Goal: Task Accomplishment & Management: Complete application form

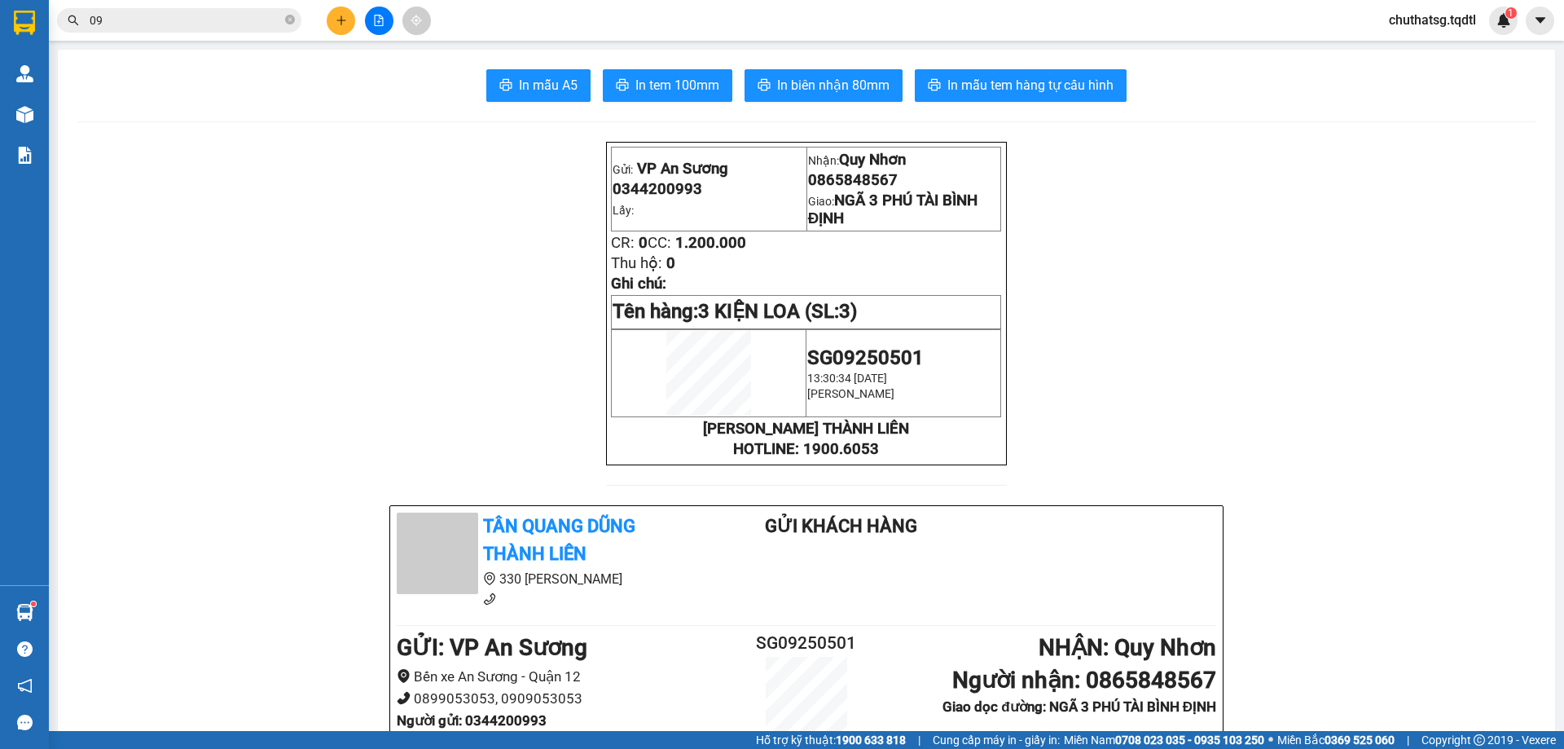
type input "0"
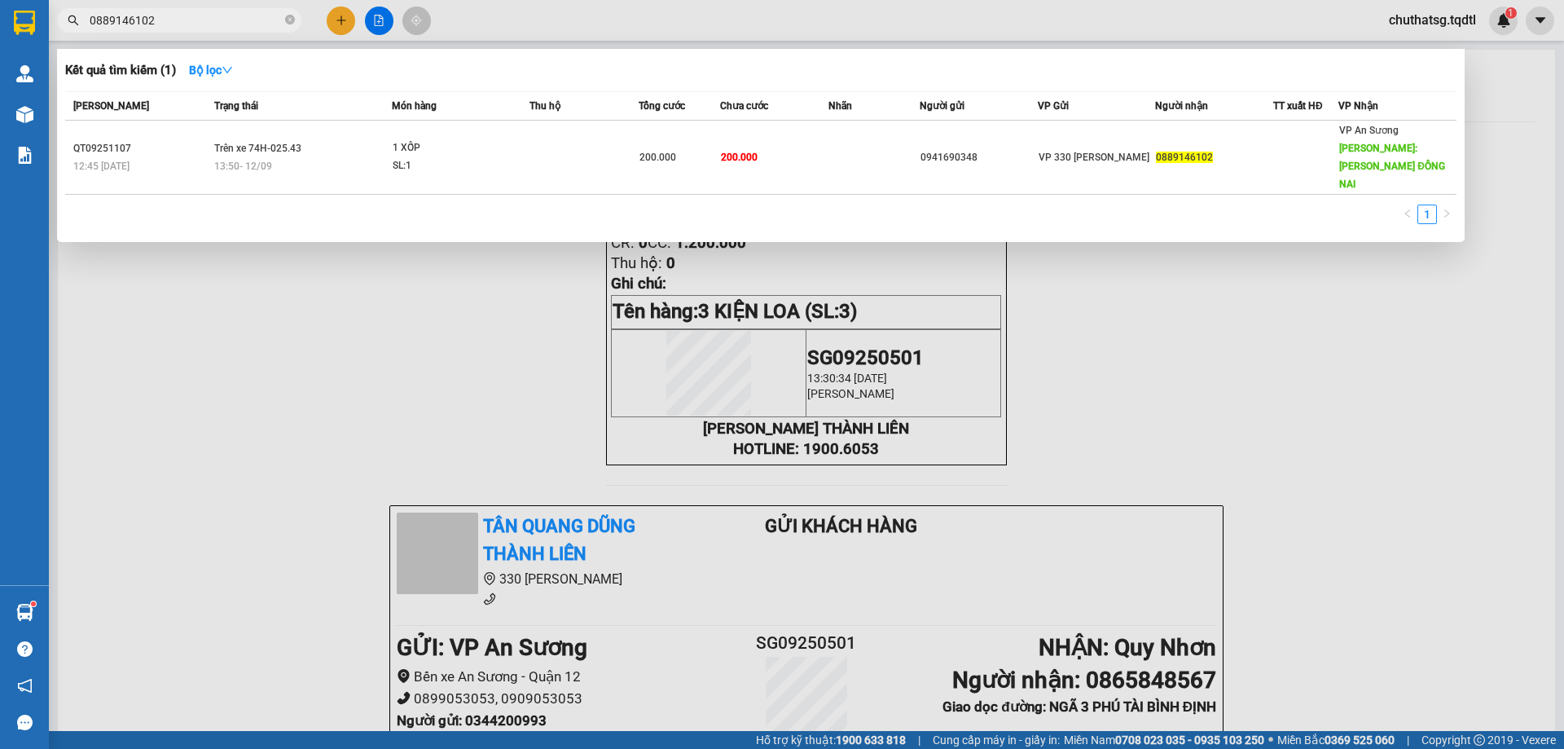
type input "0889146102"
click at [370, 392] on div at bounding box center [782, 374] width 1564 height 749
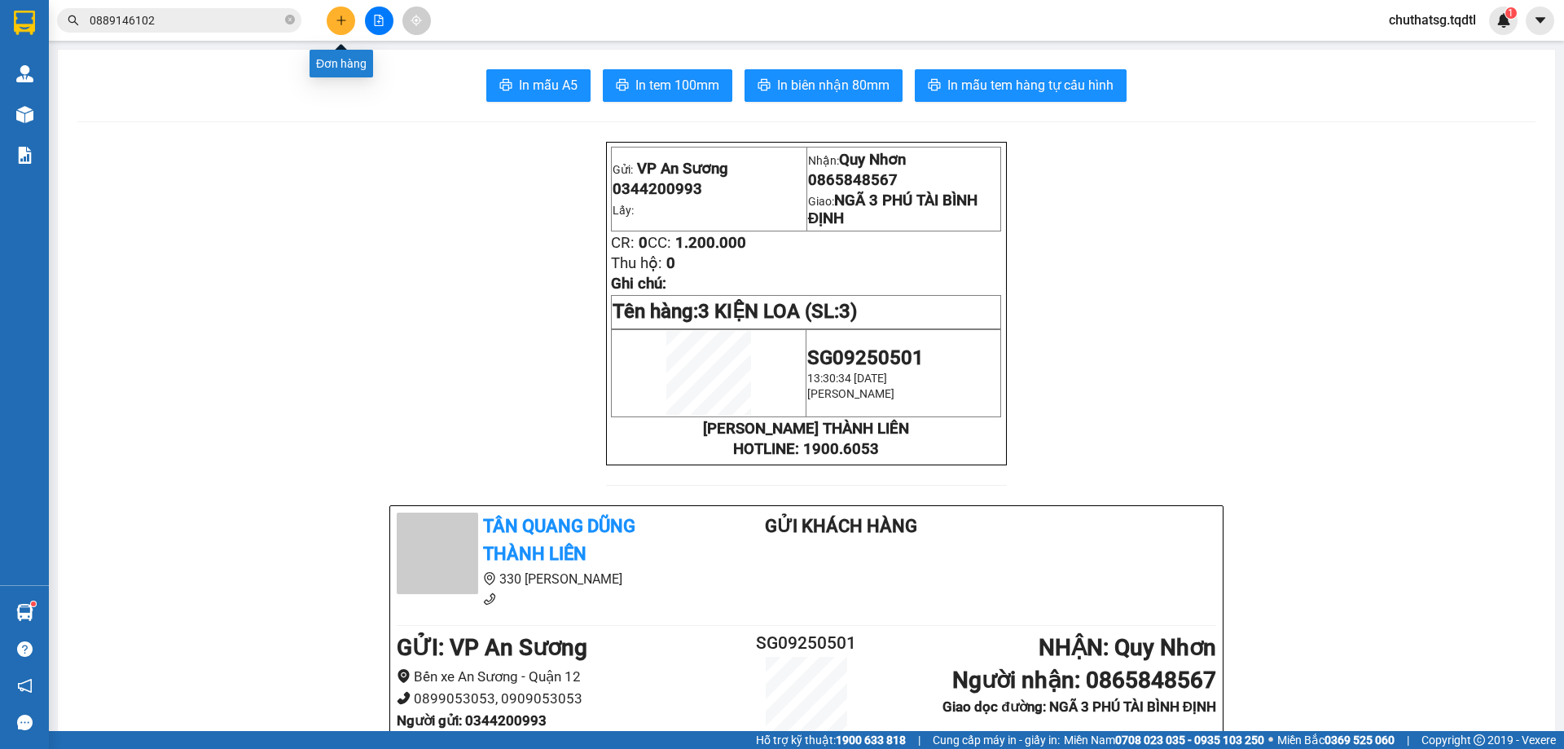
click at [332, 21] on button at bounding box center [341, 21] width 29 height 29
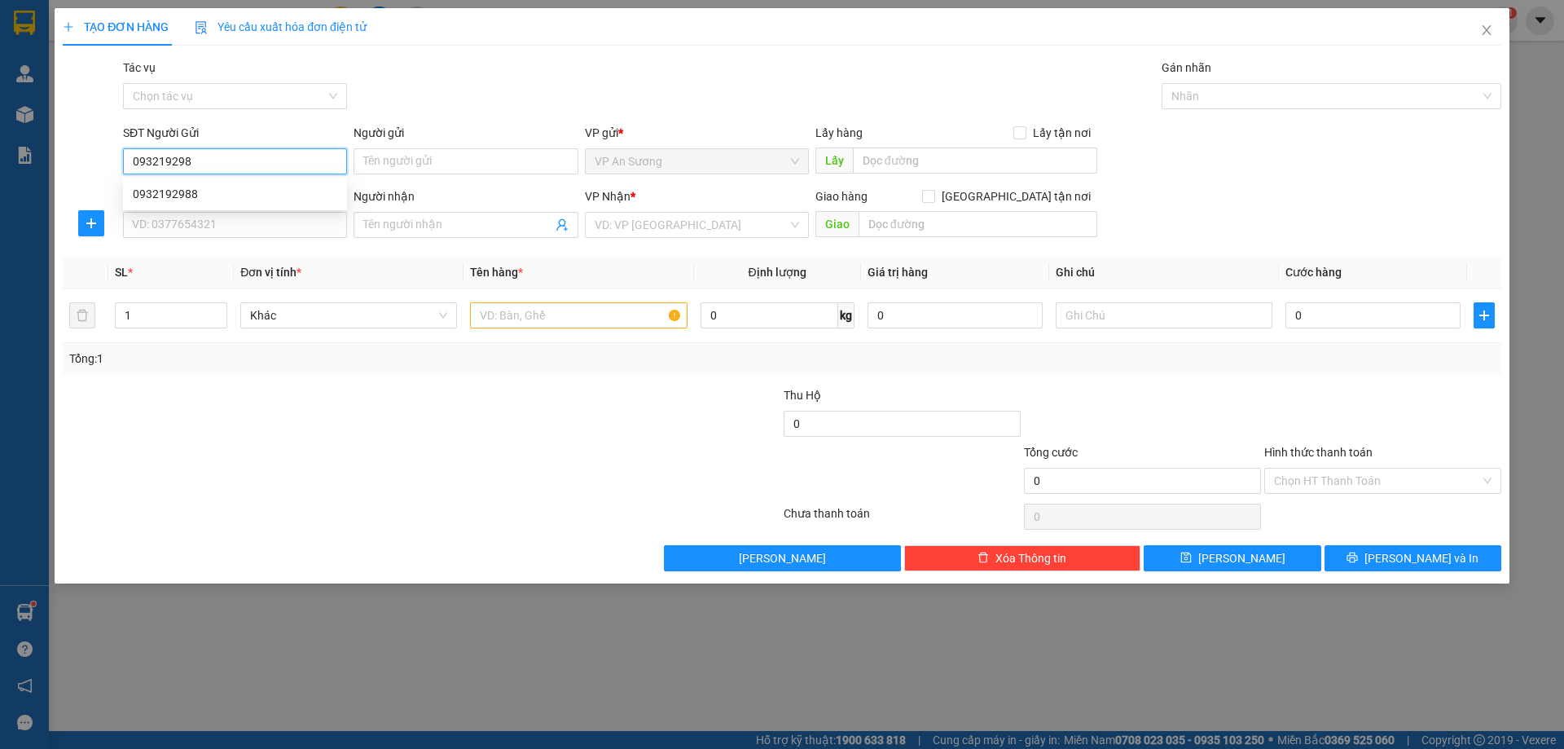
type input "0932192988"
click at [160, 187] on div "0932192988" at bounding box center [235, 194] width 205 height 18
type input "0858802082"
checkbox input "true"
type input "159 LÝ THƯỜNG KIỆT ĐÔNG HÀ"
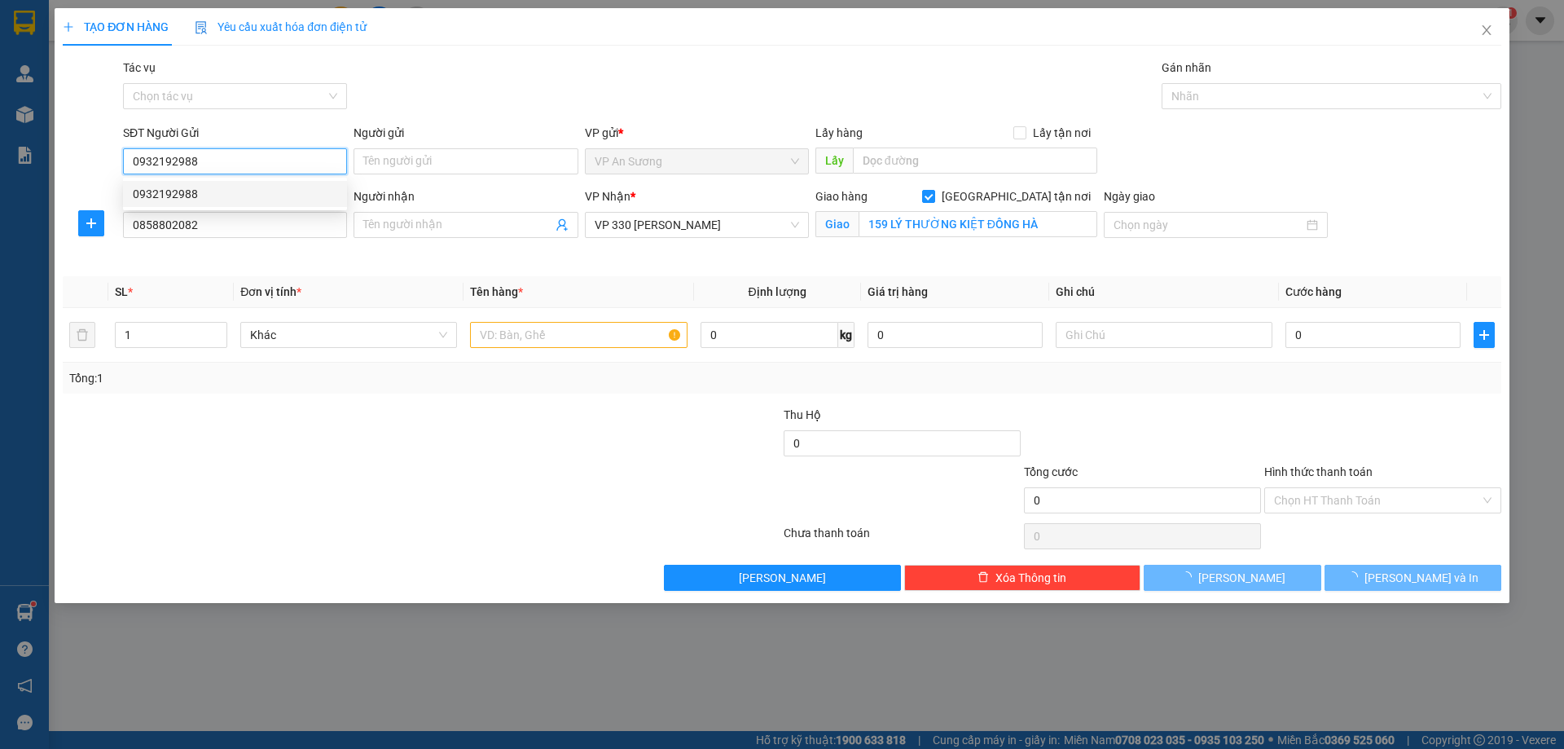
type input "250.000"
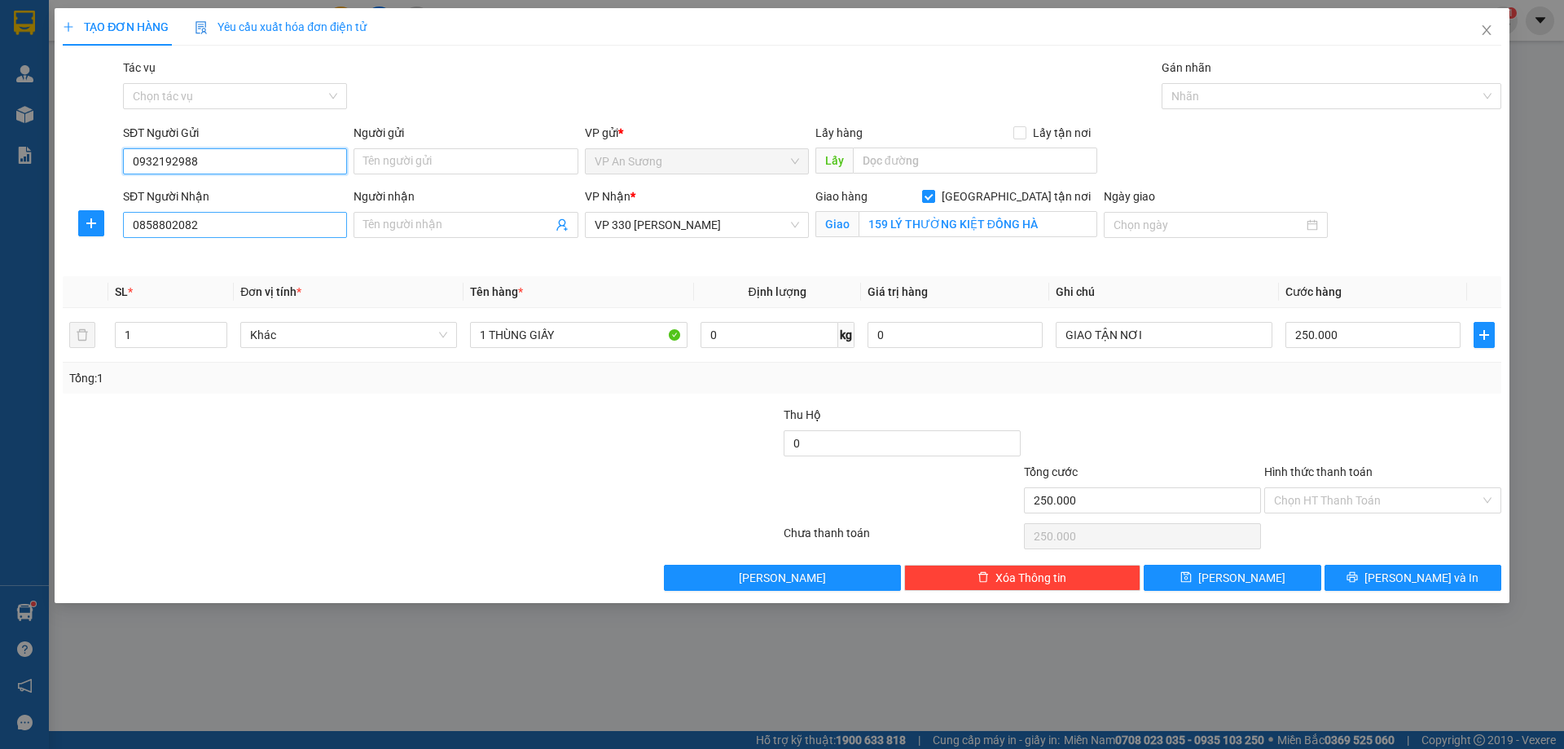
type input "0932192988"
click at [210, 222] on input "0858802082" at bounding box center [235, 225] width 224 height 26
type input "0"
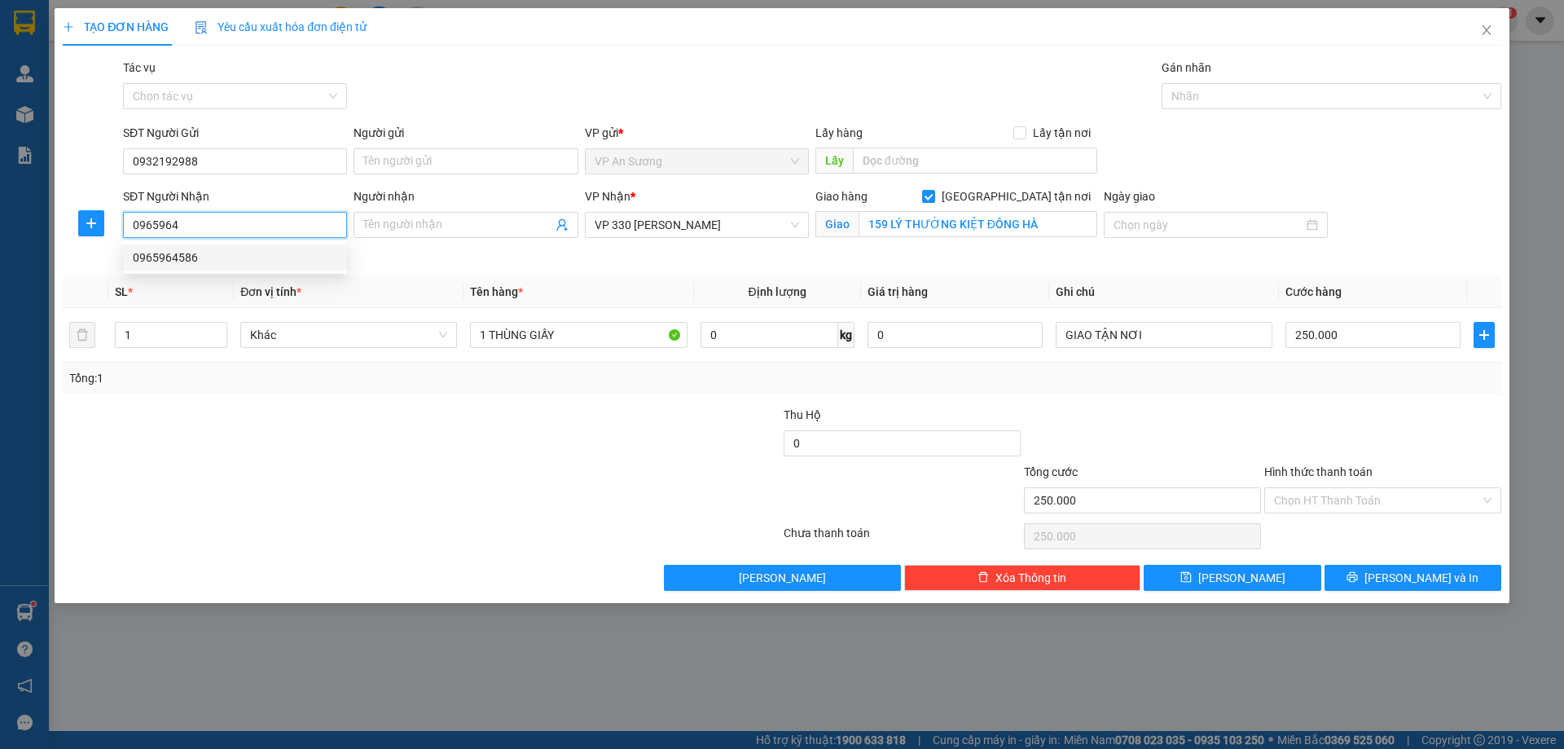
click at [161, 257] on div "0965964586" at bounding box center [235, 258] width 205 height 18
type input "0965964586"
checkbox input "false"
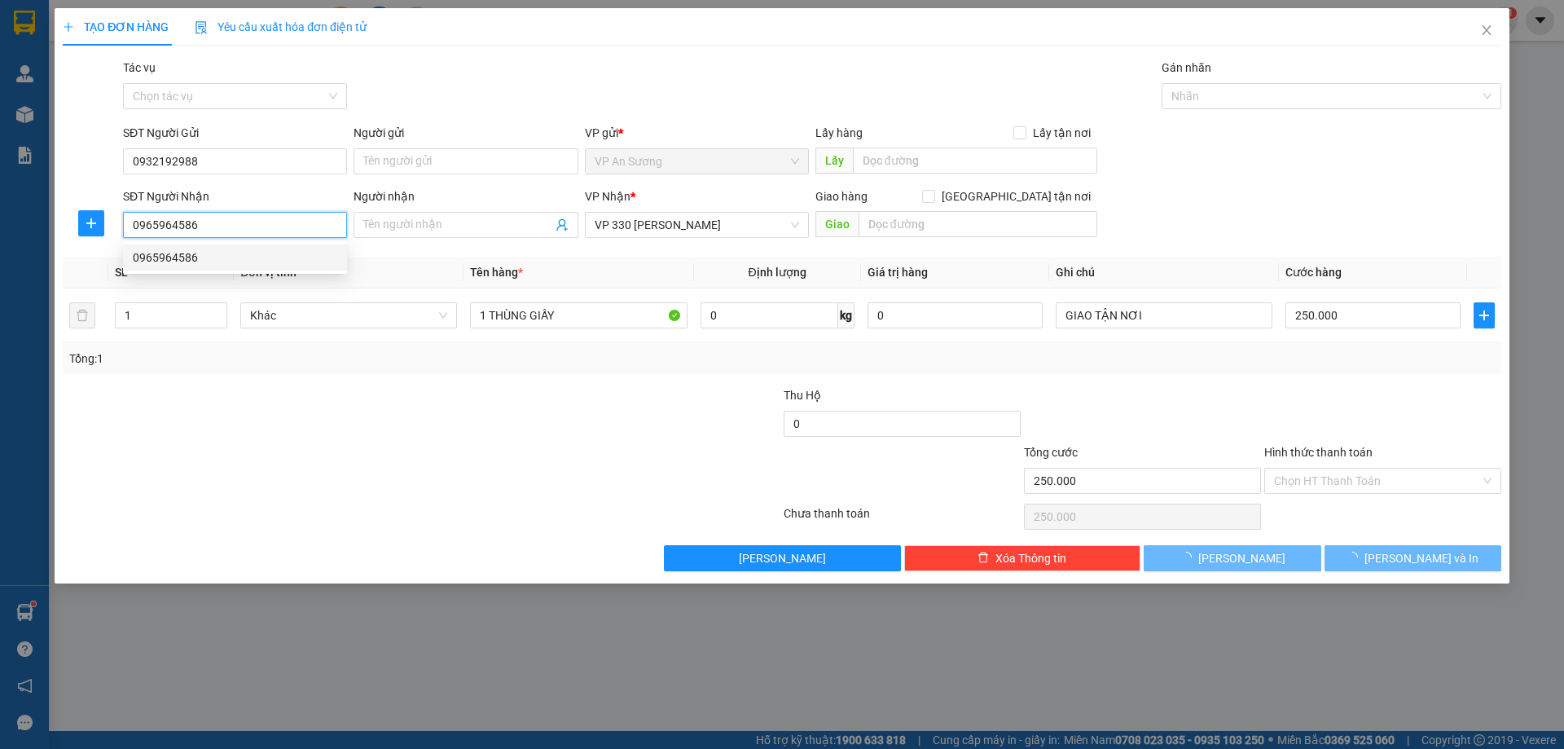
type input "300.000"
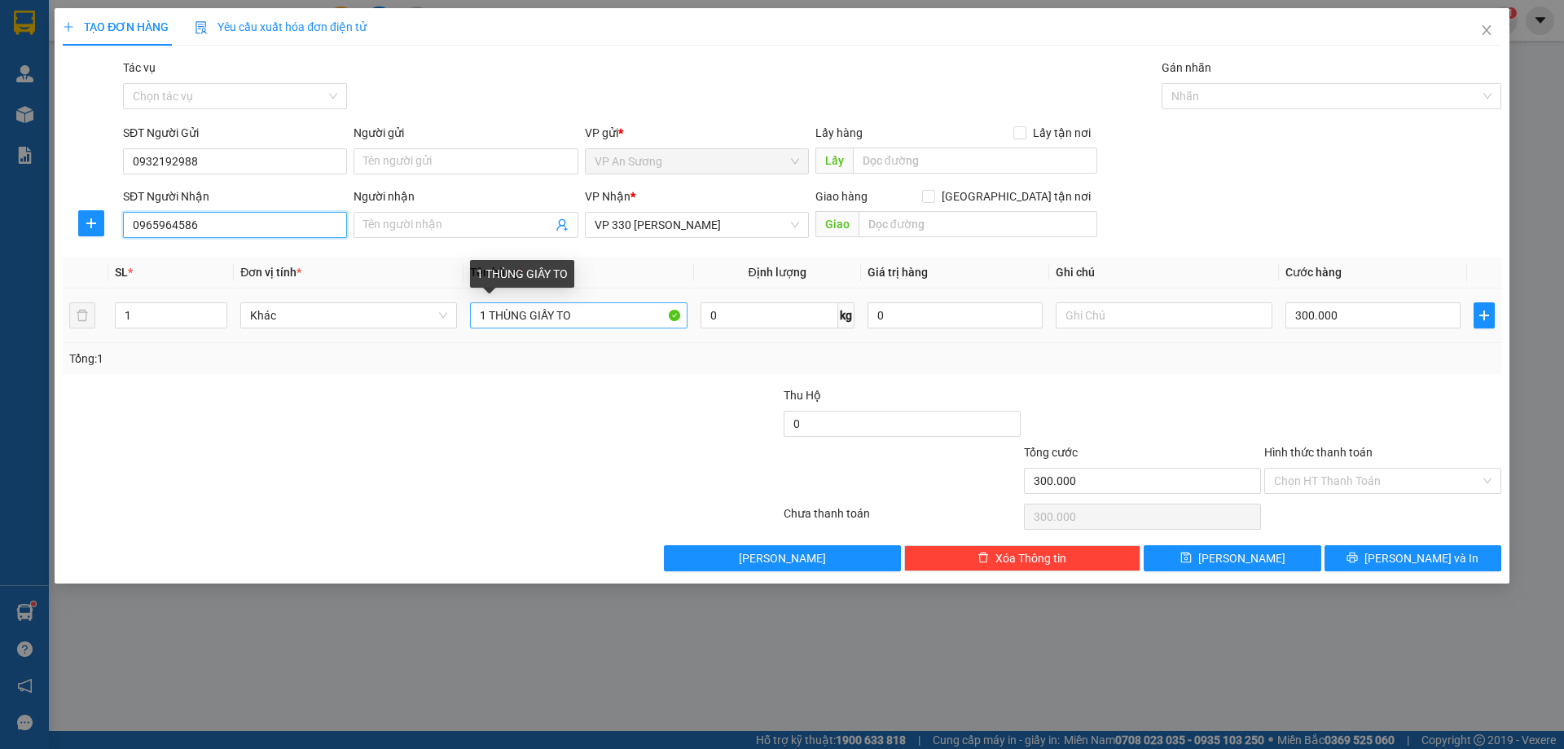
type input "0965964586"
click at [590, 313] on input "1 THÙNG GIẤY TO" at bounding box center [578, 315] width 217 height 26
type input "1 T GIẤY"
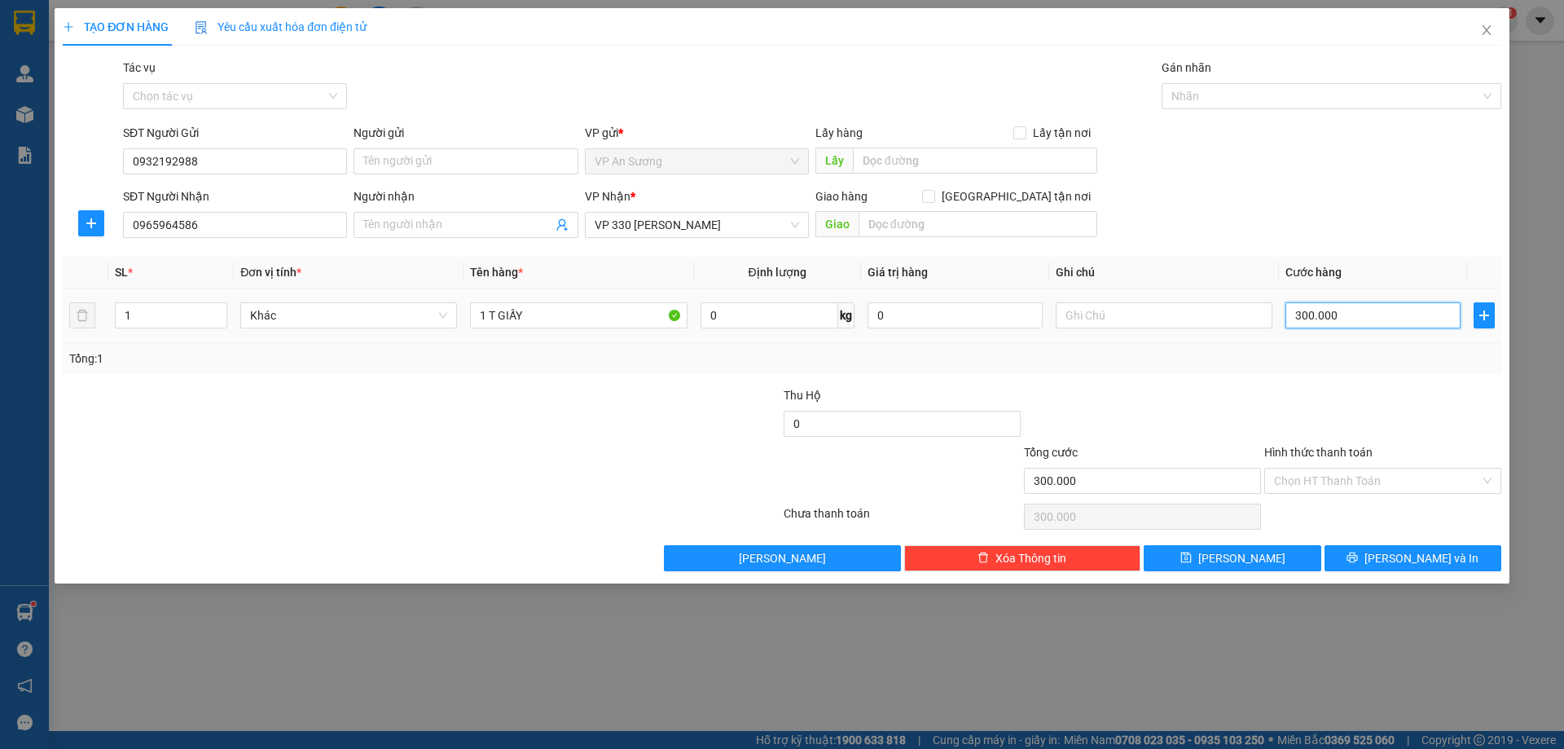
type input "0"
type input "1"
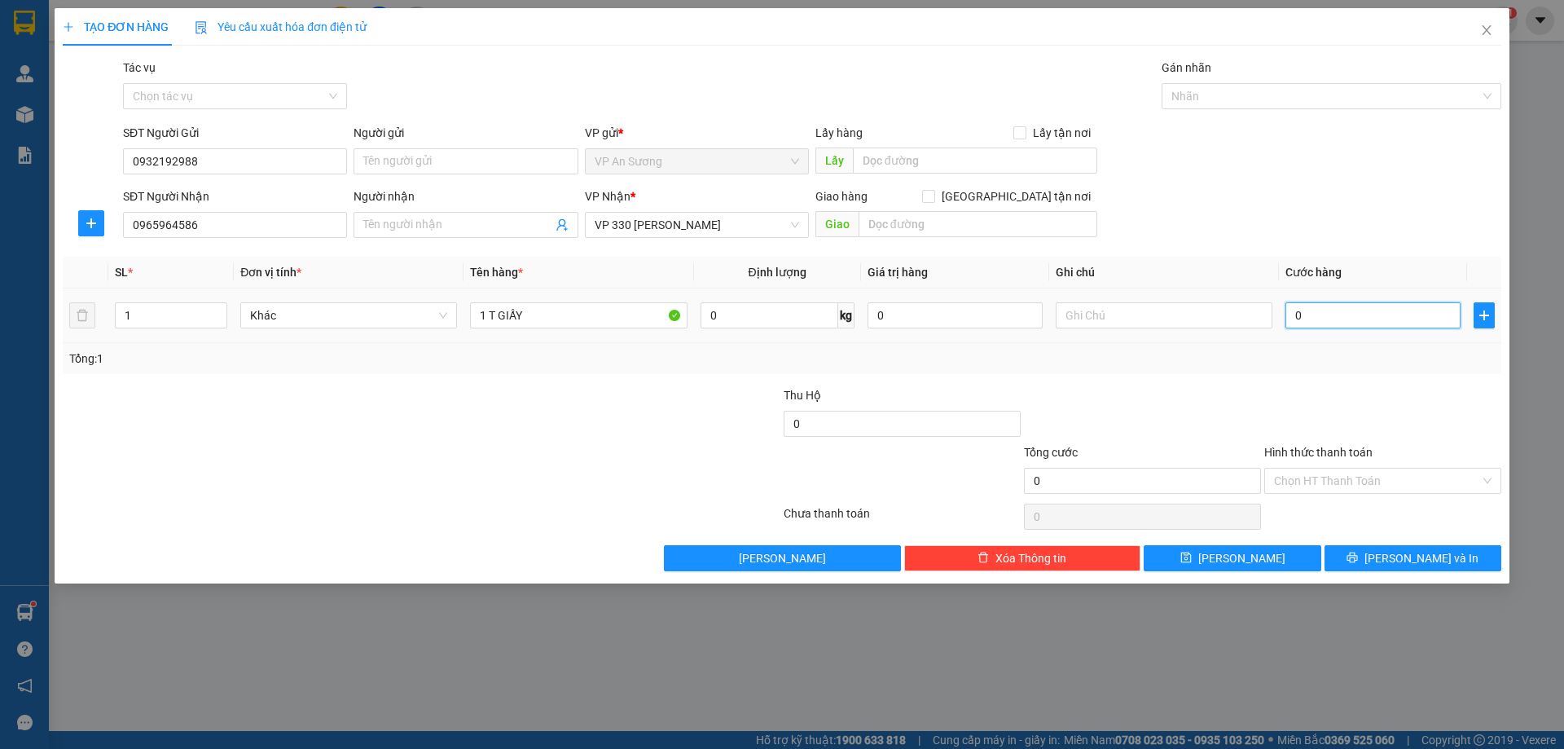
type input "01"
type input "10"
type input "010"
type input "100"
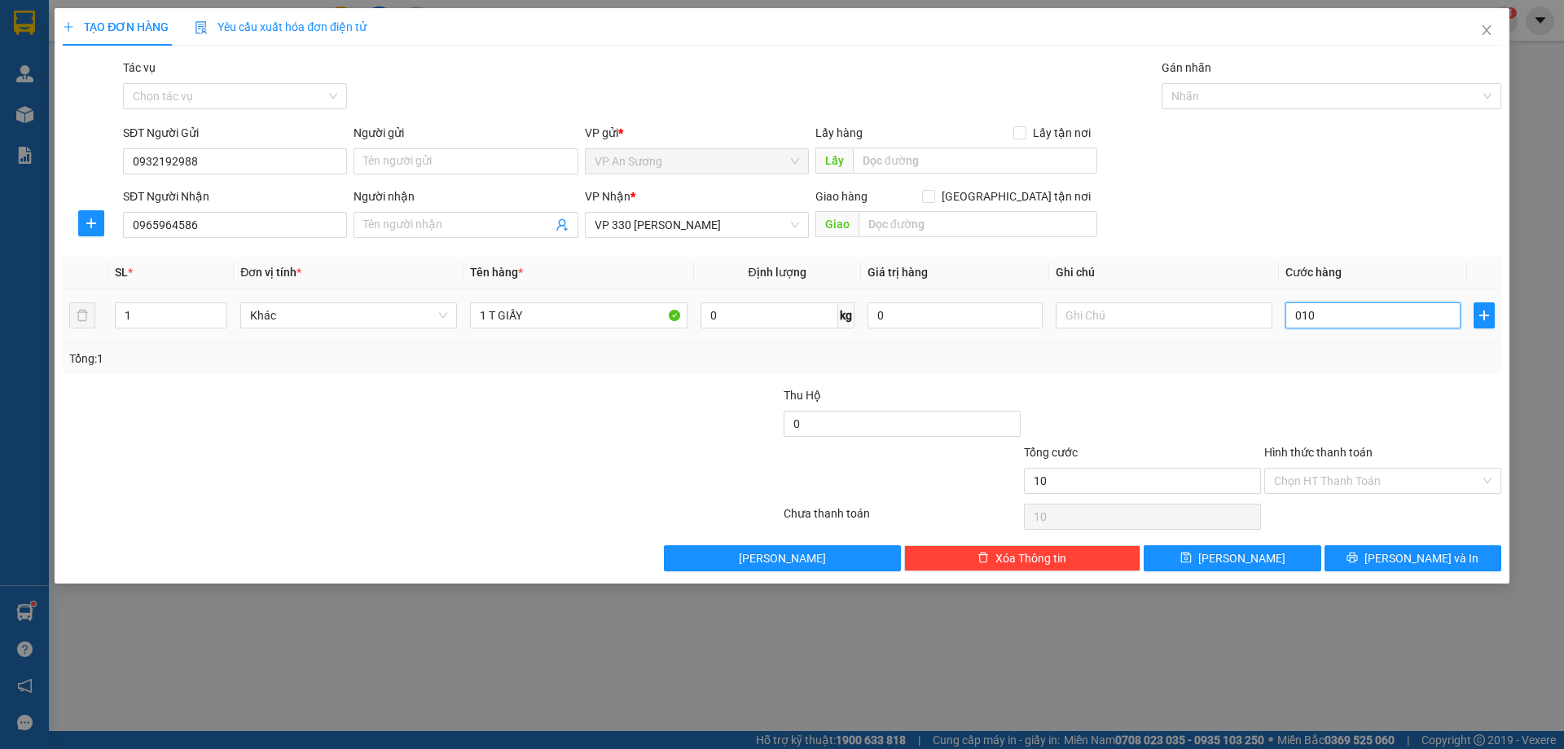
type input "100"
type input "0.100"
type input "100.000"
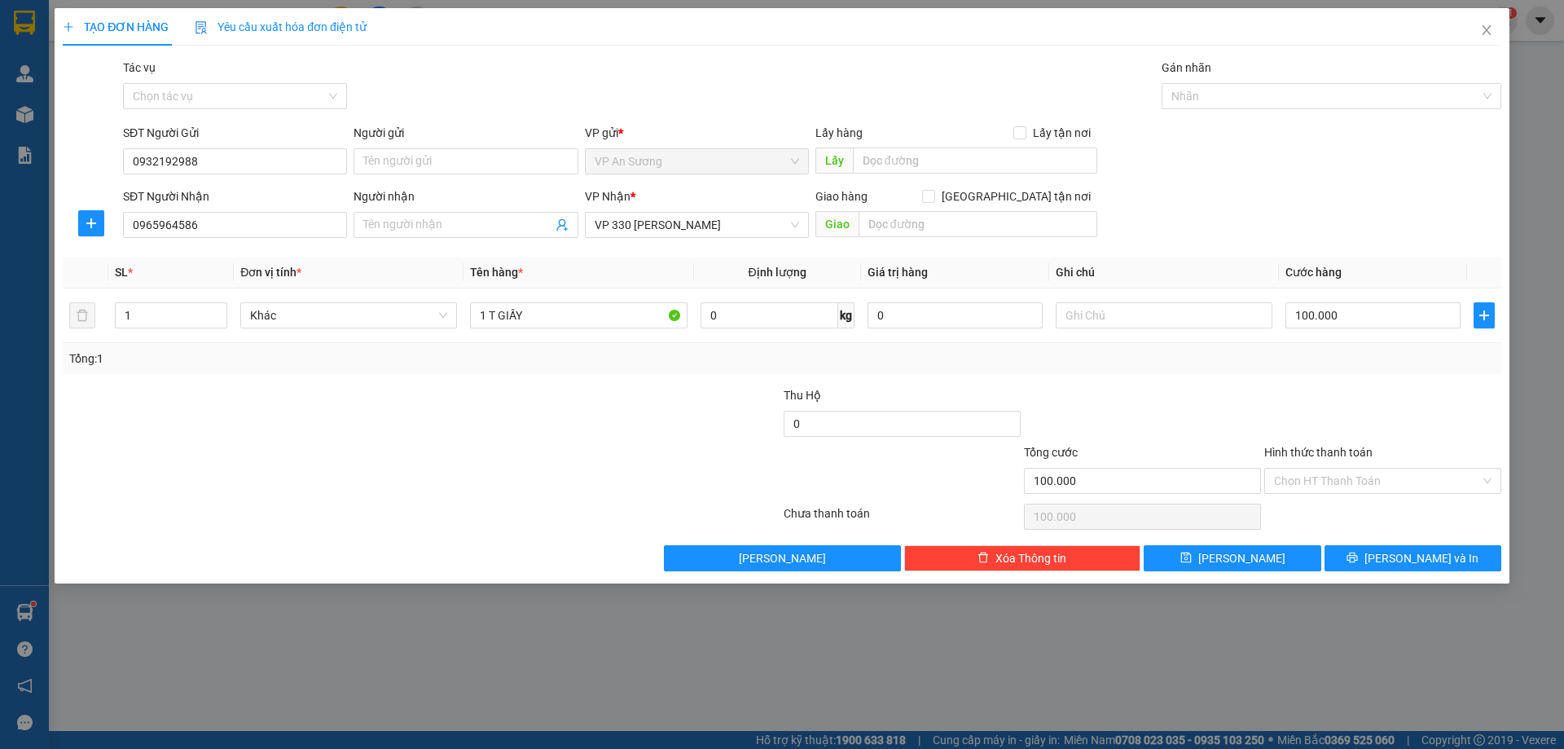
click at [1240, 395] on div at bounding box center [1143, 414] width 240 height 57
click at [1319, 451] on label "Hình thức thanh toán" at bounding box center [1319, 452] width 108 height 13
click at [1319, 469] on input "Hình thức thanh toán" at bounding box center [1377, 481] width 206 height 24
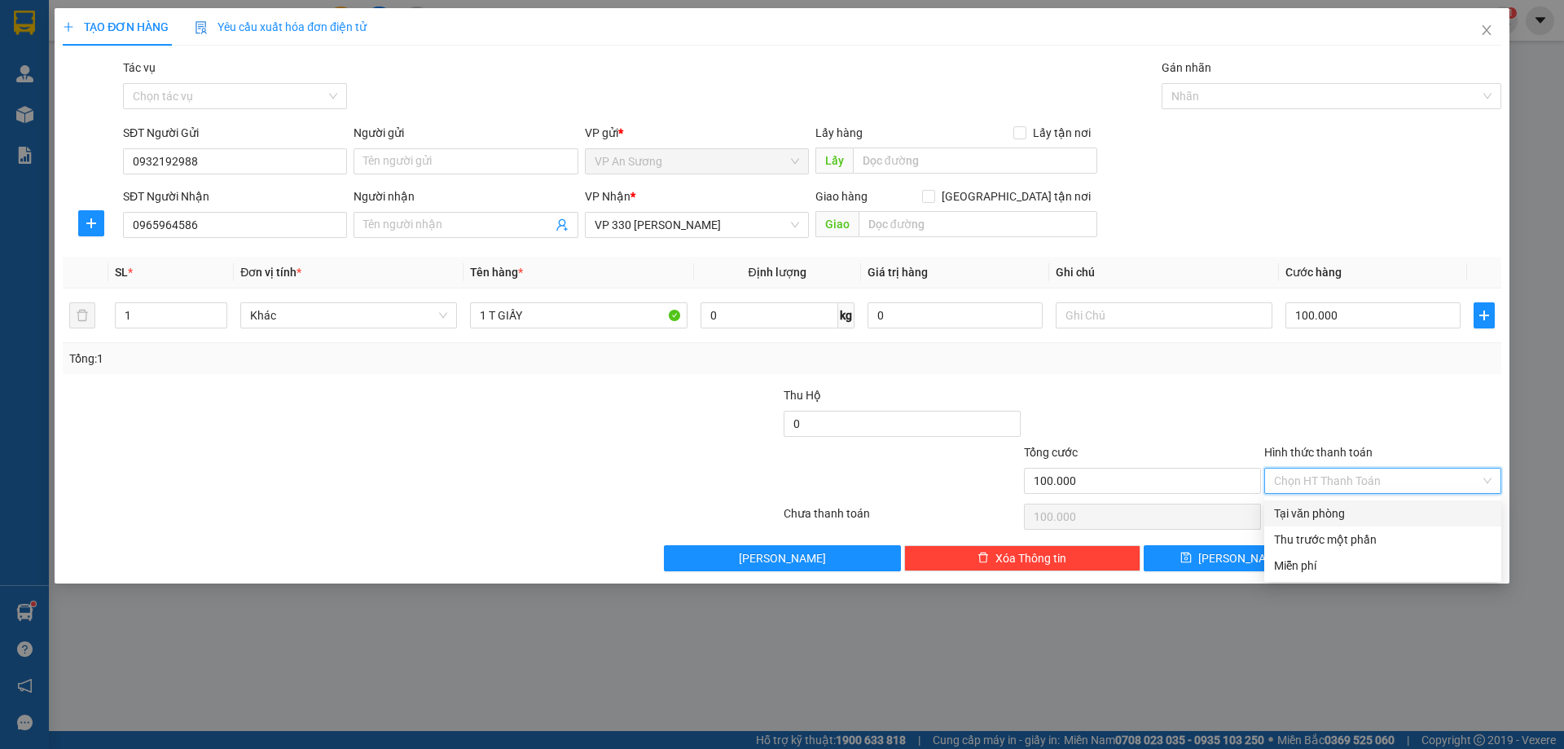
click at [1313, 511] on div "Tại văn phòng" at bounding box center [1383, 513] width 218 height 18
type input "0"
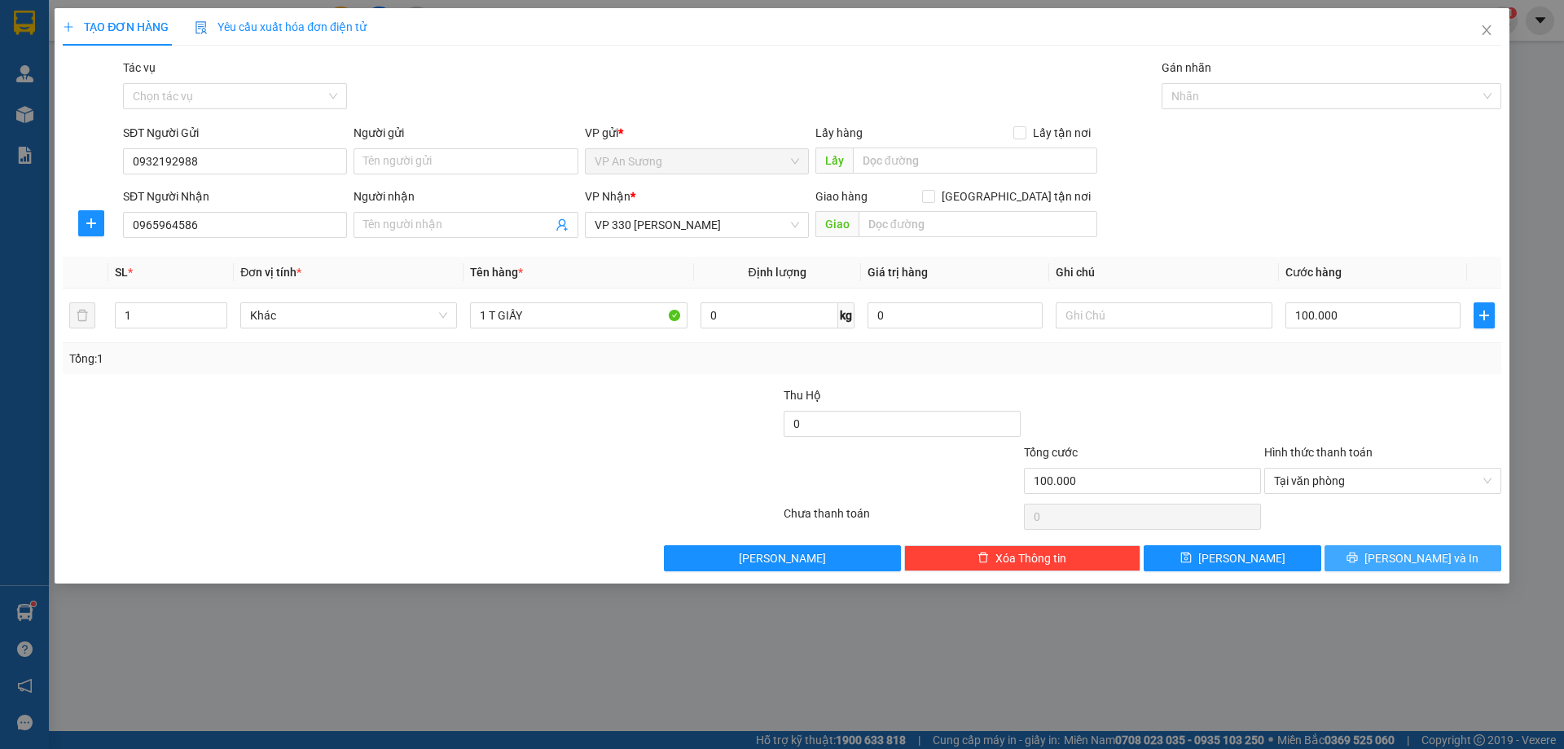
click at [1373, 559] on button "Lưu và In" at bounding box center [1413, 558] width 177 height 26
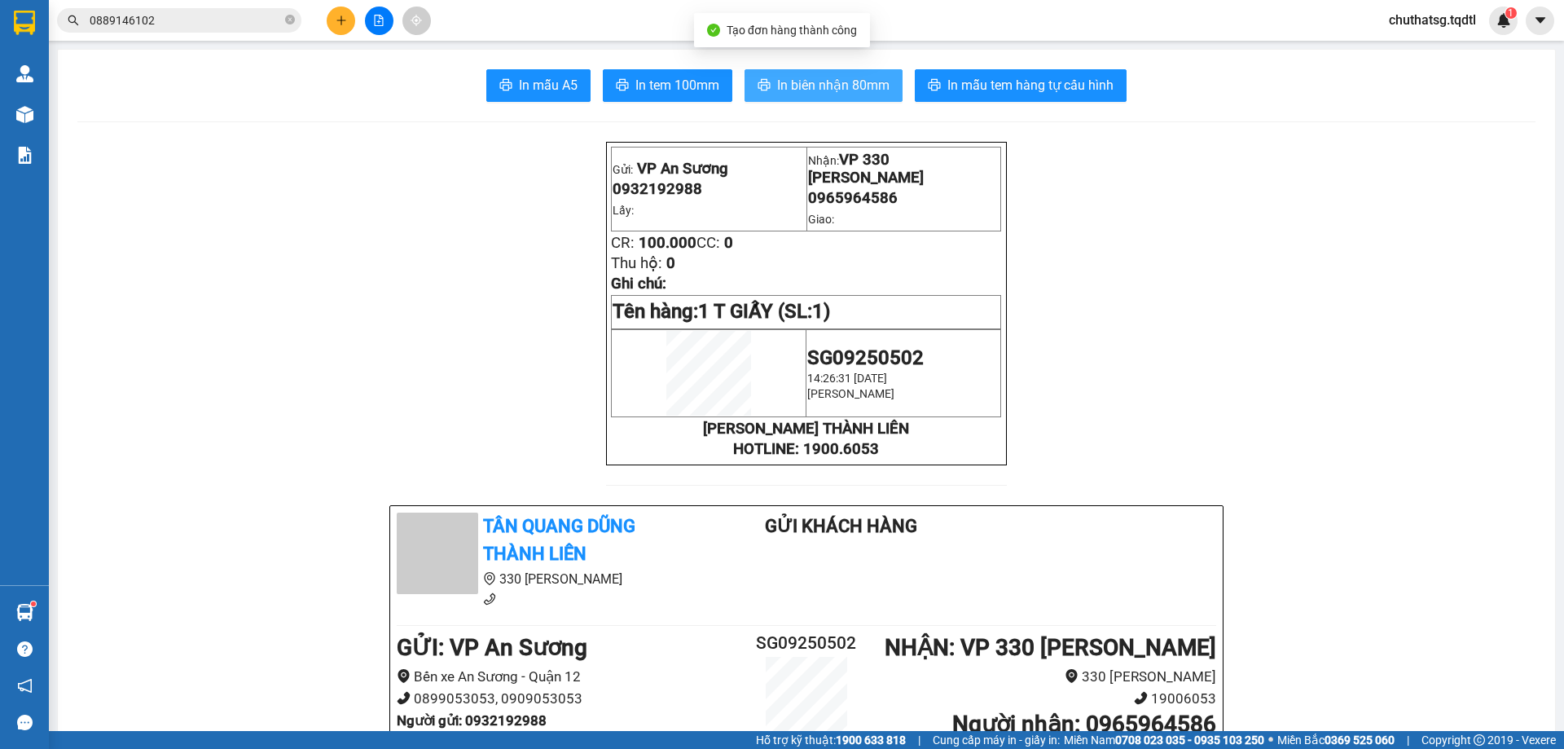
drag, startPoint x: 828, startPoint y: 77, endPoint x: 836, endPoint y: 90, distance: 15.4
click at [828, 77] on span "In biên nhận 80mm" at bounding box center [833, 85] width 112 height 20
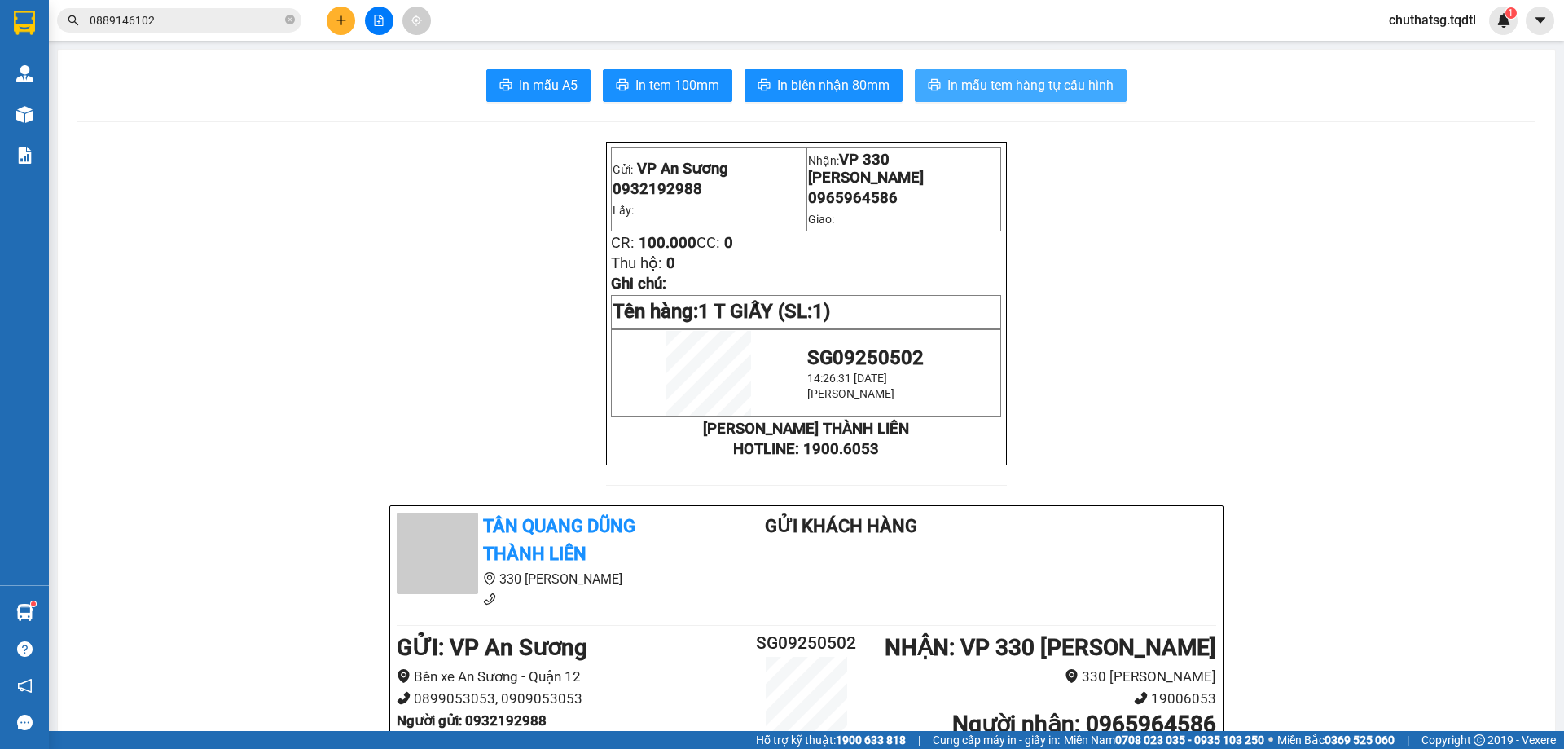
click at [1020, 81] on span "In mẫu tem hàng tự cấu hình" at bounding box center [1031, 85] width 166 height 20
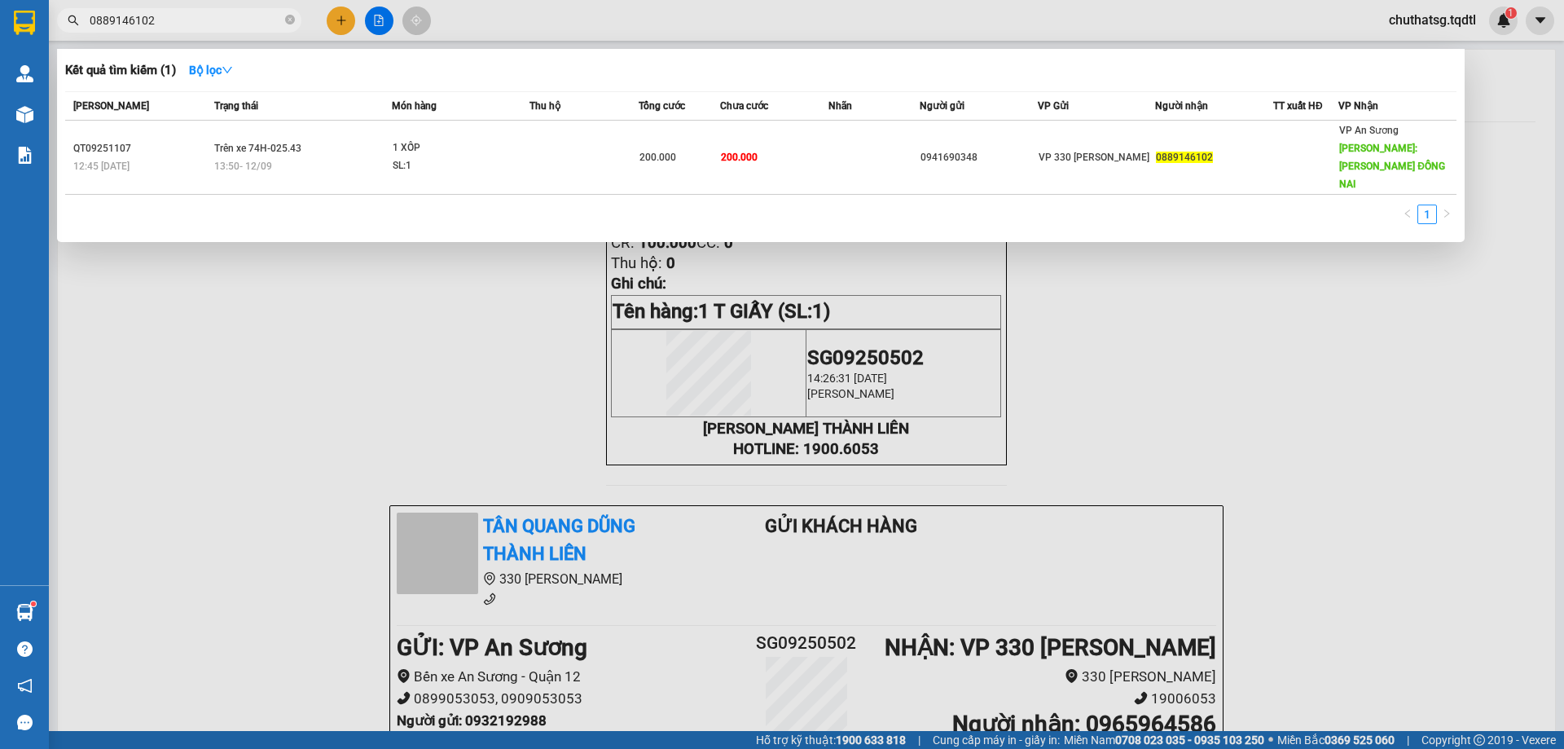
click at [209, 26] on input "0889146102" at bounding box center [186, 20] width 192 height 18
type input "0"
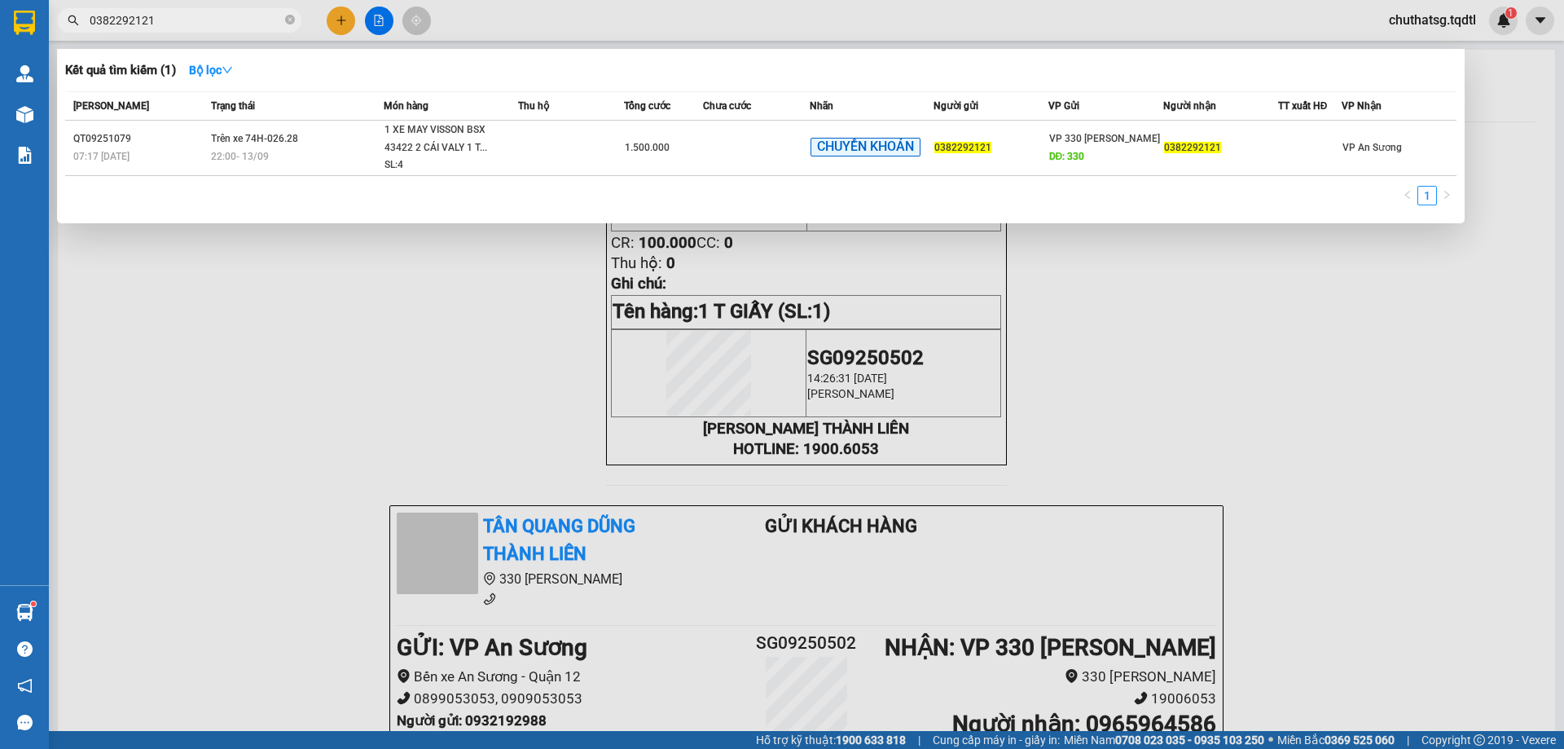
type input "0382292121"
click at [342, 21] on div at bounding box center [782, 374] width 1564 height 749
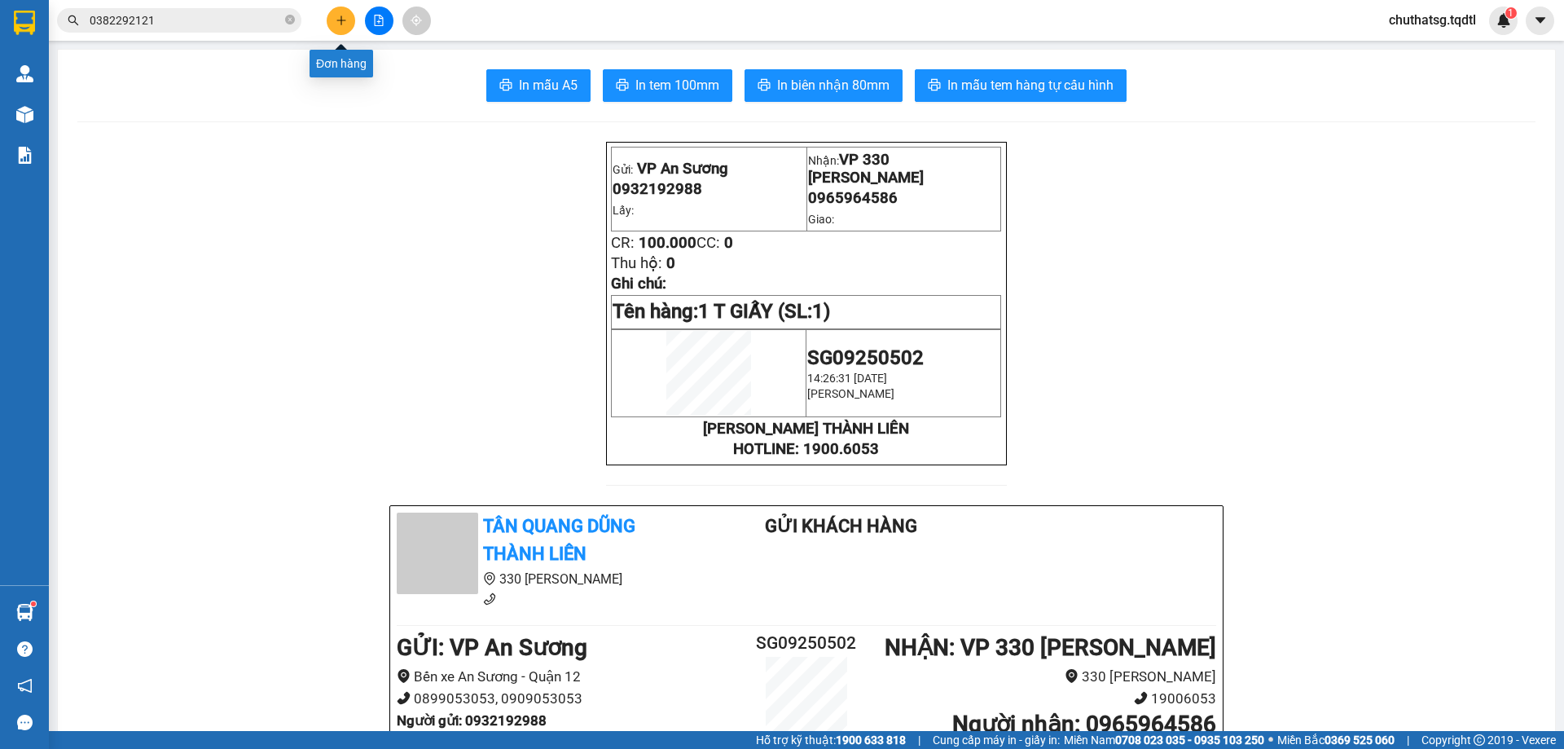
click at [342, 22] on icon "plus" at bounding box center [341, 20] width 11 height 11
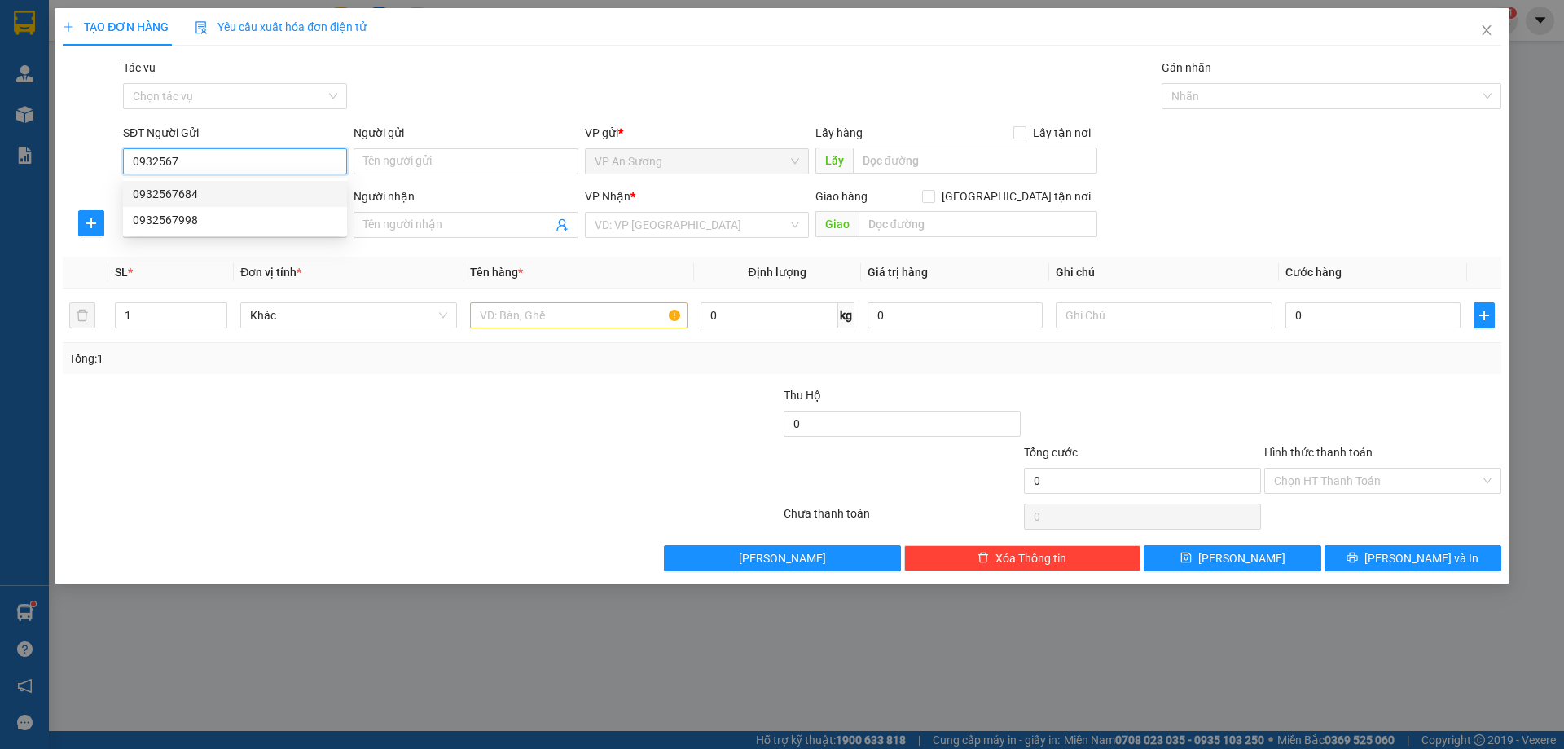
click at [163, 192] on div "0932567684" at bounding box center [235, 194] width 205 height 18
type input "0932567684"
type input "0828741189"
type input "350.000"
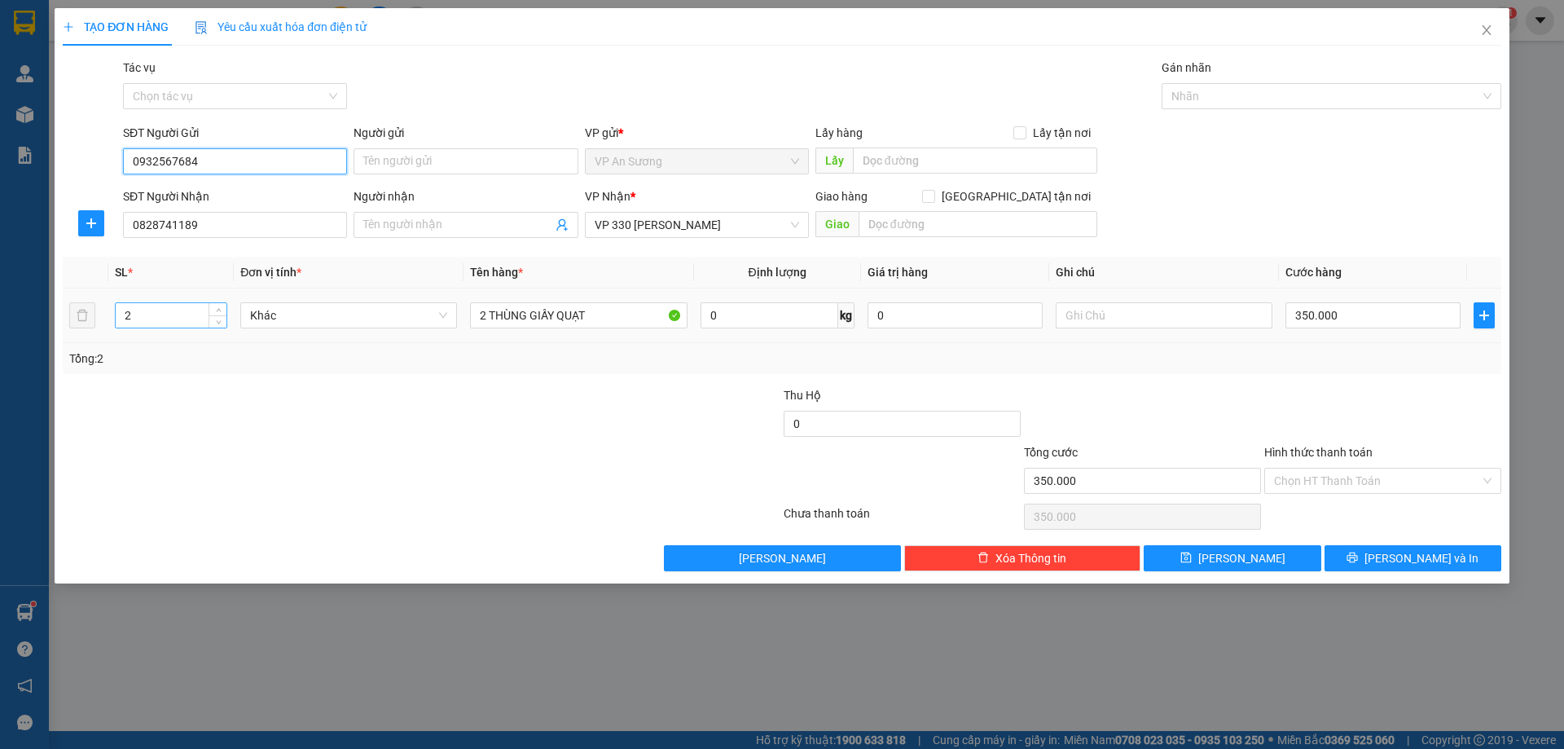
type input "0932567684"
click at [138, 315] on input "2" at bounding box center [171, 315] width 111 height 24
type input "4"
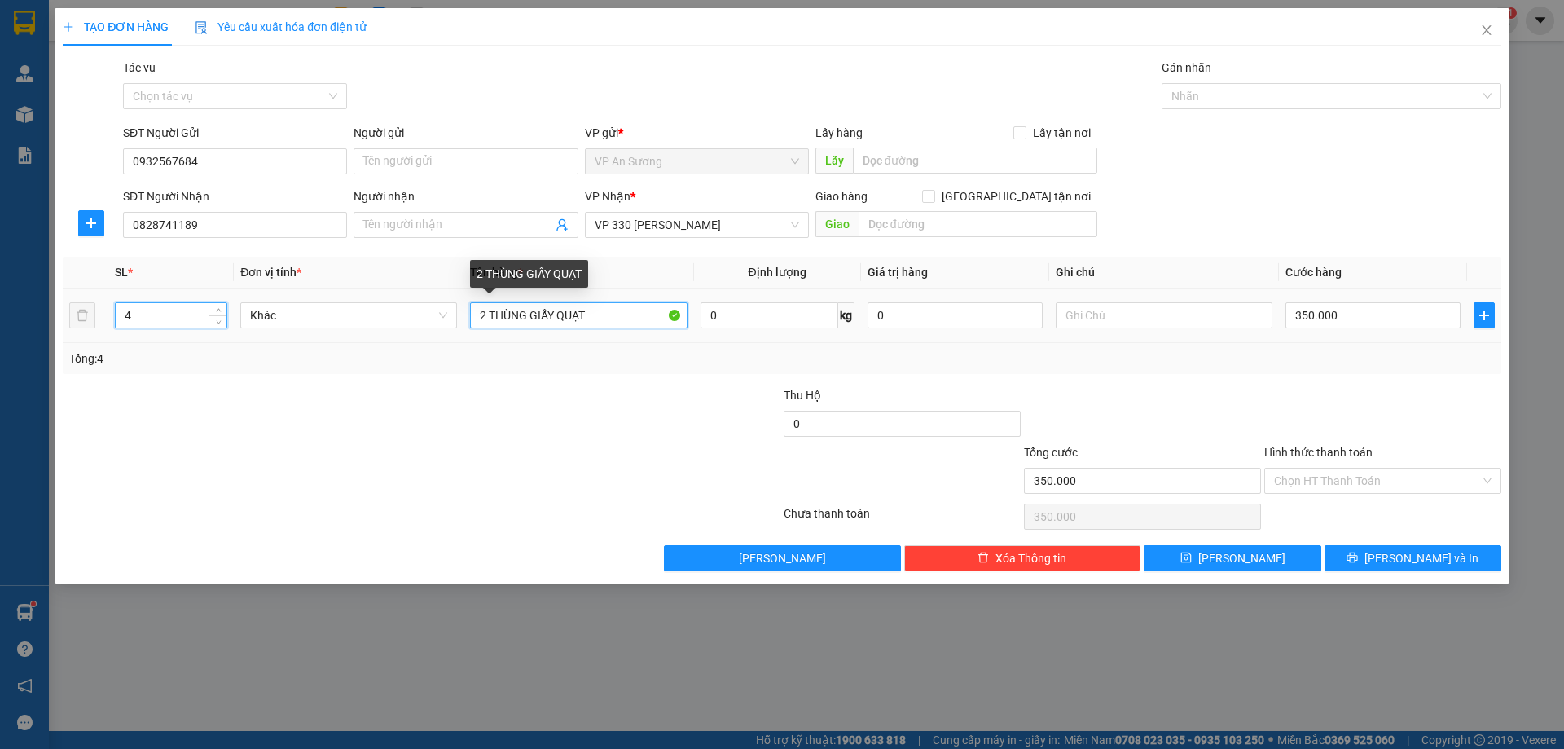
click at [489, 313] on input "2 THÙNG GIẤY QUẠT" at bounding box center [578, 315] width 217 height 26
click at [525, 315] on input "4THÙNG GIẤY QUẠT" at bounding box center [578, 315] width 217 height 26
click at [486, 313] on input "4KIỆN GIẤY QUẠT" at bounding box center [578, 315] width 217 height 26
type input "4 KIỆN GIẤY QUẠT"
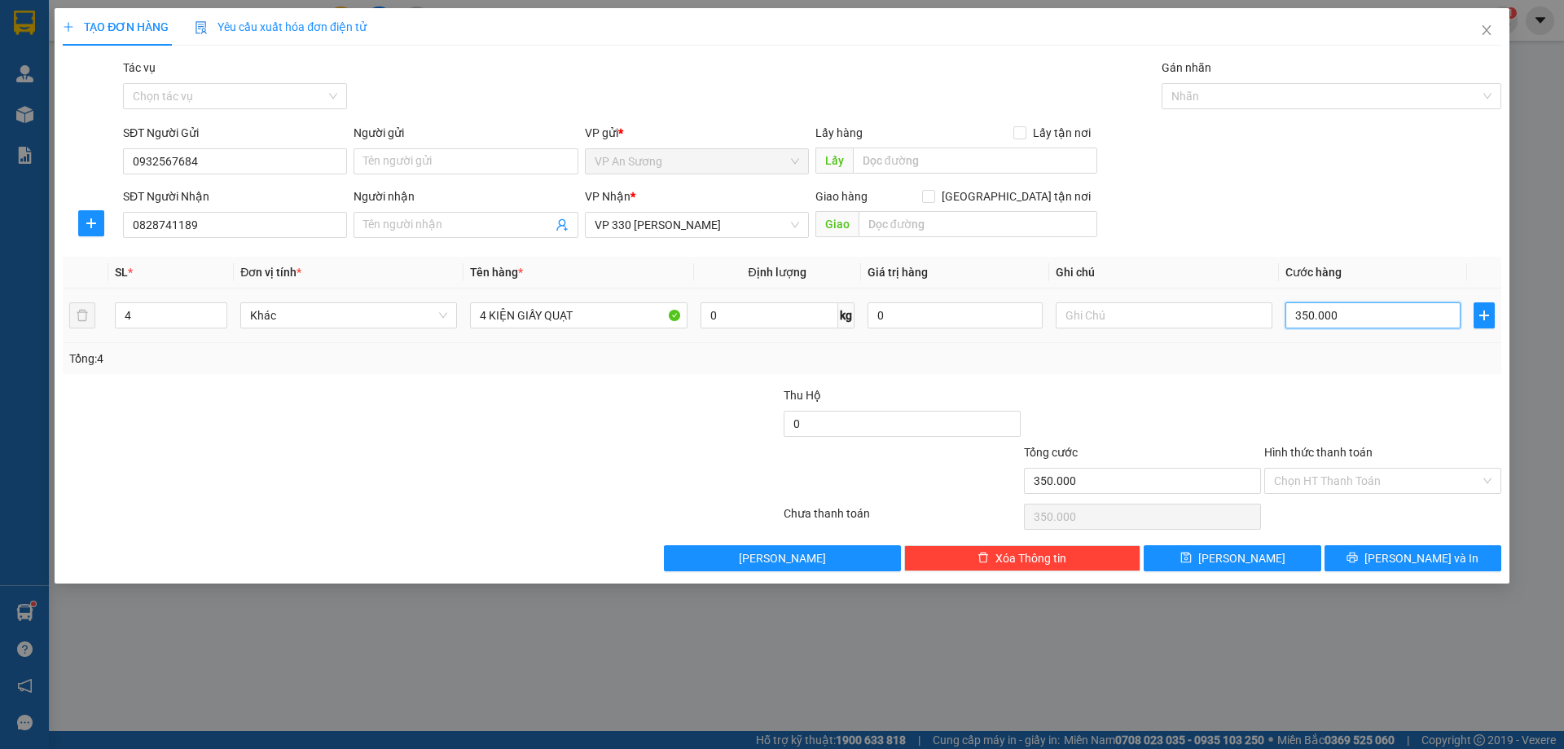
click at [1380, 322] on input "350.000" at bounding box center [1373, 315] width 175 height 26
type input "0"
type input "5"
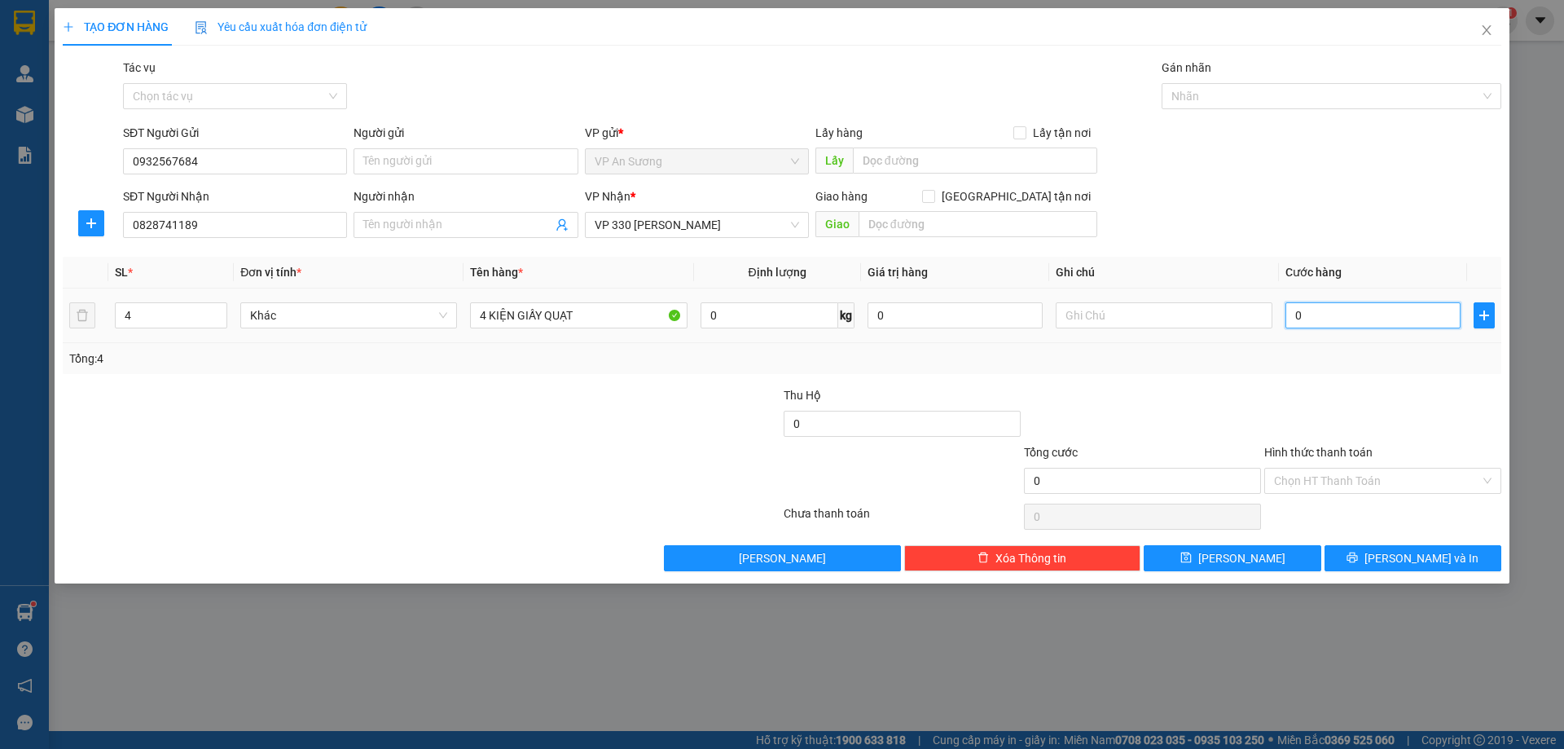
type input "5"
type input "05"
type input "50"
type input "050"
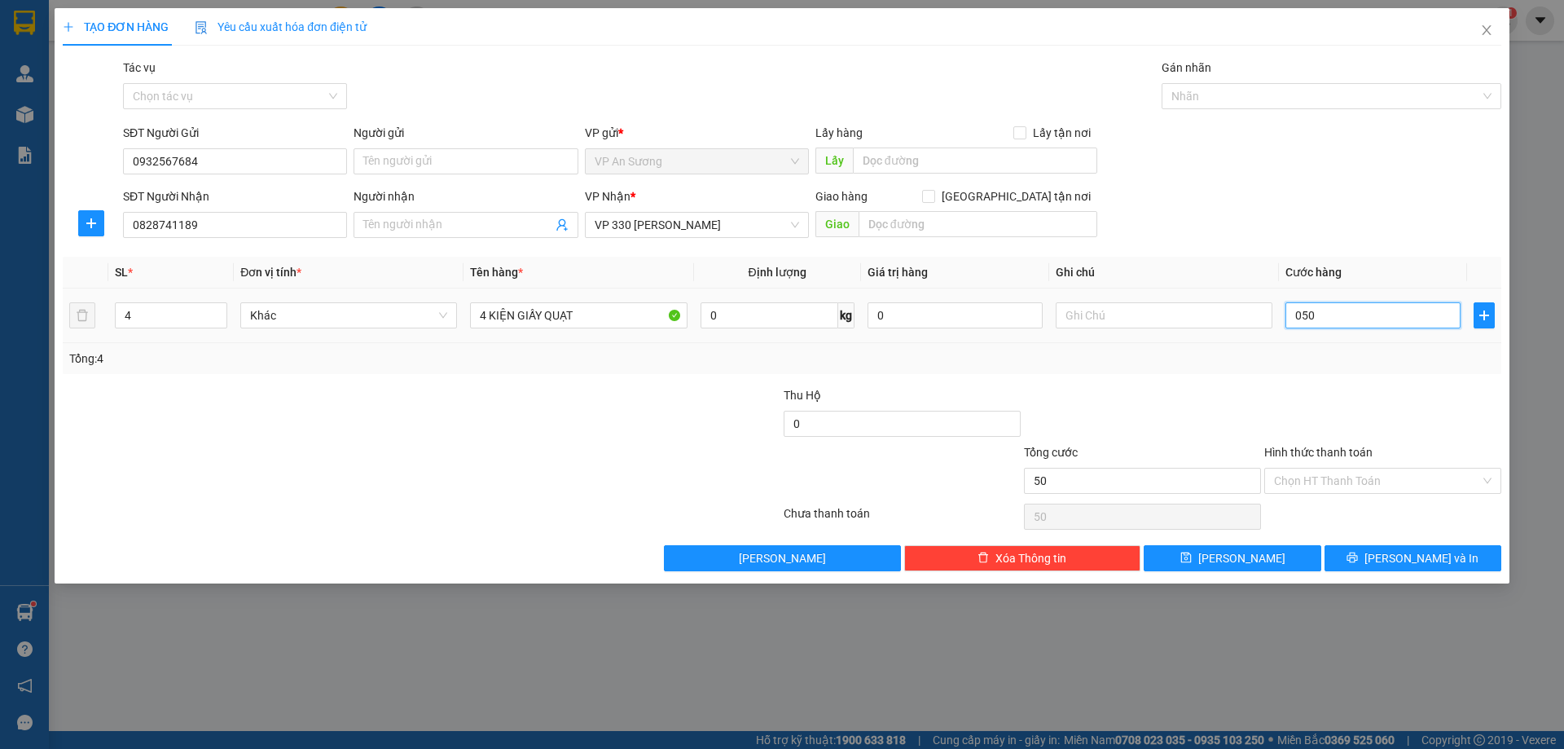
type input "500"
type input "0.500"
type input "500.000"
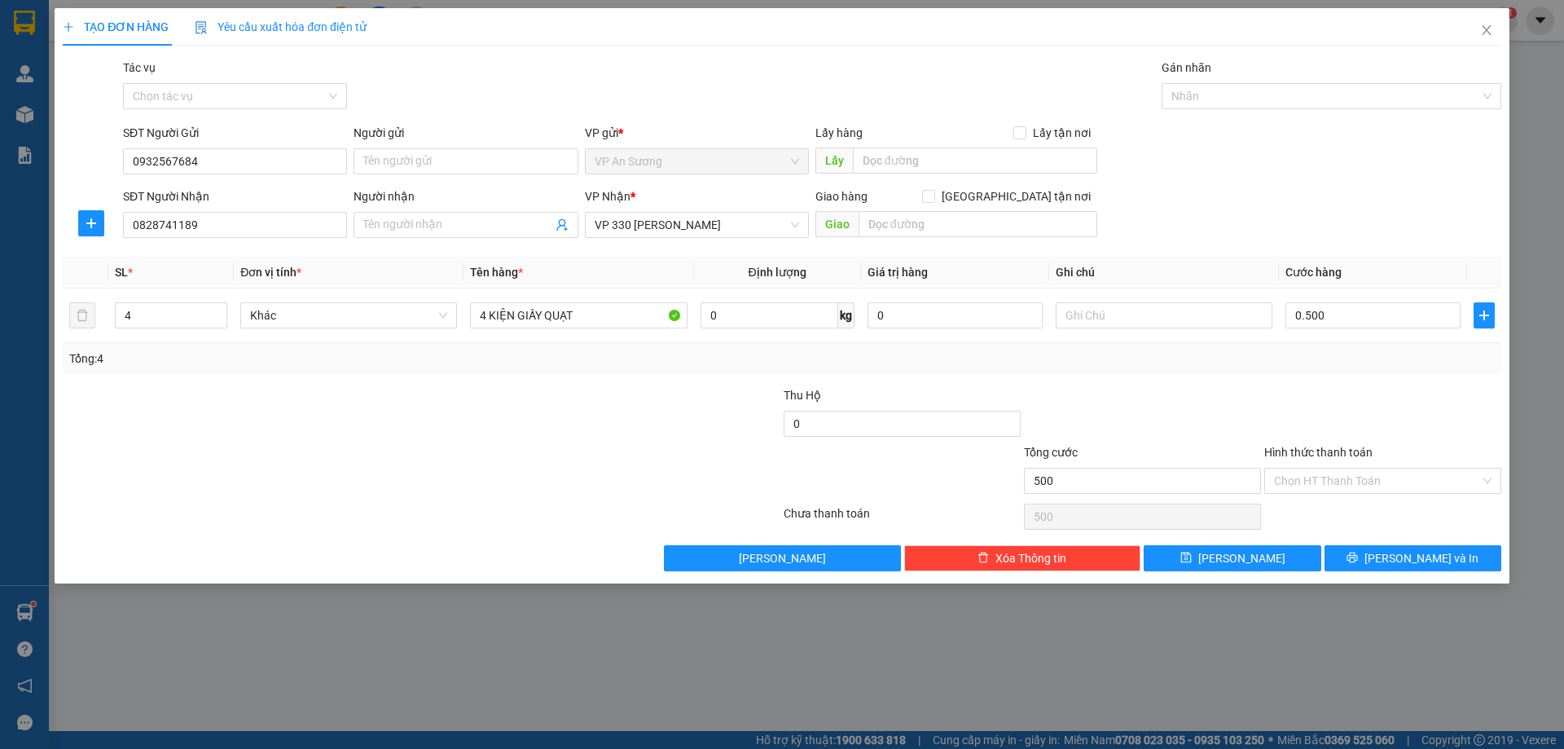
type input "500.000"
click at [1341, 371] on div "Tổng: 4" at bounding box center [782, 358] width 1439 height 31
click at [1414, 555] on span "Lưu và In" at bounding box center [1422, 558] width 114 height 18
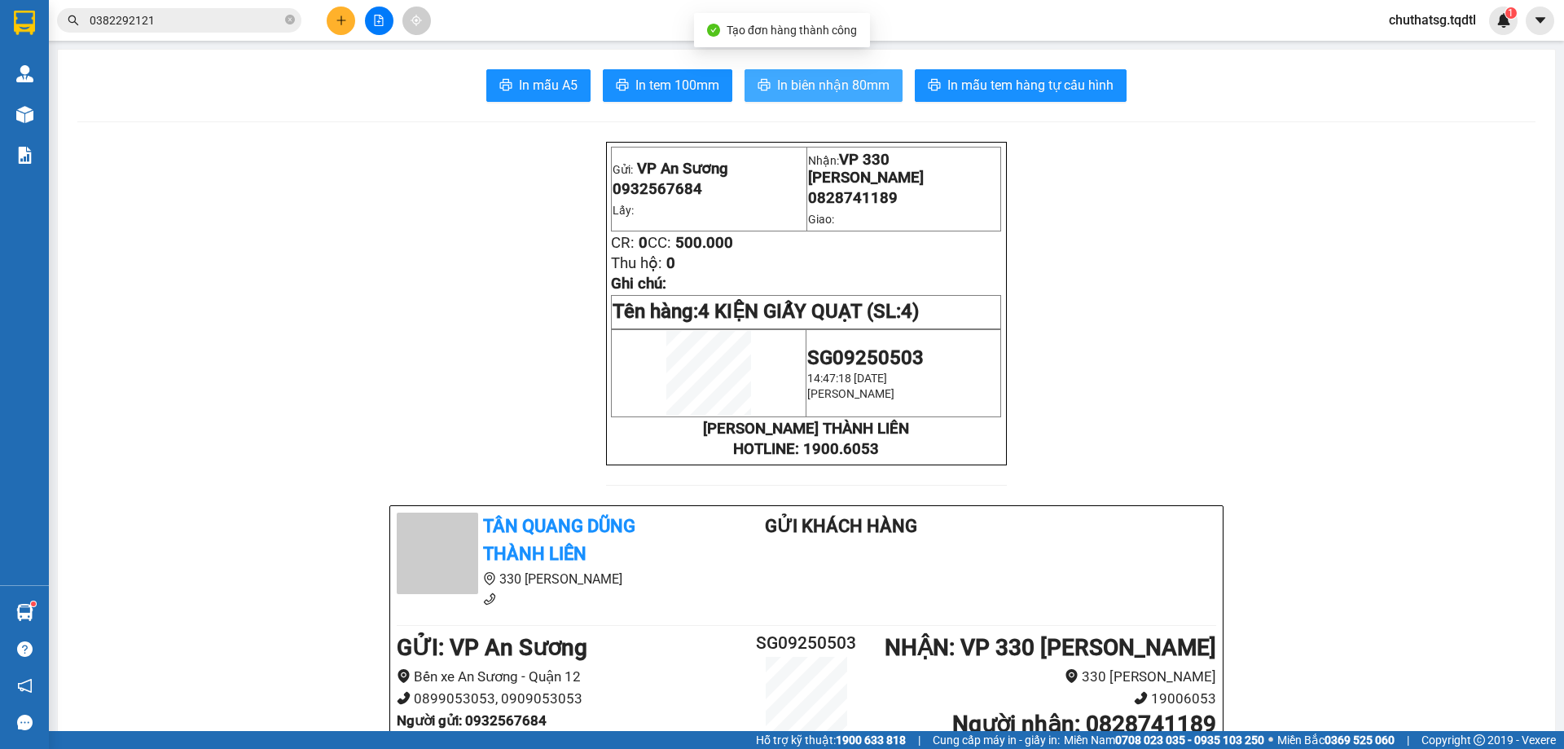
click at [820, 81] on span "In biên nhận 80mm" at bounding box center [833, 85] width 112 height 20
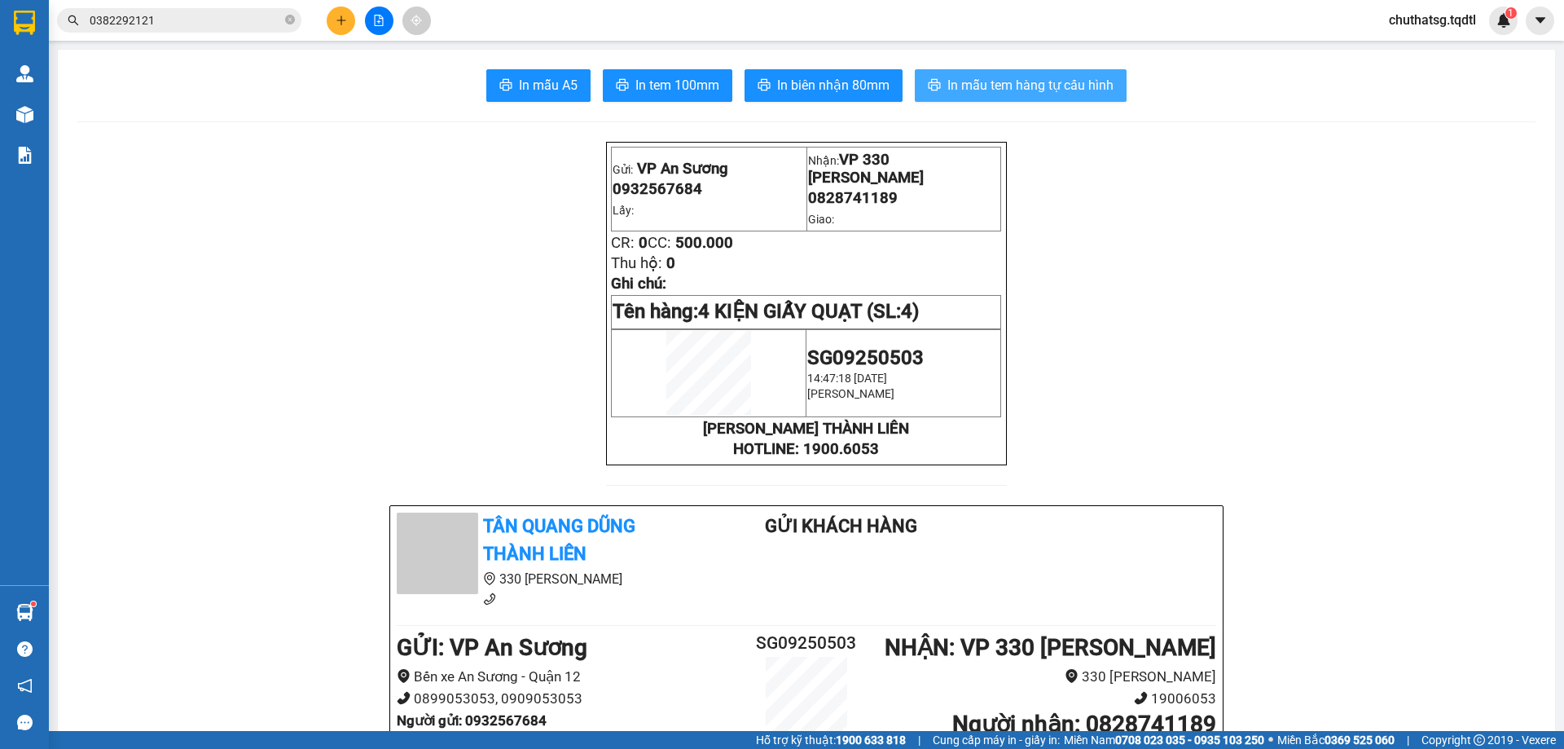
click at [1001, 82] on span "In mẫu tem hàng tự cấu hình" at bounding box center [1031, 85] width 166 height 20
click at [340, 11] on button at bounding box center [341, 21] width 29 height 29
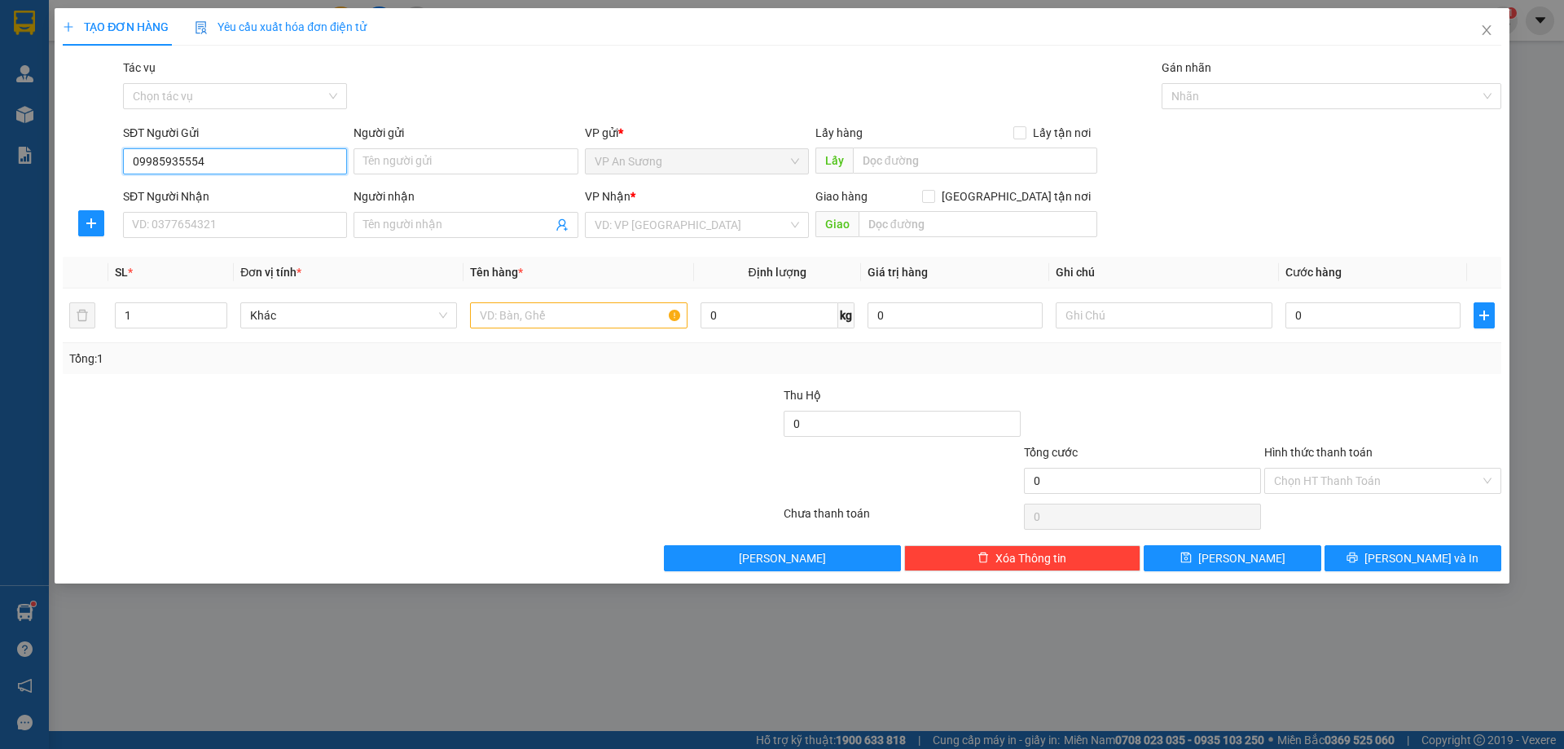
click at [143, 161] on input "09985935554" at bounding box center [235, 161] width 224 height 26
type input "0985935554"
click at [148, 193] on div "0985935554" at bounding box center [235, 194] width 205 height 18
type input "0932544668"
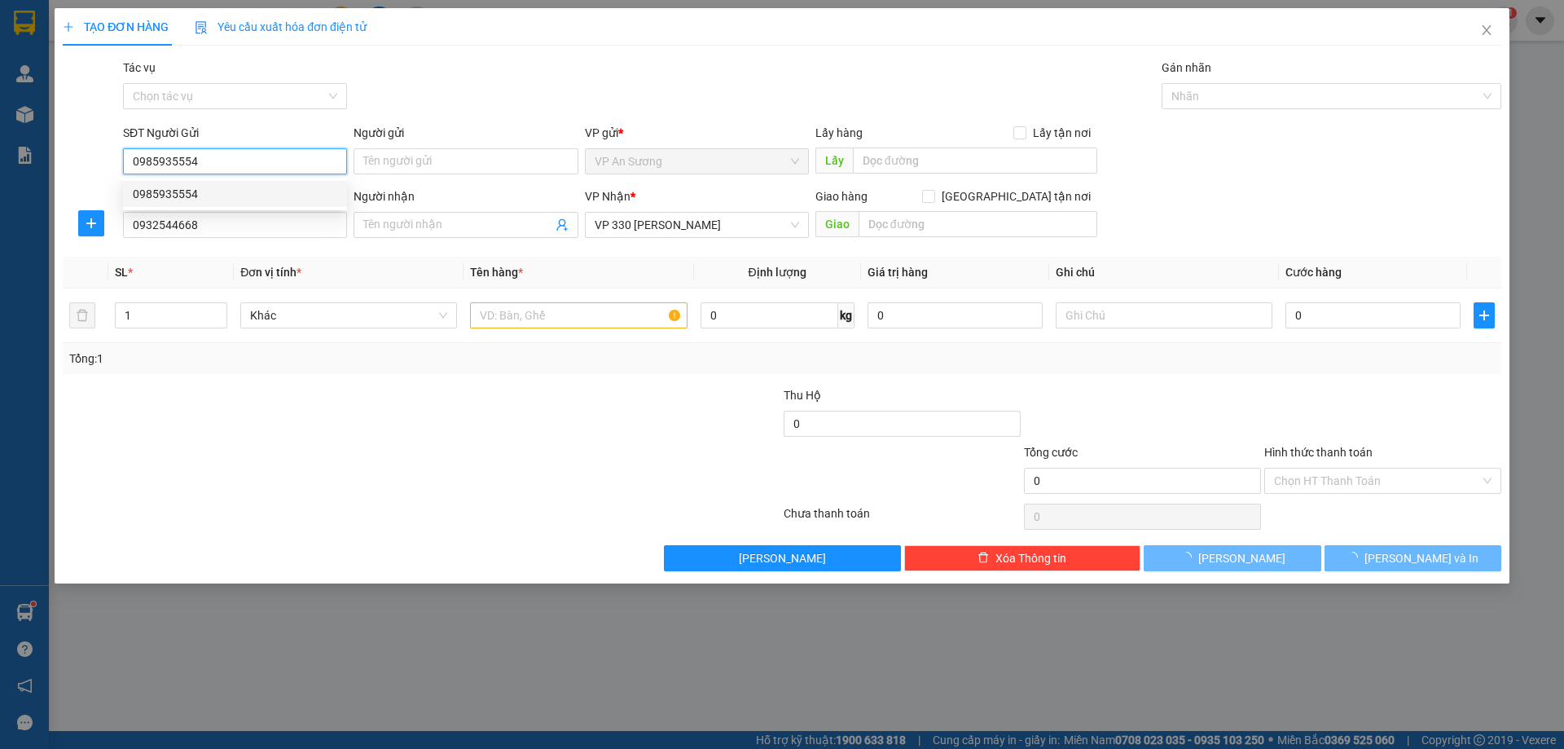
type input "400.000"
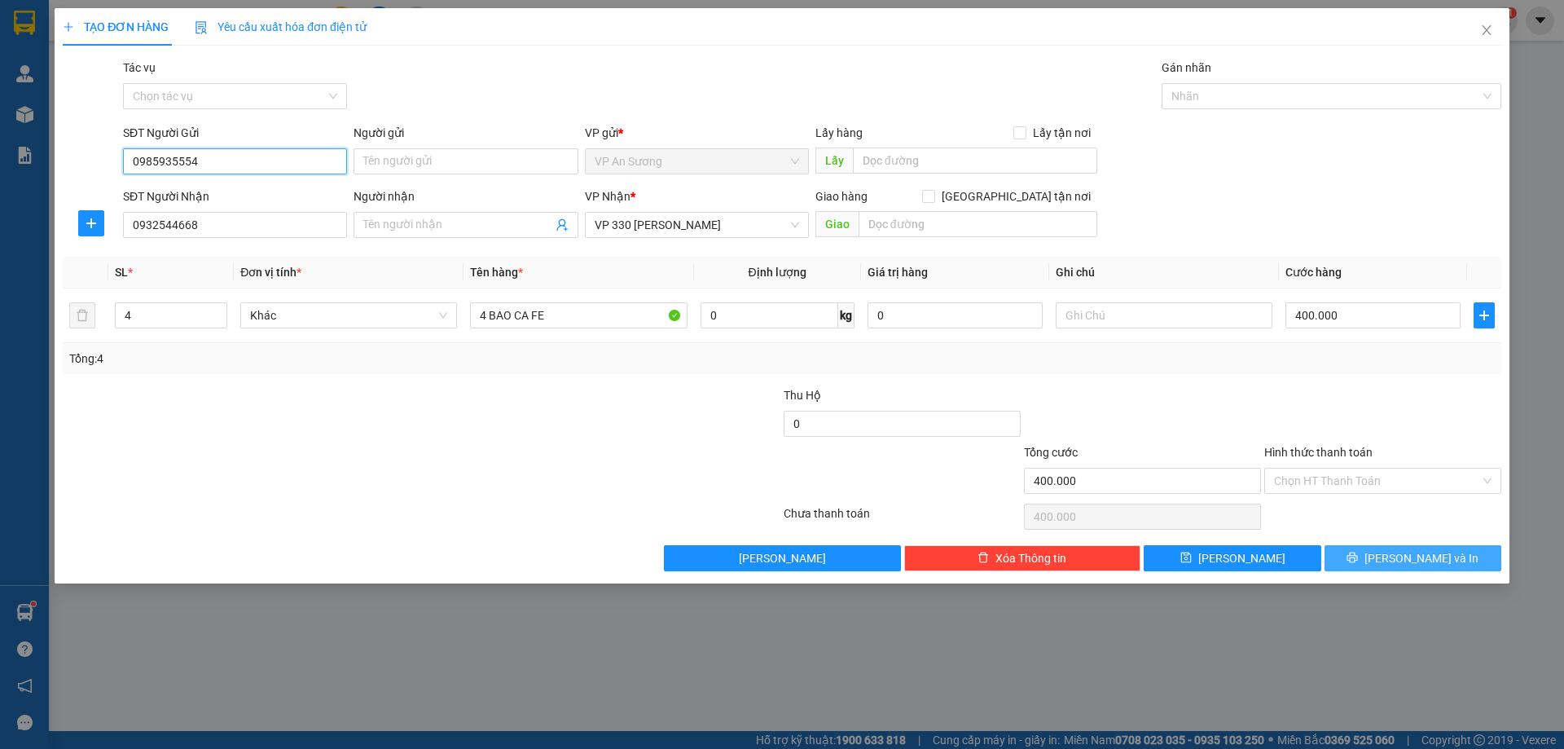
type input "0985935554"
click at [1413, 551] on span "Lưu và In" at bounding box center [1422, 558] width 114 height 18
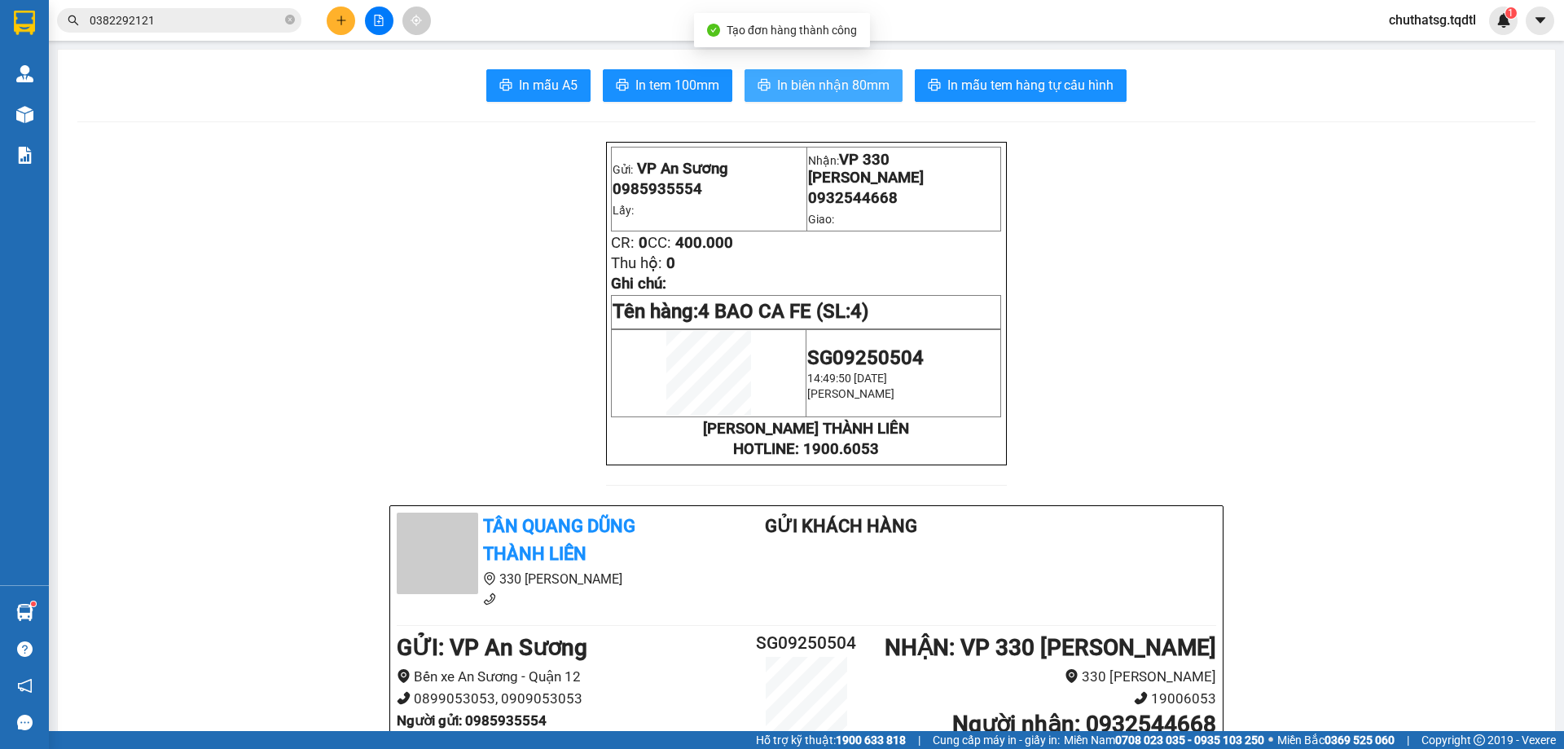
click at [821, 77] on span "In biên nhận 80mm" at bounding box center [833, 85] width 112 height 20
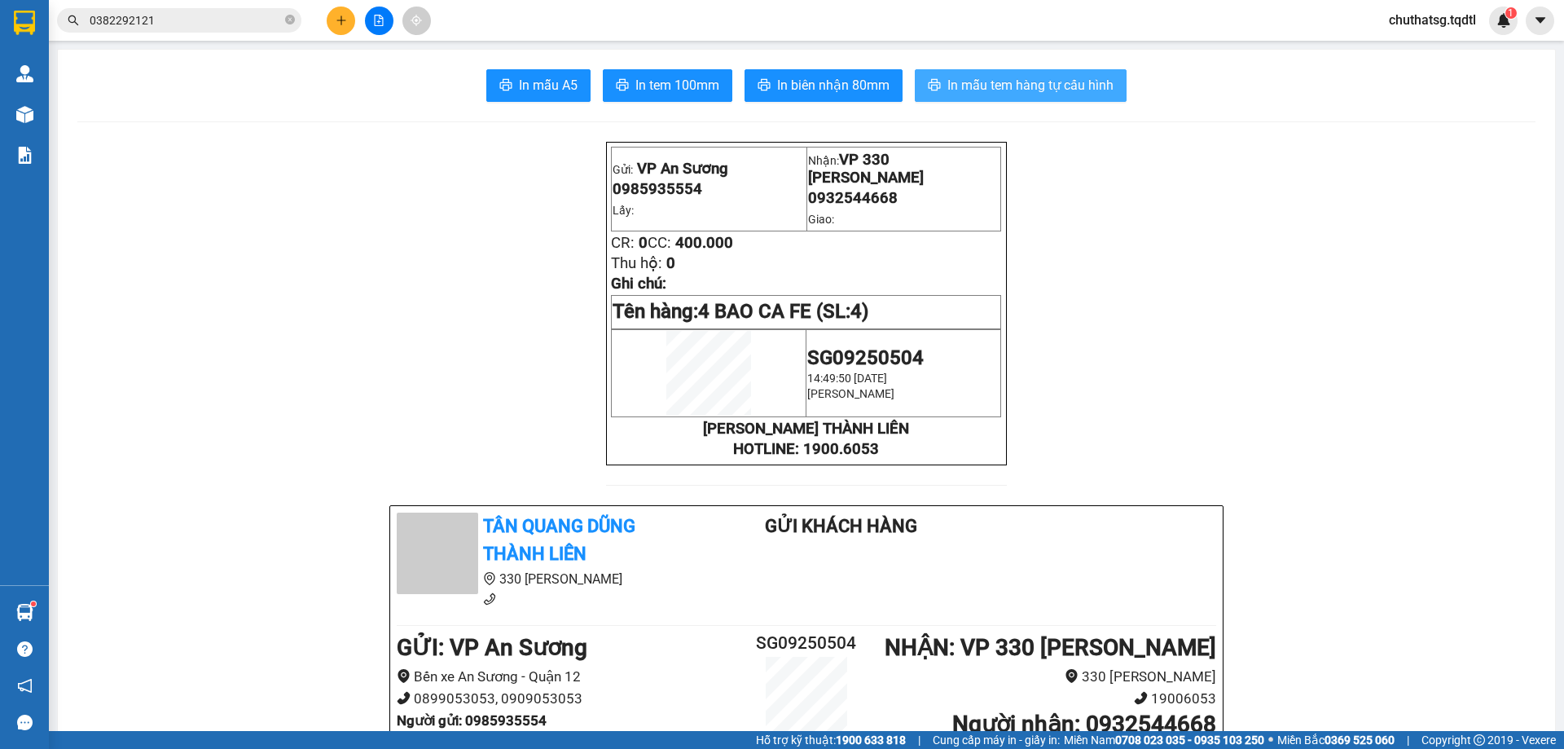
click at [1004, 84] on span "In mẫu tem hàng tự cấu hình" at bounding box center [1031, 85] width 166 height 20
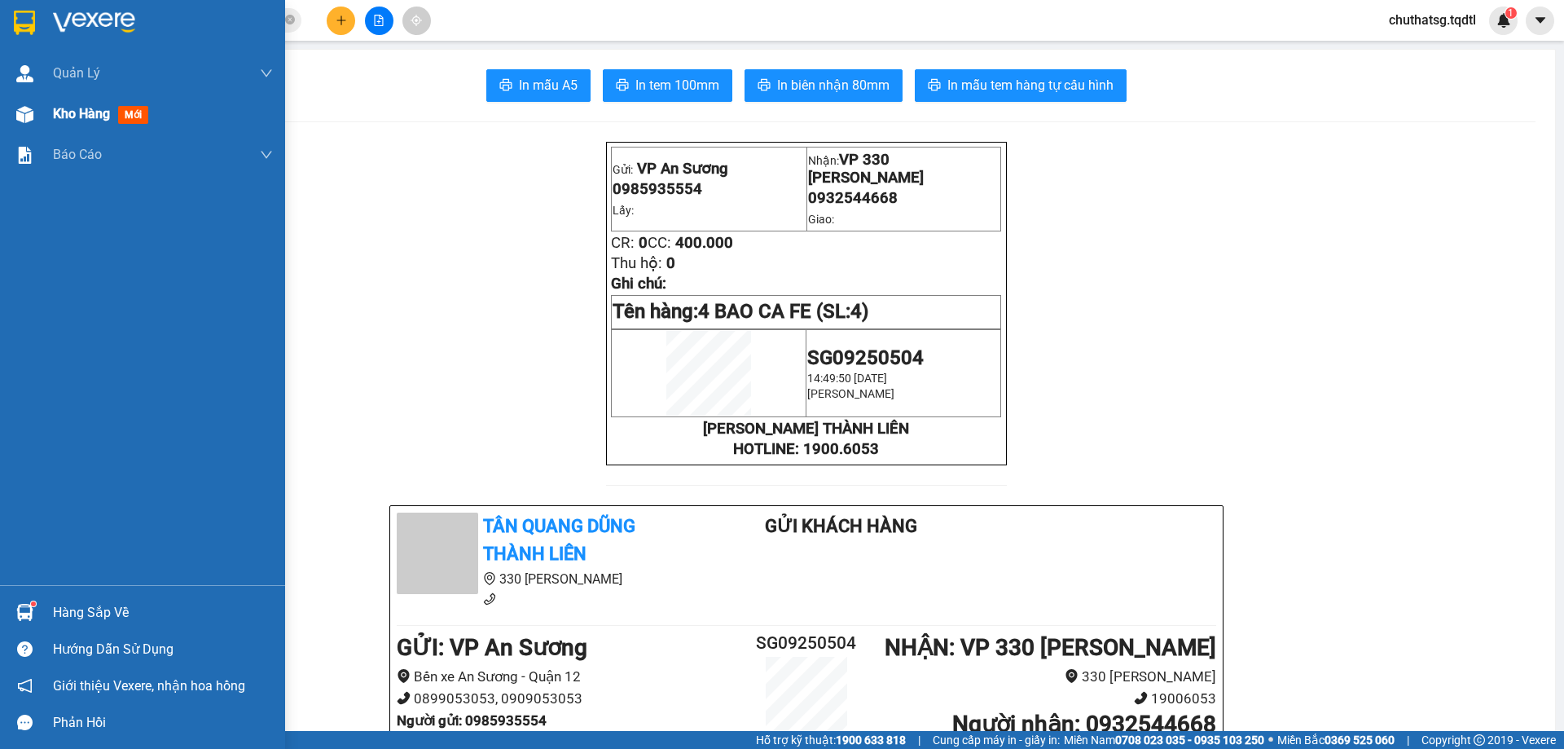
click at [92, 104] on div "Kho hàng mới" at bounding box center [104, 113] width 102 height 20
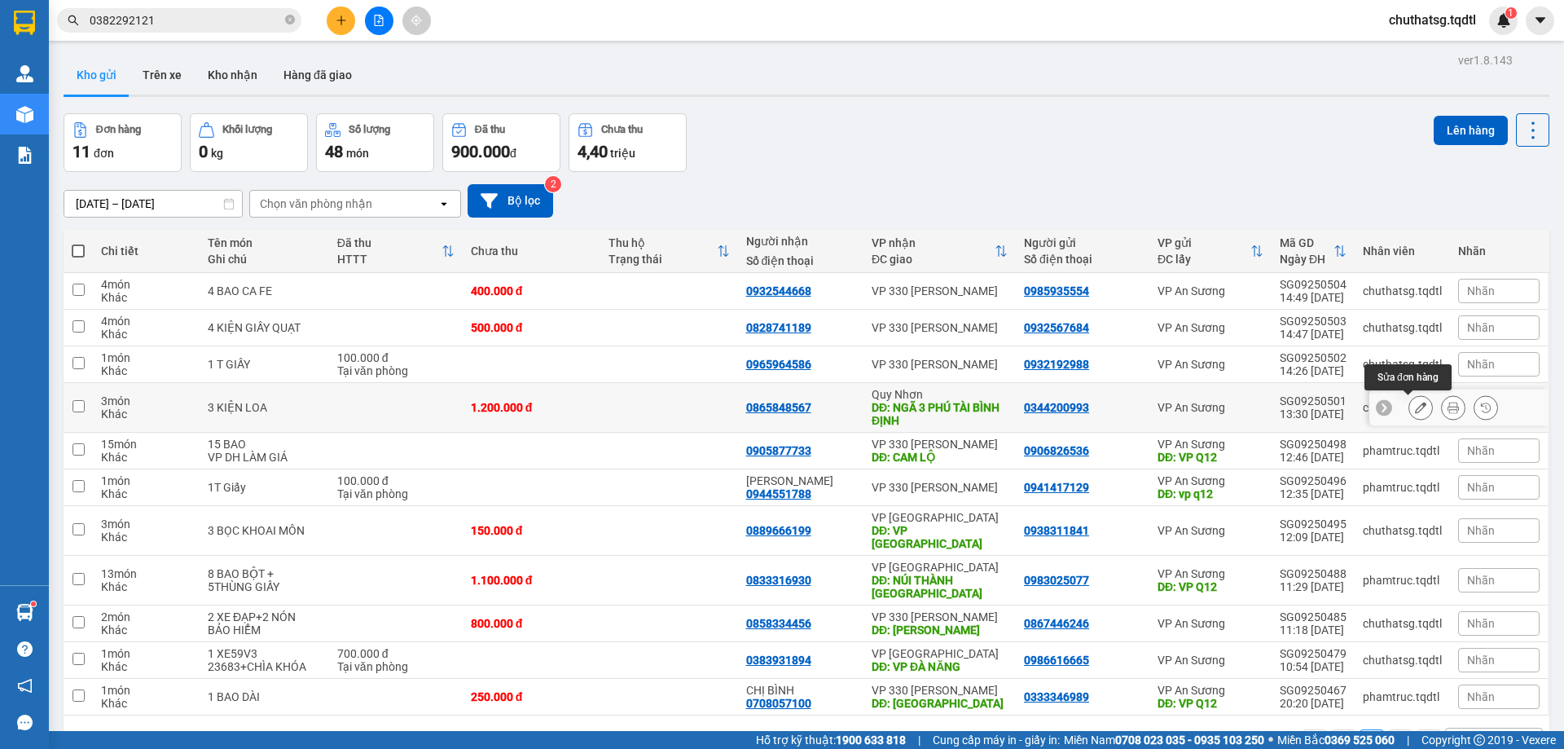
click at [1415, 408] on icon at bounding box center [1420, 407] width 11 height 11
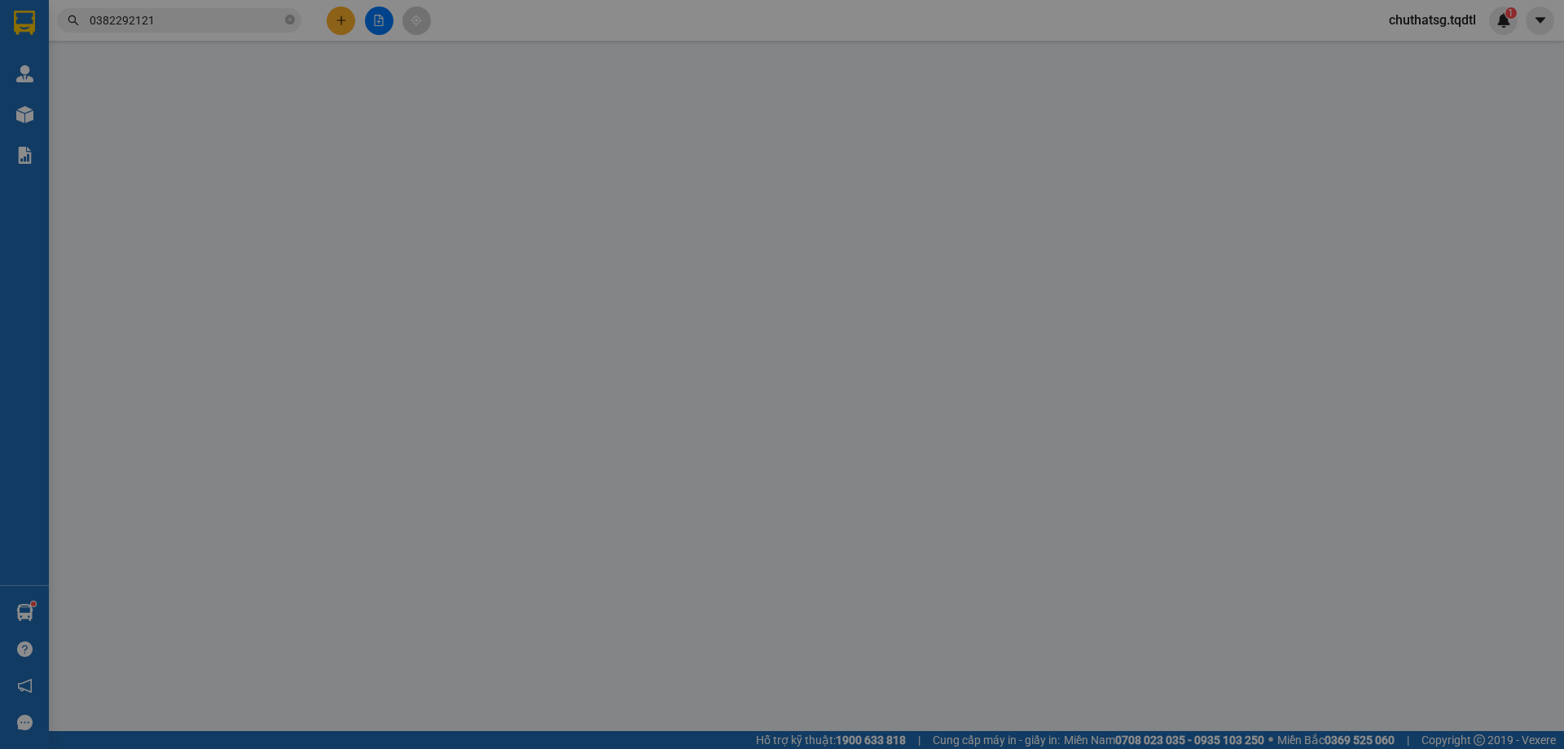
type input "0344200993"
type input "0865848567"
type input "NGÃ 3 PHÚ TÀI BÌNH ĐỊNH"
type input "1.200.000"
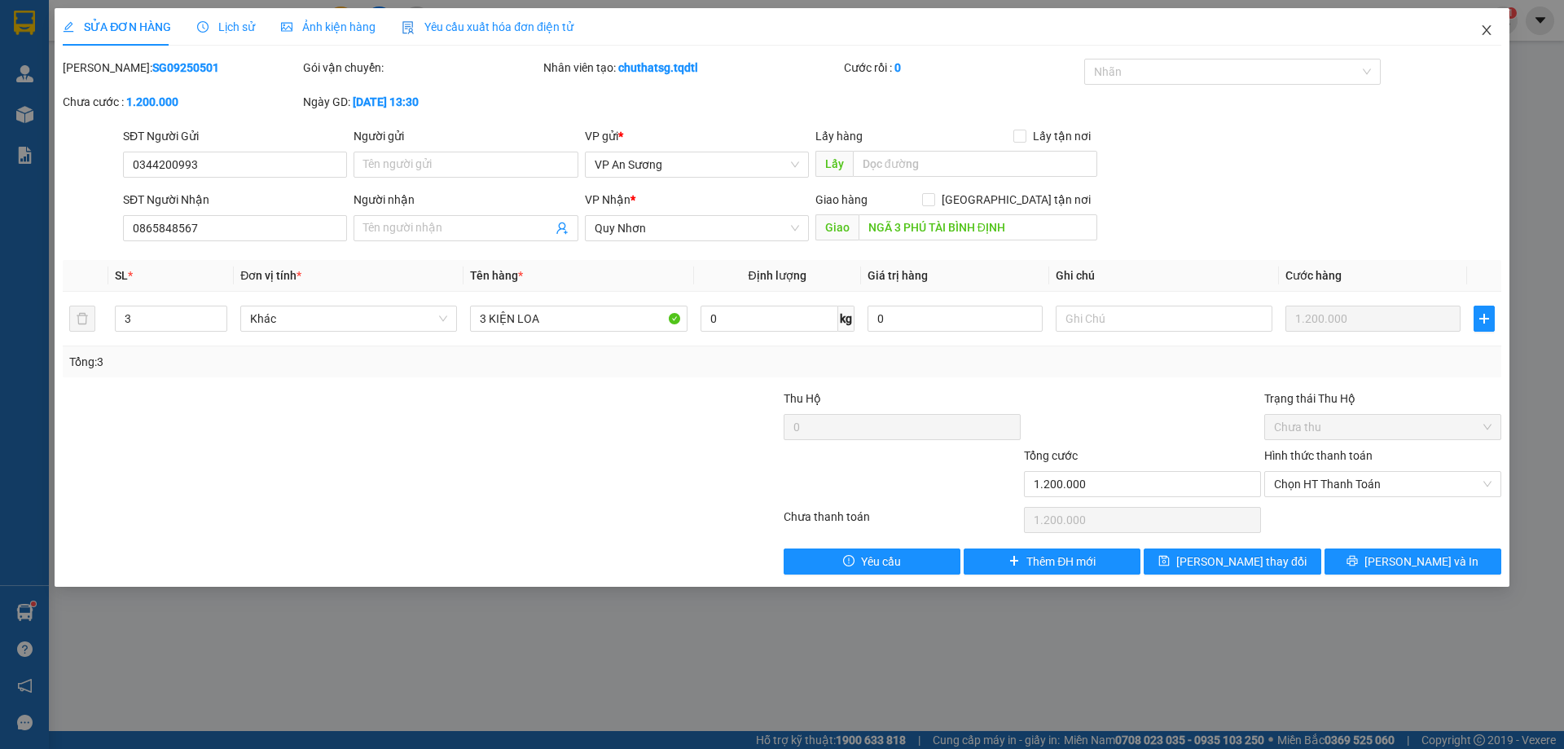
click at [1491, 29] on icon "close" at bounding box center [1487, 30] width 13 height 13
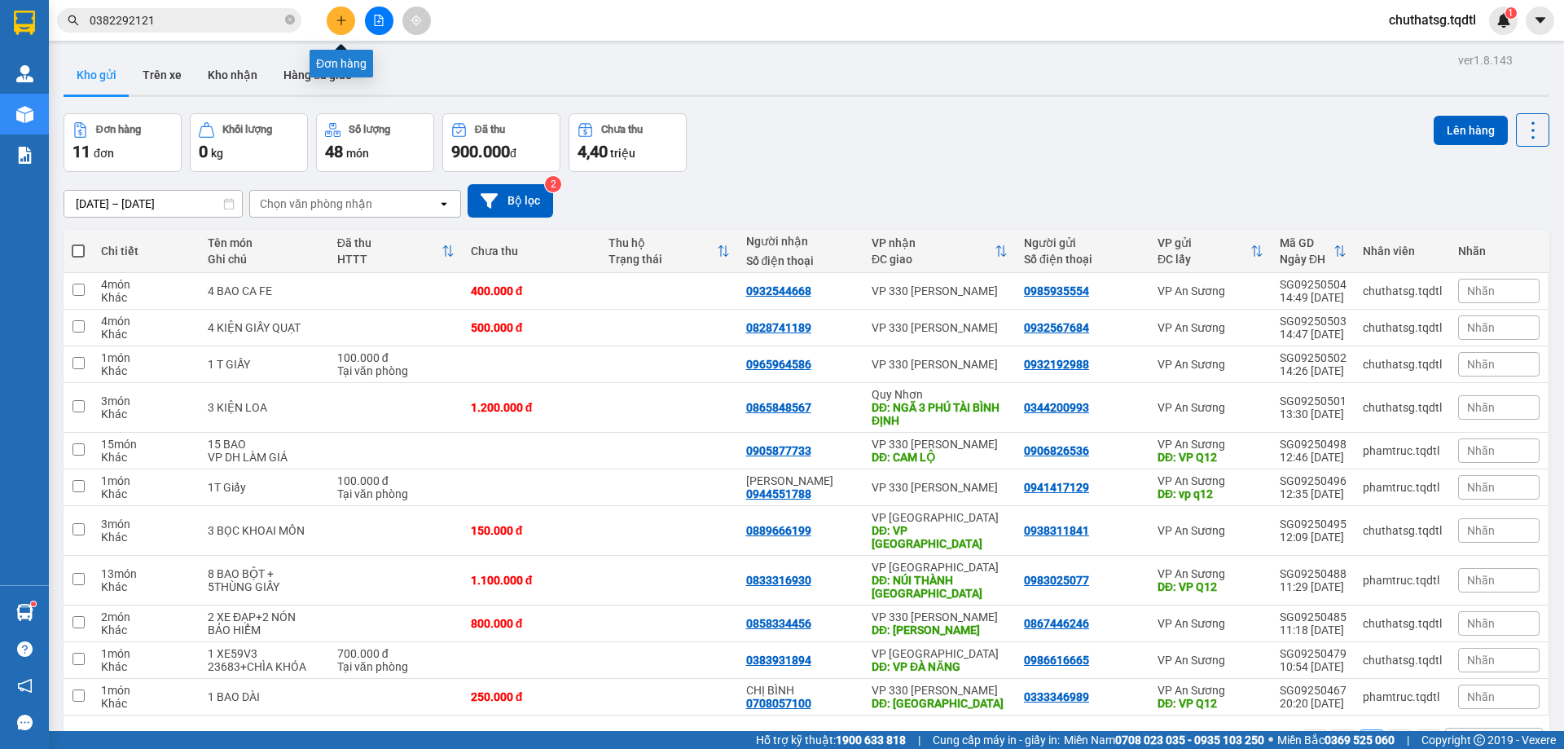
click at [343, 17] on icon "plus" at bounding box center [341, 20] width 11 height 11
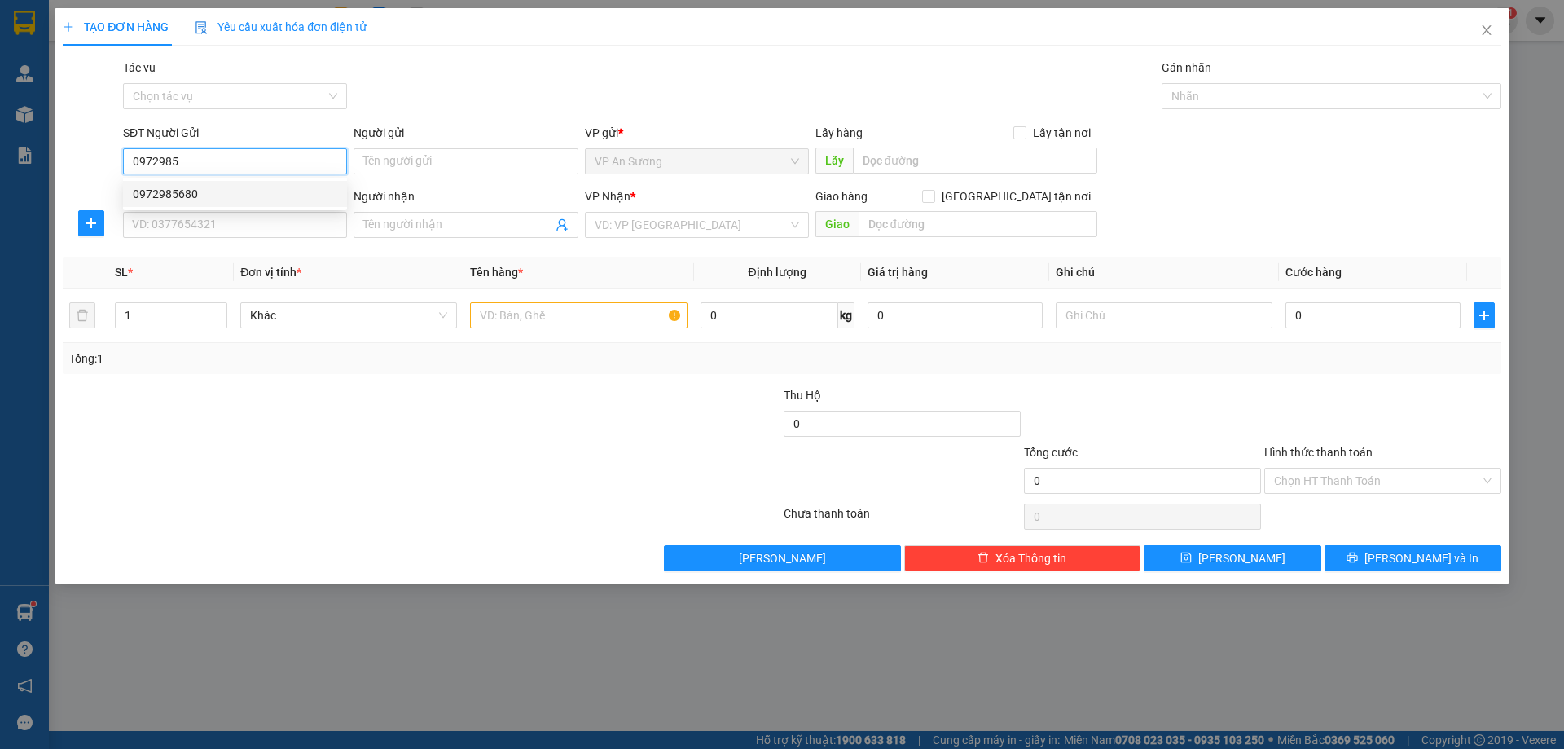
click at [163, 185] on div "0972985680" at bounding box center [235, 194] width 205 height 18
type input "0972985680"
type input "0932568619"
type input "GIO LINH 73"
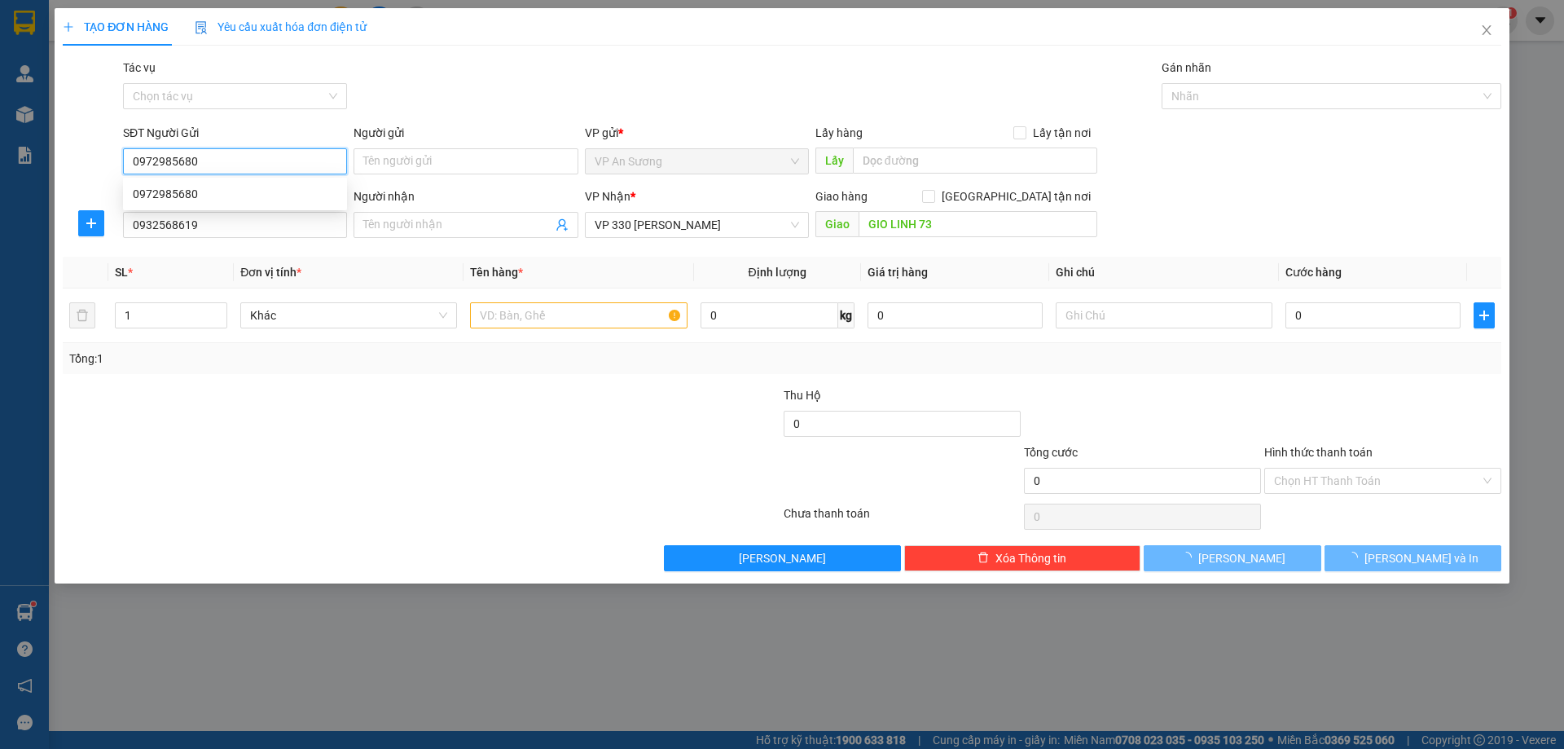
type input "200.000"
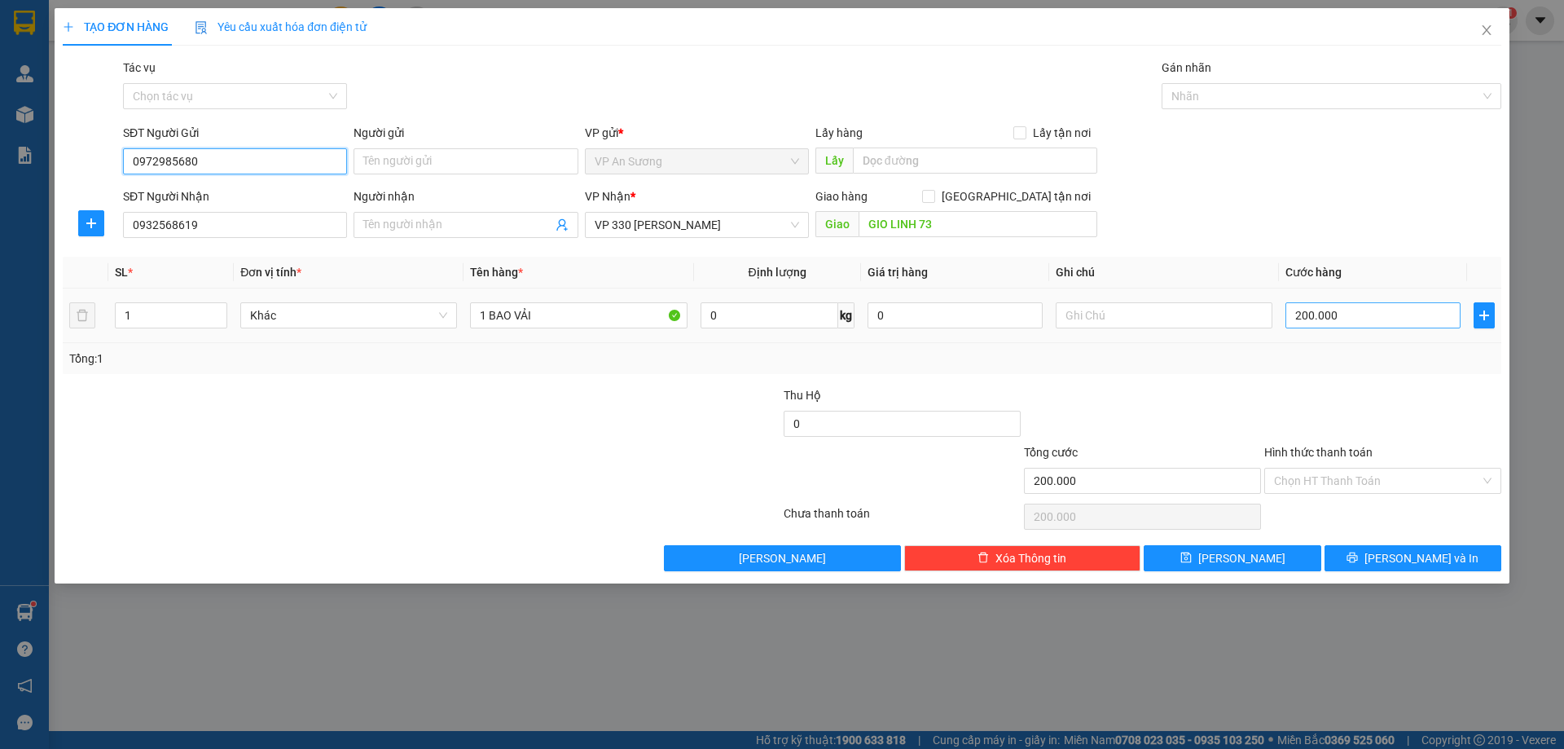
type input "0972985680"
click at [1336, 319] on input "200.000" at bounding box center [1373, 315] width 175 height 26
type input "0"
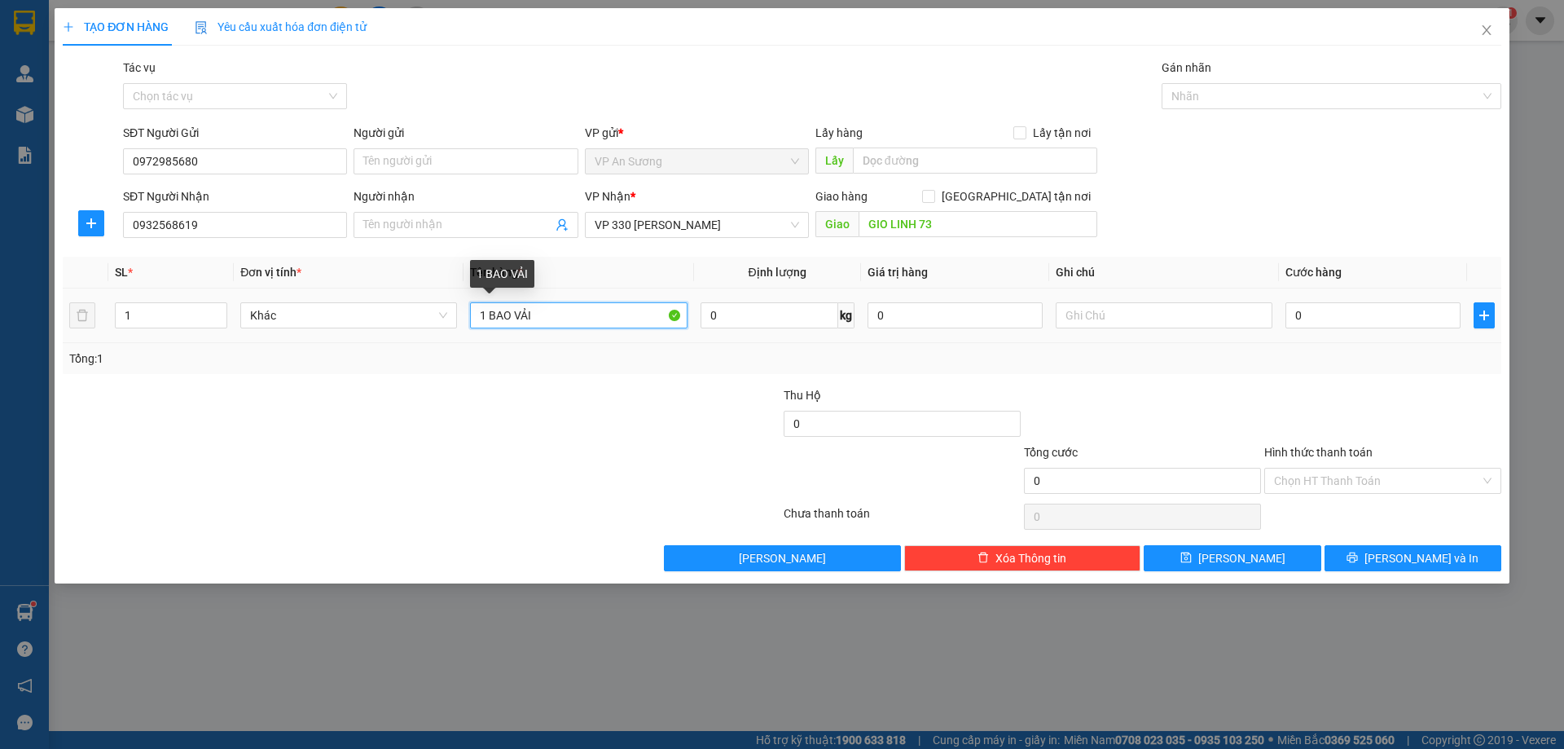
click at [545, 321] on input "1 BAO VẢI" at bounding box center [578, 315] width 217 height 26
type input "1 BAO VẢI NHỎ"
click at [1318, 310] on input "0" at bounding box center [1373, 315] width 175 height 26
type input "0"
type input "1"
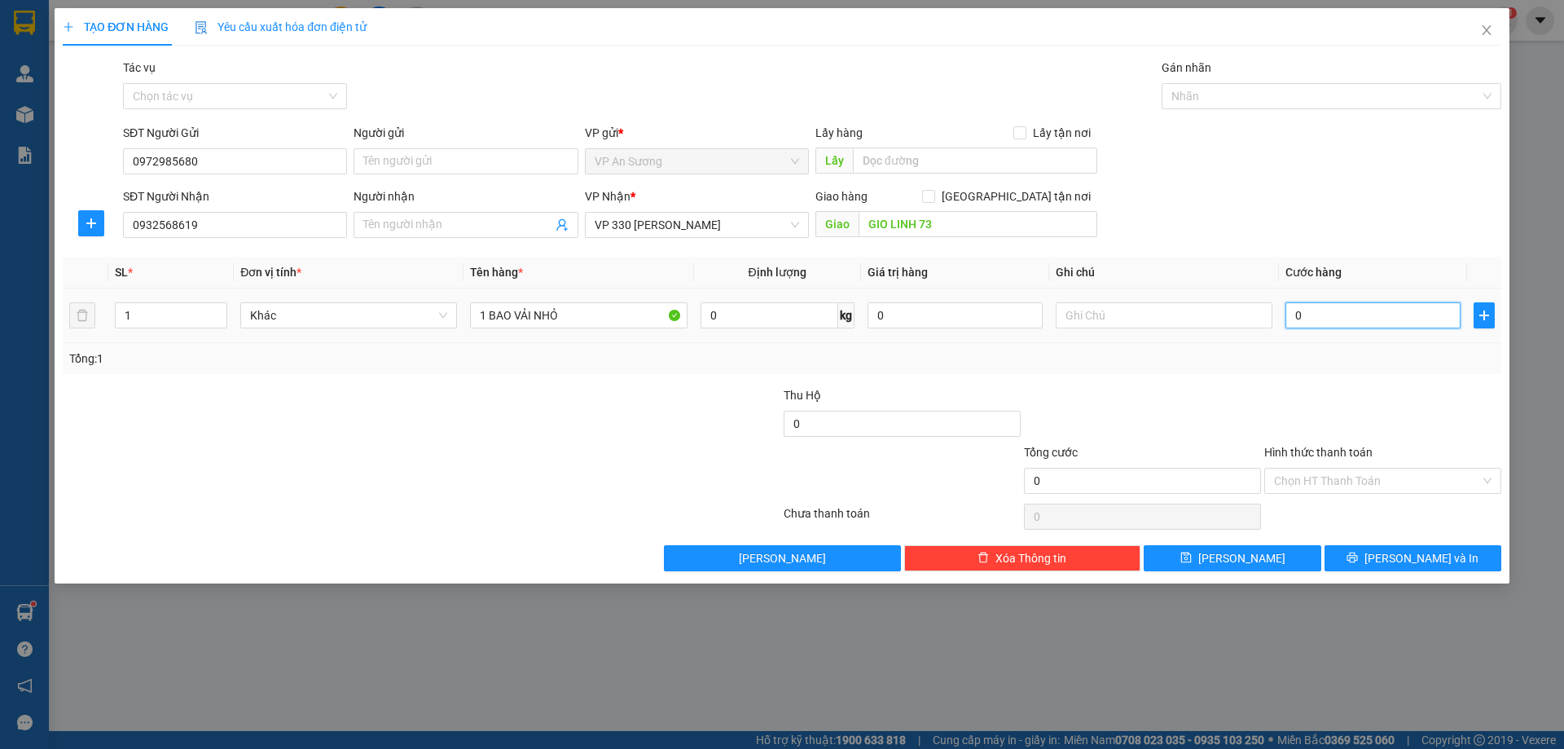
type input "1"
type input "01"
type input "10"
type input "010"
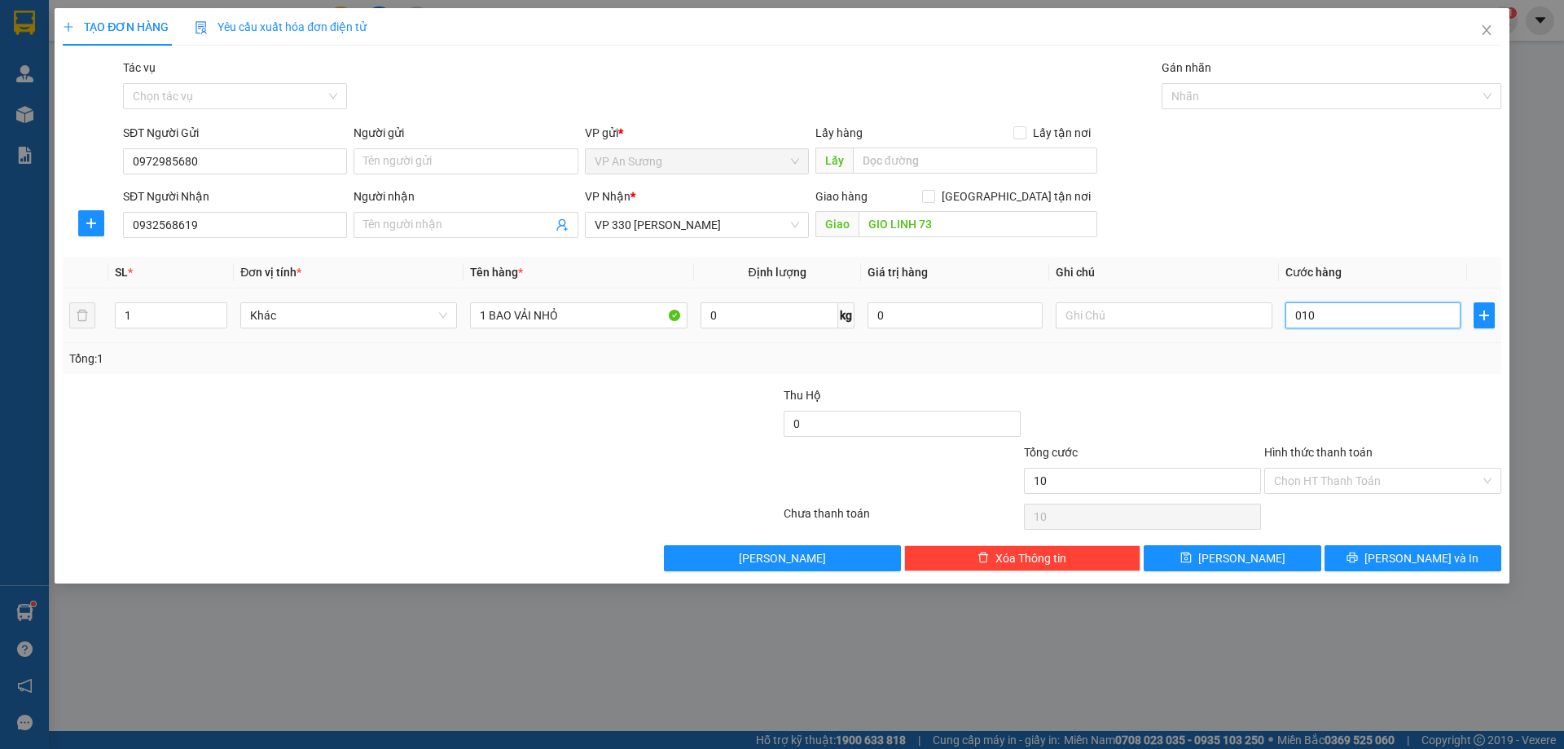
type input "100"
type input "0.100"
type input "100.000"
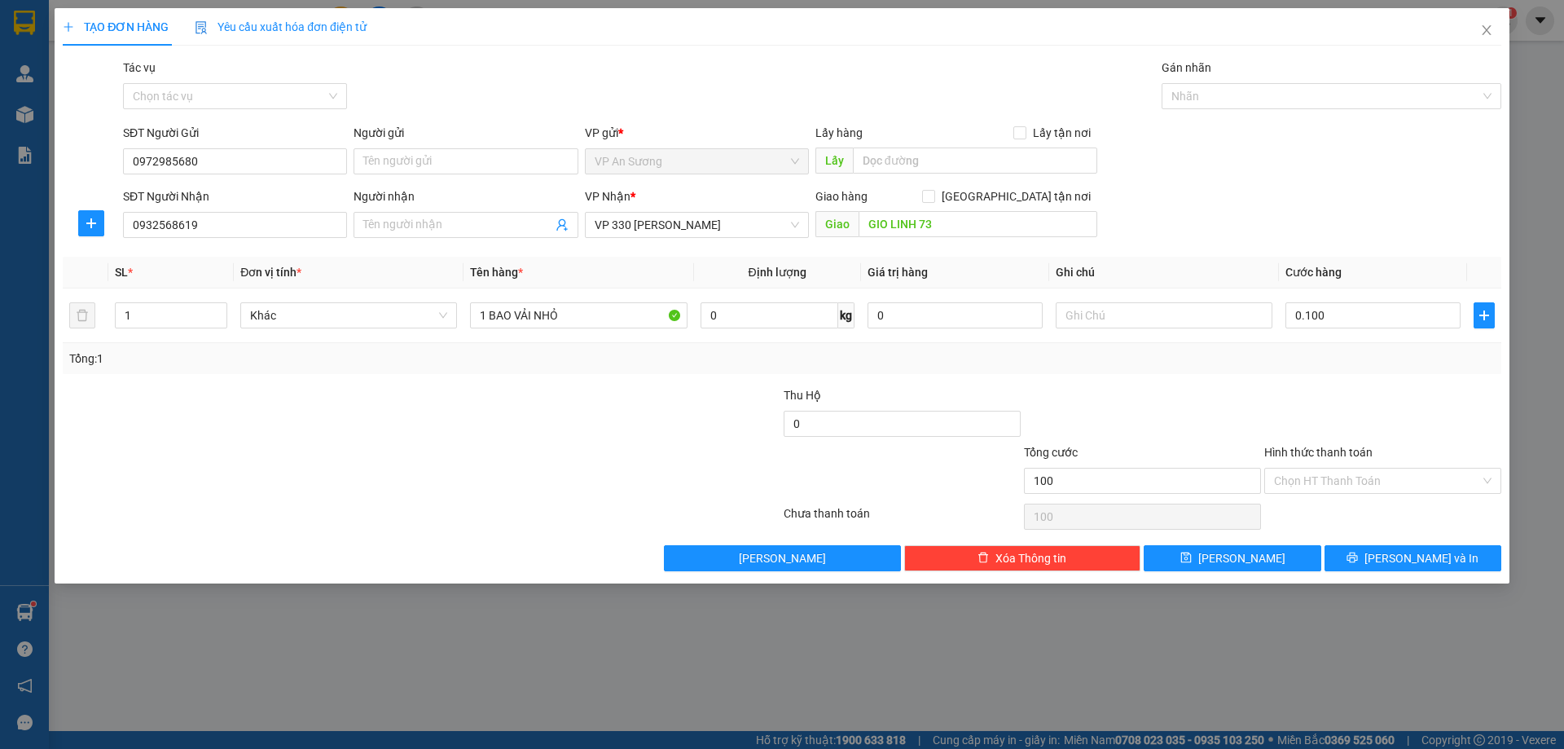
type input "100.000"
click at [1299, 350] on div "Tổng: 1" at bounding box center [782, 359] width 1426 height 18
click at [1417, 557] on span "Lưu và In" at bounding box center [1422, 558] width 114 height 18
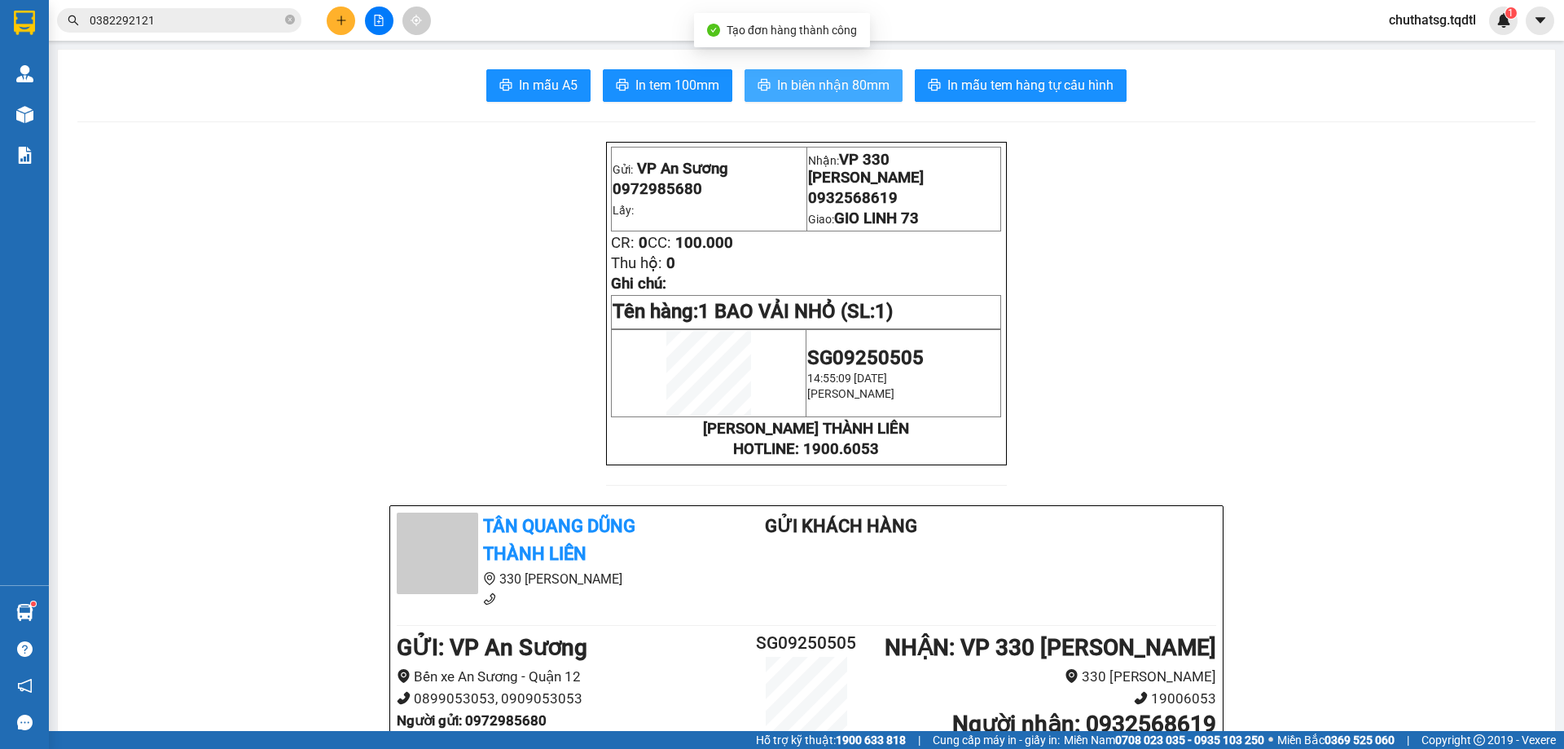
click at [820, 82] on span "In biên nhận 80mm" at bounding box center [833, 85] width 112 height 20
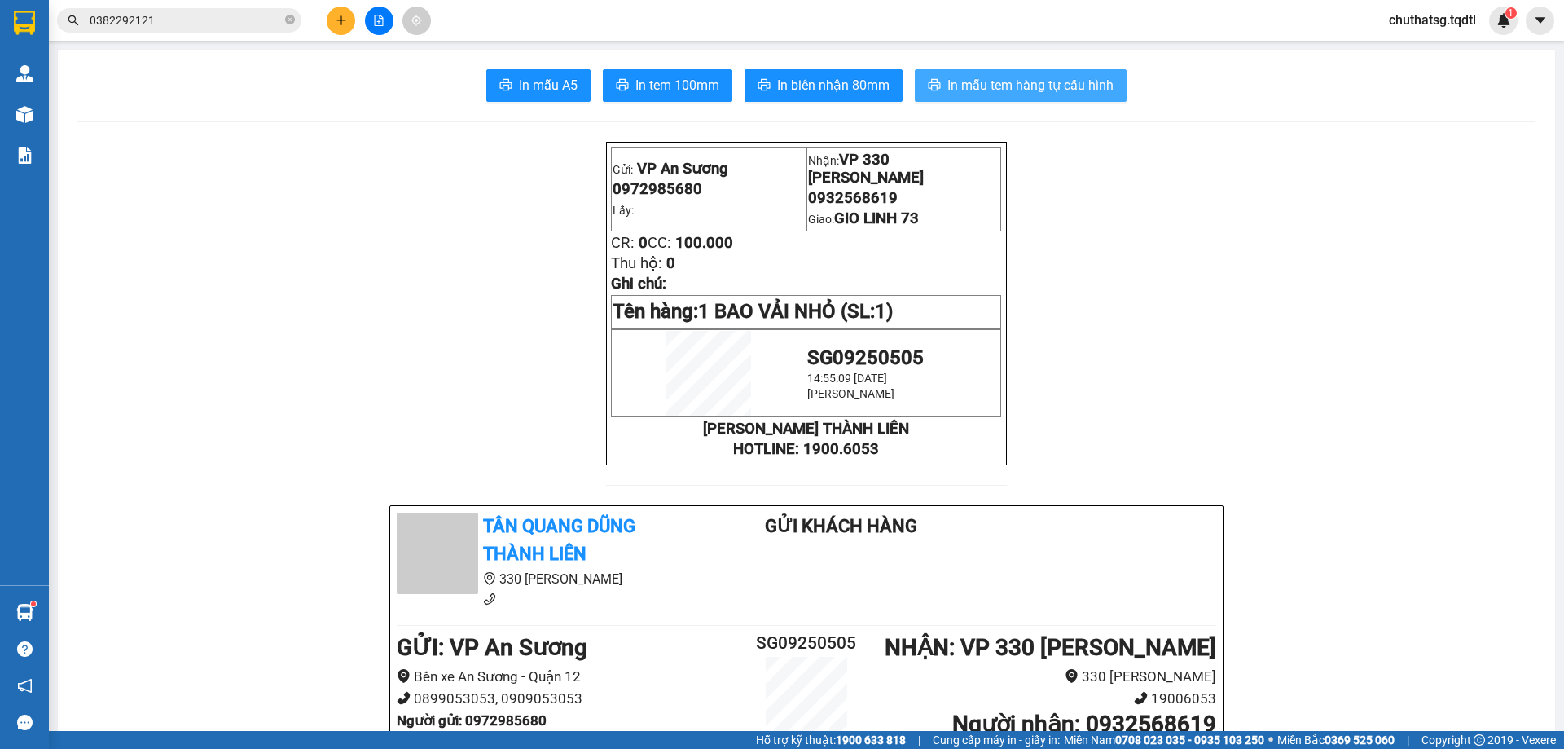
click at [997, 81] on span "In mẫu tem hàng tự cấu hình" at bounding box center [1031, 85] width 166 height 20
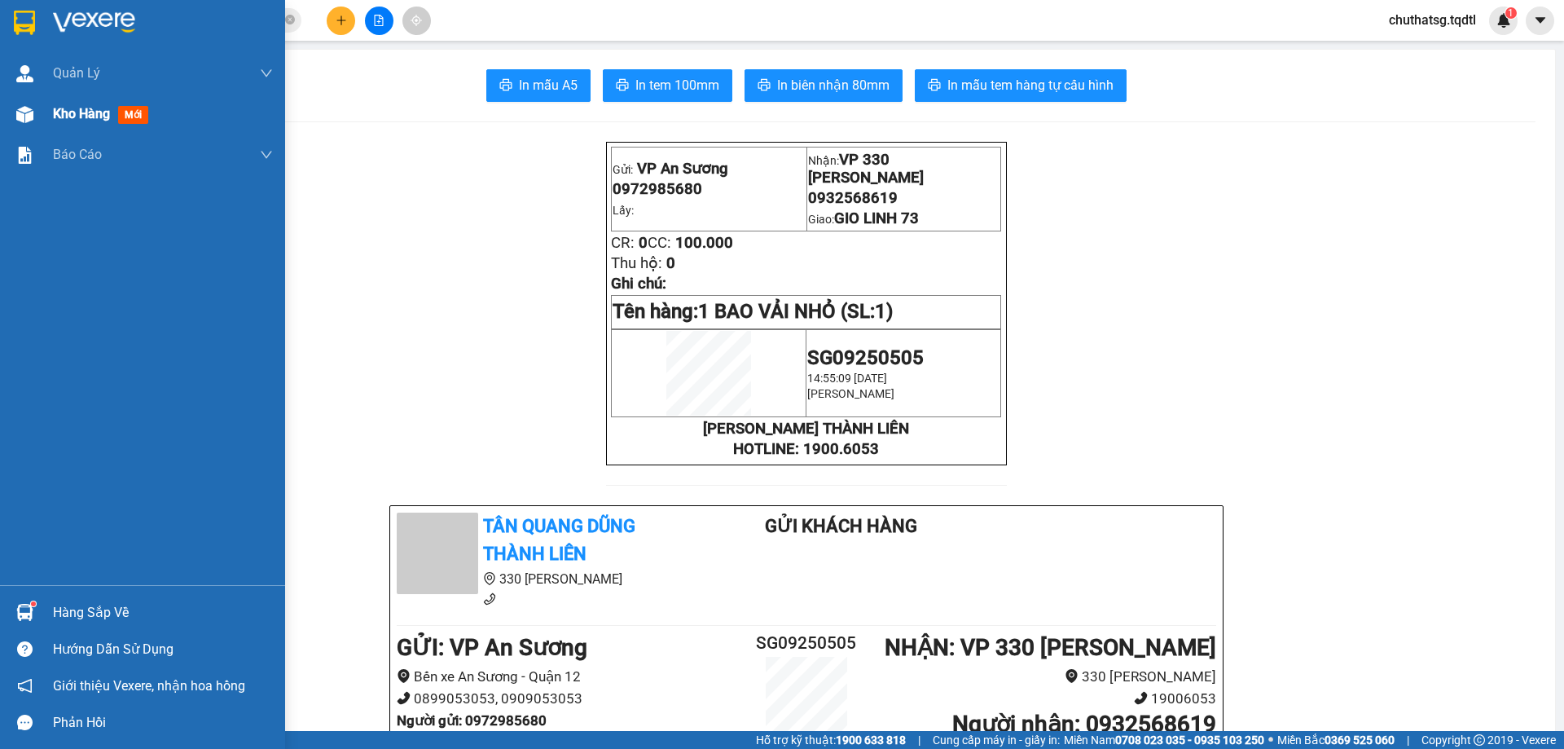
click at [65, 112] on span "Kho hàng" at bounding box center [81, 113] width 57 height 15
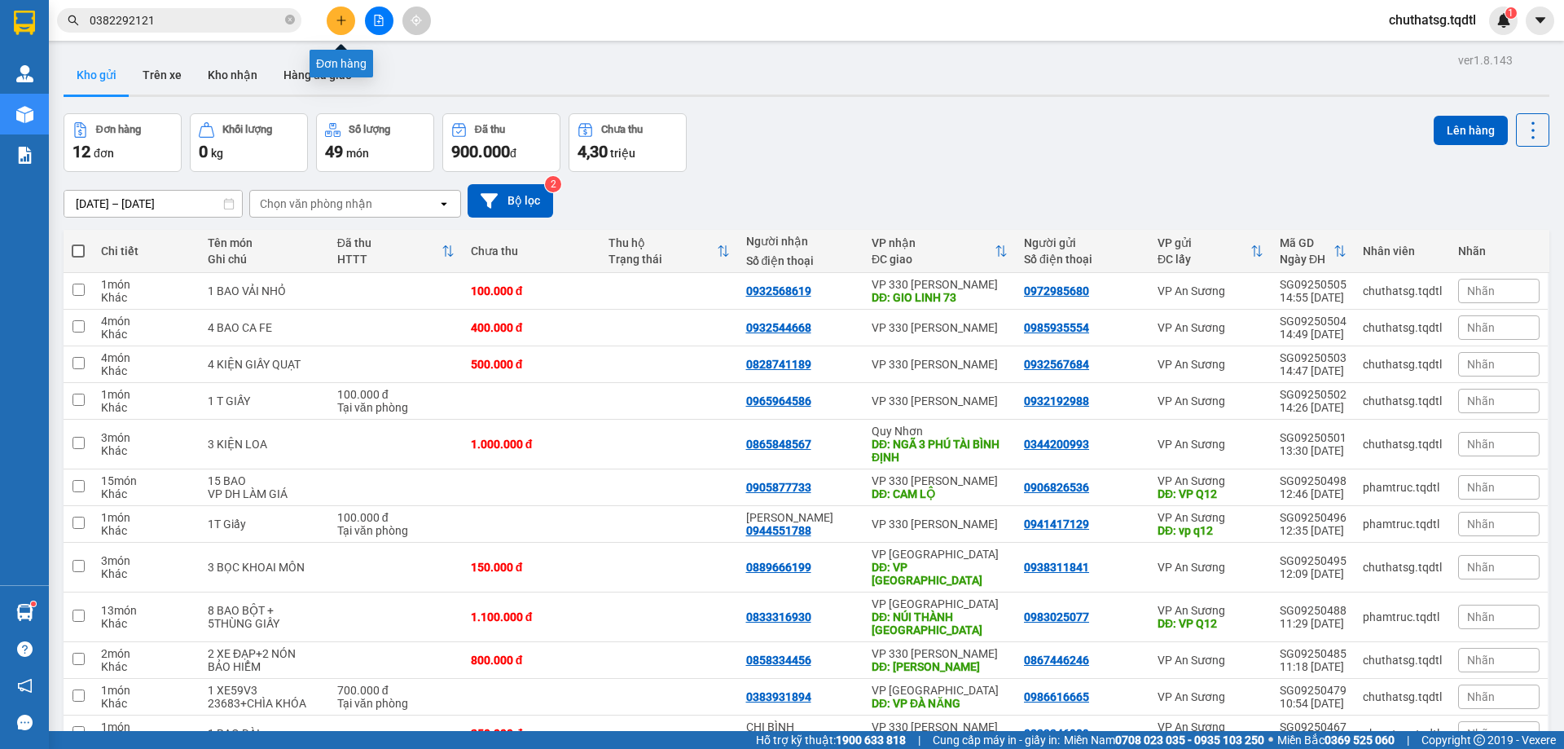
click at [344, 20] on icon "plus" at bounding box center [341, 20] width 11 height 11
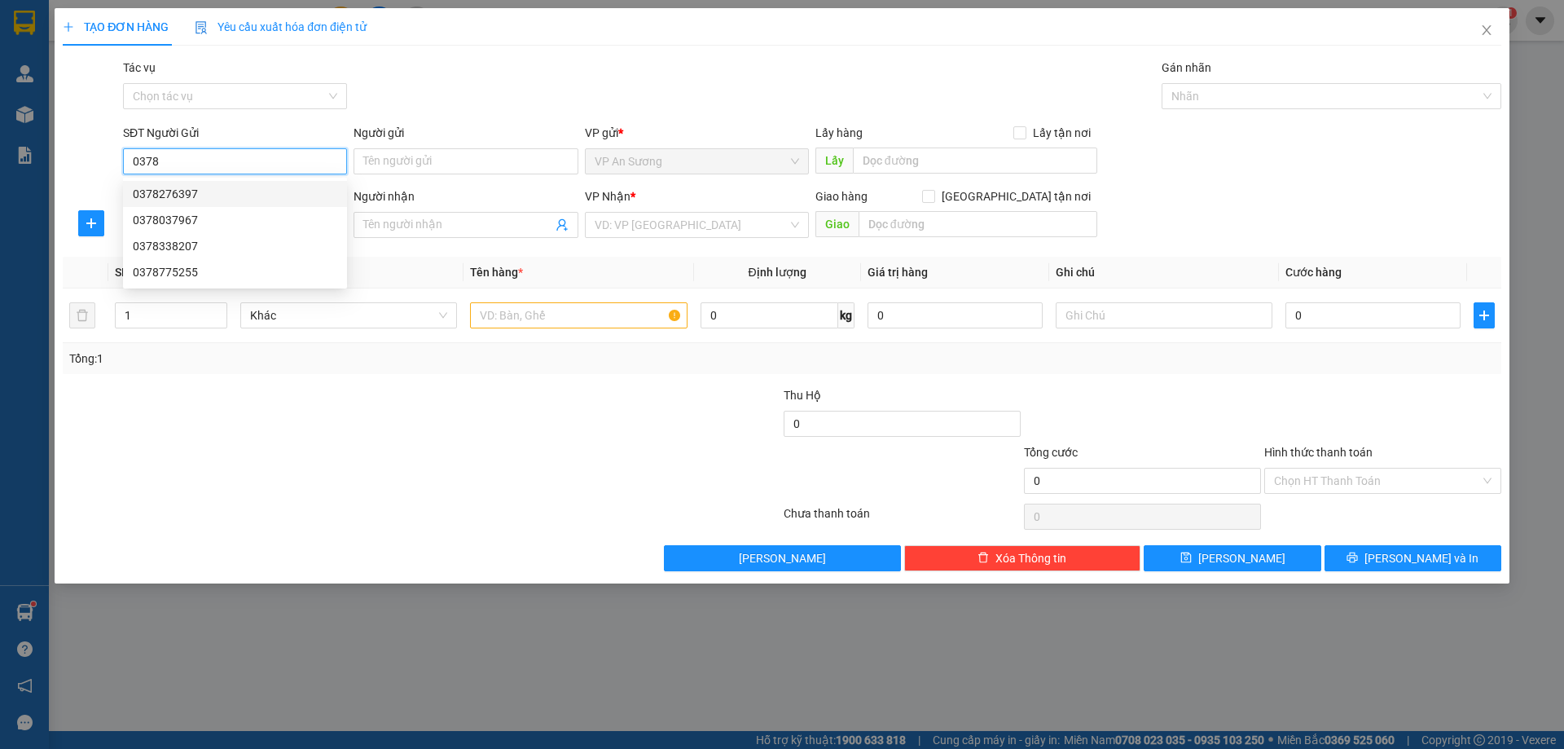
click at [150, 187] on div "0378276397" at bounding box center [235, 194] width 205 height 18
type input "0378276397"
type input "0905768909"
checkbox input "true"
type input "KLM8 CAM HIẾU CAM LỘ"
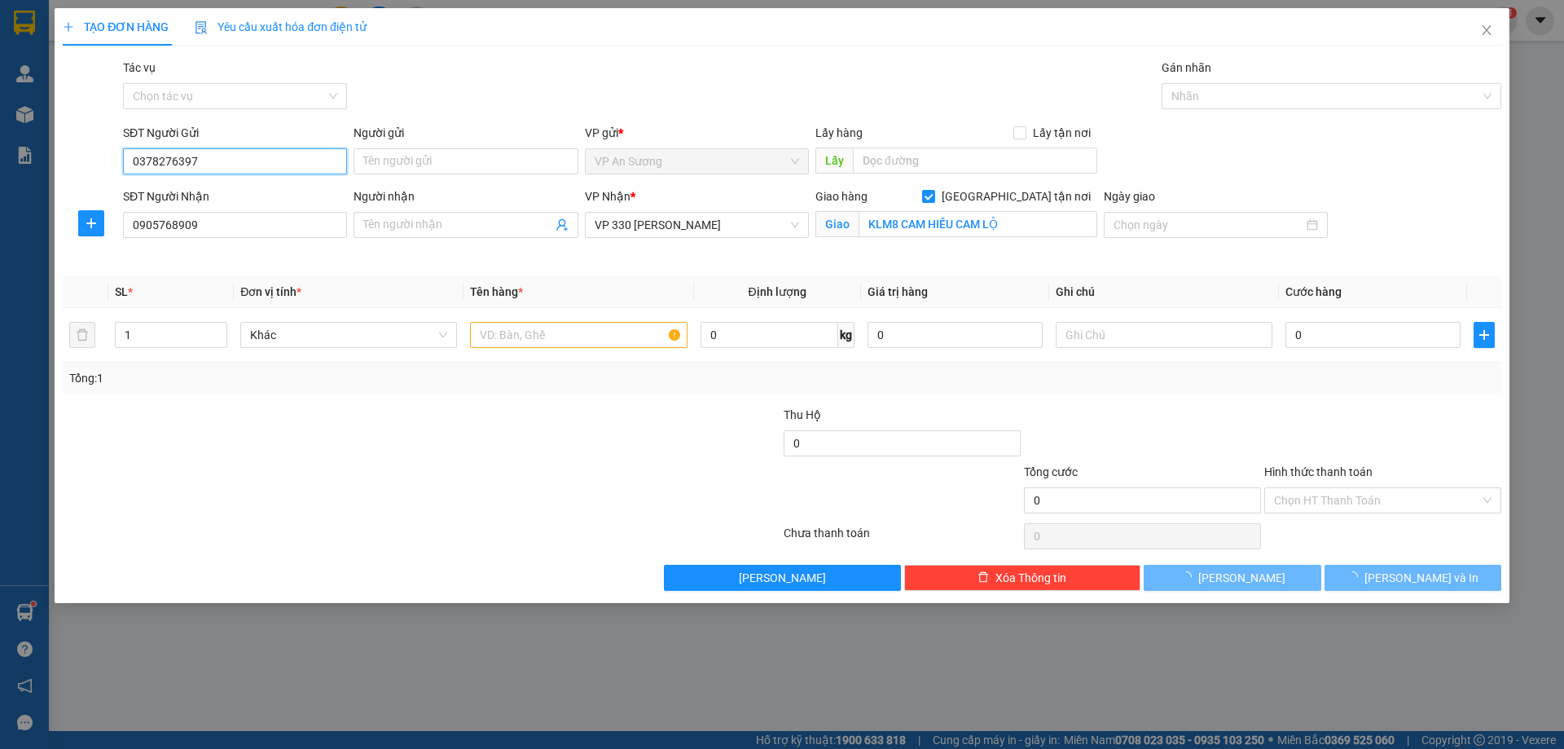
type input "3.000.000"
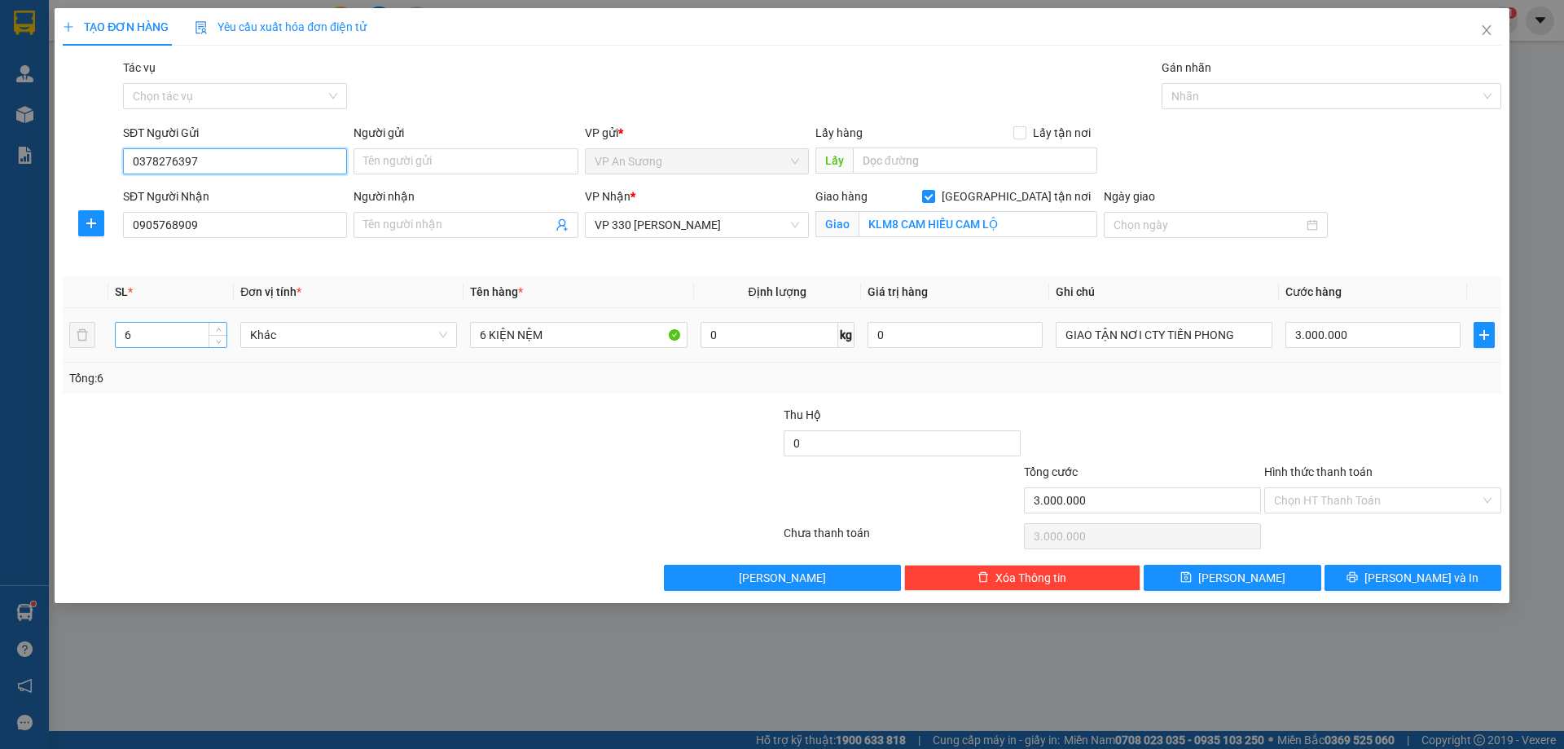
type input "0378276397"
click at [147, 335] on input "6" at bounding box center [171, 335] width 111 height 24
type input "1"
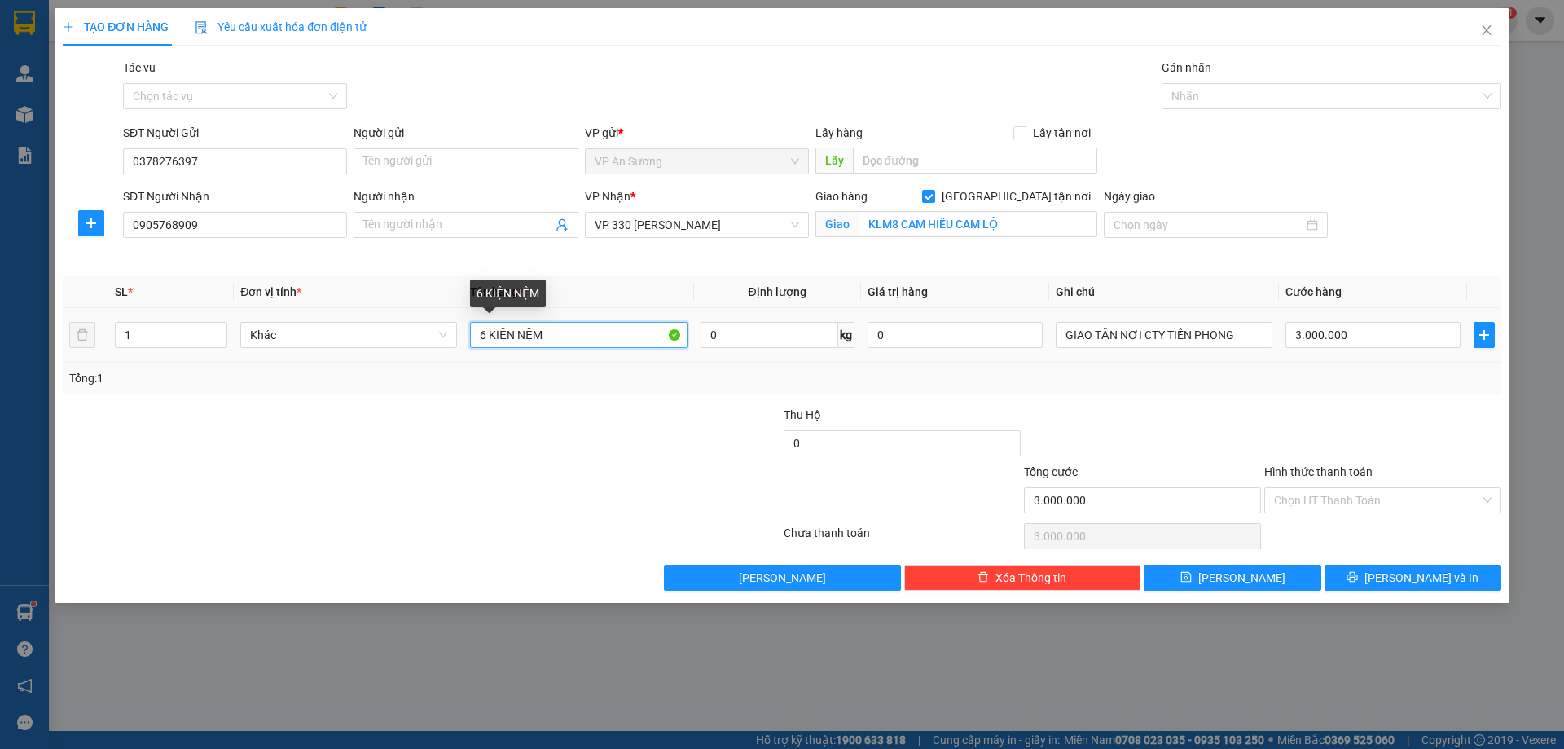
click at [544, 339] on input "6 KIỆN NỆM" at bounding box center [578, 335] width 217 height 26
type input "6"
type input "1 CUỘN TRÒN"
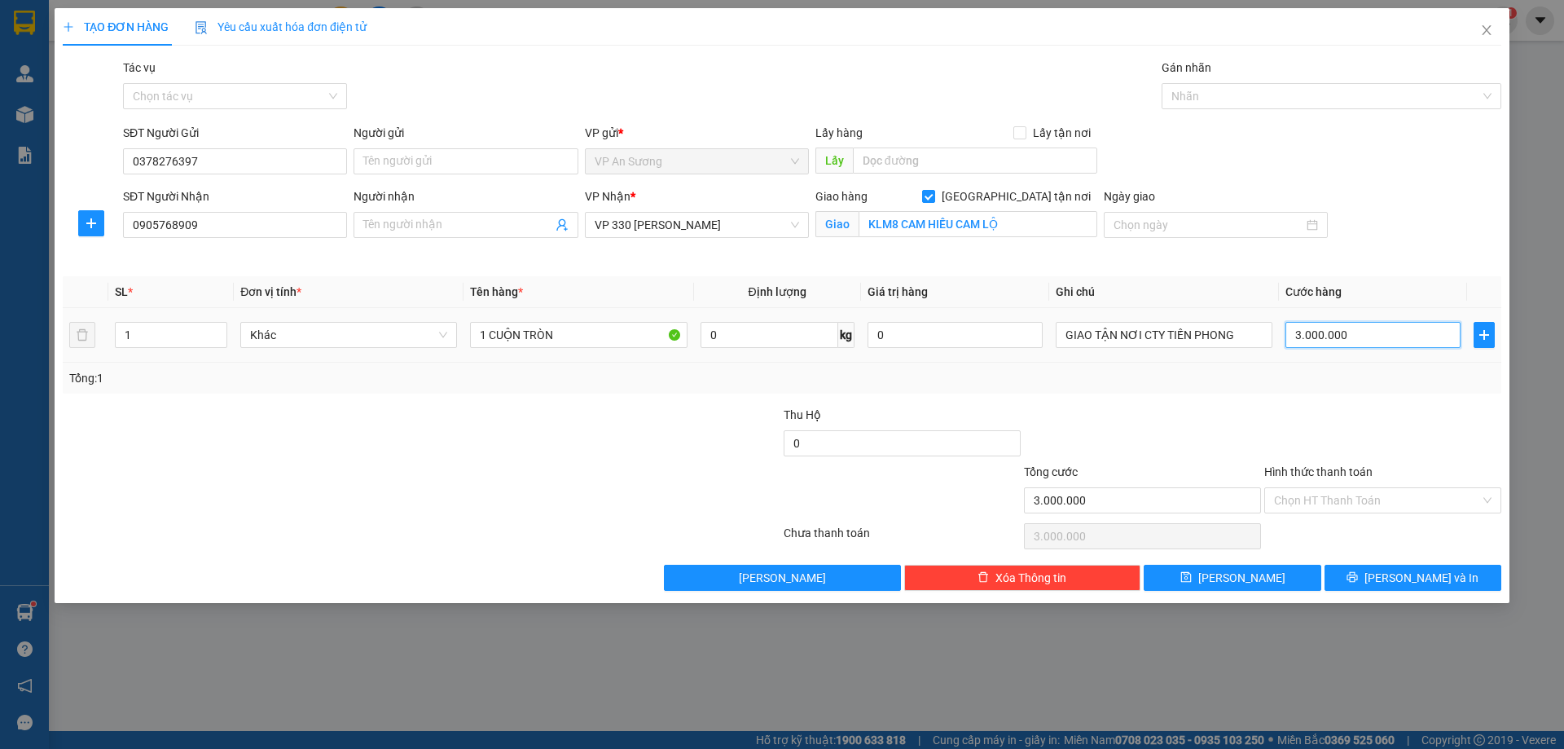
click at [1357, 336] on input "3.000.000" at bounding box center [1373, 335] width 175 height 26
type input "0"
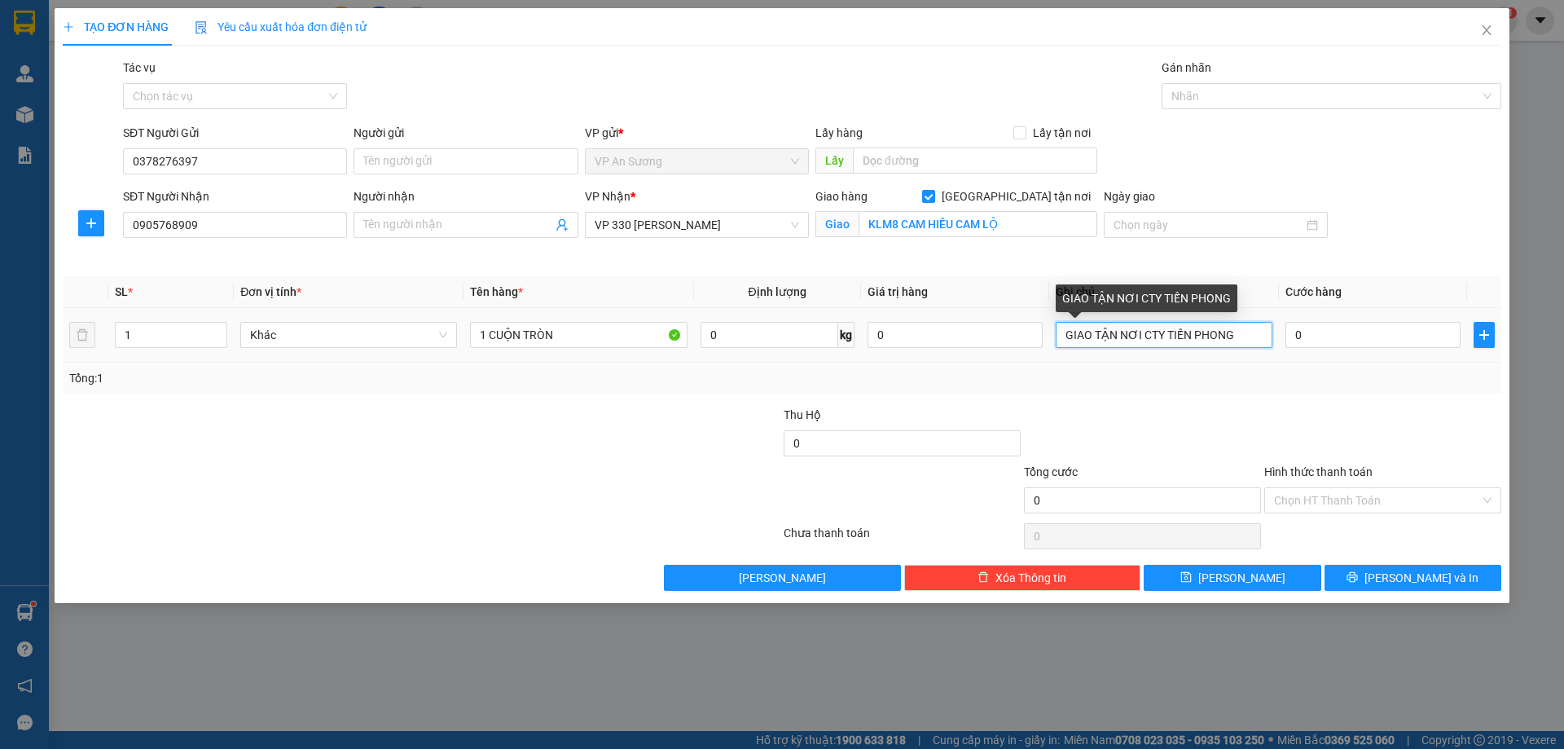
click at [1242, 335] on input "GIAO TẬN NƠI CTY TIẾN PHONG" at bounding box center [1164, 335] width 217 height 26
type input "G"
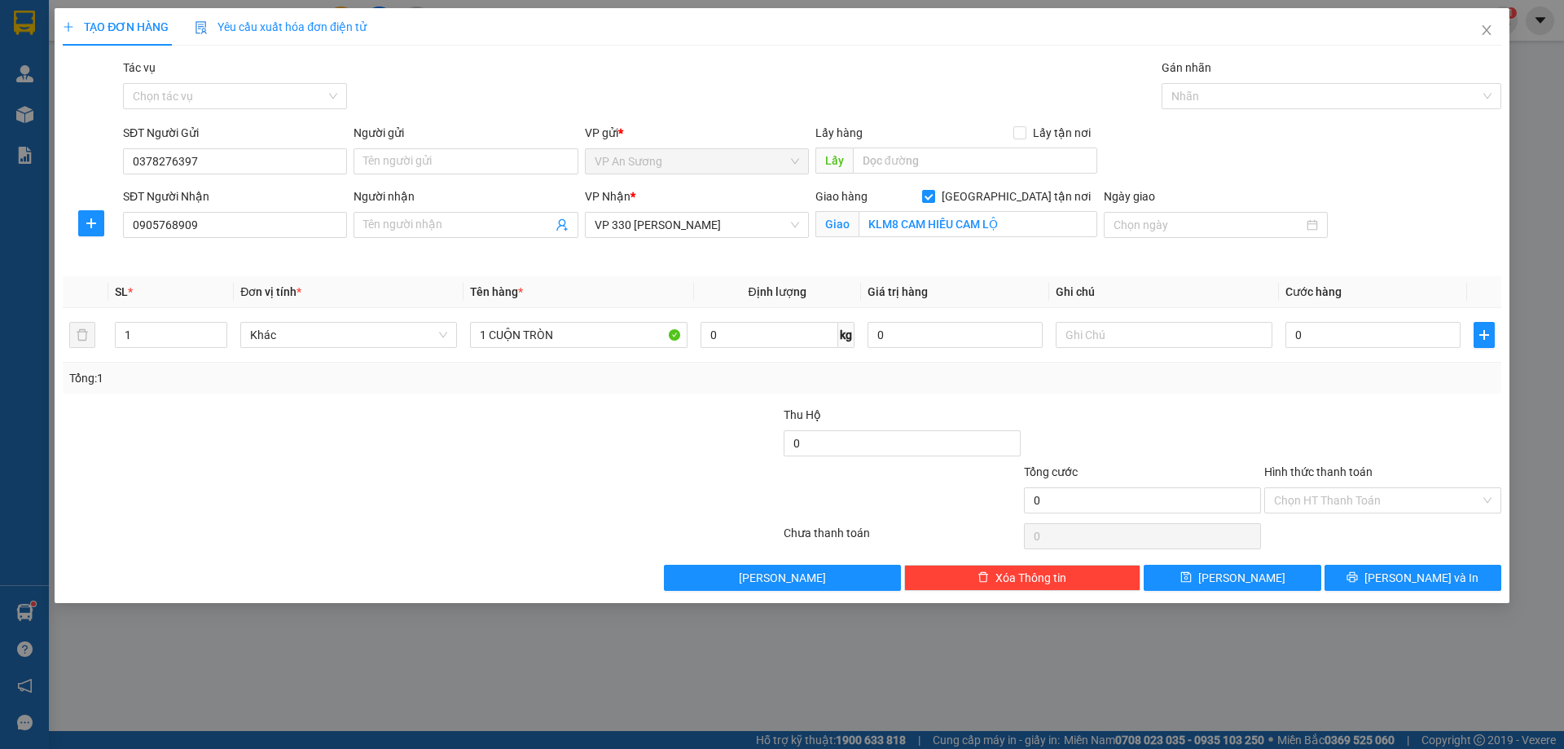
click at [1334, 408] on div at bounding box center [1383, 434] width 240 height 57
click at [1319, 339] on input "0" at bounding box center [1373, 335] width 175 height 26
type input "1"
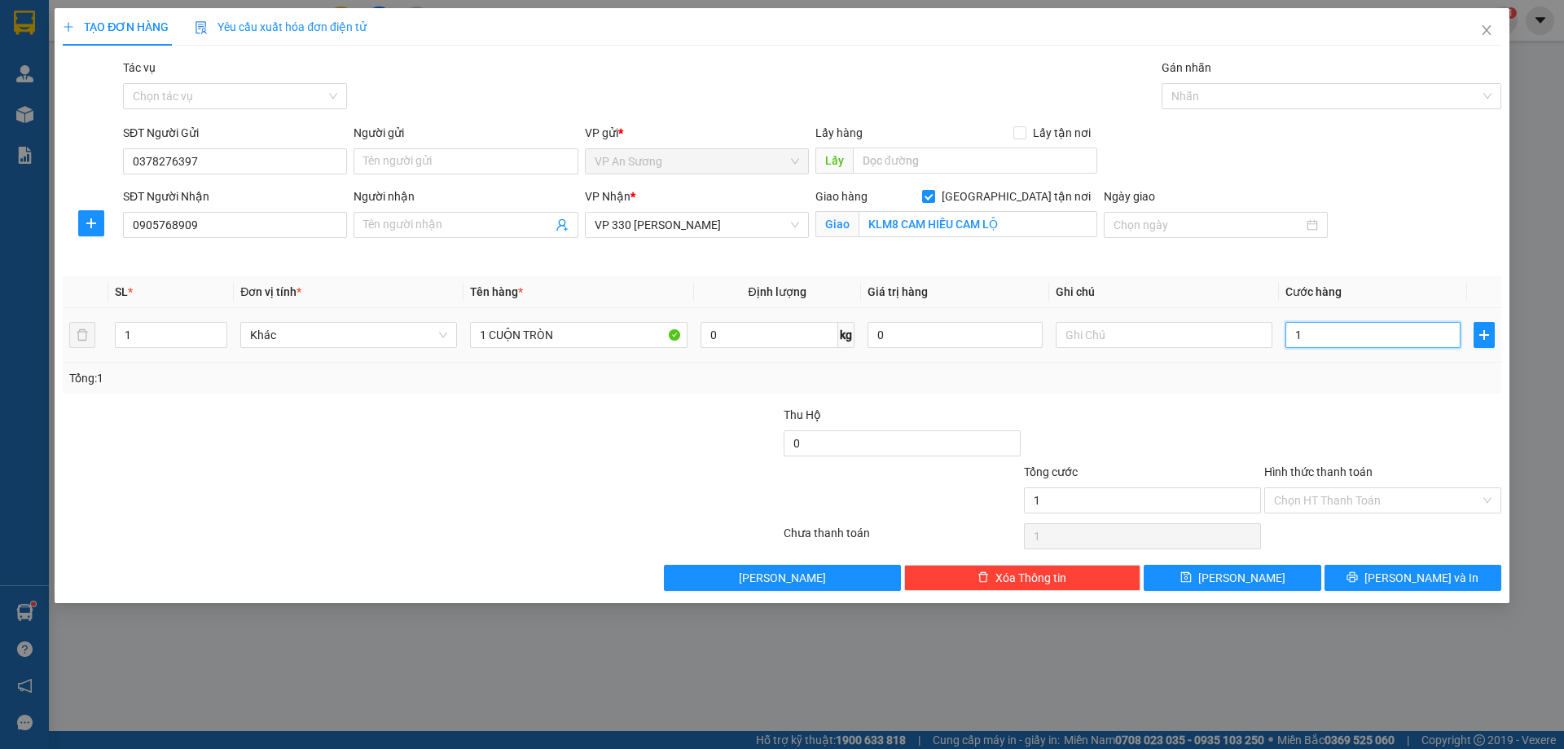
type input "10"
type input "100"
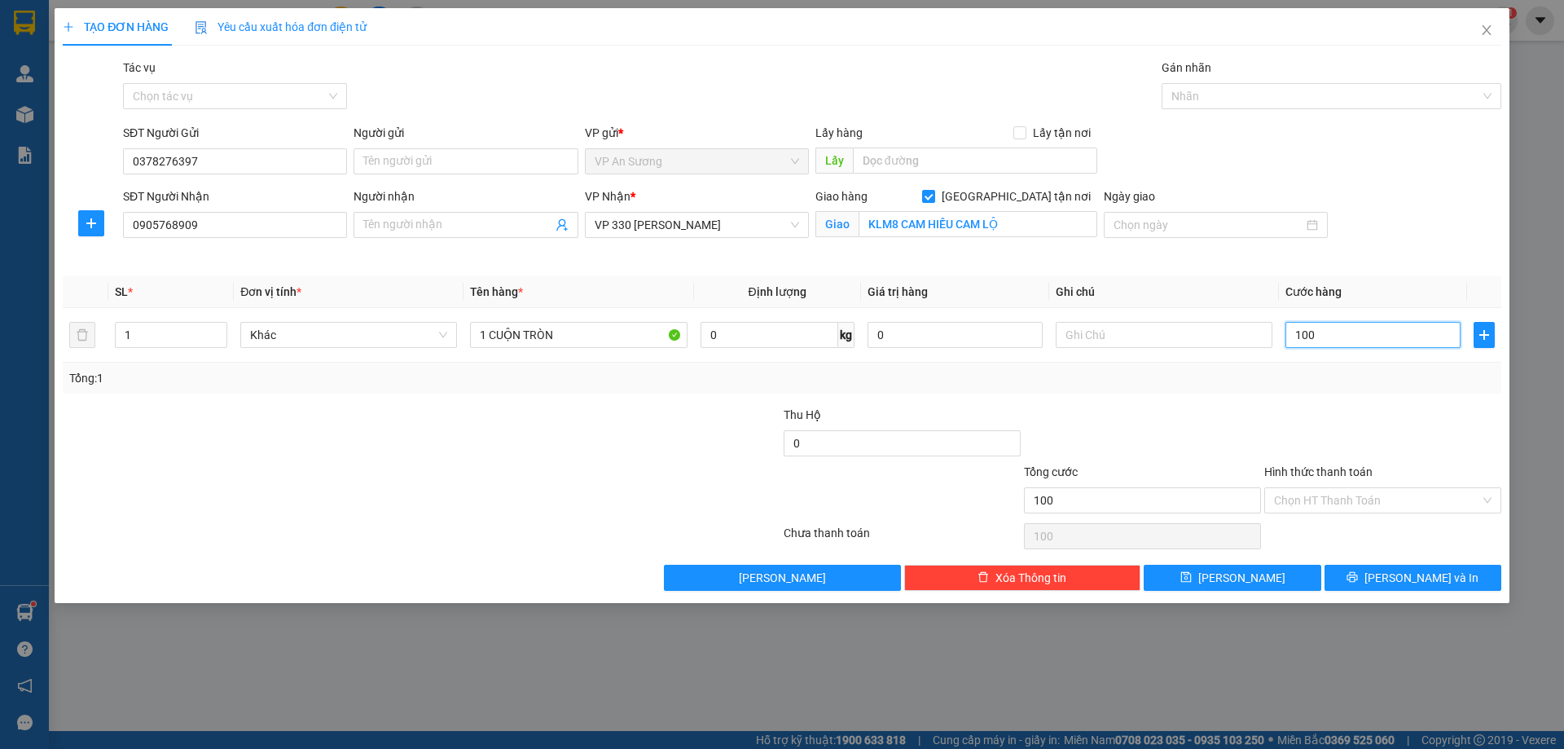
type input "100"
type input "100.000"
click at [1289, 423] on div at bounding box center [1383, 434] width 240 height 57
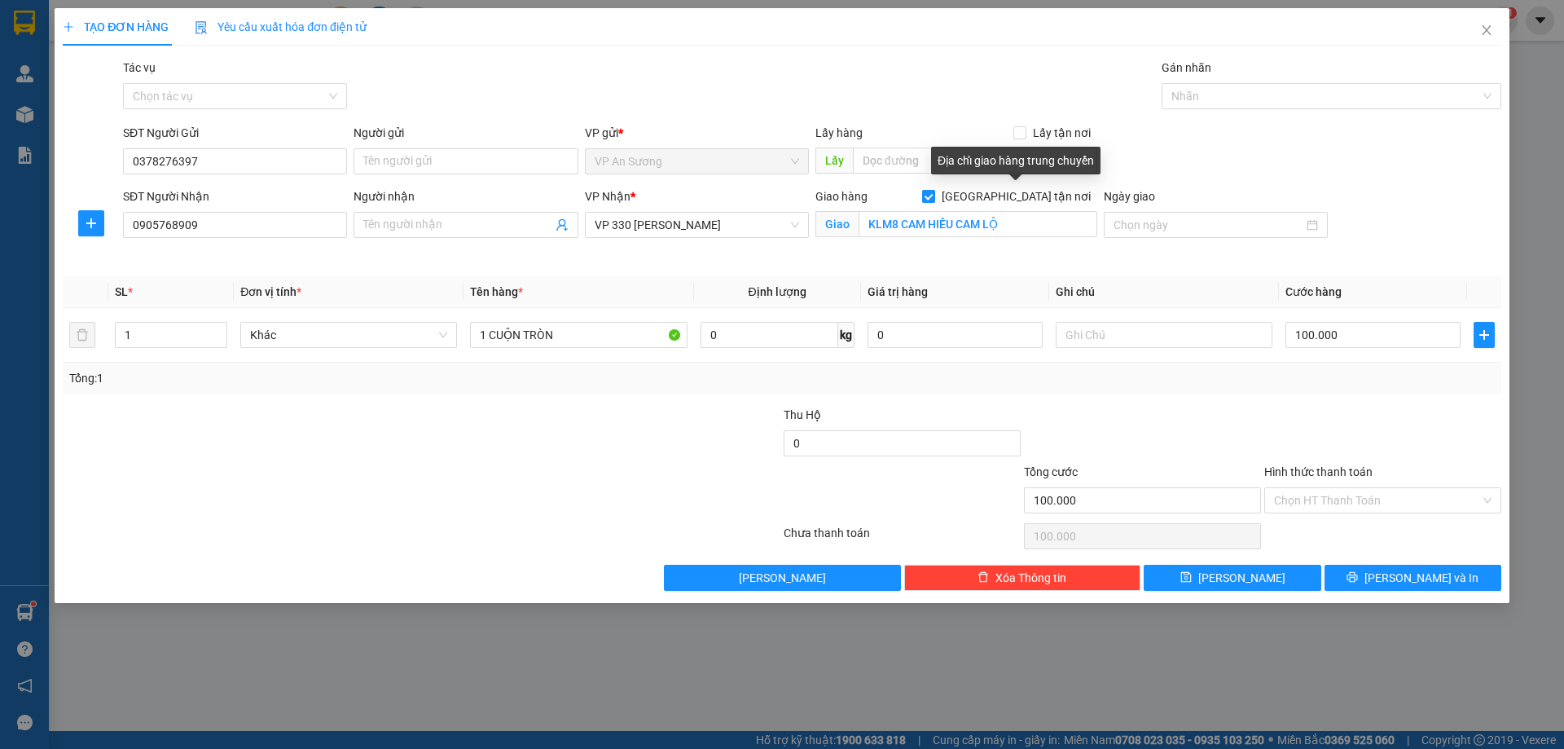
click at [934, 192] on input "Giao tận nơi" at bounding box center [927, 195] width 11 height 11
checkbox input "false"
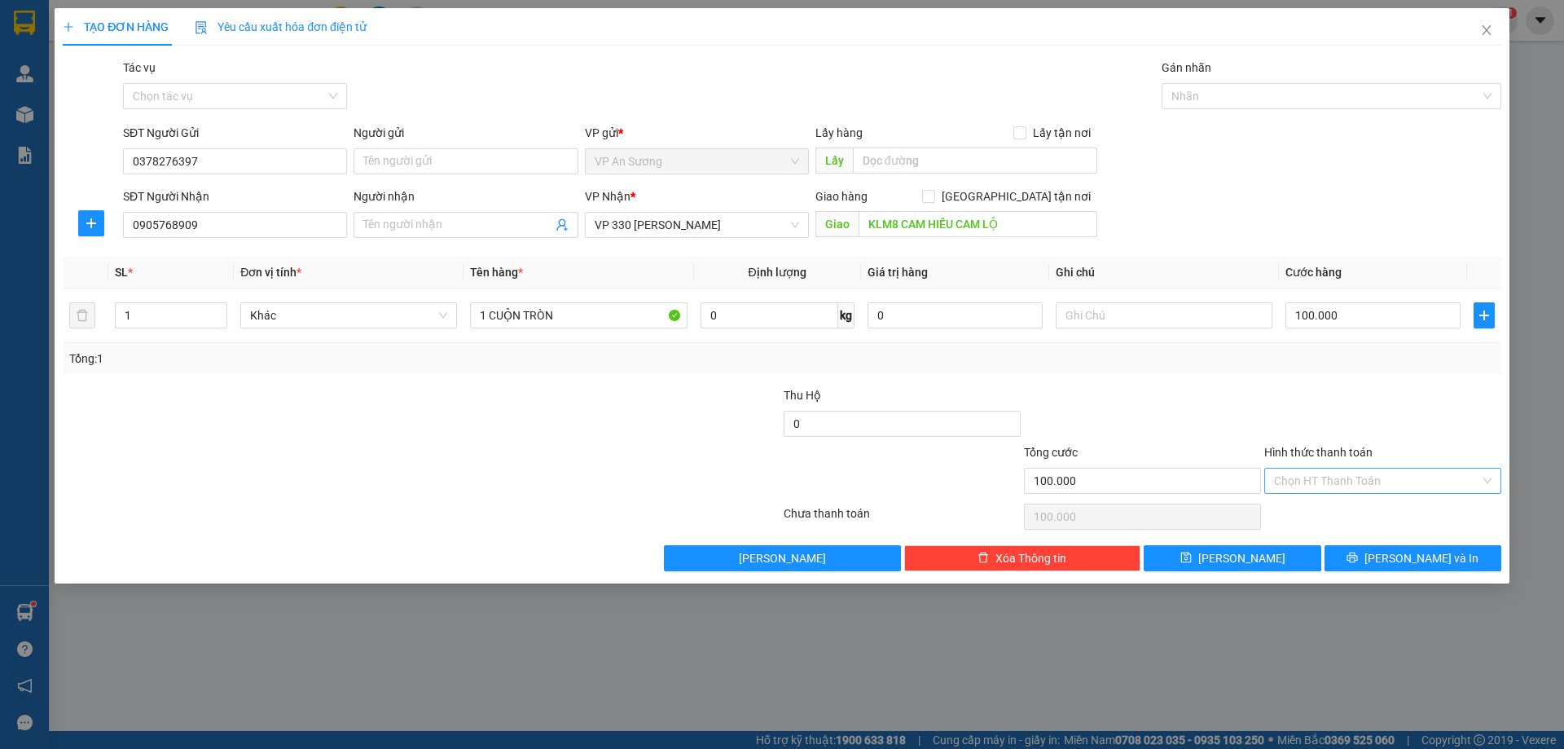
drag, startPoint x: 1305, startPoint y: 451, endPoint x: 1332, endPoint y: 468, distance: 32.6
click at [1305, 451] on label "Hình thức thanh toán" at bounding box center [1319, 452] width 108 height 13
click at [1305, 469] on input "Hình thức thanh toán" at bounding box center [1377, 481] width 206 height 24
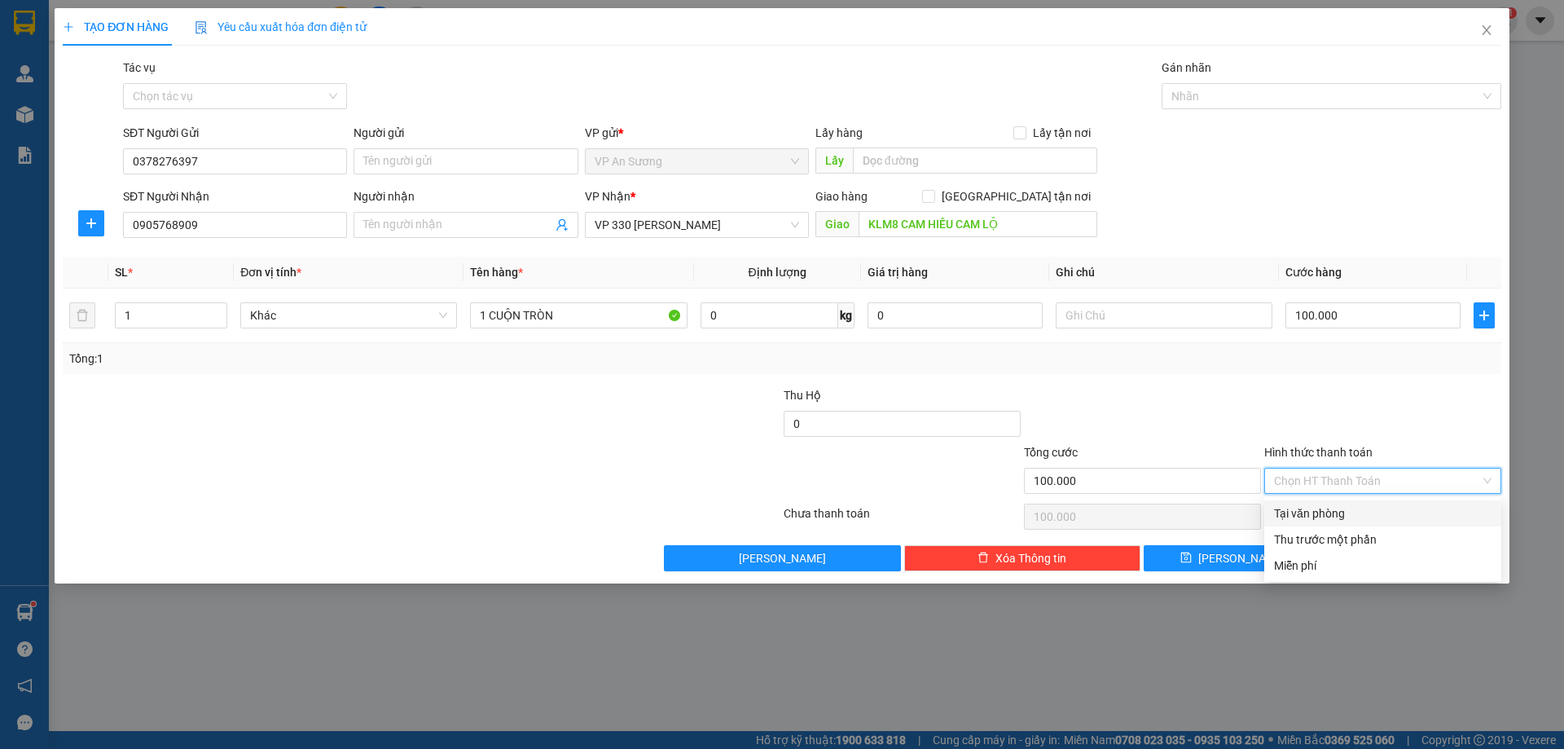
click at [1336, 508] on div "Tại văn phòng" at bounding box center [1383, 513] width 218 height 18
type input "0"
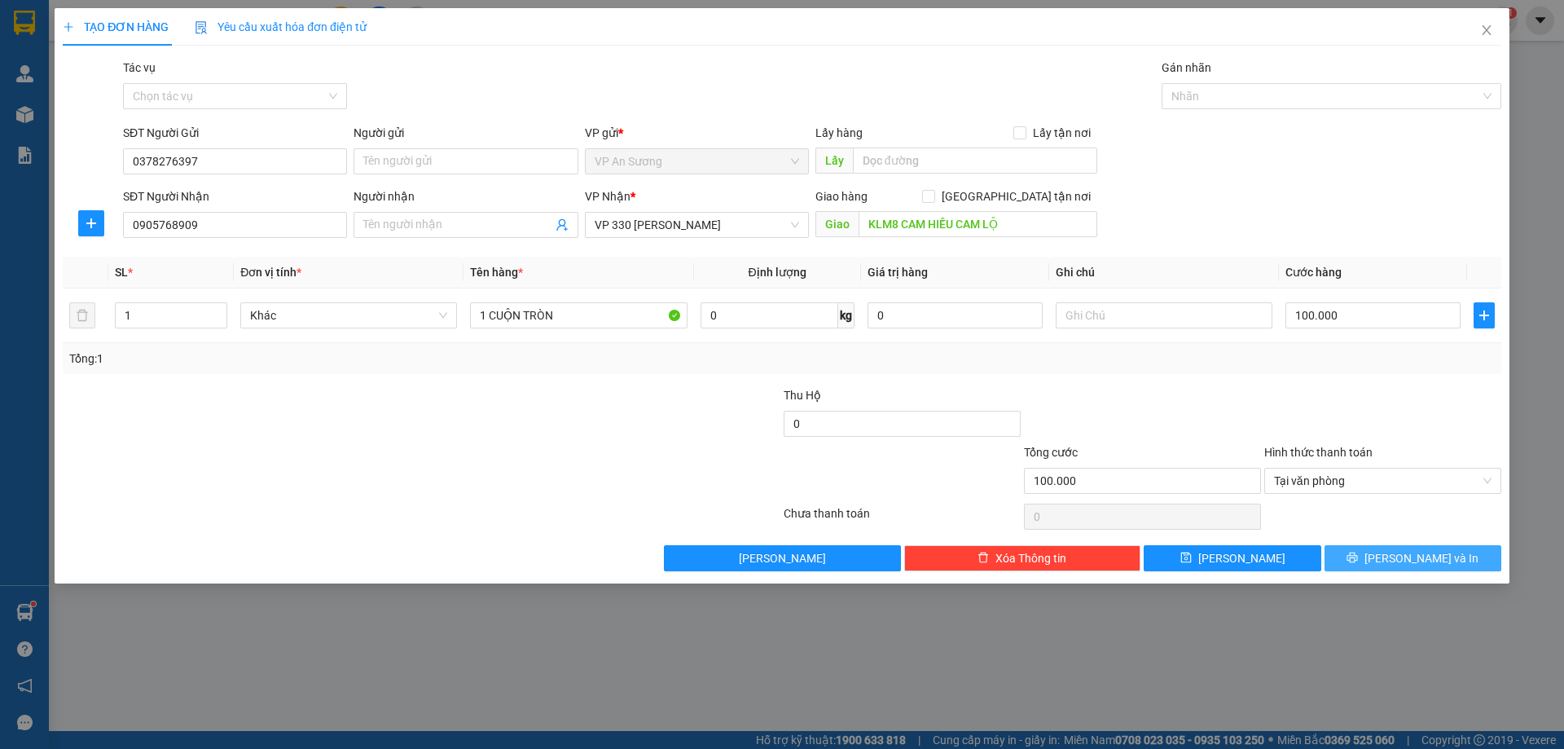
click at [1432, 551] on span "Lưu và In" at bounding box center [1422, 558] width 114 height 18
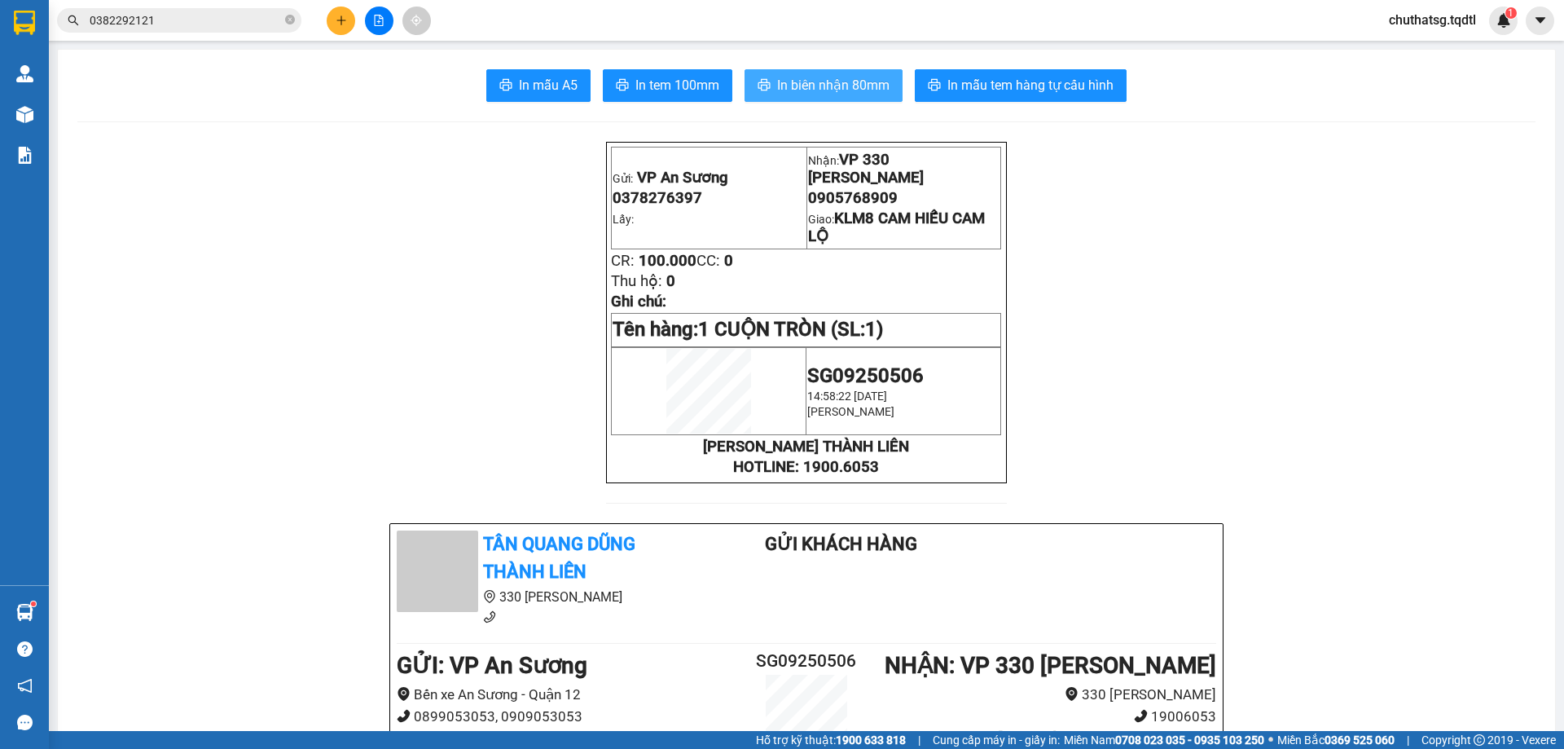
click at [830, 79] on span "In biên nhận 80mm" at bounding box center [833, 85] width 112 height 20
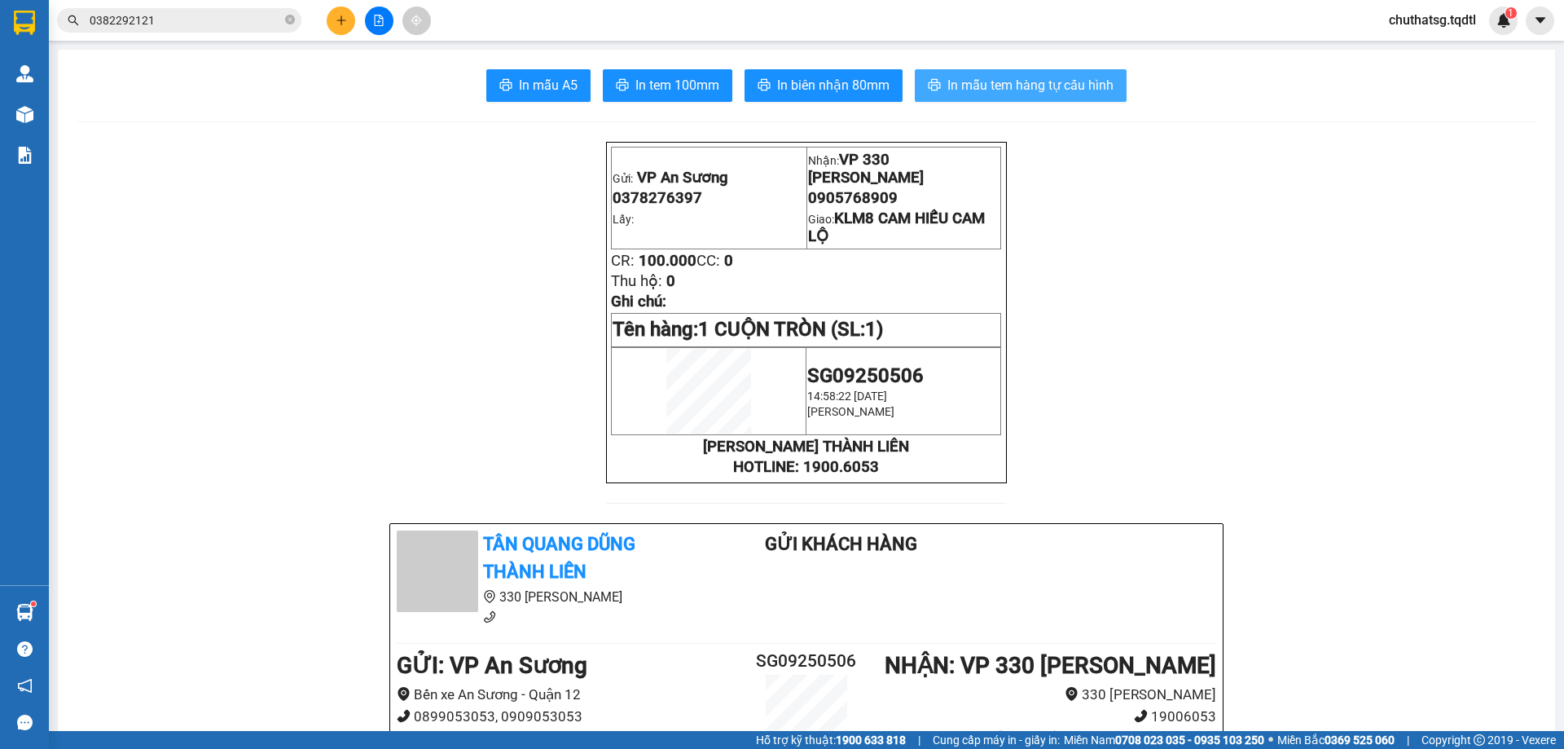
click at [1011, 80] on span "In mẫu tem hàng tự cấu hình" at bounding box center [1031, 85] width 166 height 20
click at [342, 18] on icon "plus" at bounding box center [341, 20] width 11 height 11
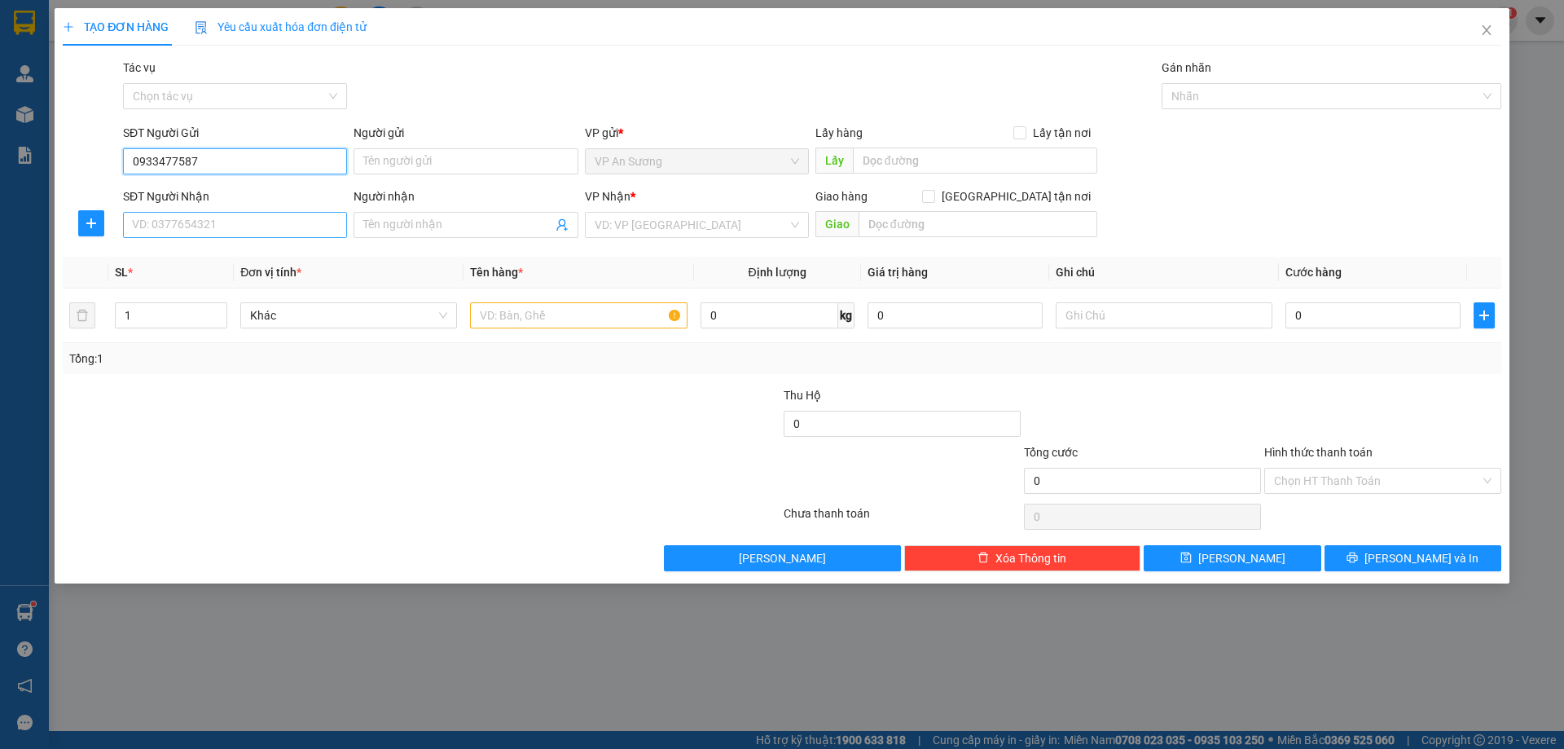
type input "0933477587"
click at [217, 227] on input "SĐT Người Nhận" at bounding box center [235, 225] width 224 height 26
type input "0901980968"
drag, startPoint x: 683, startPoint y: 227, endPoint x: 671, endPoint y: 231, distance: 12.4
click at [677, 229] on input "search" at bounding box center [691, 225] width 193 height 24
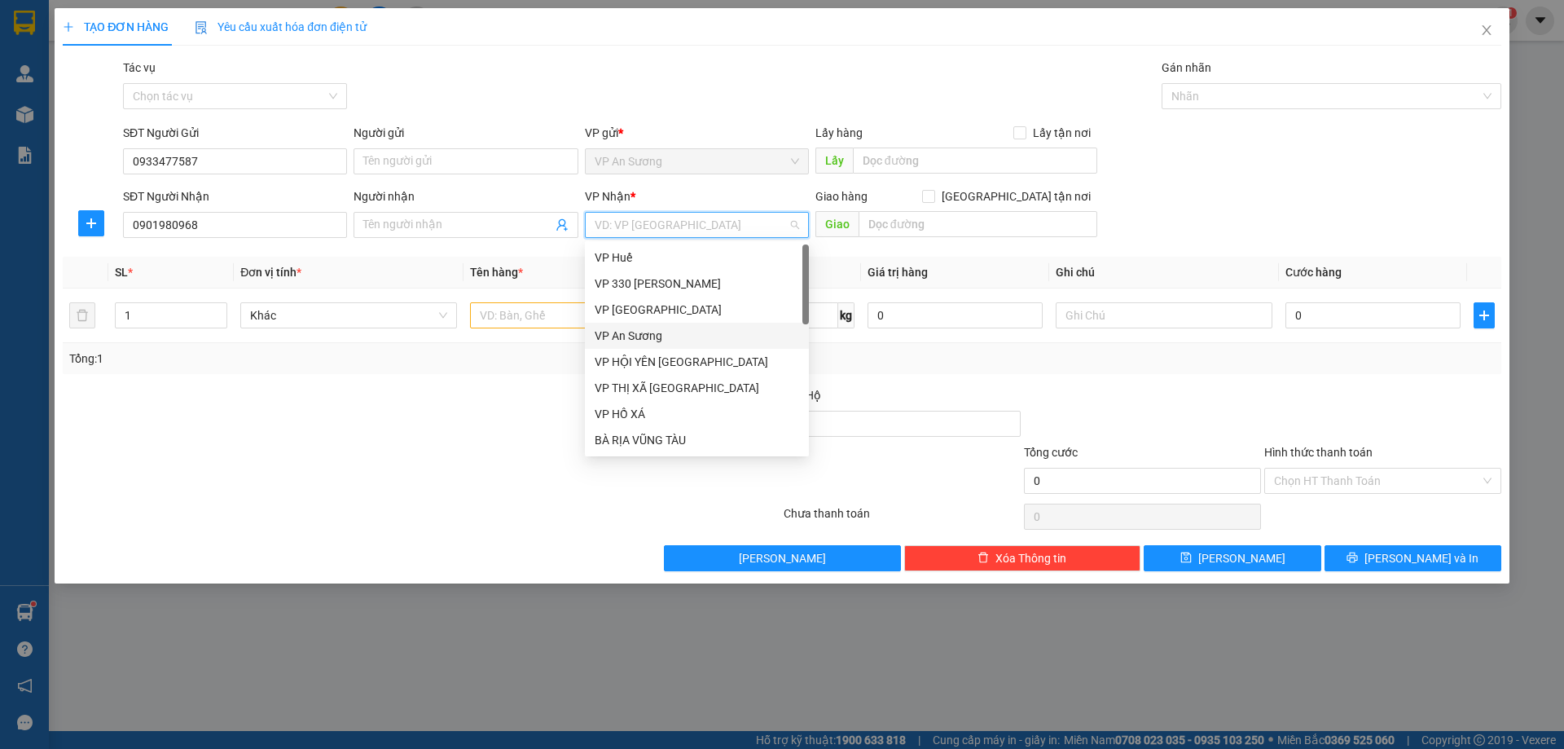
scroll to position [163, 0]
click at [665, 299] on div "VP Đà Nẵng" at bounding box center [697, 303] width 205 height 18
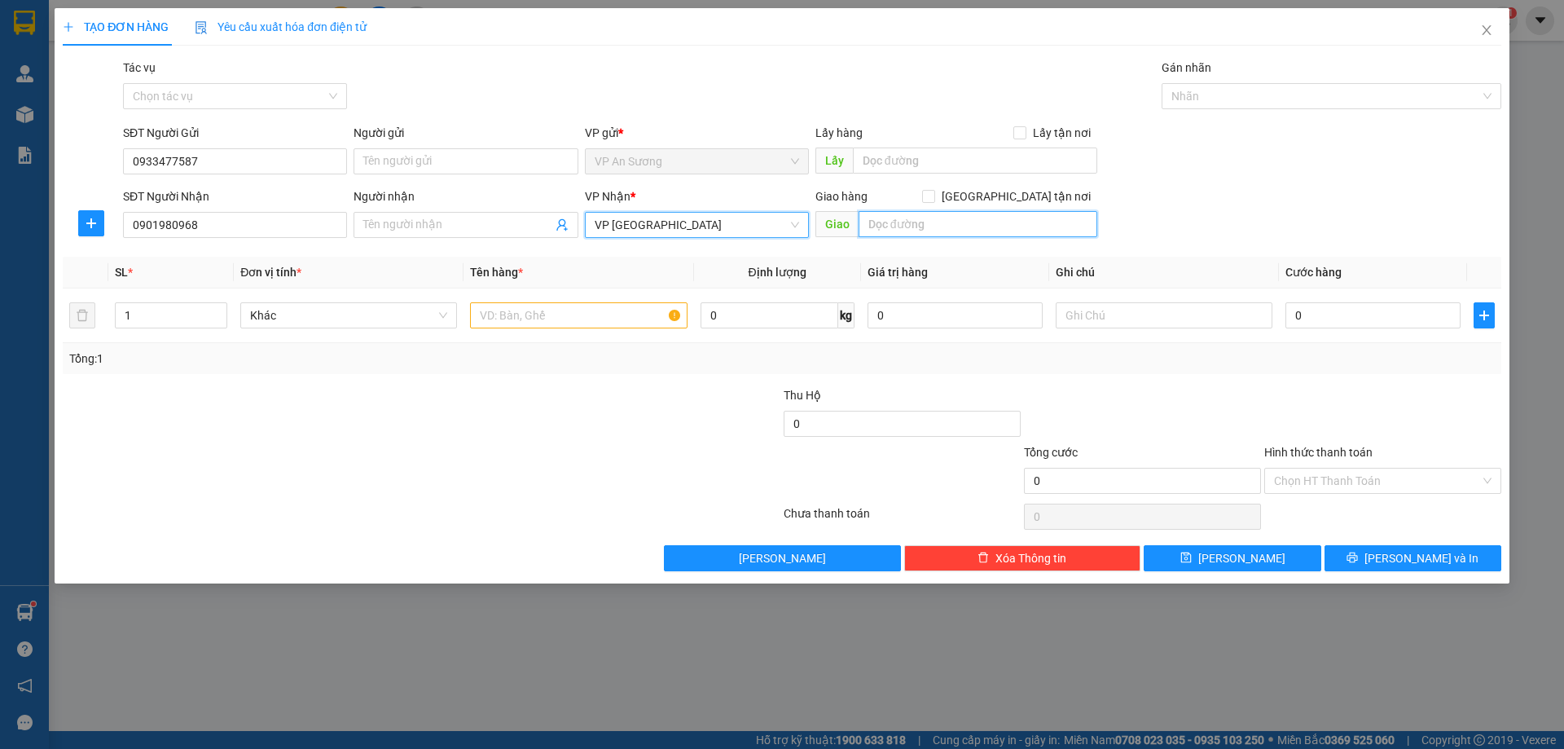
click at [896, 227] on input "text" at bounding box center [978, 224] width 239 height 26
type input "VP ĐÀ NẴNG"
click at [496, 322] on input "text" at bounding box center [578, 315] width 217 height 26
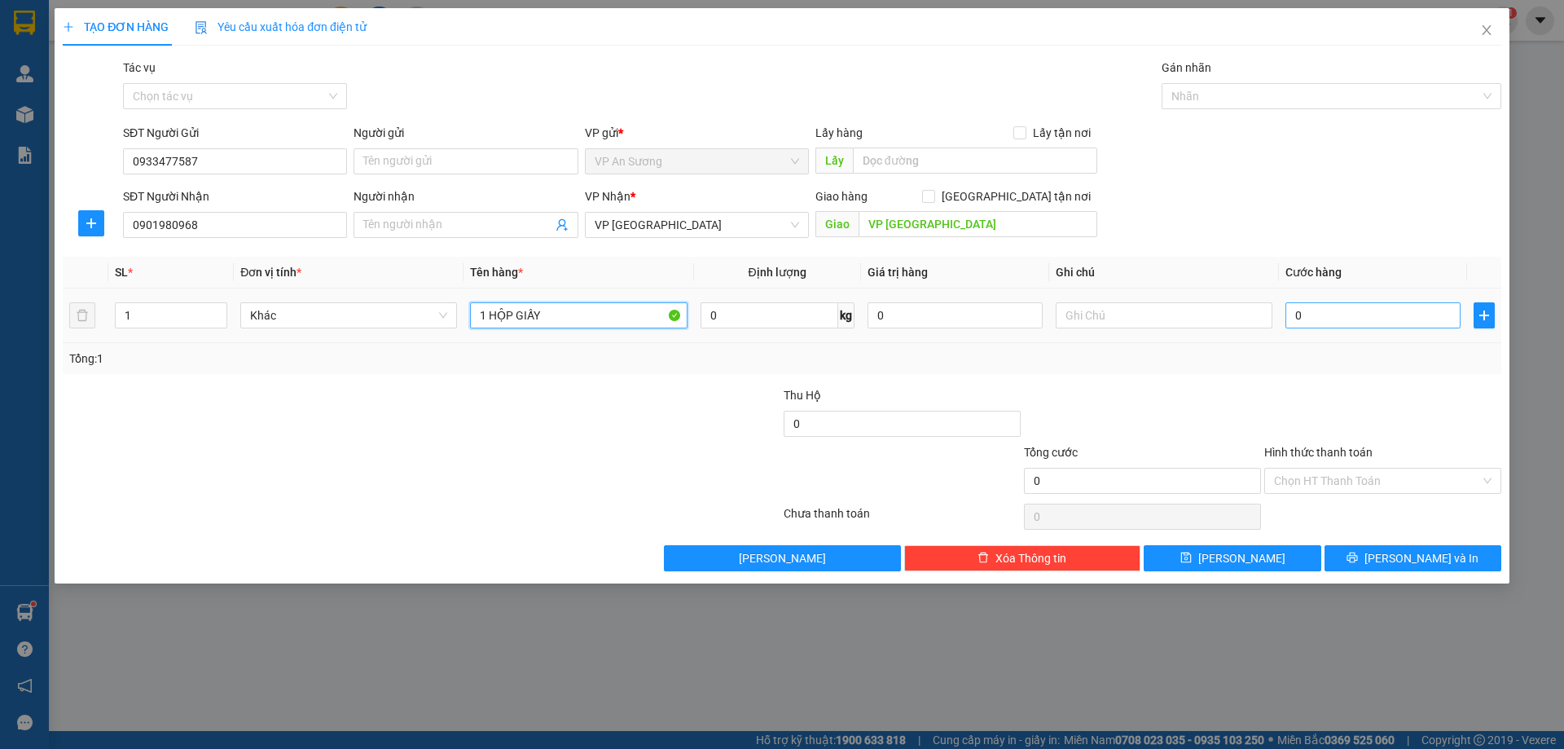
type input "1 HỘP GIẤY"
type input "01"
type input "1"
type input "010"
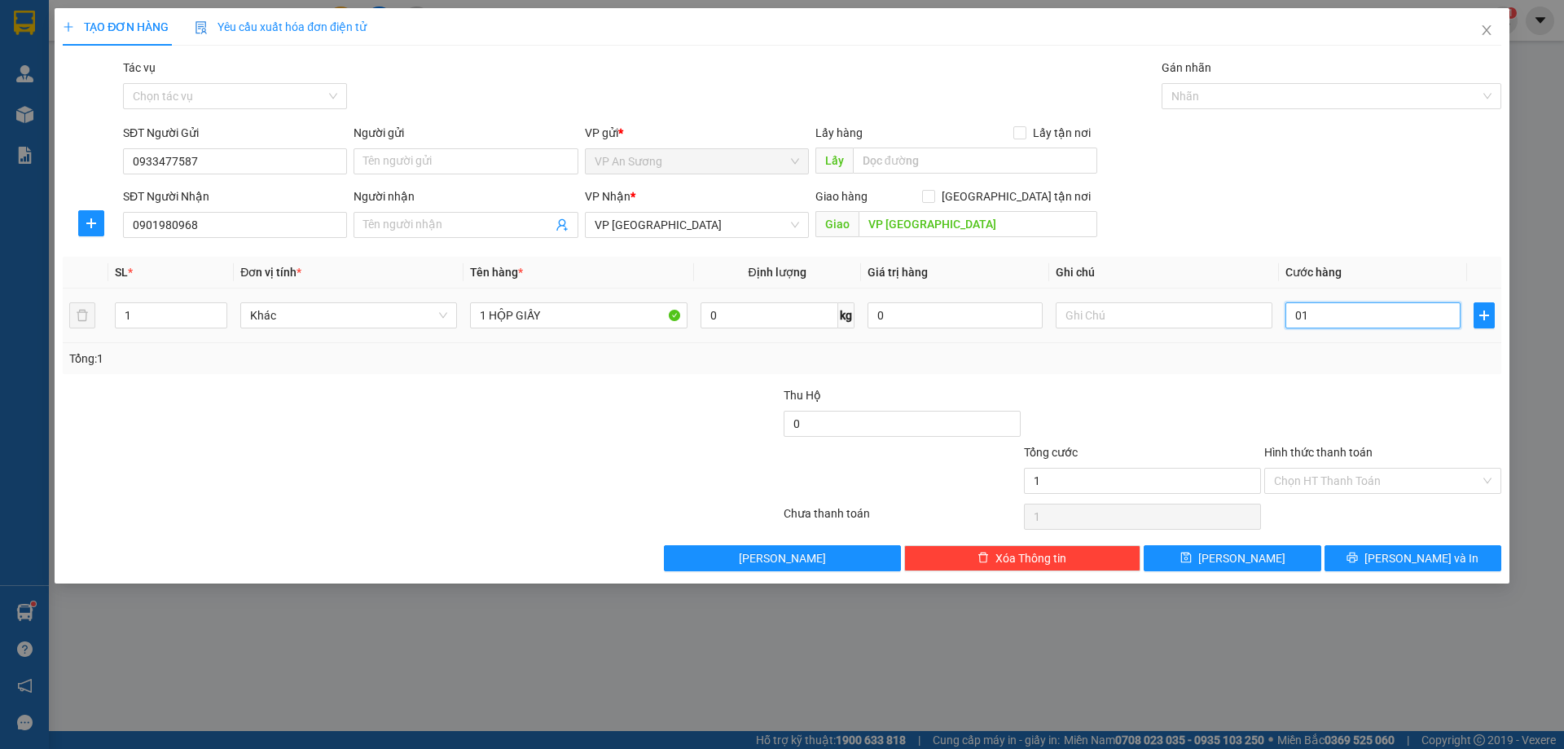
type input "10"
type input "0.100"
type input "100"
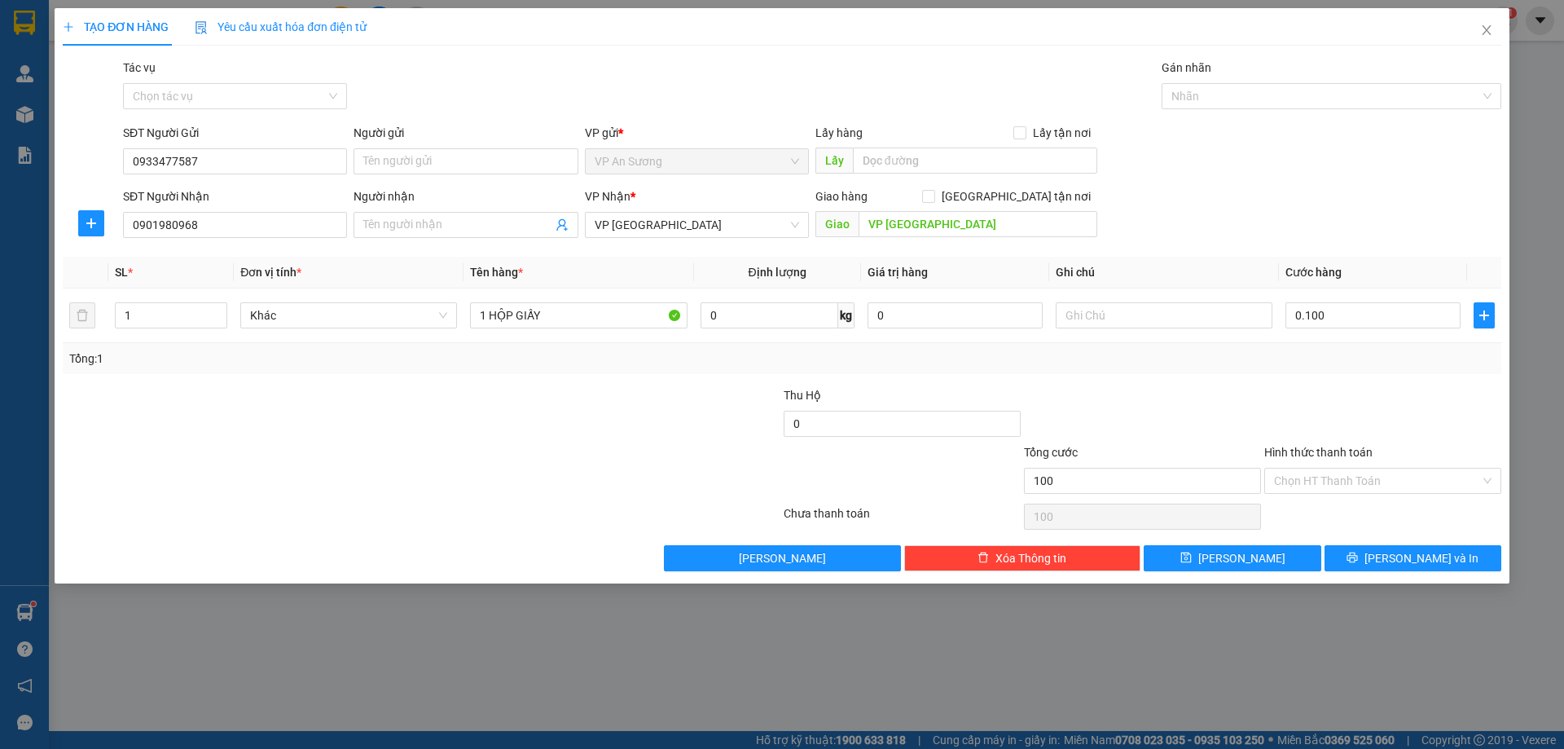
type input "100.000"
click at [1302, 407] on div at bounding box center [1383, 414] width 240 height 57
click at [1407, 555] on span "Lưu và In" at bounding box center [1422, 558] width 114 height 18
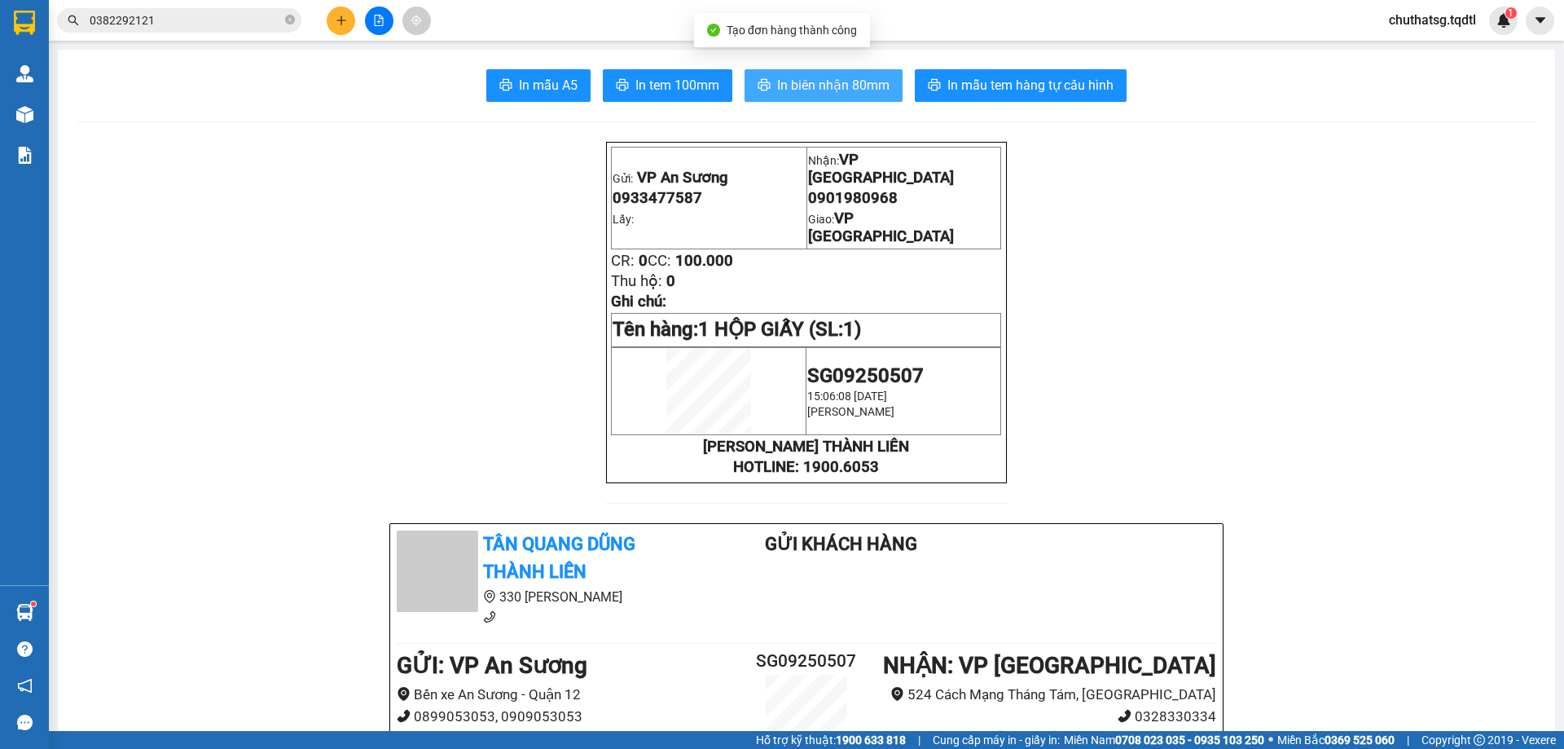
click at [801, 86] on span "In biên nhận 80mm" at bounding box center [833, 85] width 112 height 20
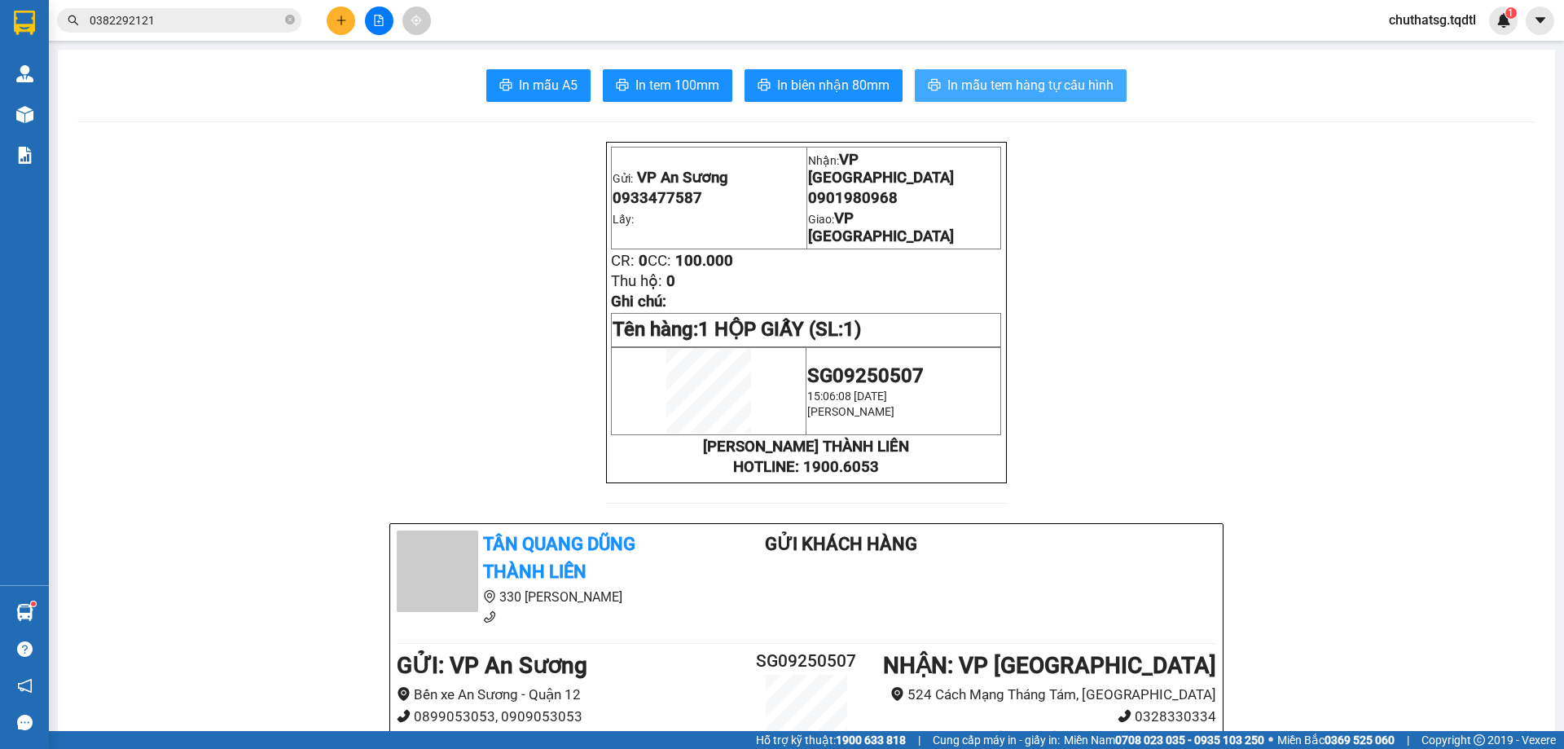
click at [1003, 82] on span "In mẫu tem hàng tự cấu hình" at bounding box center [1031, 85] width 166 height 20
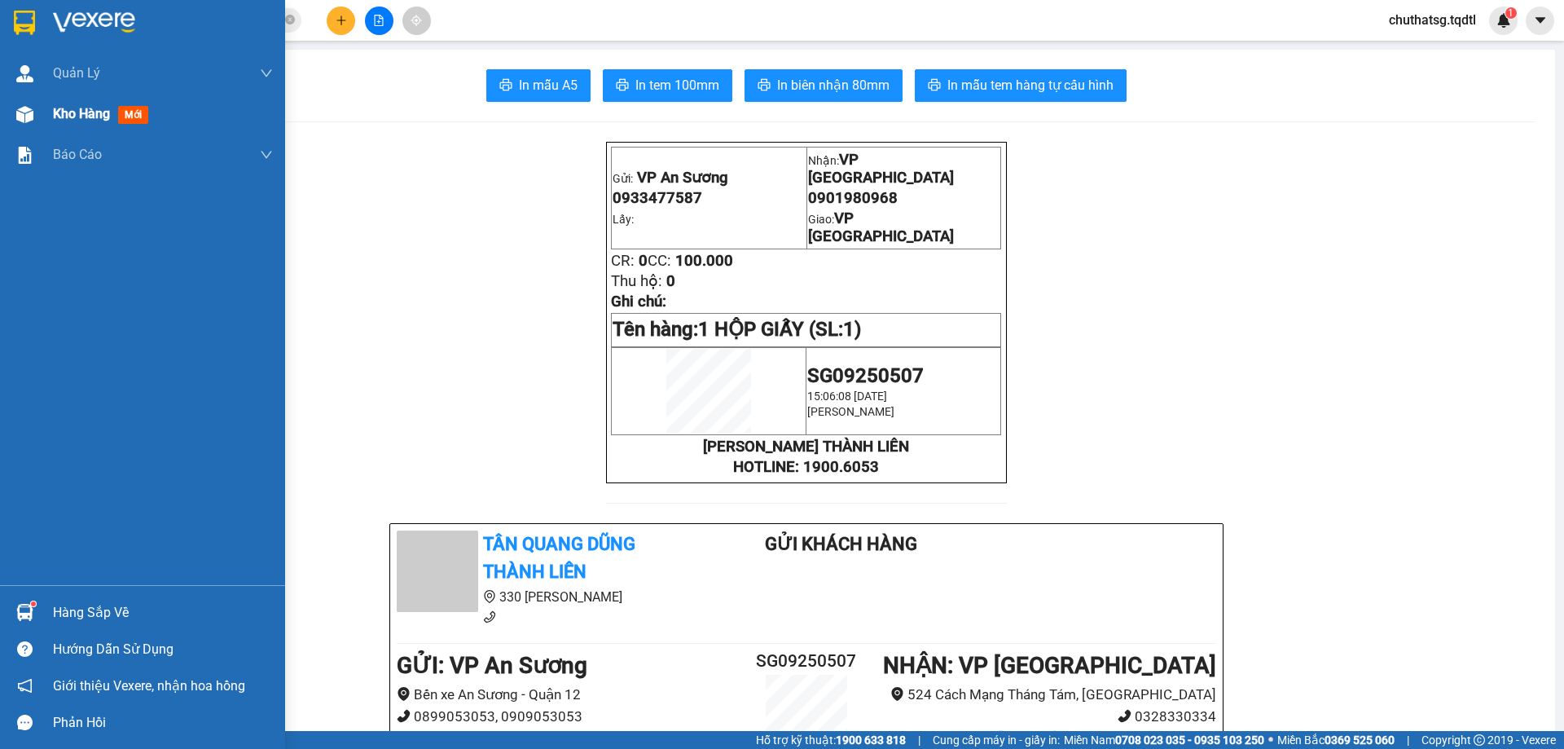
click at [81, 109] on span "Kho hàng" at bounding box center [81, 113] width 57 height 15
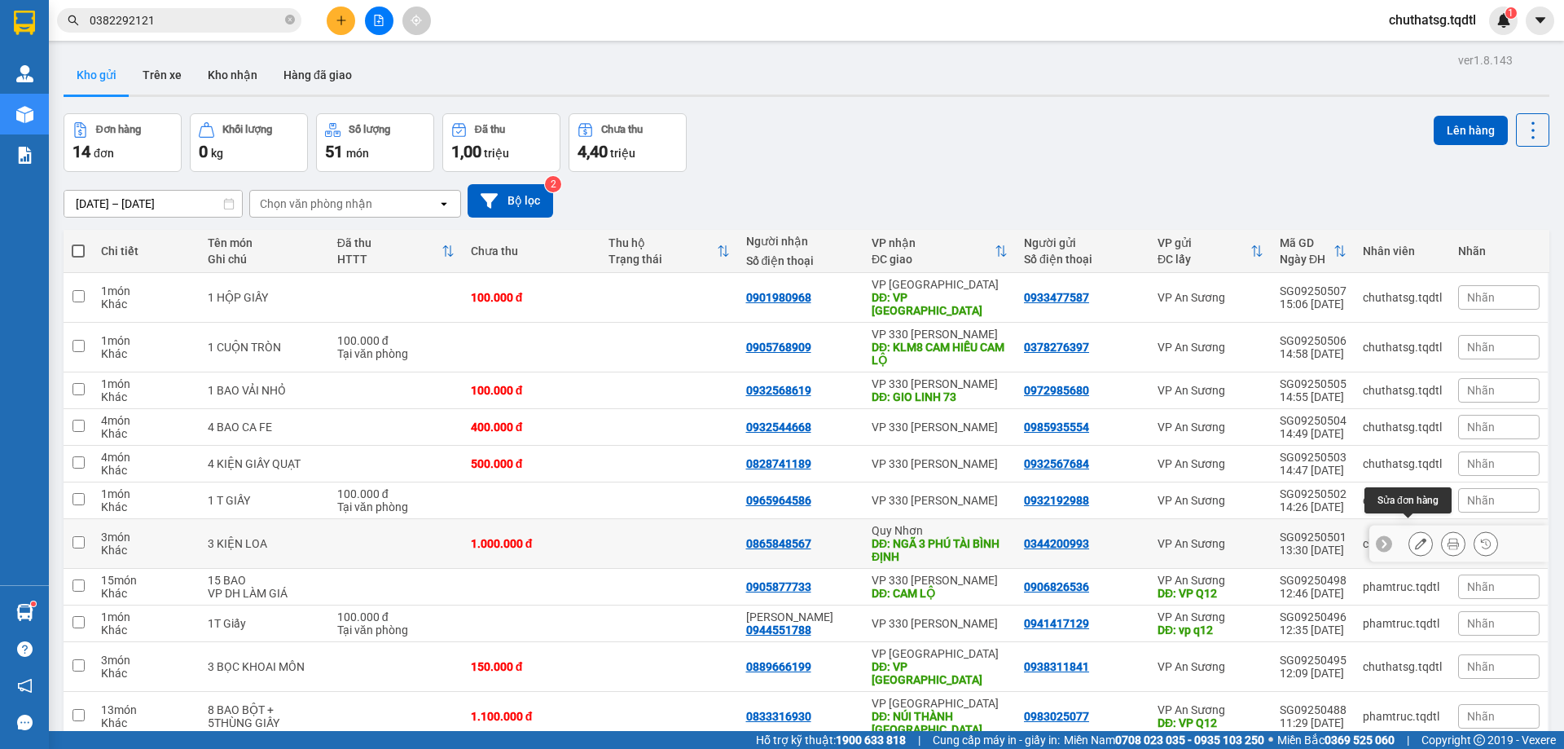
click at [1415, 538] on icon at bounding box center [1420, 543] width 11 height 11
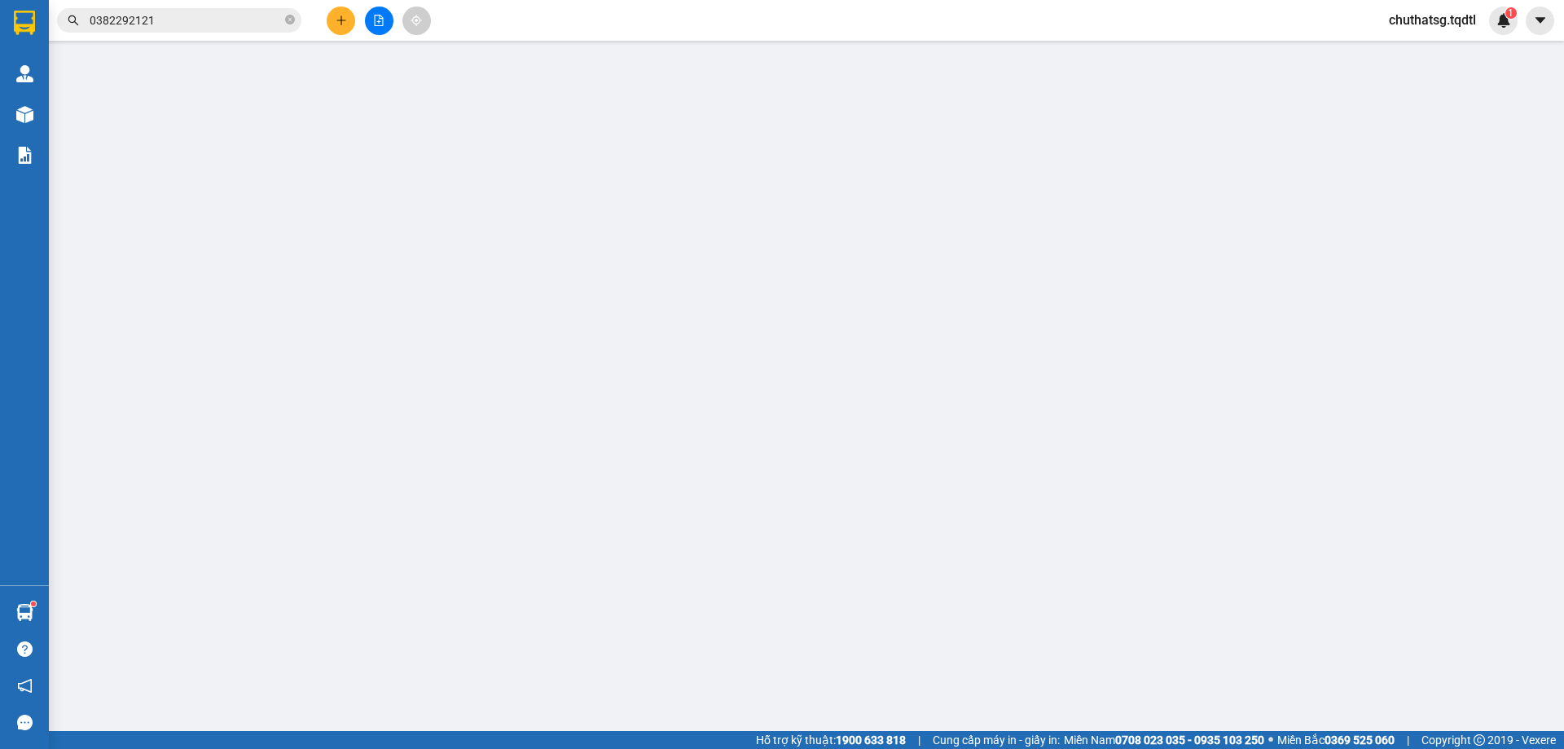
type input "0344200993"
type input "0865848567"
type input "NGÃ 3 PHÚ TÀI BÌNH ĐỊNH"
type input "1.000.000"
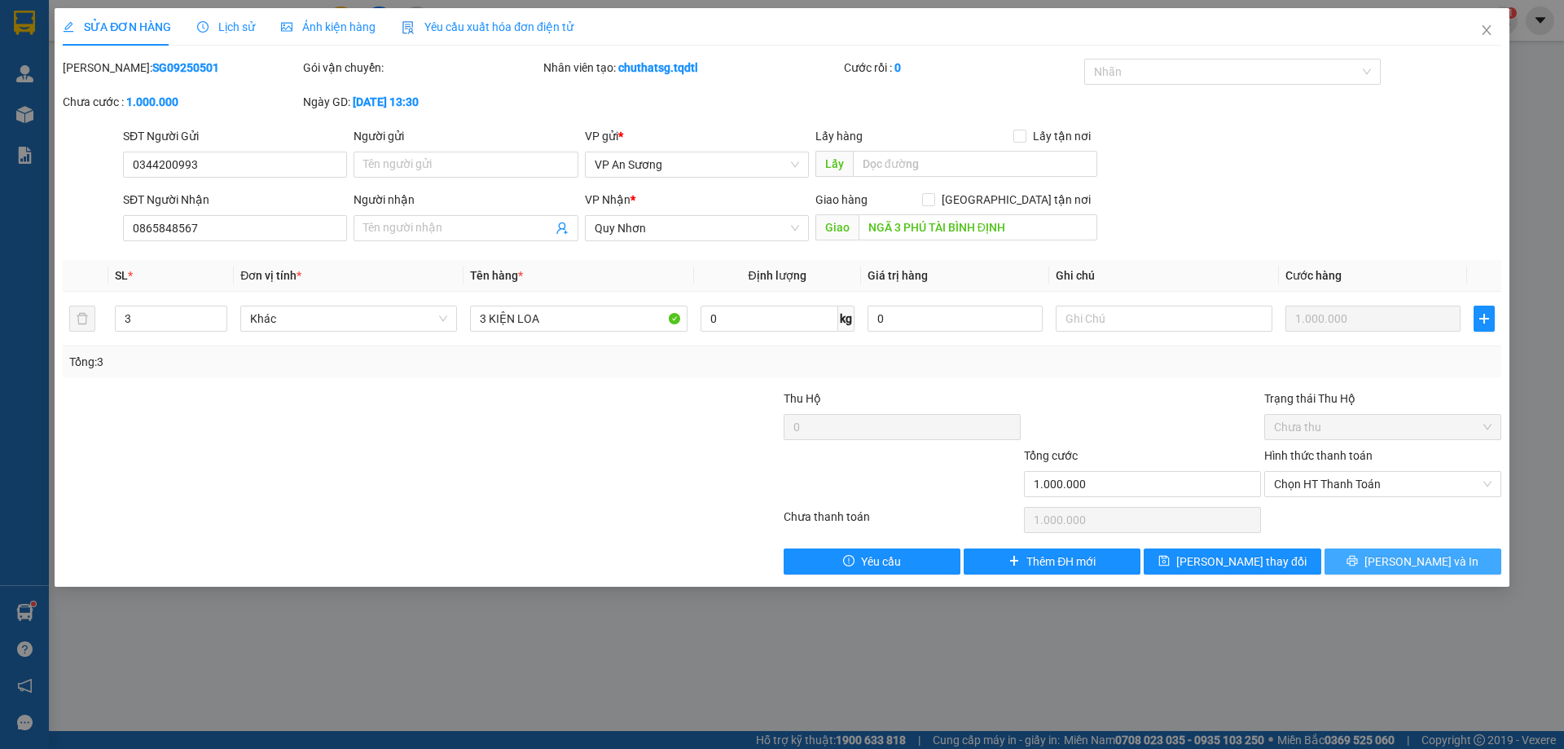
click at [1415, 557] on span "Lưu và In" at bounding box center [1422, 561] width 114 height 18
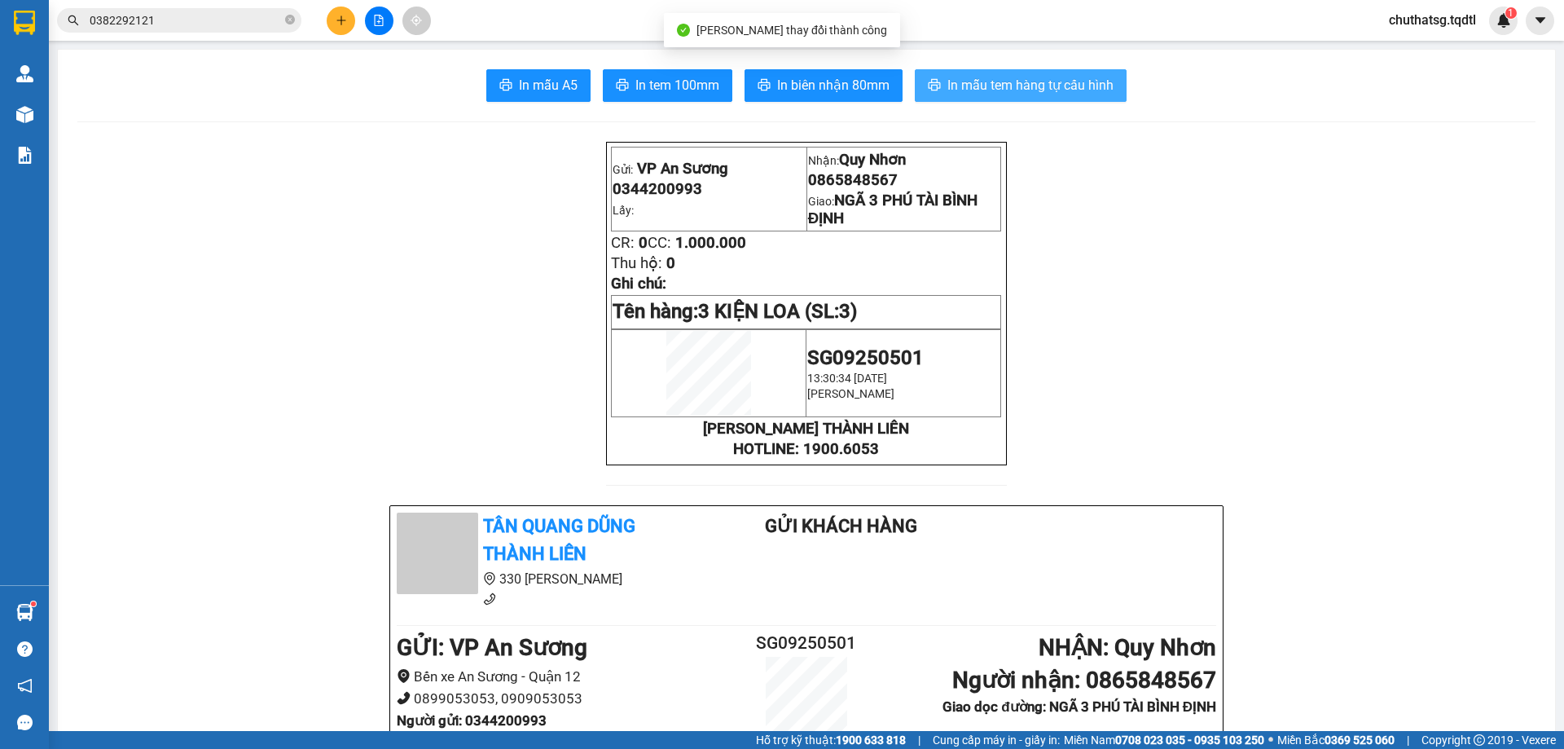
click at [1006, 77] on span "In mẫu tem hàng tự cấu hình" at bounding box center [1031, 85] width 166 height 20
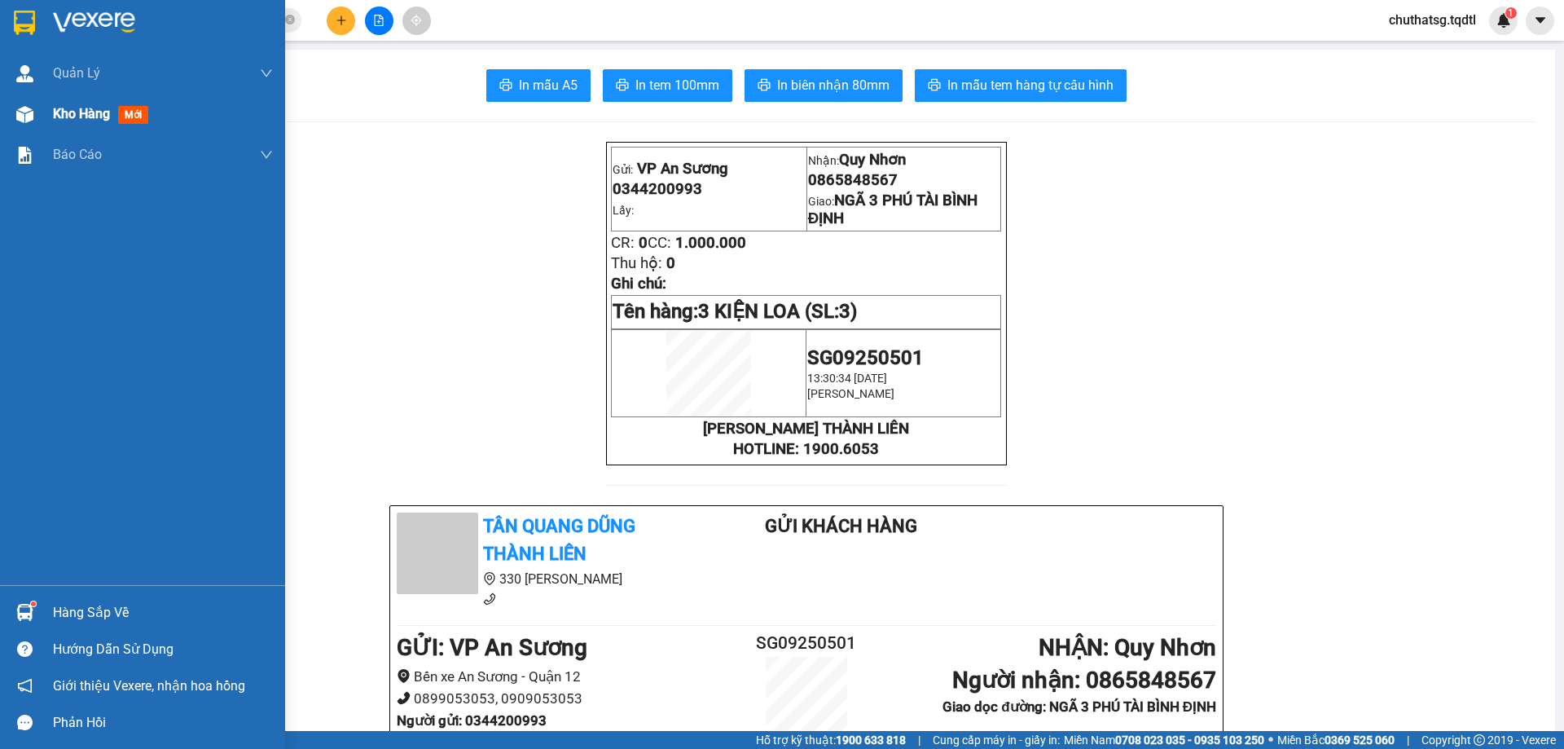
click at [65, 113] on span "Kho hàng" at bounding box center [81, 113] width 57 height 15
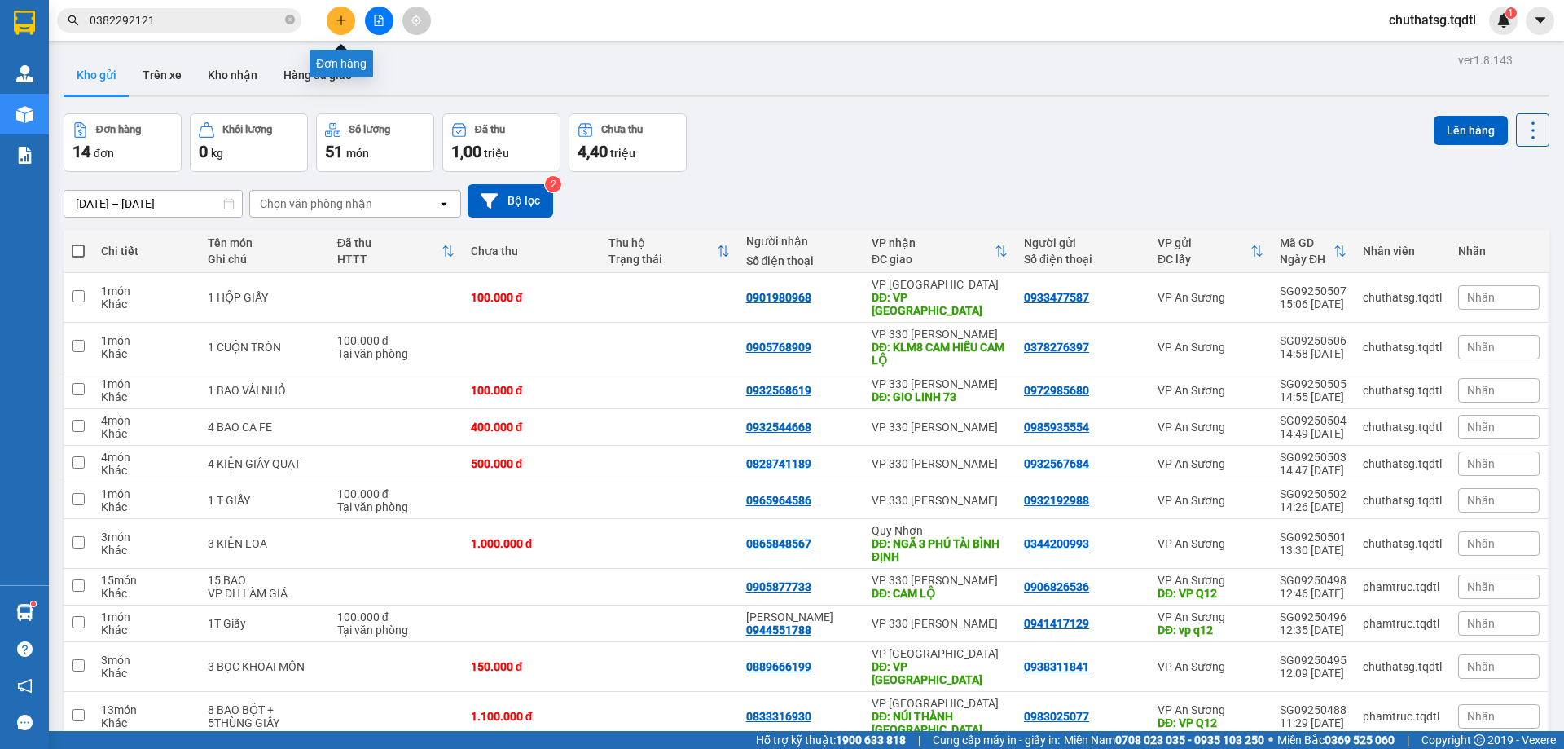
click at [339, 22] on icon "plus" at bounding box center [341, 20] width 11 height 11
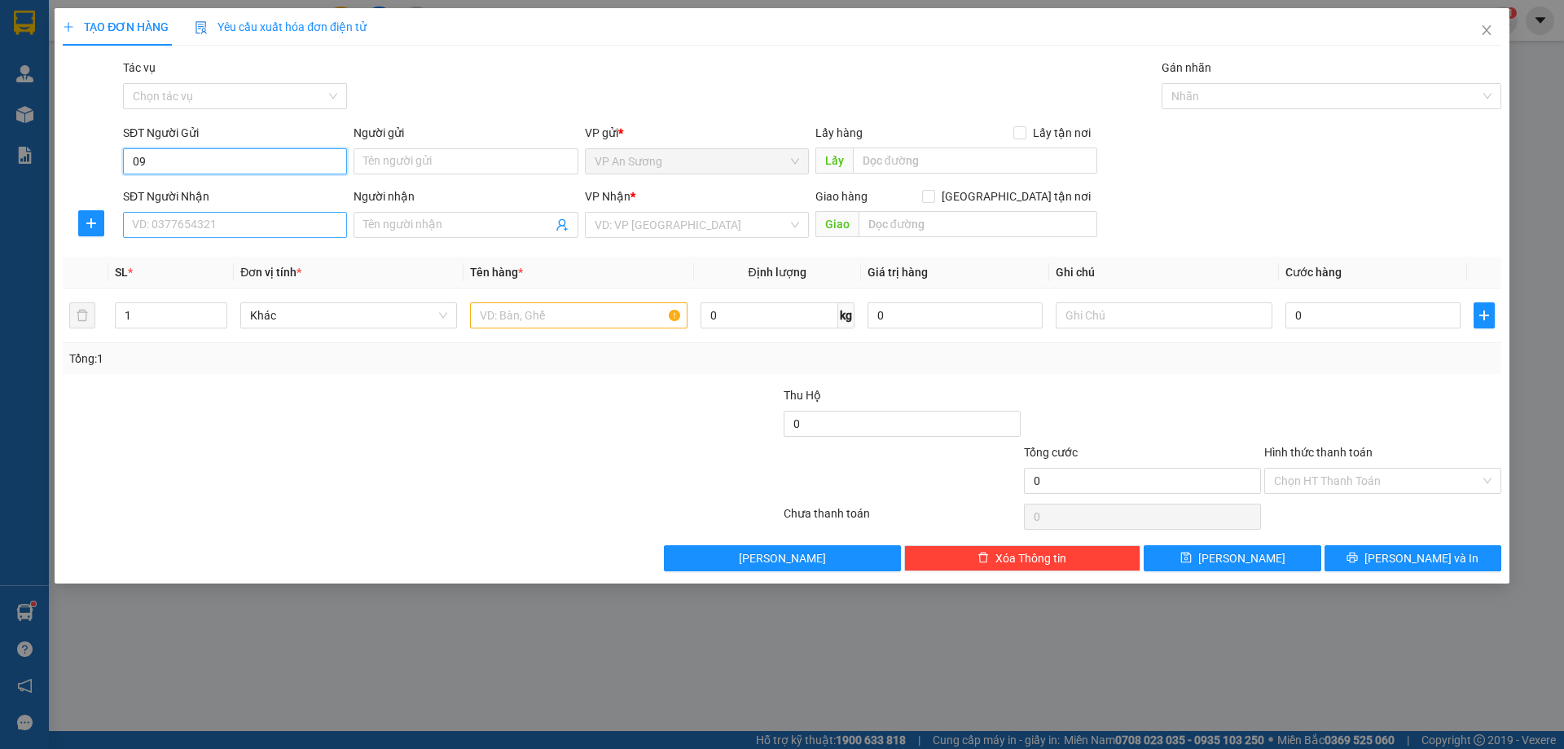
type input "0"
click at [1488, 29] on icon "close" at bounding box center [1486, 30] width 9 height 10
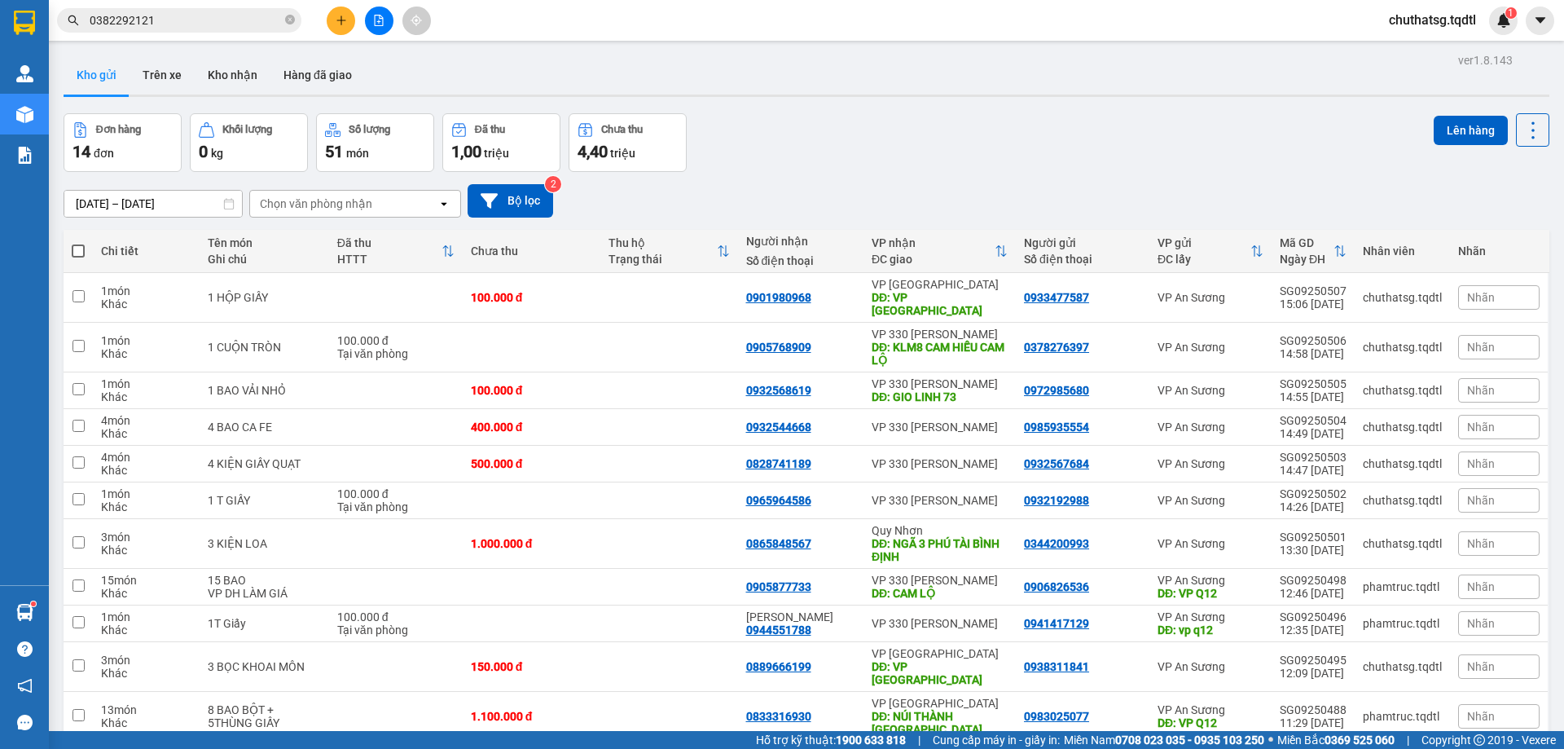
click at [192, 20] on input "0382292121" at bounding box center [186, 20] width 192 height 18
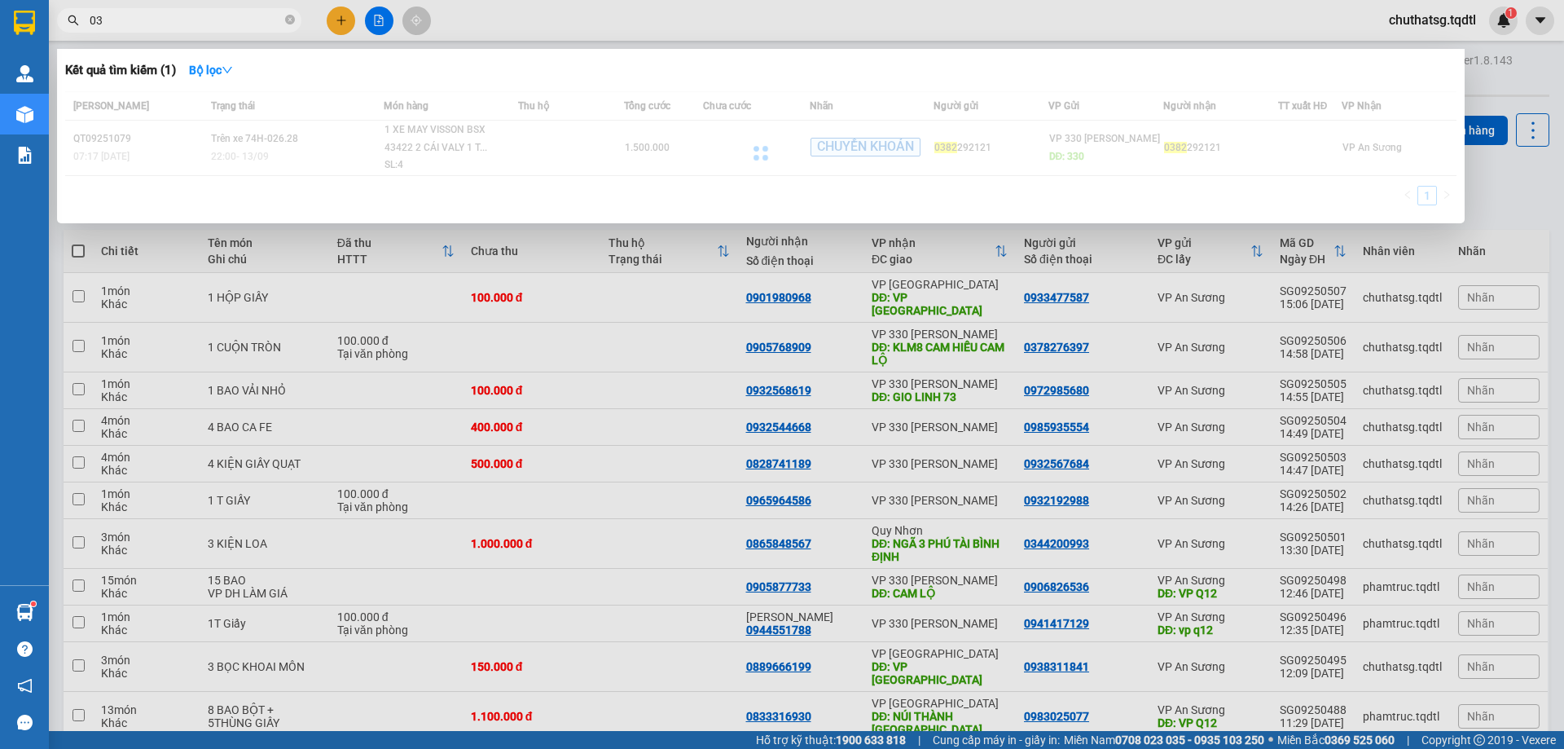
type input "0"
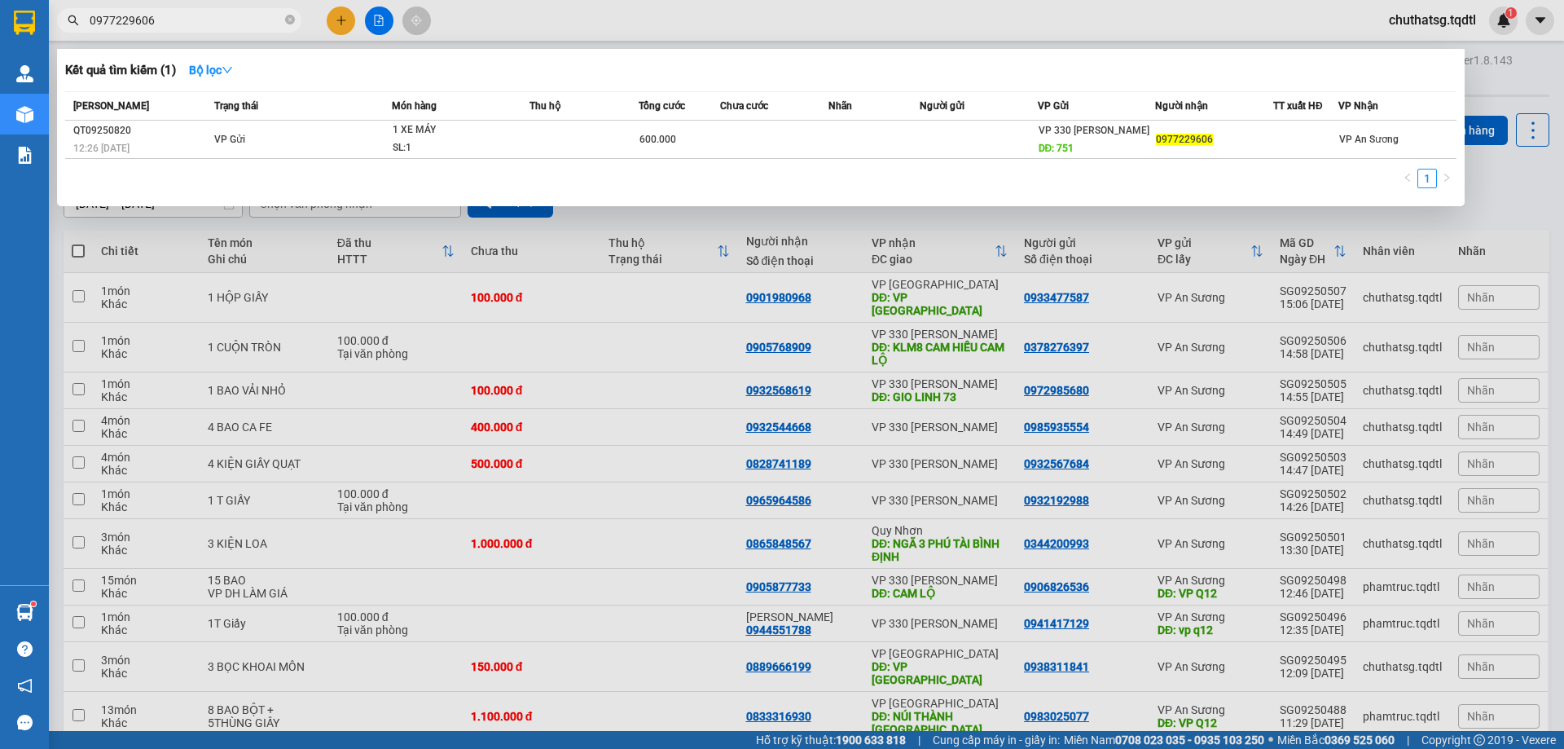
type input "0977229606"
click at [728, 67] on div "Kết quả tìm kiếm ( 1 ) Bộ lọc" at bounding box center [761, 70] width 1392 height 26
click at [463, 175] on div "1" at bounding box center [761, 183] width 1392 height 29
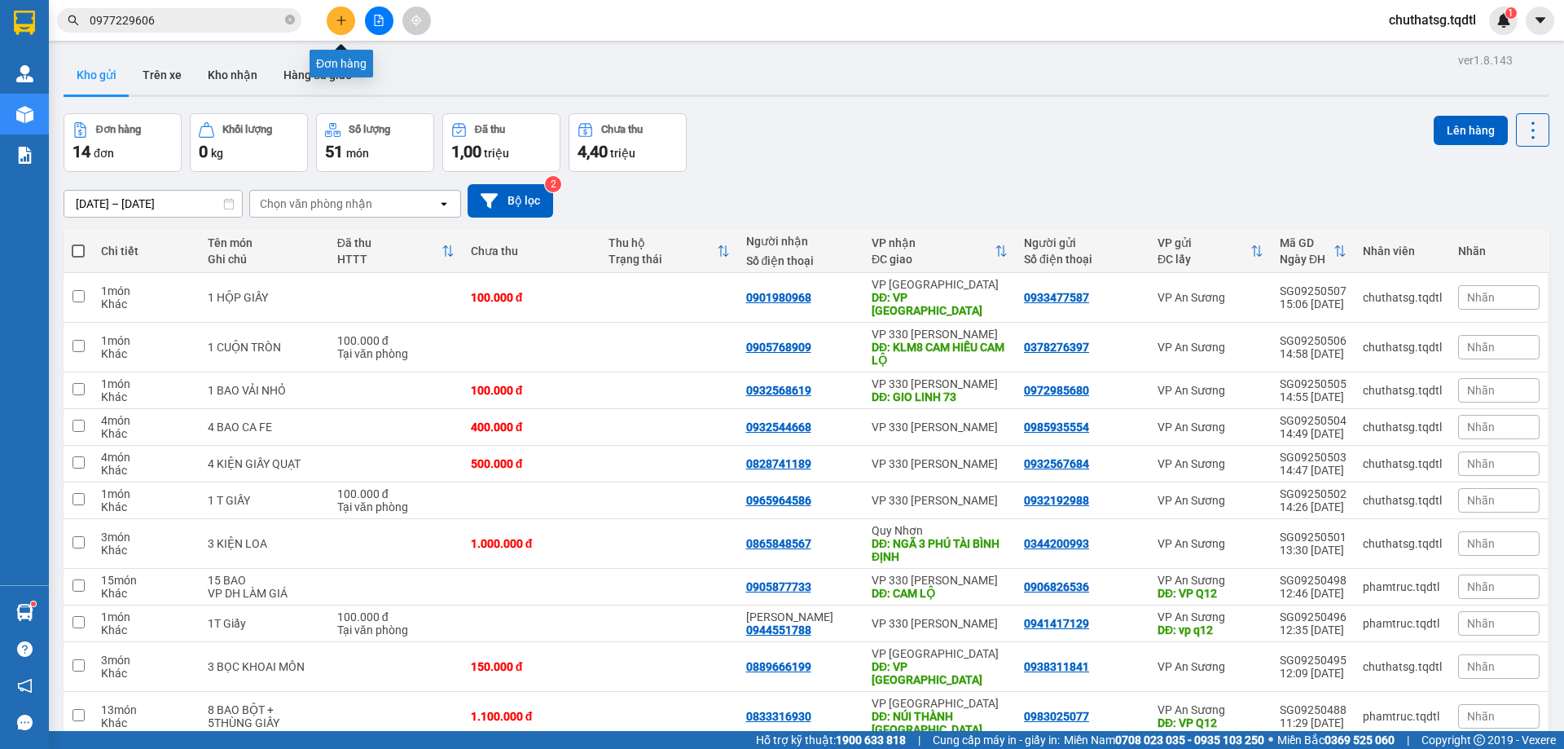
click at [340, 12] on button at bounding box center [341, 21] width 29 height 29
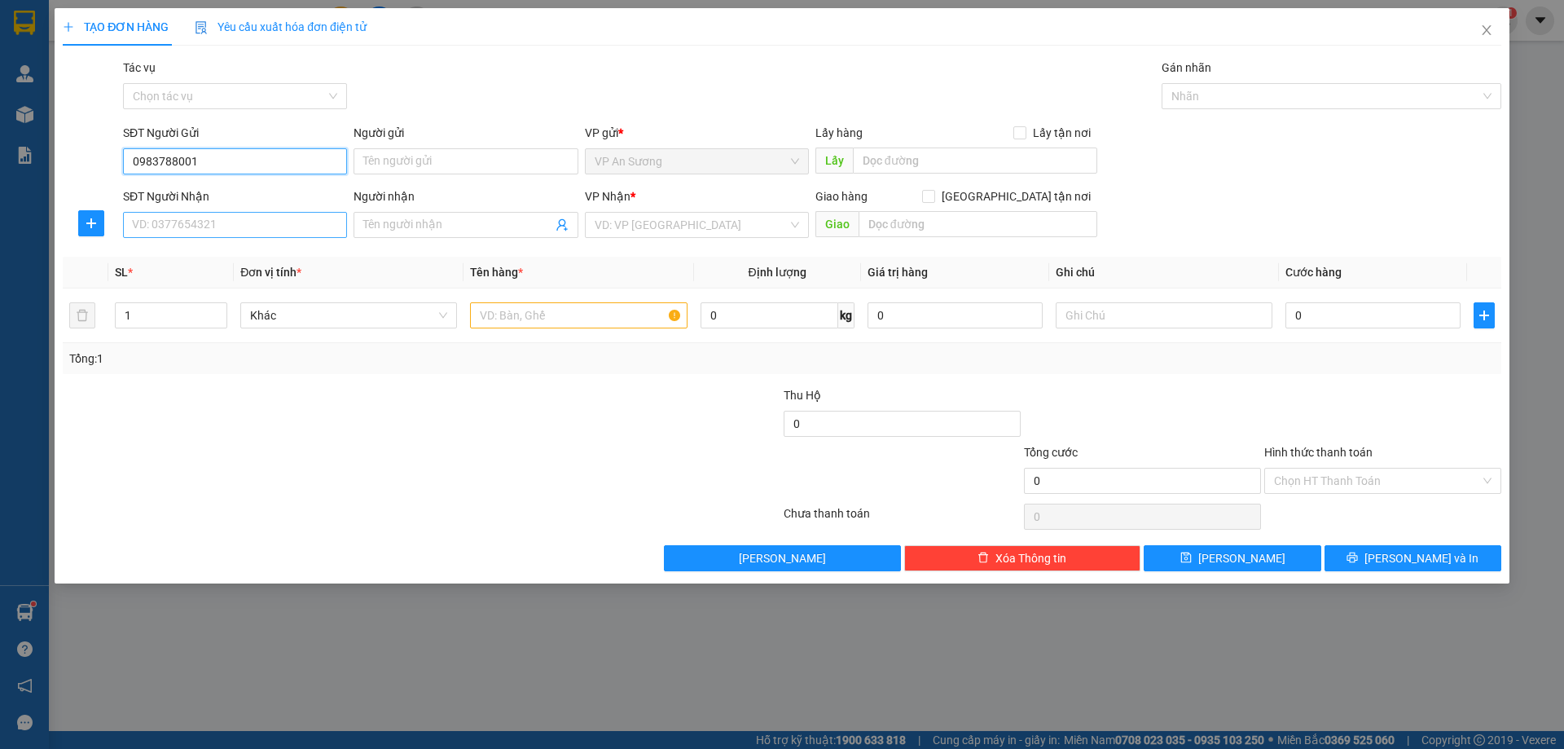
type input "0983788001"
drag, startPoint x: 220, startPoint y: 222, endPoint x: 222, endPoint y: 269, distance: 46.5
click at [222, 222] on input "SĐT Người Nhận" at bounding box center [235, 225] width 224 height 26
click at [150, 251] on div "0901834767" at bounding box center [235, 258] width 205 height 18
type input "0901834767"
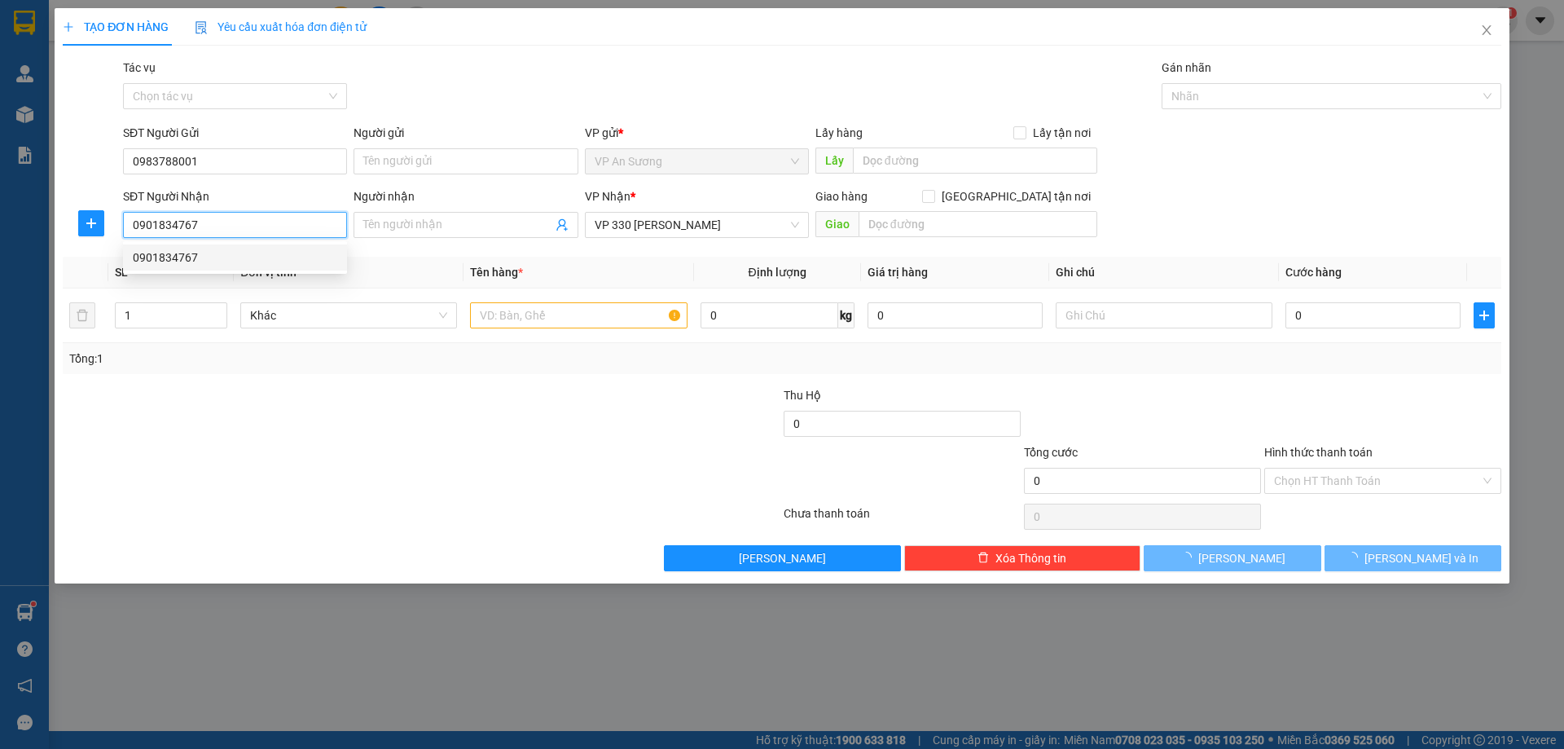
type input "150.000"
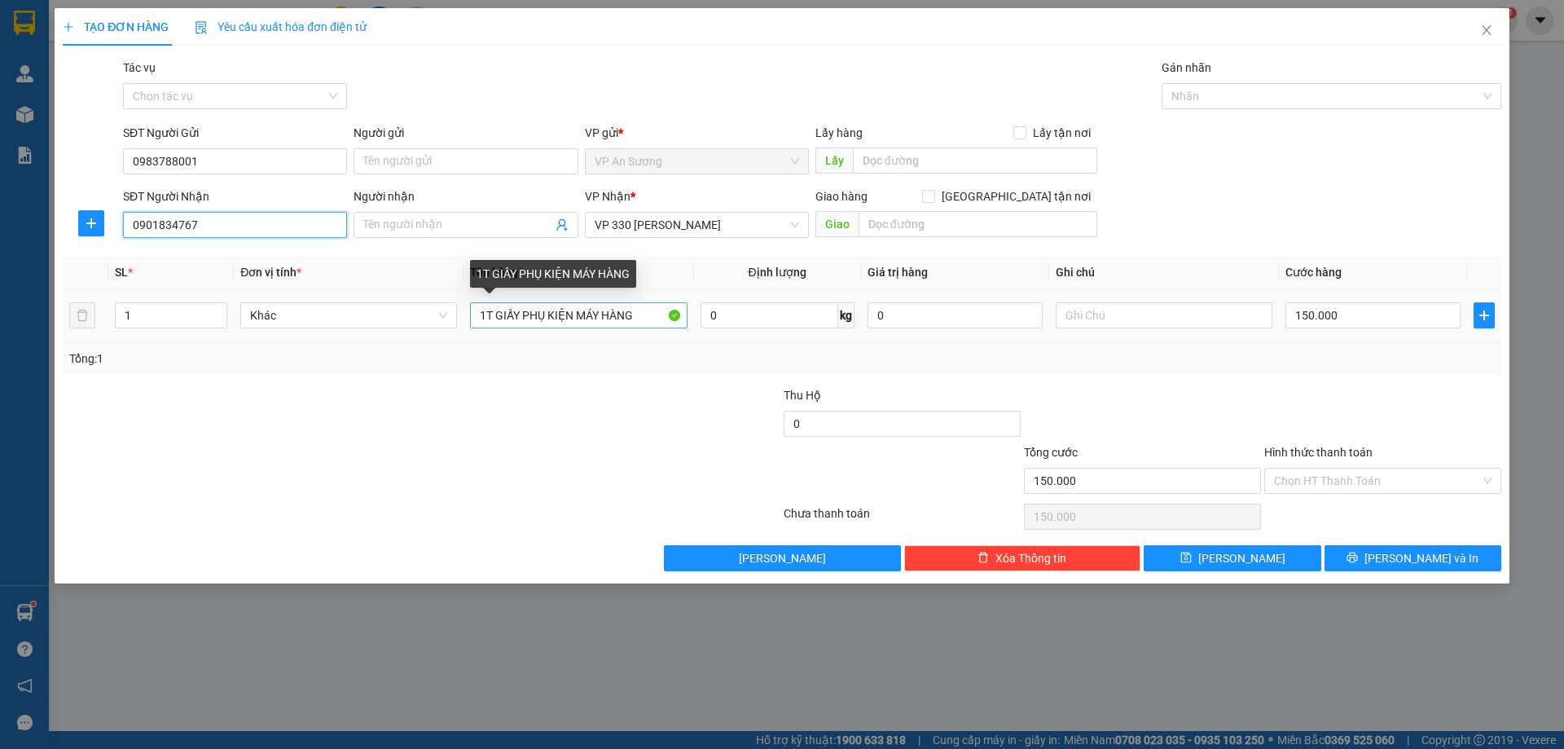
type input "0901834767"
click at [636, 311] on input "1T GIẤY PHỤ KIỆN MÁY HÀNG" at bounding box center [578, 315] width 217 height 26
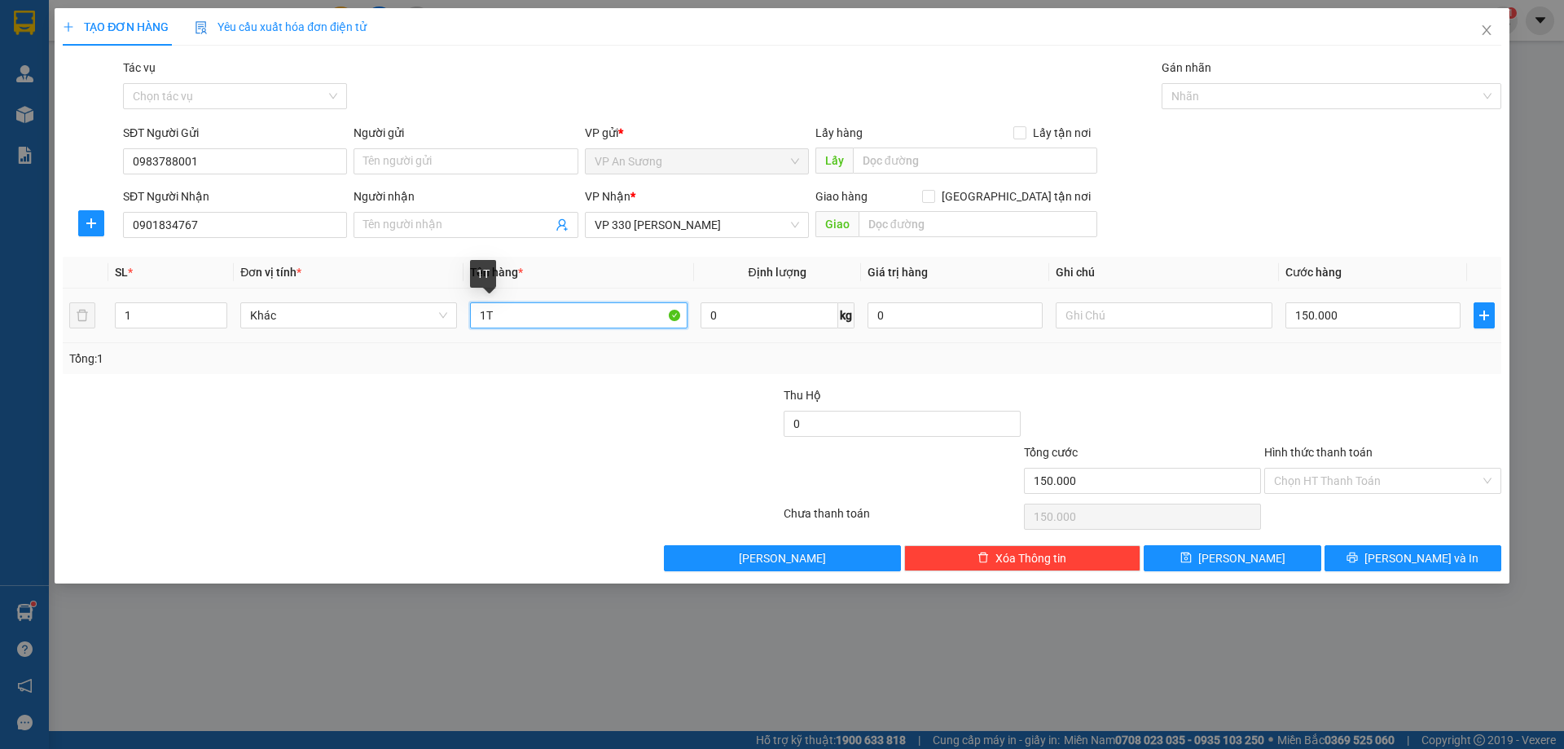
type input "1"
type input "1 MÁY MÔ TƠ"
click at [1359, 316] on input "150.000" at bounding box center [1373, 315] width 175 height 26
type input "0"
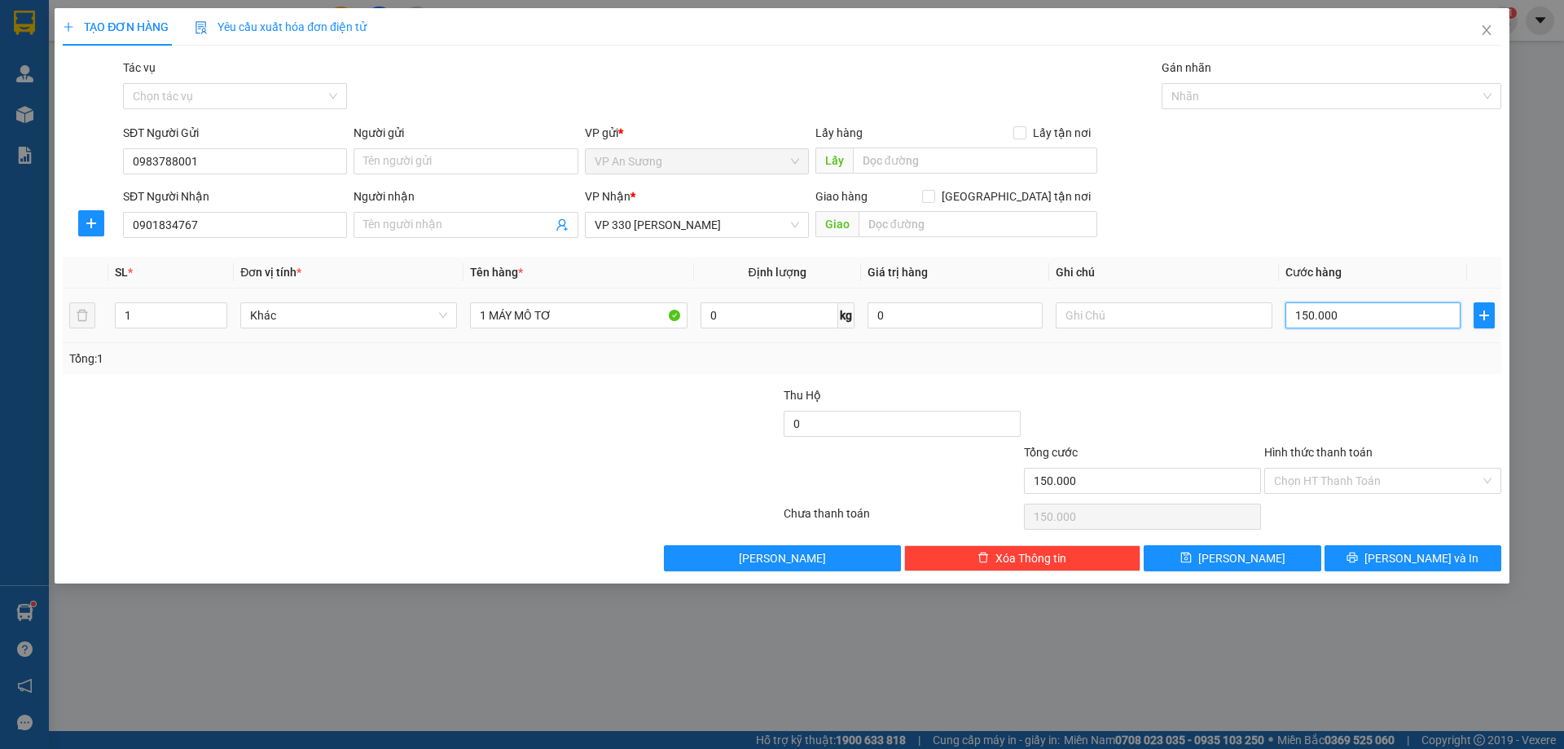
type input "0"
type input "2"
type input "02"
type input "20"
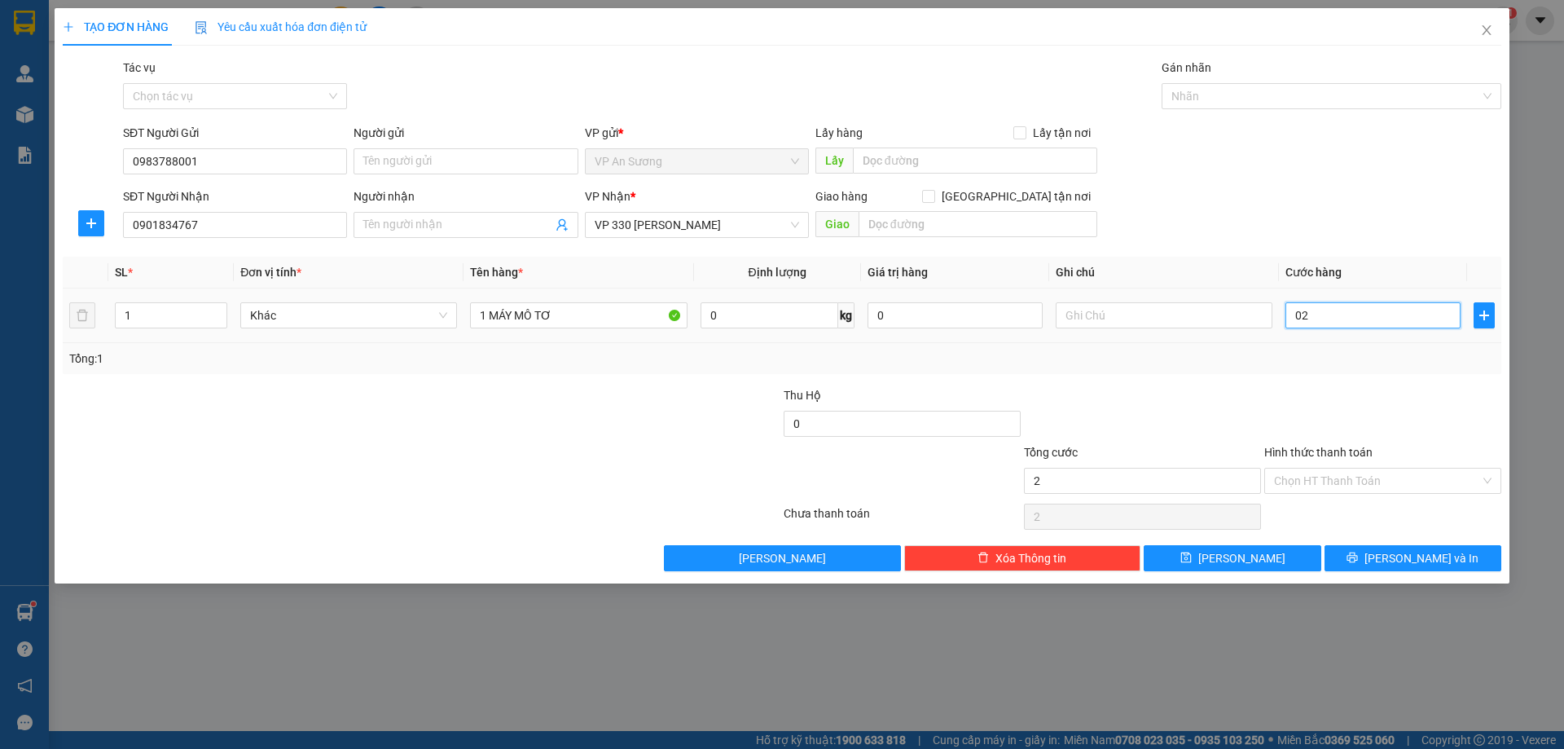
type input "20"
type input "020"
type input "200"
type input "0.200"
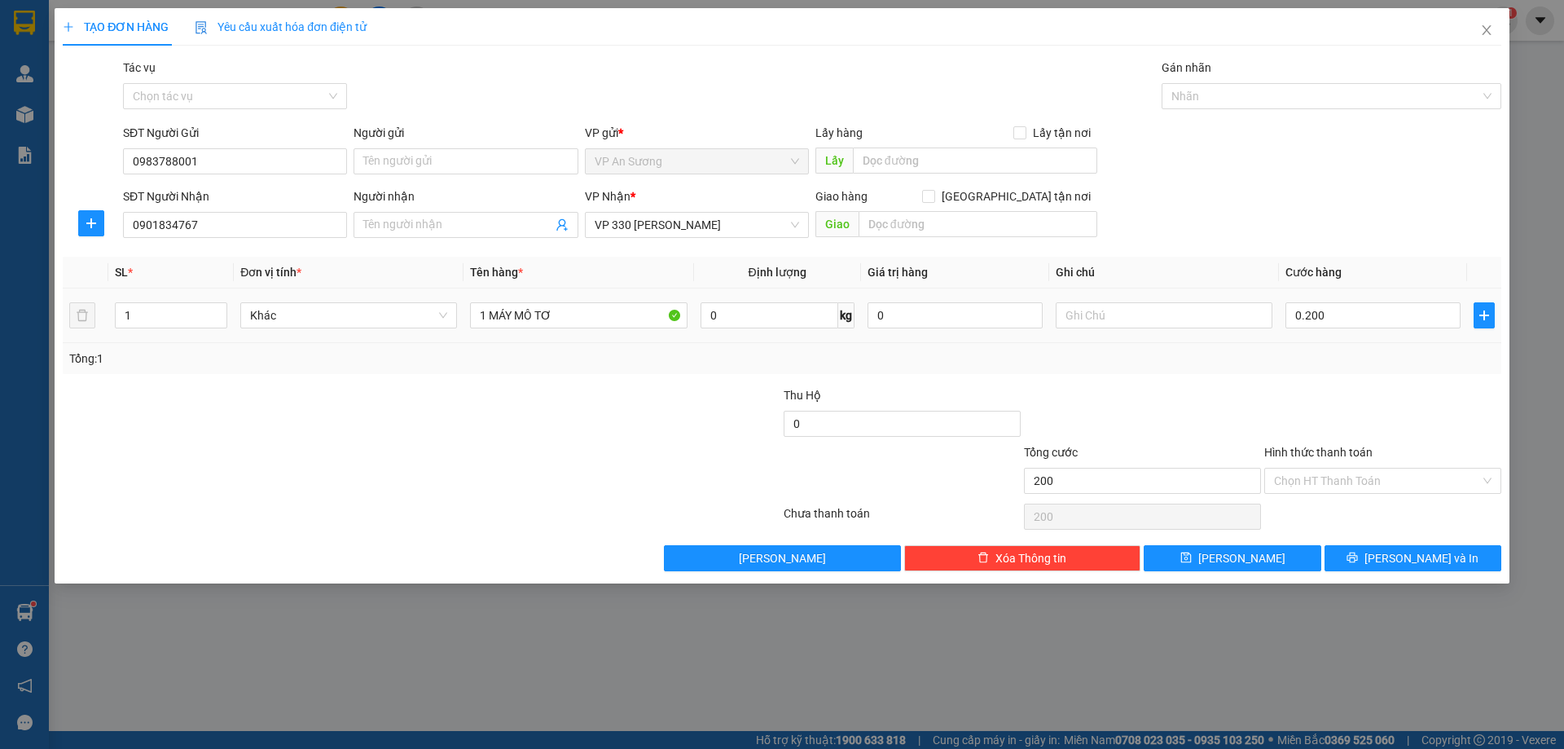
type input "200.000"
drag, startPoint x: 1337, startPoint y: 353, endPoint x: 1335, endPoint y: 362, distance: 9.3
click at [1336, 354] on div "Tổng: 1" at bounding box center [782, 359] width 1426 height 18
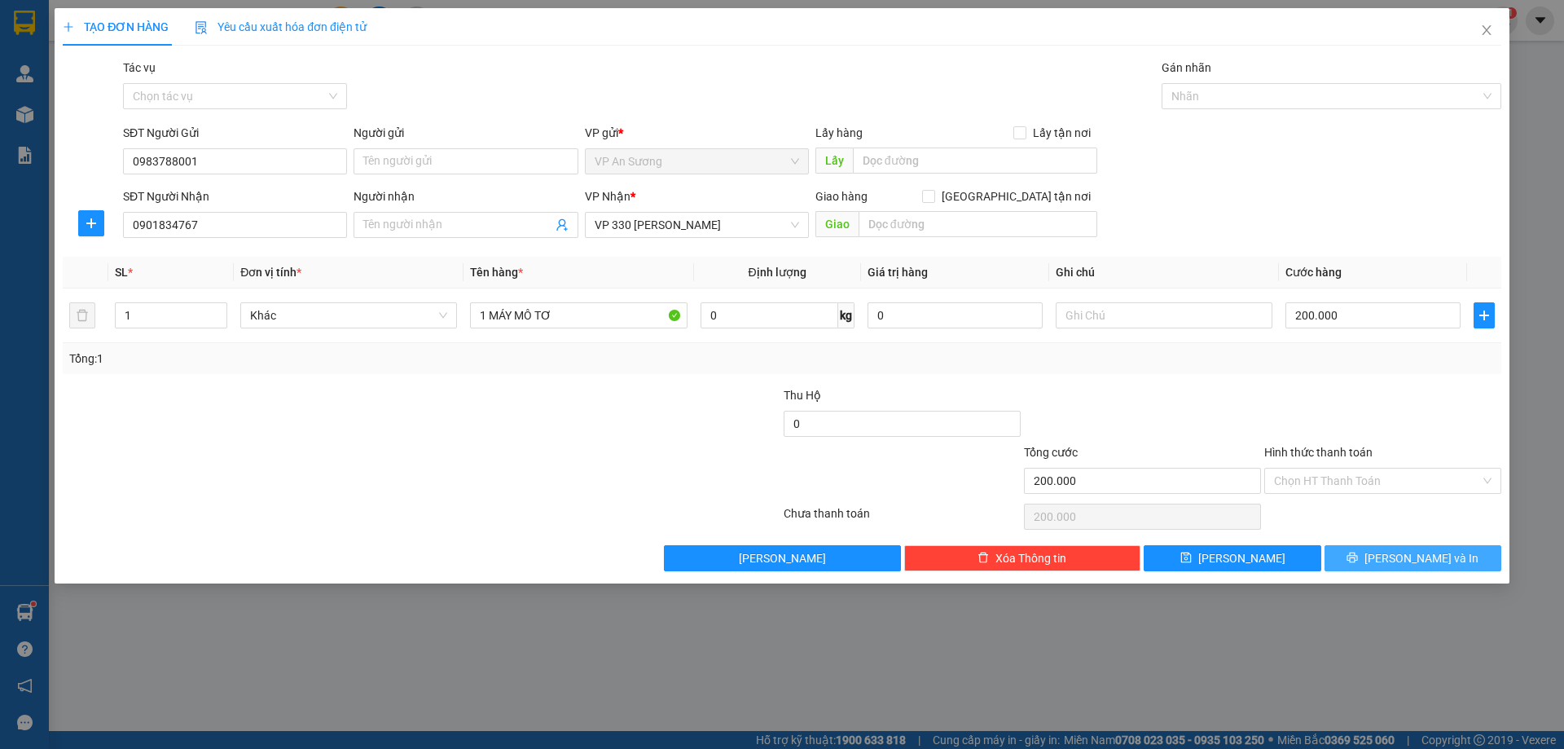
click at [1419, 554] on span "Lưu và In" at bounding box center [1422, 558] width 114 height 18
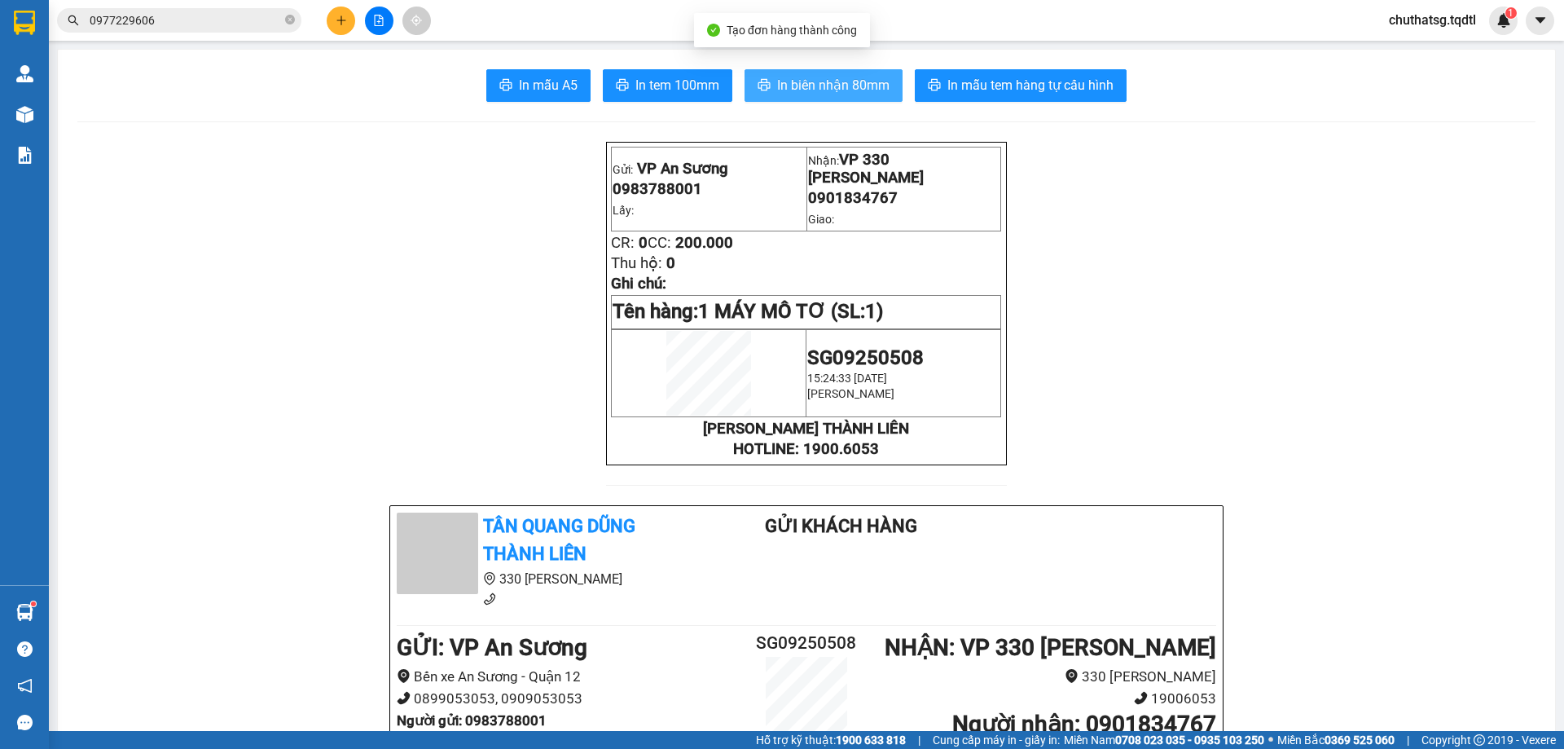
click at [821, 73] on button "In biên nhận 80mm" at bounding box center [824, 85] width 158 height 33
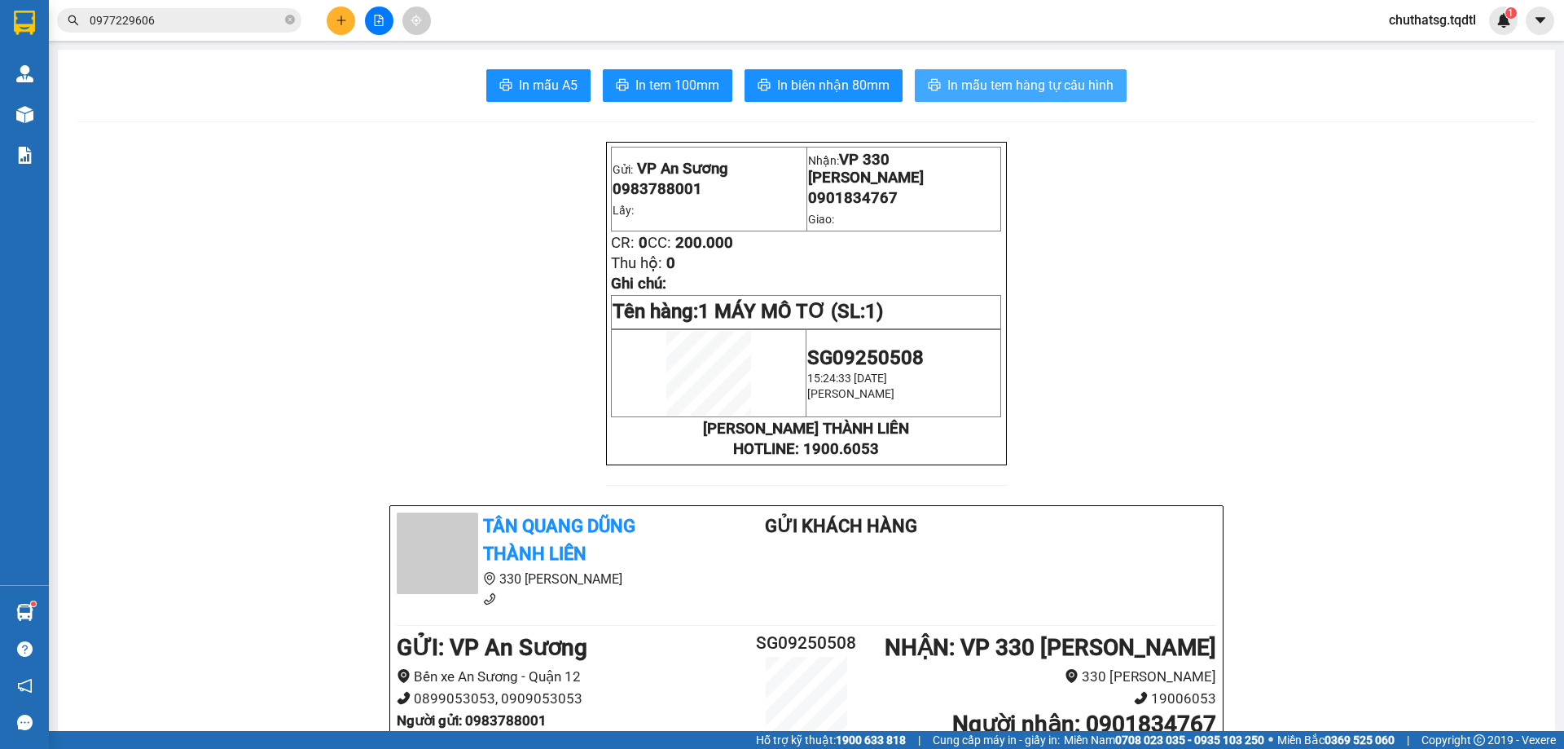
click at [990, 86] on span "In mẫu tem hàng tự cấu hình" at bounding box center [1031, 85] width 166 height 20
click at [341, 19] on icon "plus" at bounding box center [341, 20] width 11 height 11
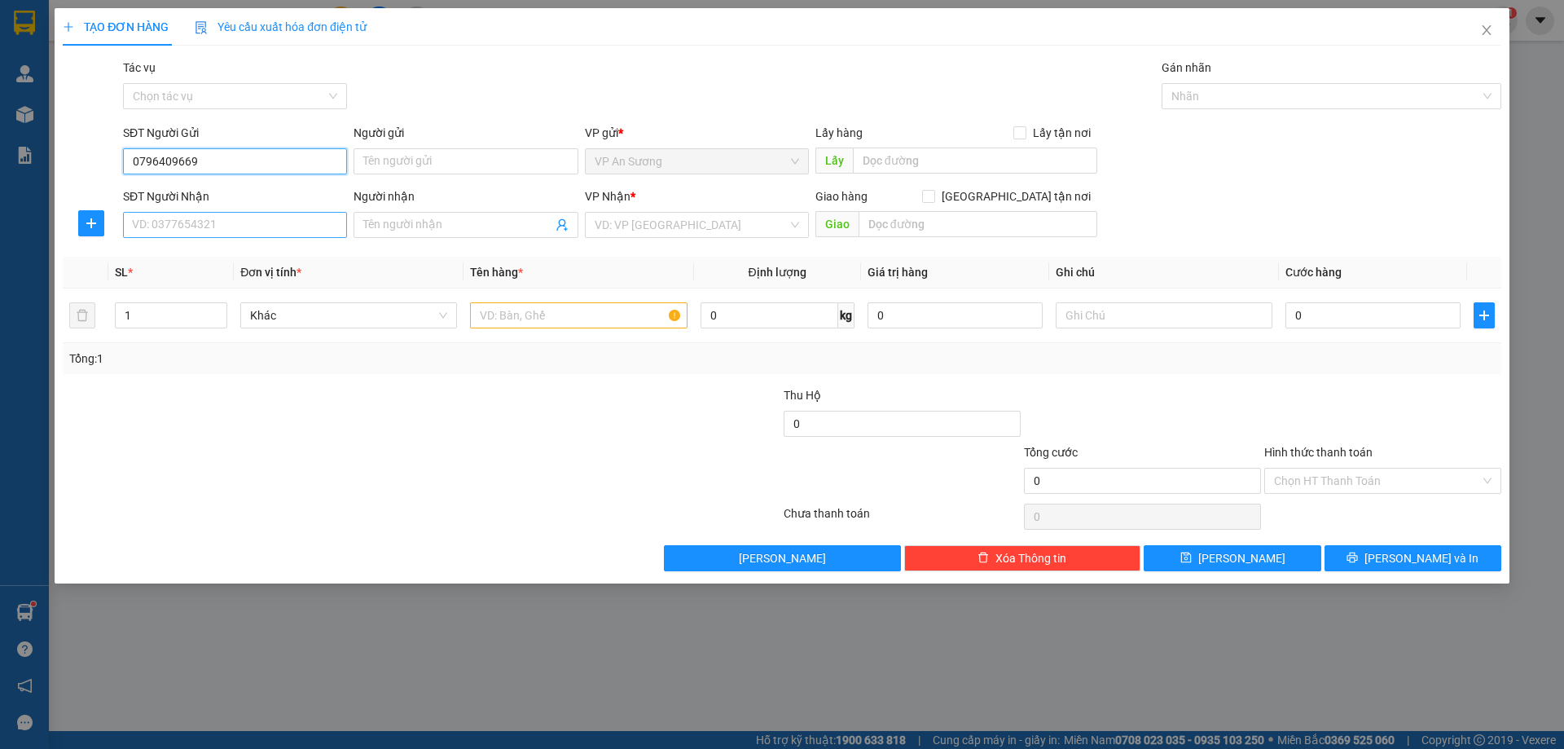
type input "0796409669"
click at [249, 230] on input "SĐT Người Nhận" at bounding box center [235, 225] width 224 height 26
type input "0935999108"
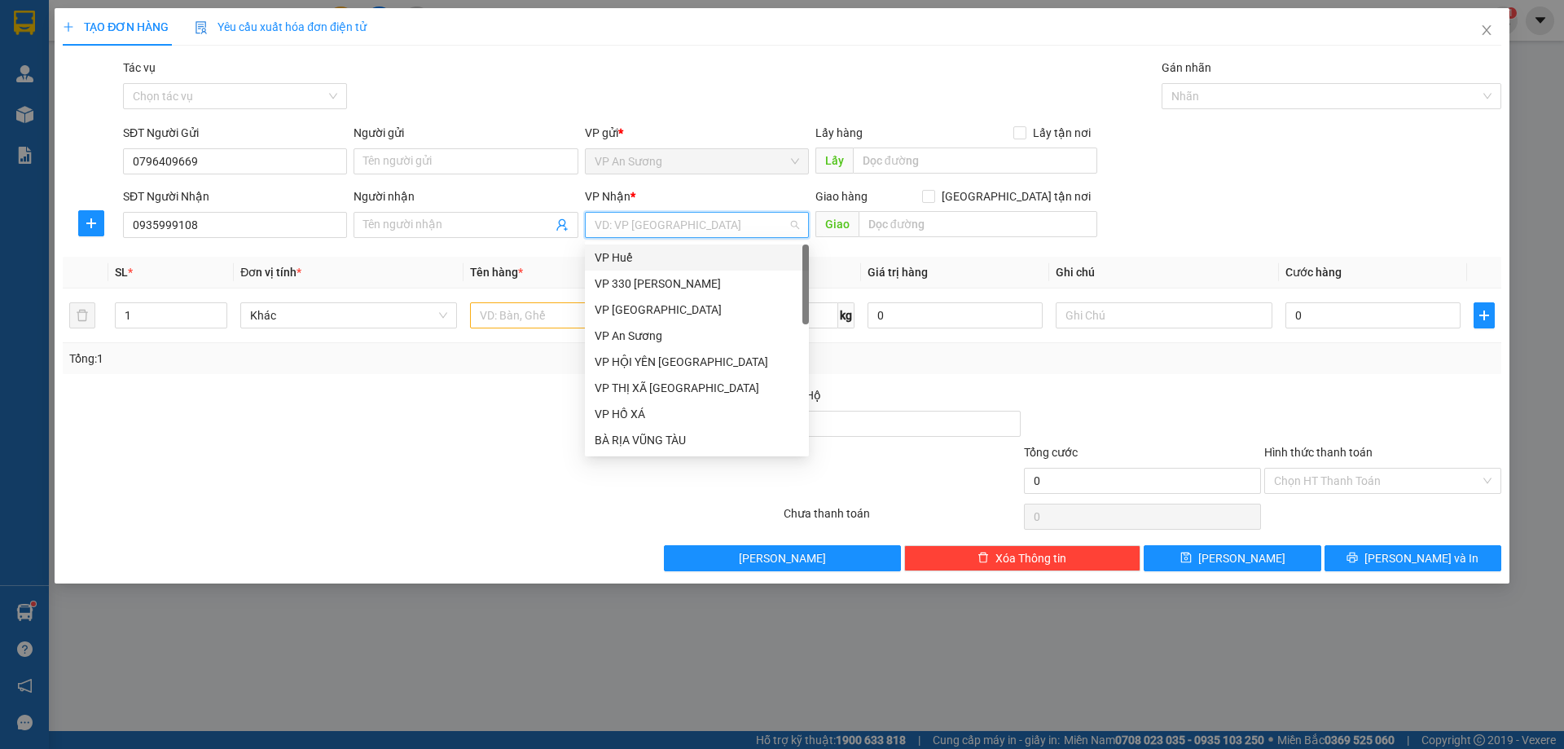
drag, startPoint x: 645, startPoint y: 217, endPoint x: 654, endPoint y: 253, distance: 37.0
click at [646, 220] on input "search" at bounding box center [691, 225] width 193 height 24
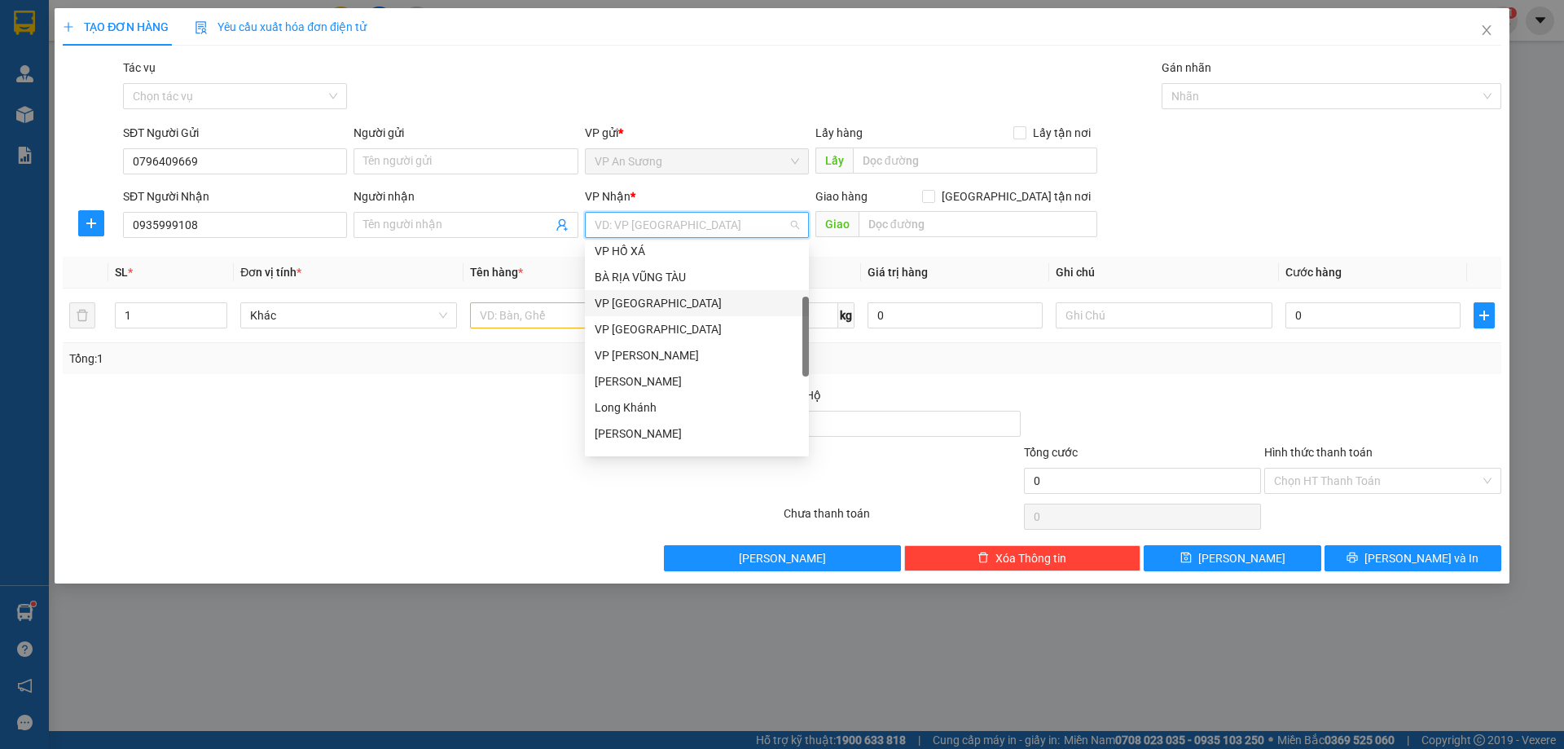
click at [649, 303] on div "VP Đà Nẵng" at bounding box center [697, 303] width 205 height 18
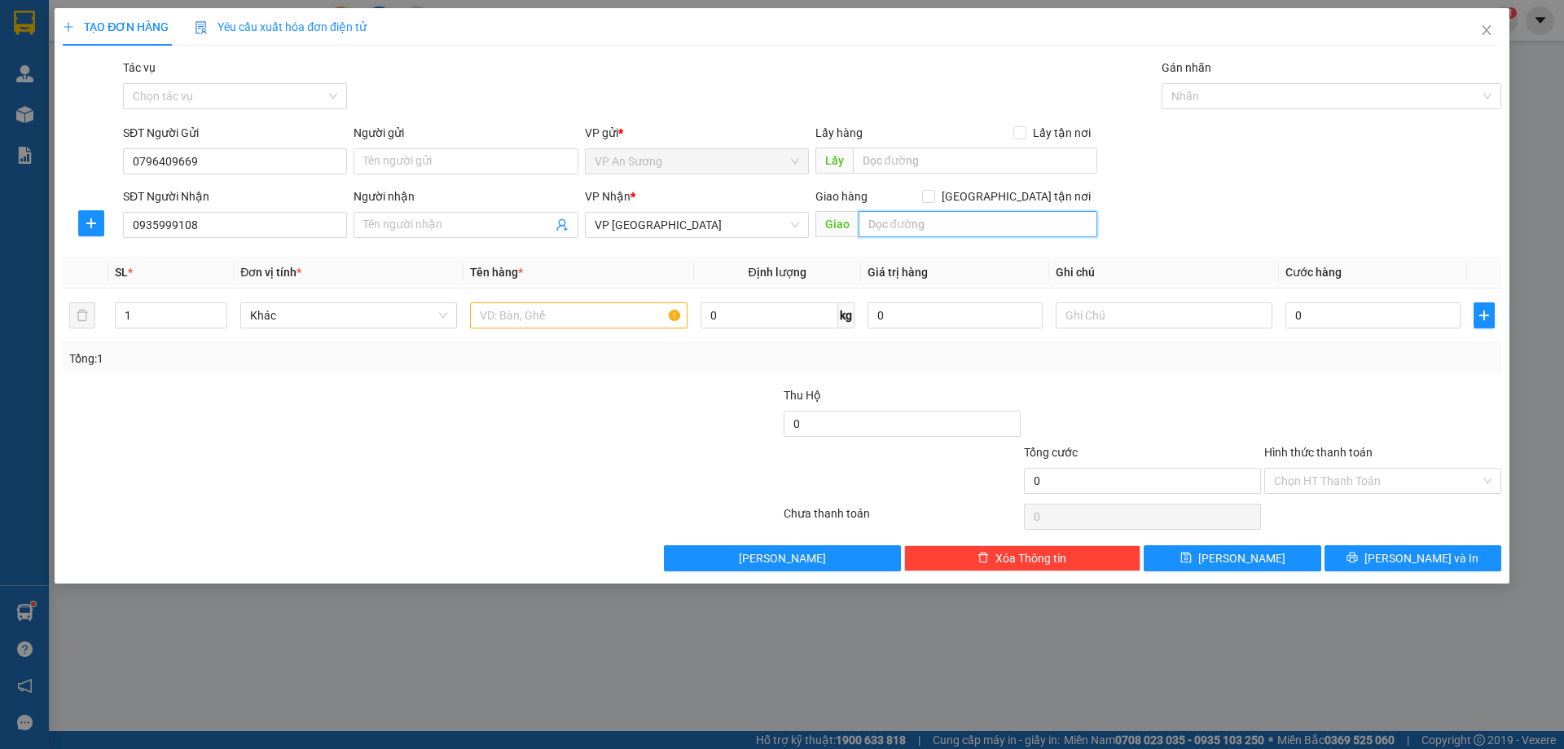
click at [939, 219] on input "text" at bounding box center [978, 224] width 239 height 26
type input "VP ĐÀ NẴNG"
click at [492, 318] on input "text" at bounding box center [578, 315] width 217 height 26
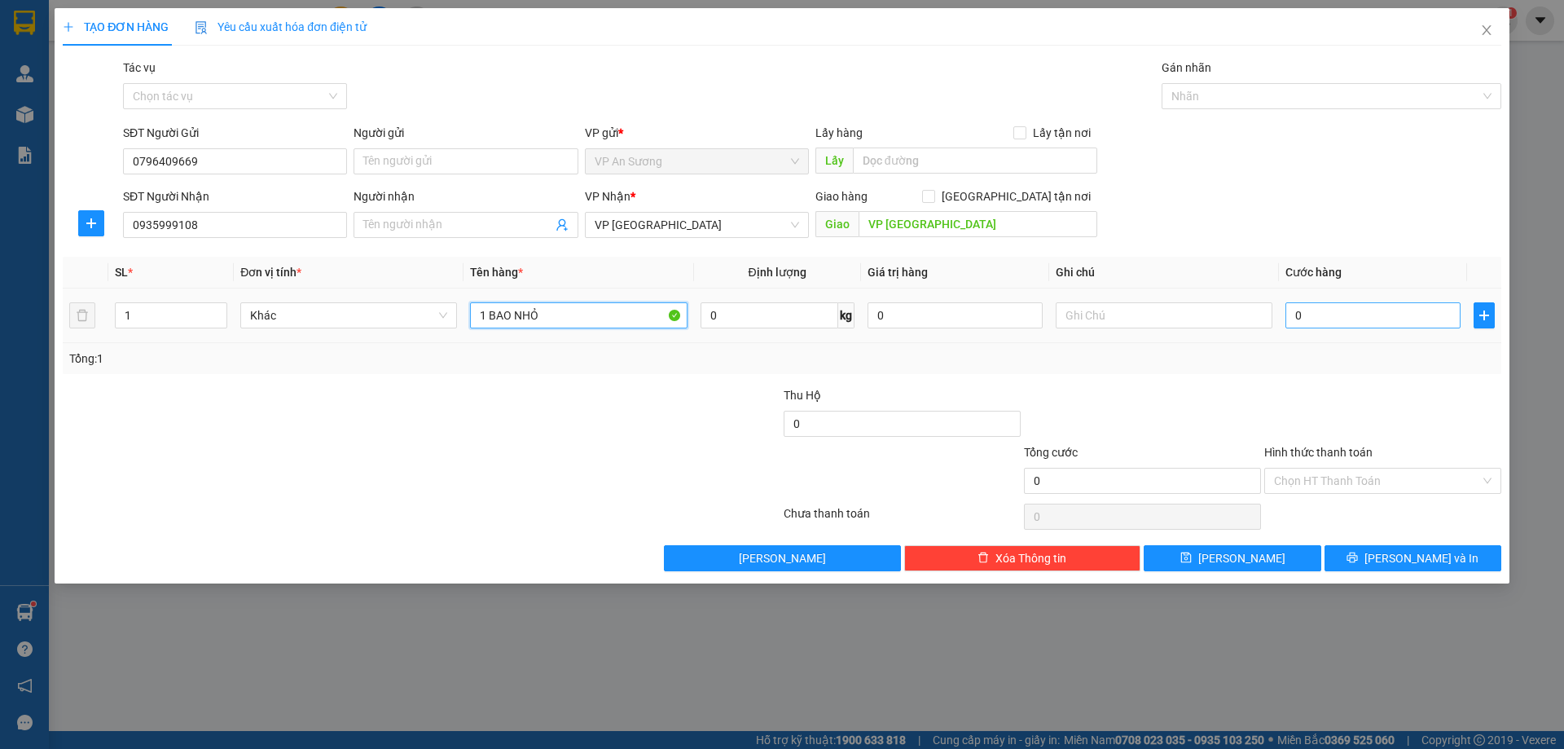
type input "1 BAO NHỎ"
click at [1356, 321] on input "0" at bounding box center [1373, 315] width 175 height 26
type input "01"
type input "1"
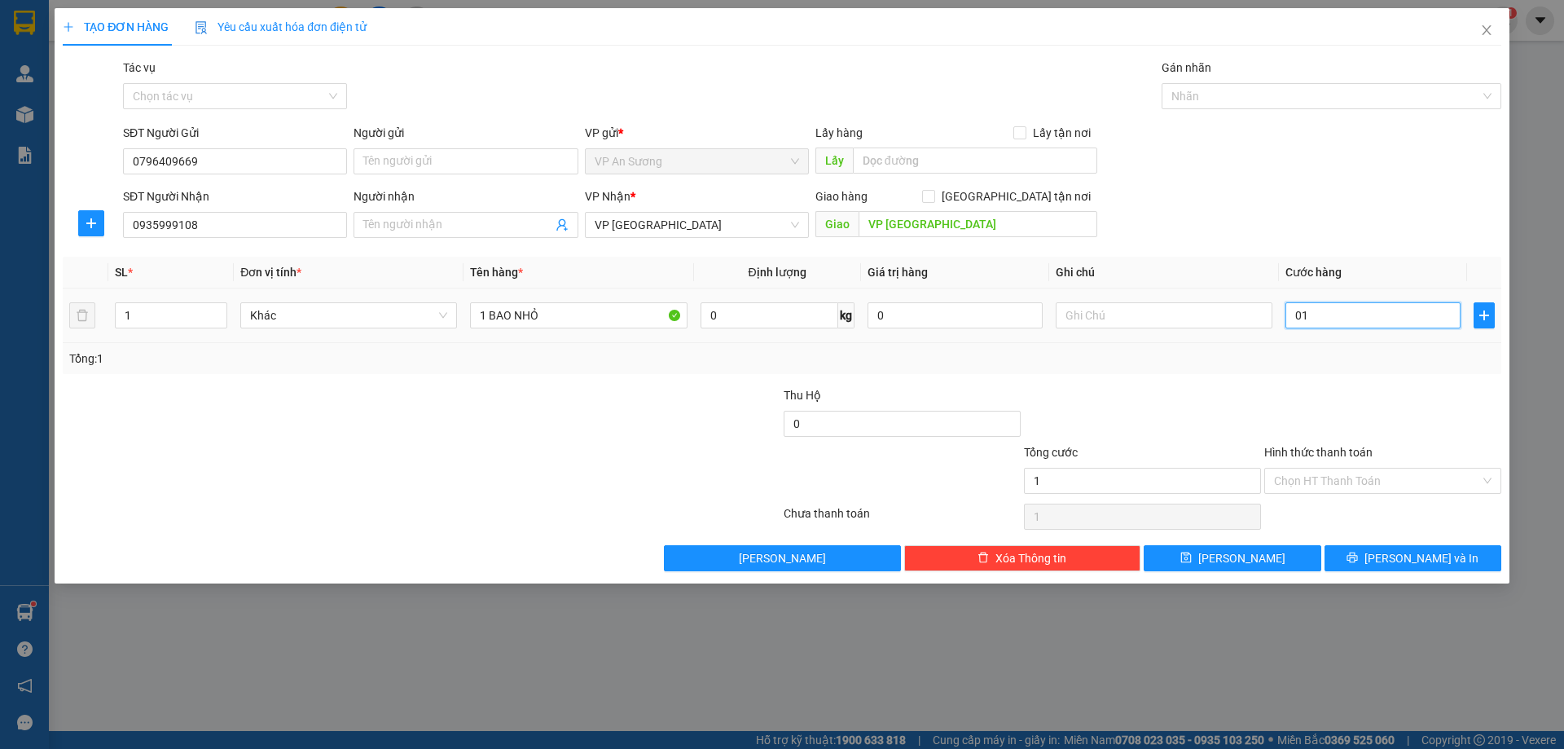
type input "010"
type input "10"
type input "0.100"
type input "100"
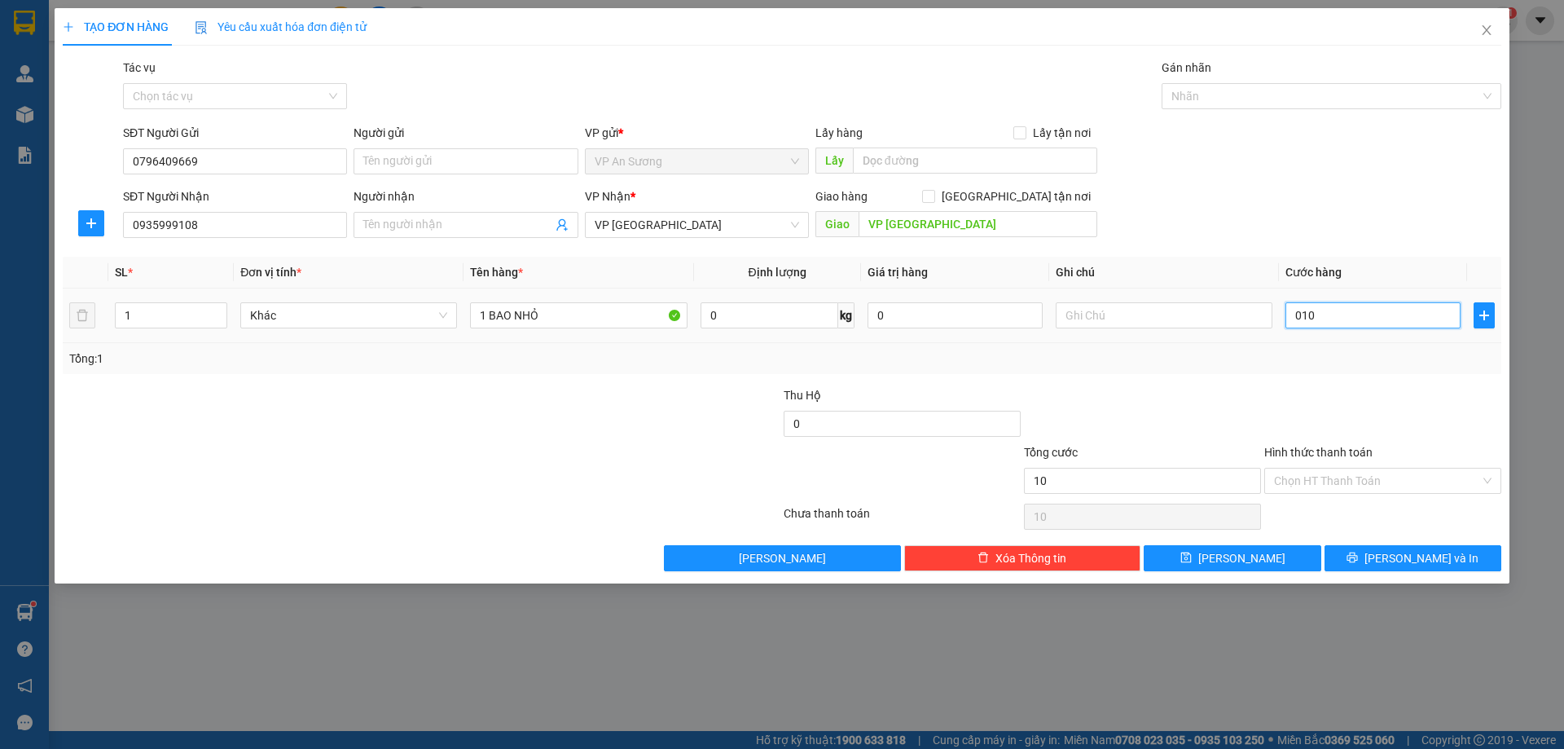
type input "100"
type input "100.000"
click at [1230, 386] on div at bounding box center [1143, 414] width 240 height 57
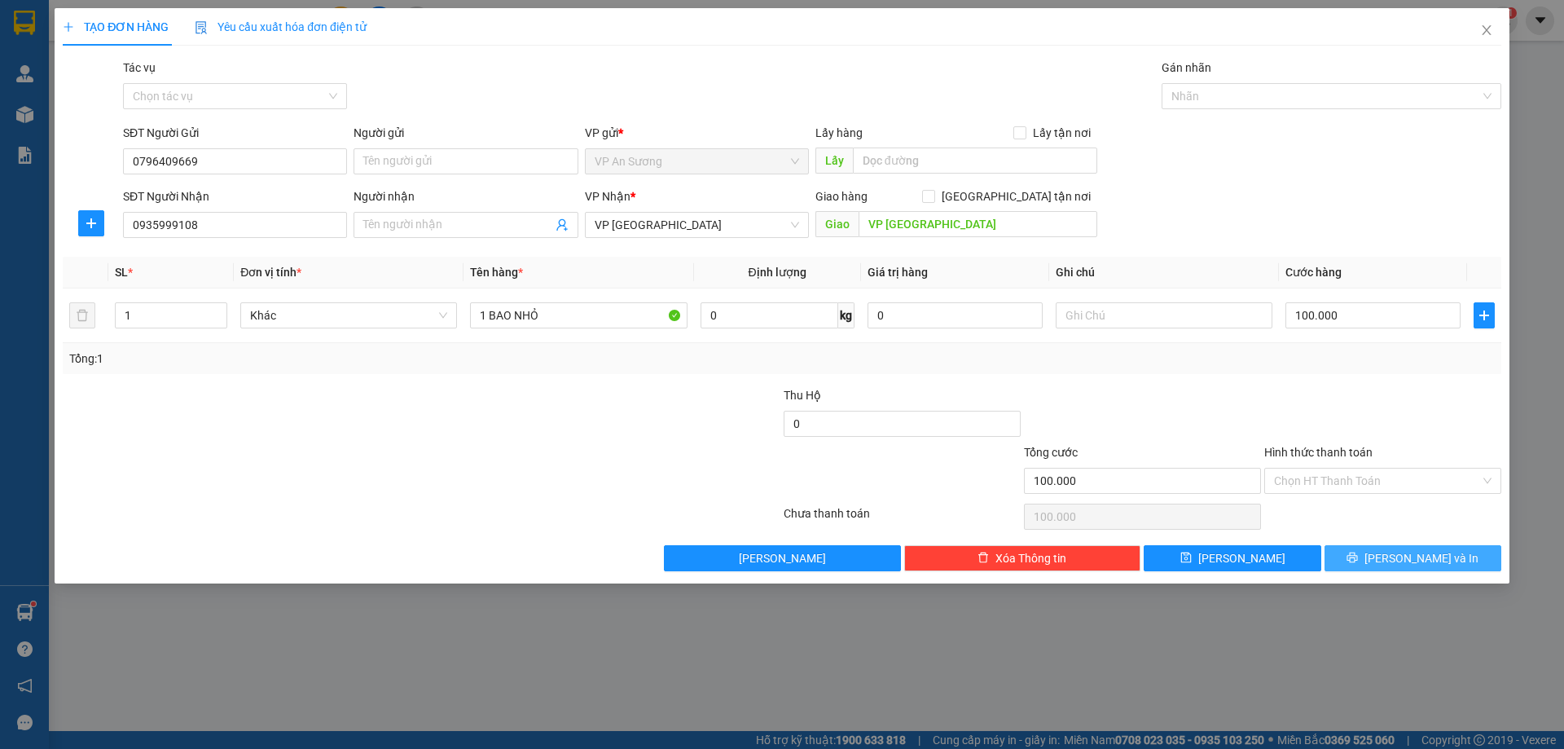
click at [1419, 556] on span "Lưu và In" at bounding box center [1422, 558] width 114 height 18
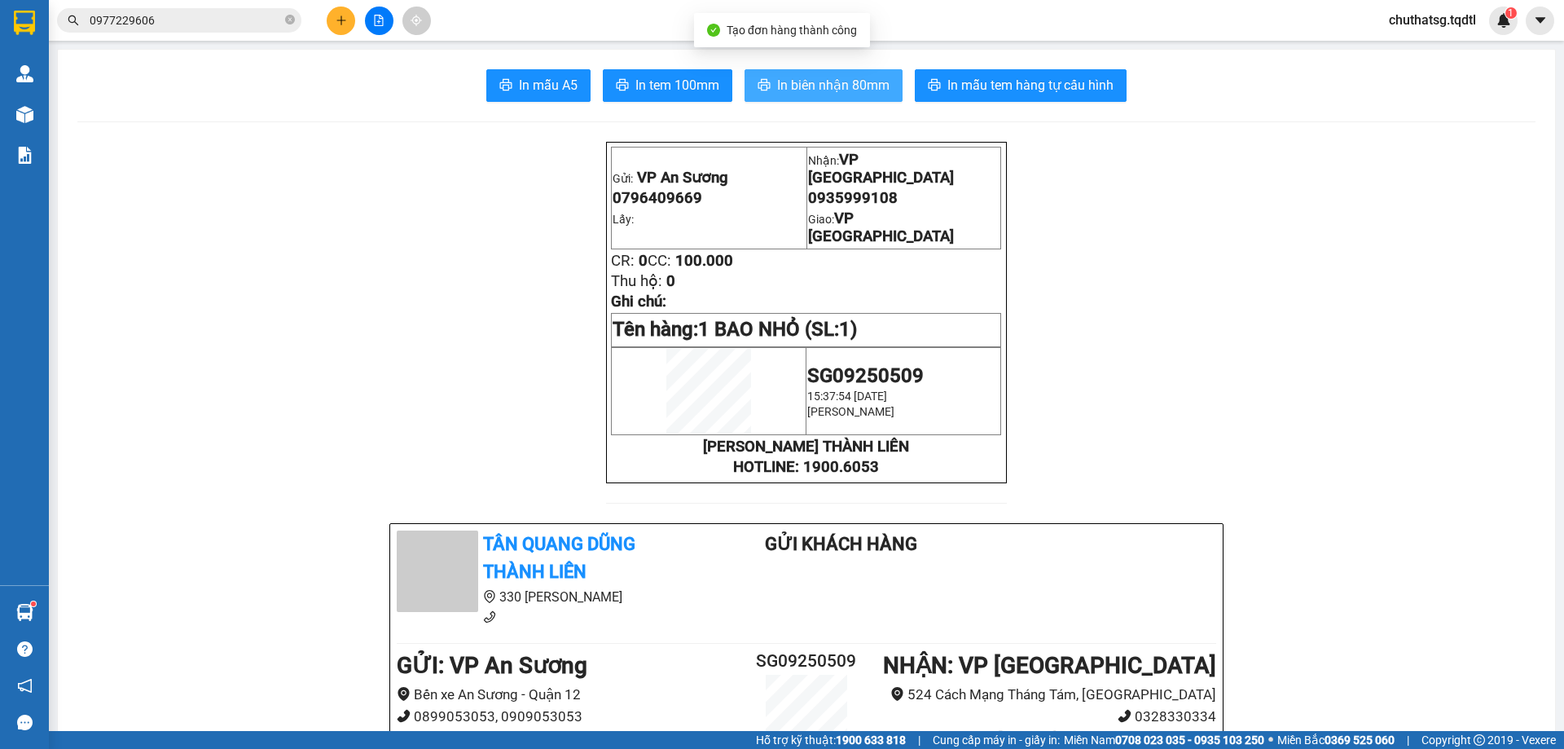
click at [809, 75] on span "In biên nhận 80mm" at bounding box center [833, 85] width 112 height 20
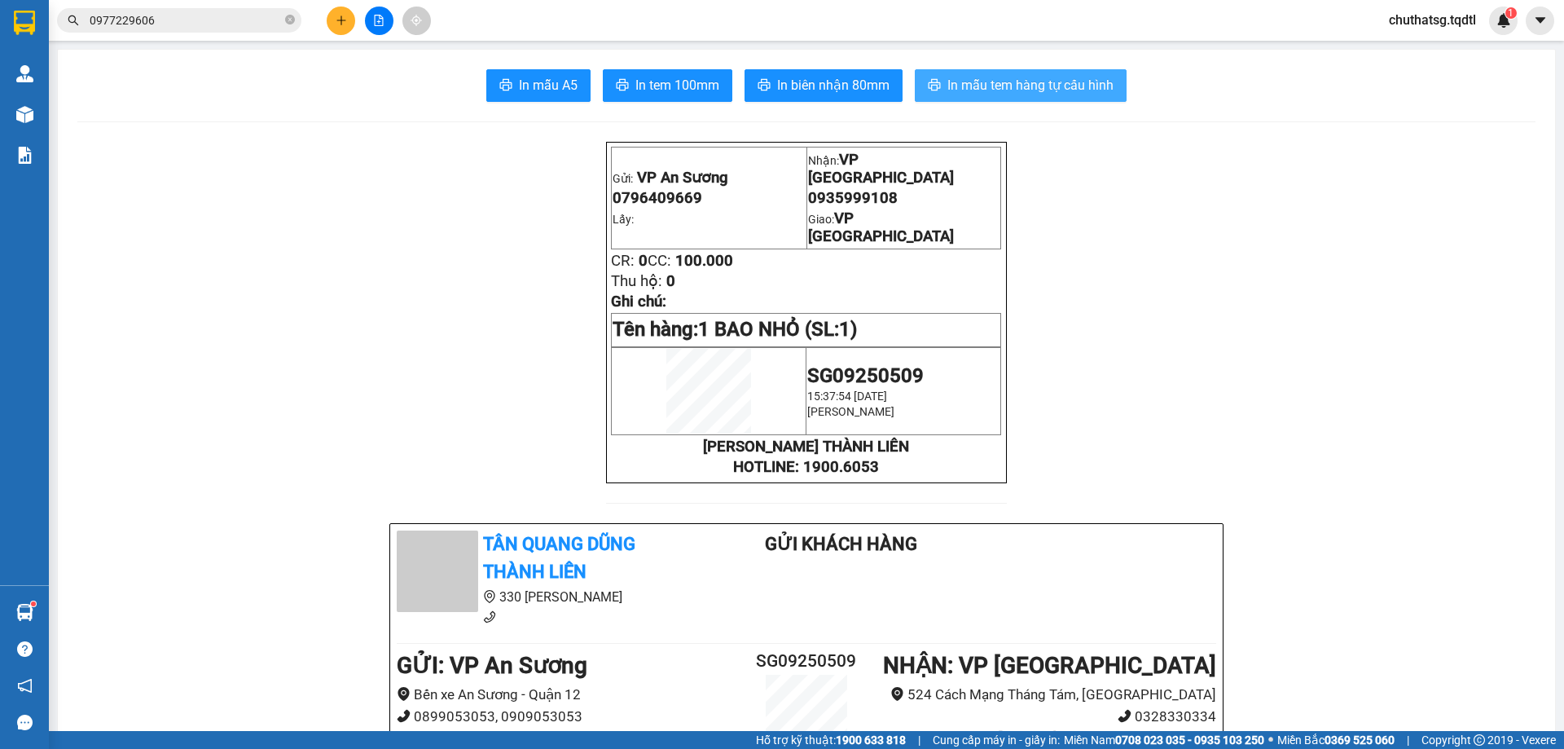
click at [1009, 77] on span "In mẫu tem hàng tự cấu hình" at bounding box center [1031, 85] width 166 height 20
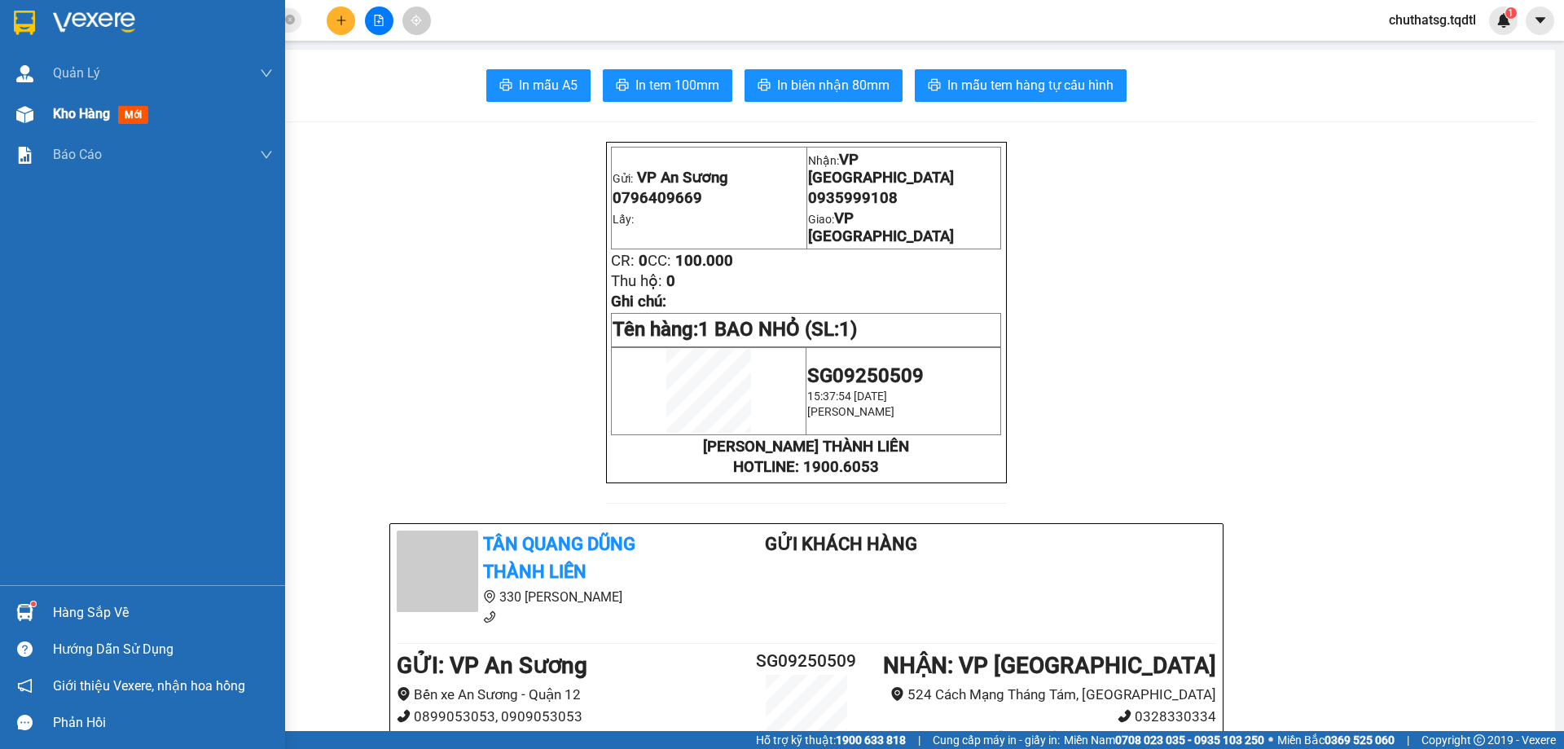
click at [89, 113] on span "Kho hàng" at bounding box center [81, 113] width 57 height 15
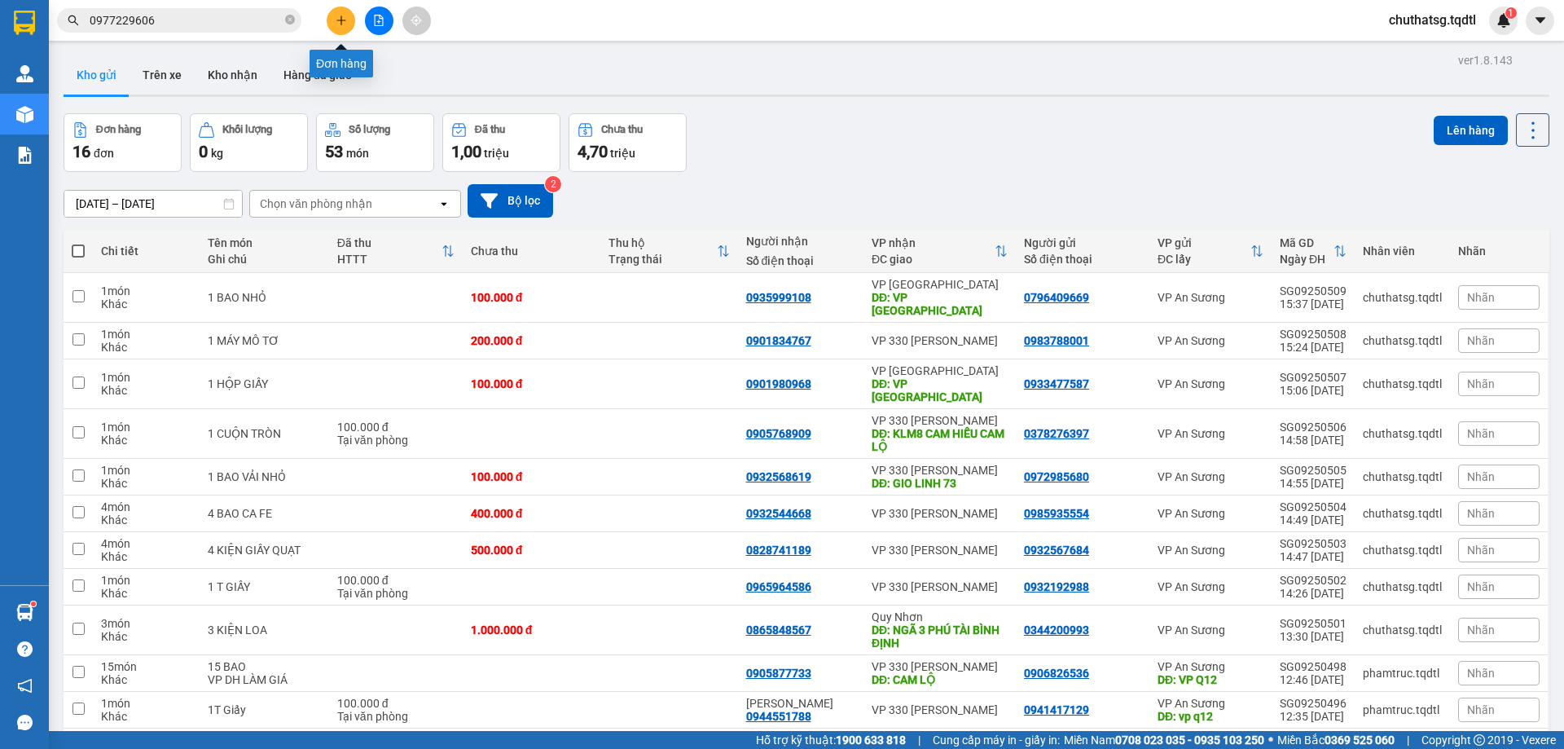
click at [341, 16] on icon "plus" at bounding box center [341, 20] width 11 height 11
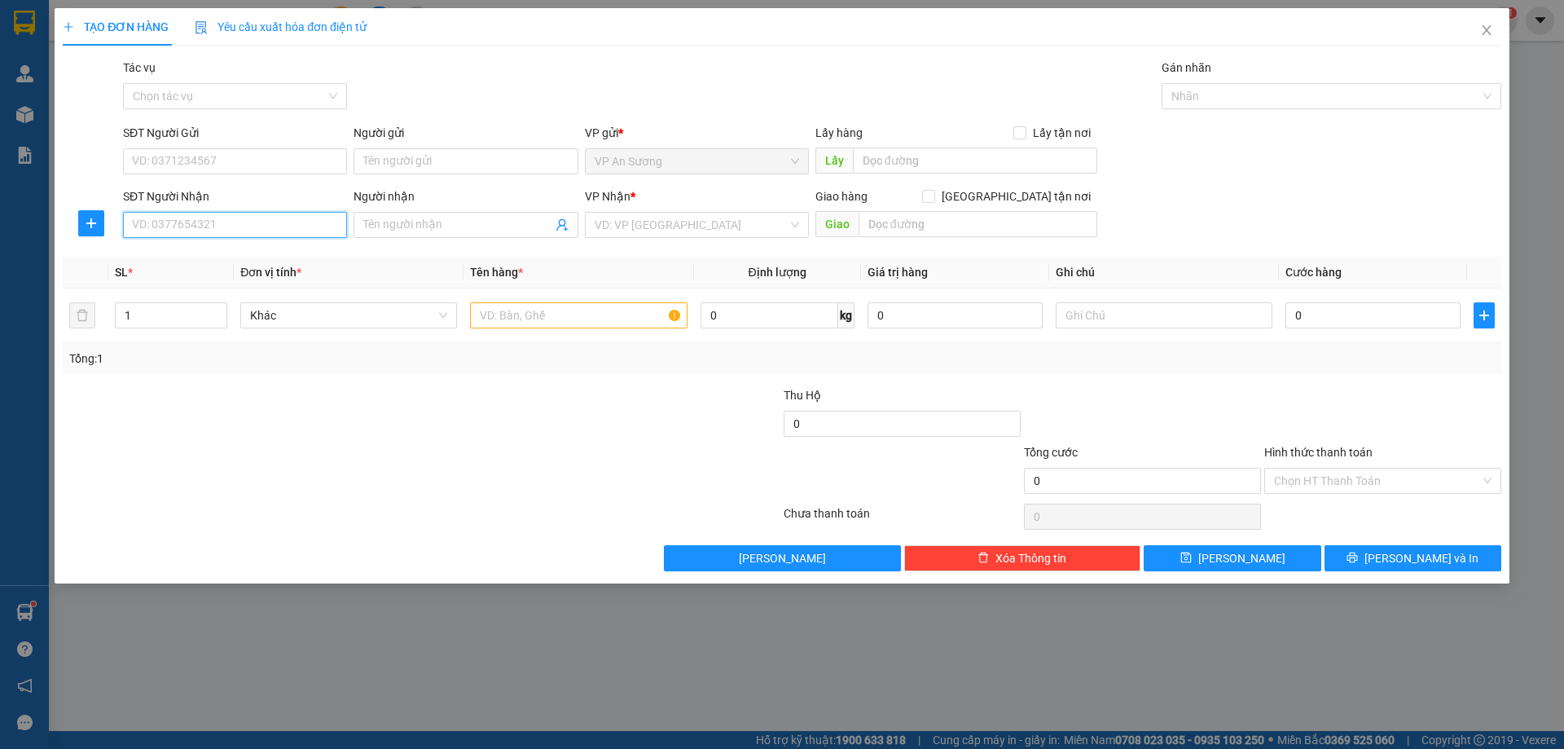
click at [211, 225] on input "SĐT Người Nhận" at bounding box center [235, 225] width 224 height 26
click at [162, 257] on div "0944201099" at bounding box center [235, 258] width 205 height 18
type input "0944201099"
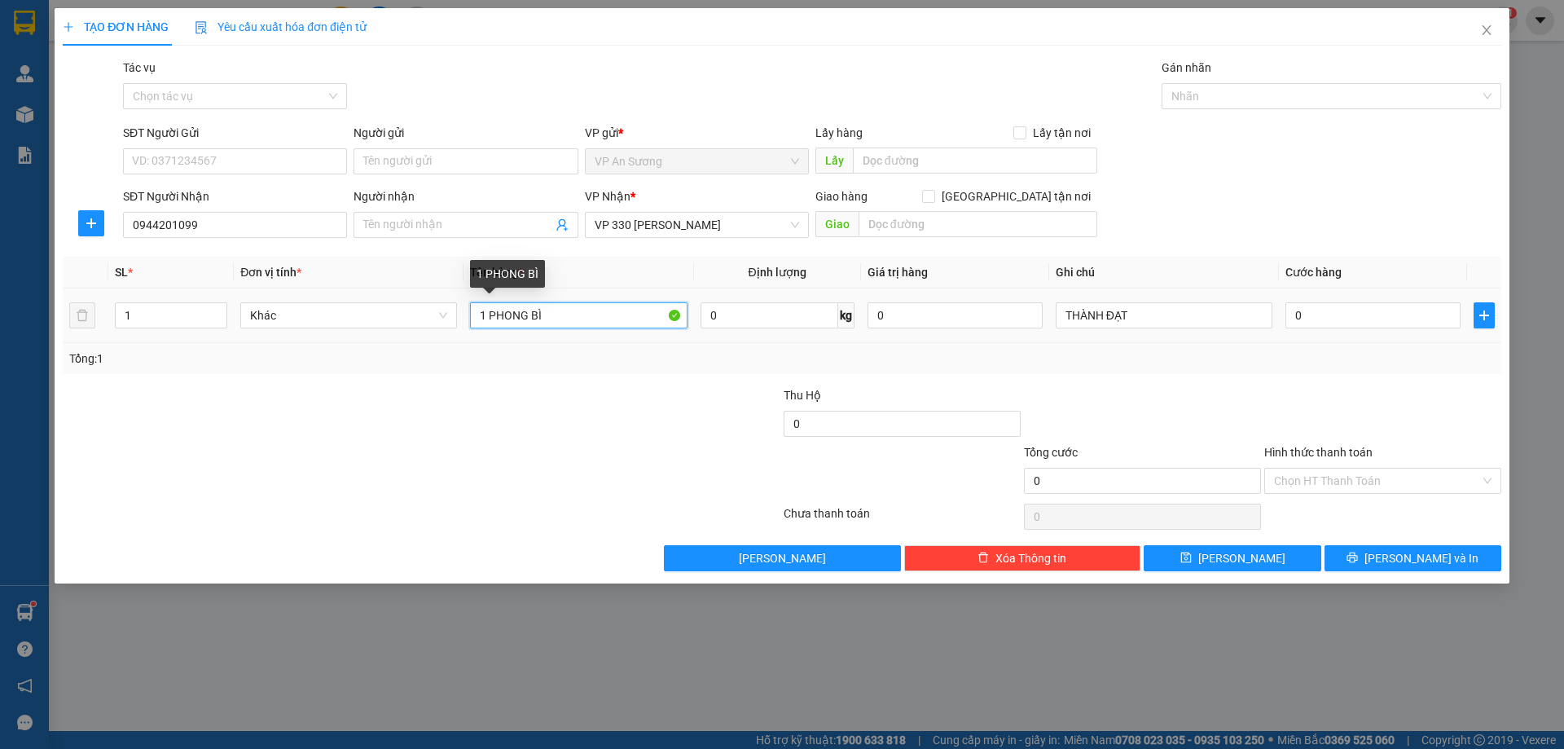
drag, startPoint x: 578, startPoint y: 310, endPoint x: 575, endPoint y: 319, distance: 9.3
click at [575, 319] on input "1 PHONG BÌ" at bounding box center [578, 315] width 217 height 26
type input "1 T GIẤY"
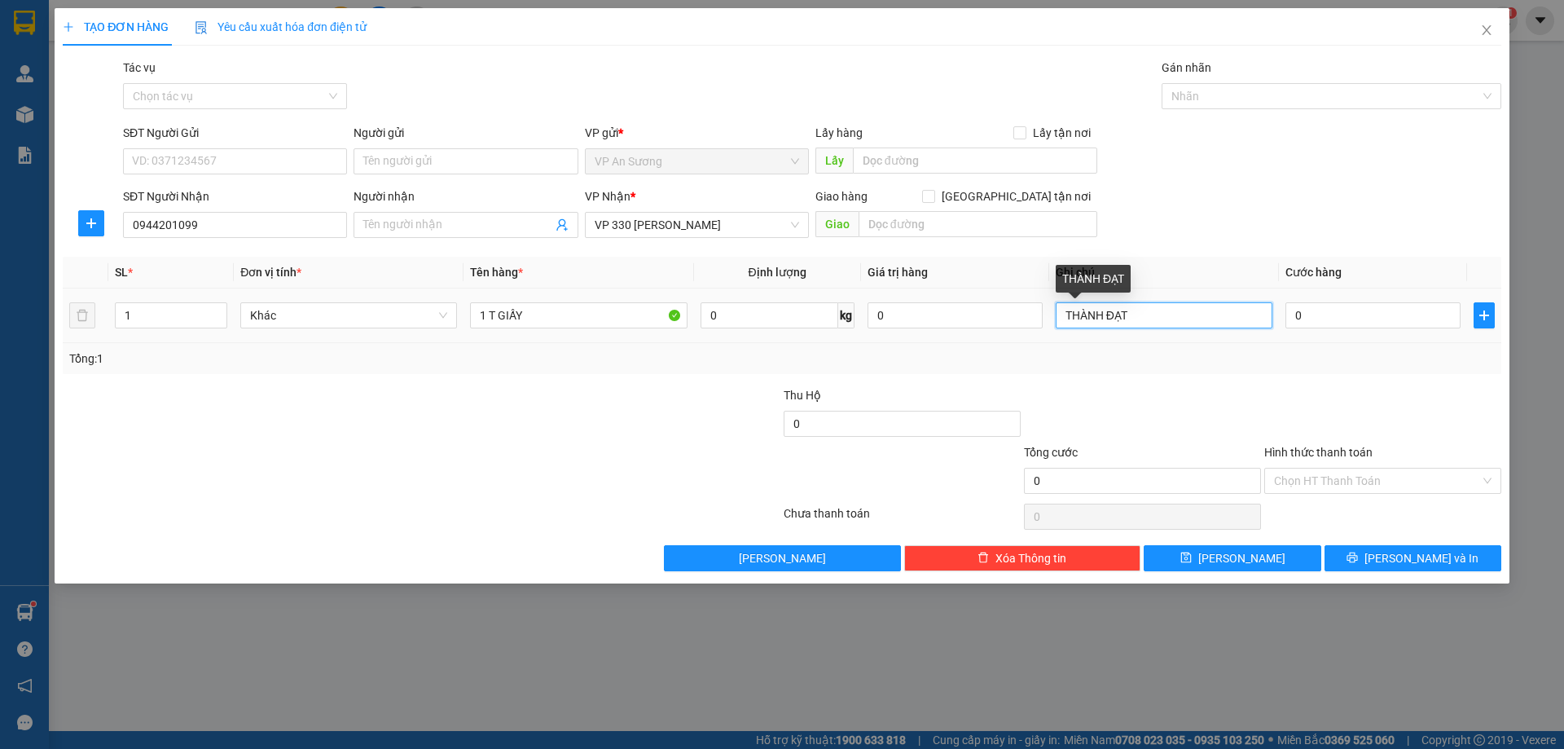
click at [1138, 316] on input "THÀNH ĐẠT" at bounding box center [1164, 315] width 217 height 26
type input "THÀNH ĐẠT ĐƯA LÊN KẾ TOÁN"
click at [1339, 317] on input "0" at bounding box center [1373, 315] width 175 height 26
click at [1299, 446] on label "Hình thức thanh toán" at bounding box center [1319, 452] width 108 height 13
click at [1299, 469] on input "Hình thức thanh toán" at bounding box center [1377, 481] width 206 height 24
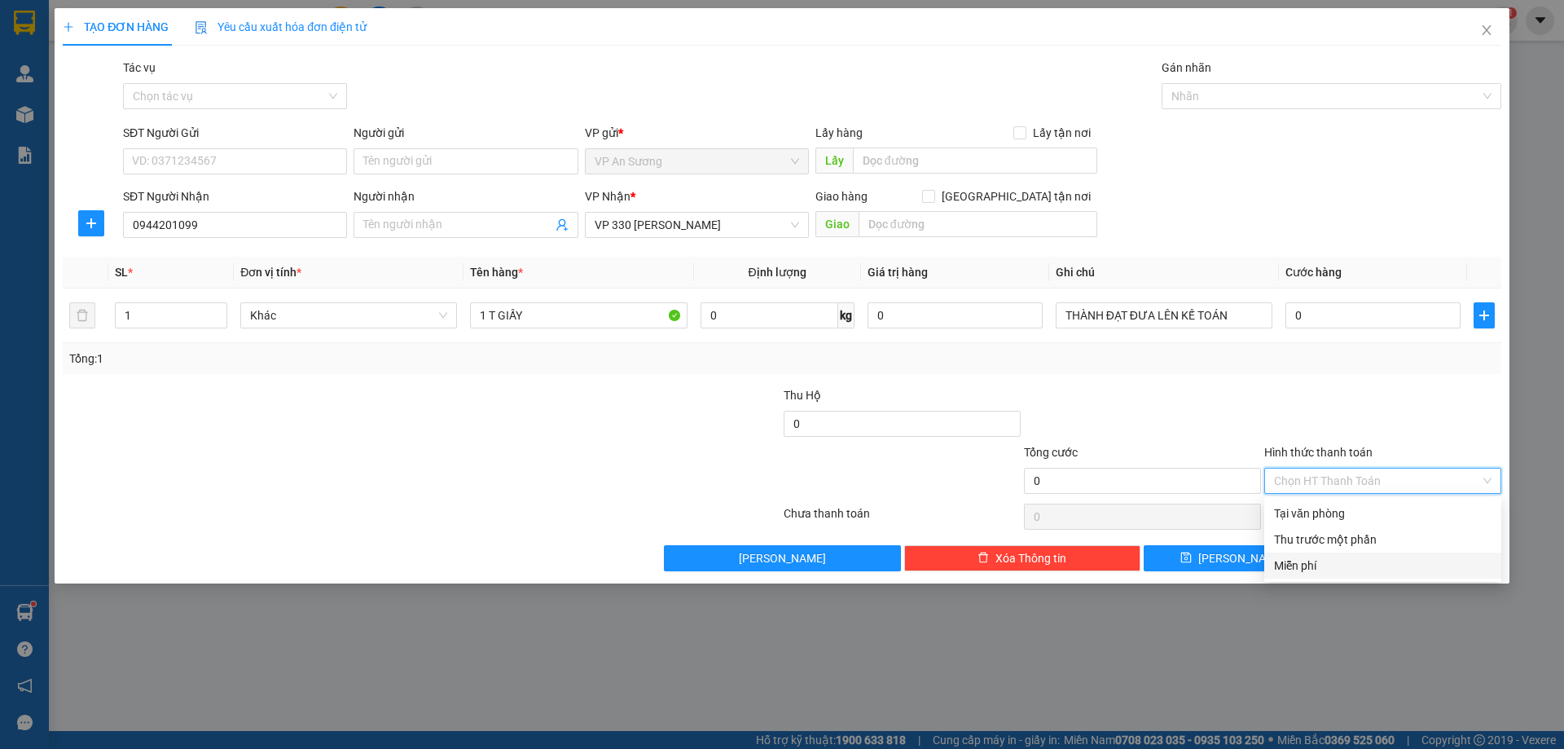
click at [1298, 565] on div "Miễn phí" at bounding box center [1383, 566] width 218 height 18
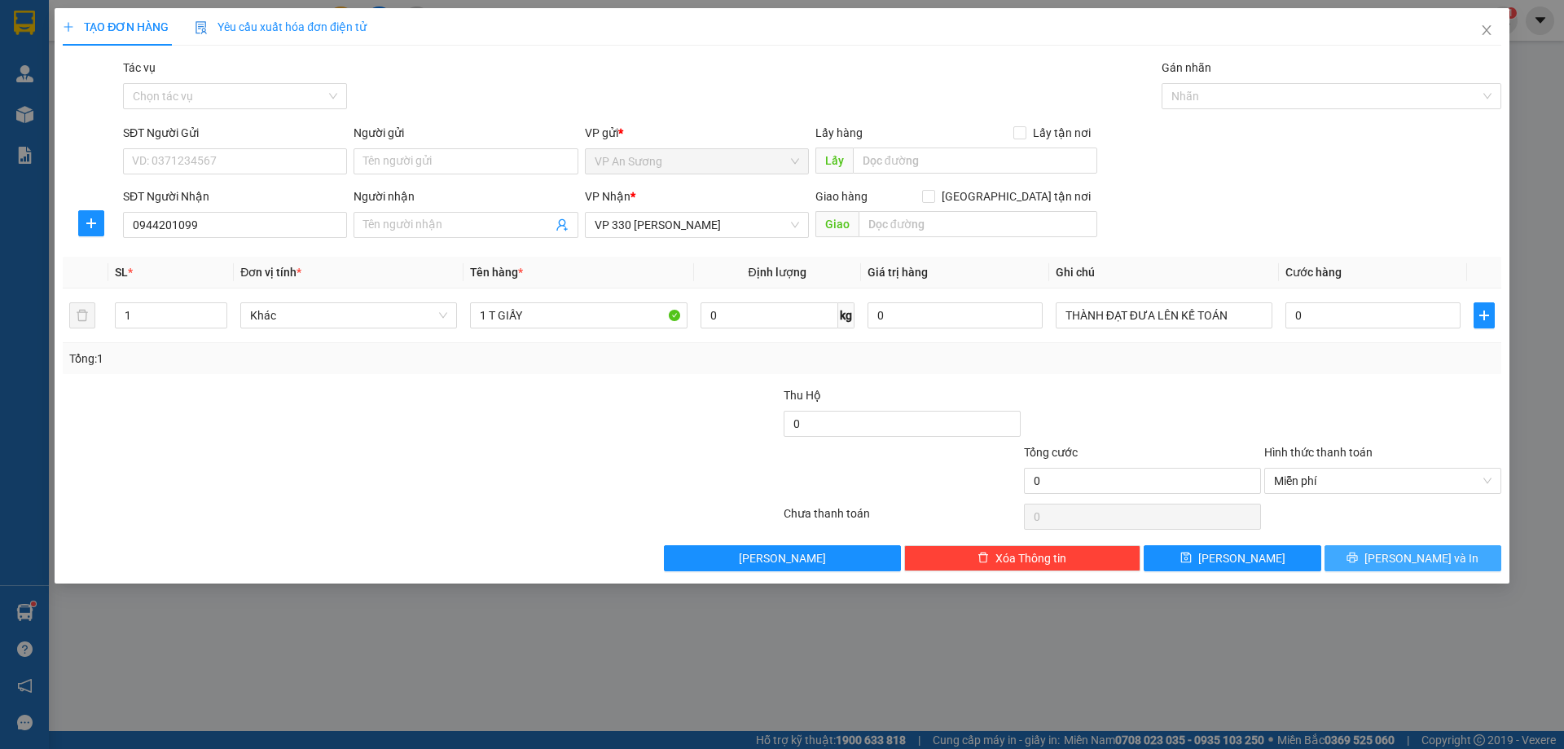
click at [1432, 561] on span "Lưu và In" at bounding box center [1422, 558] width 114 height 18
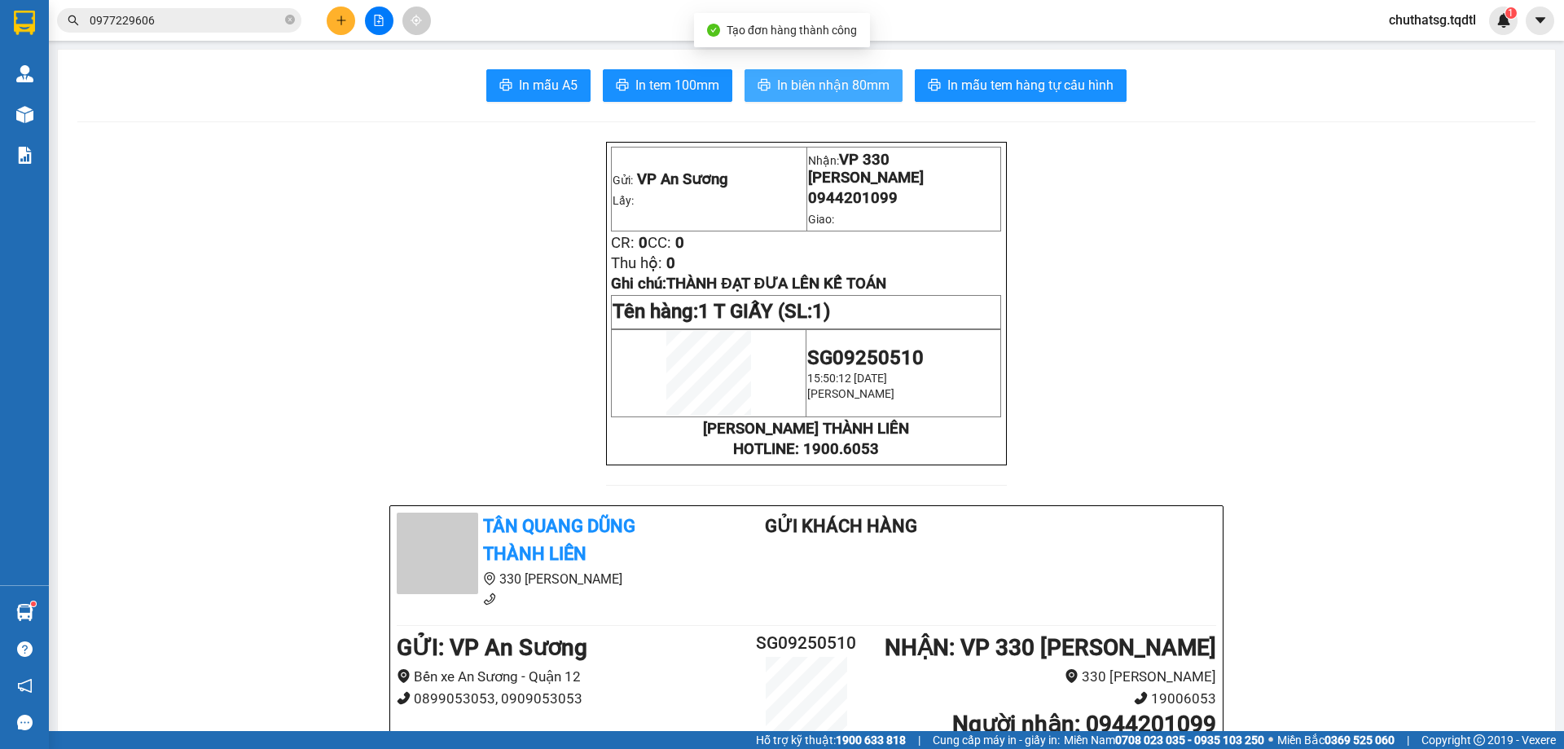
click at [819, 77] on span "In biên nhận 80mm" at bounding box center [833, 85] width 112 height 20
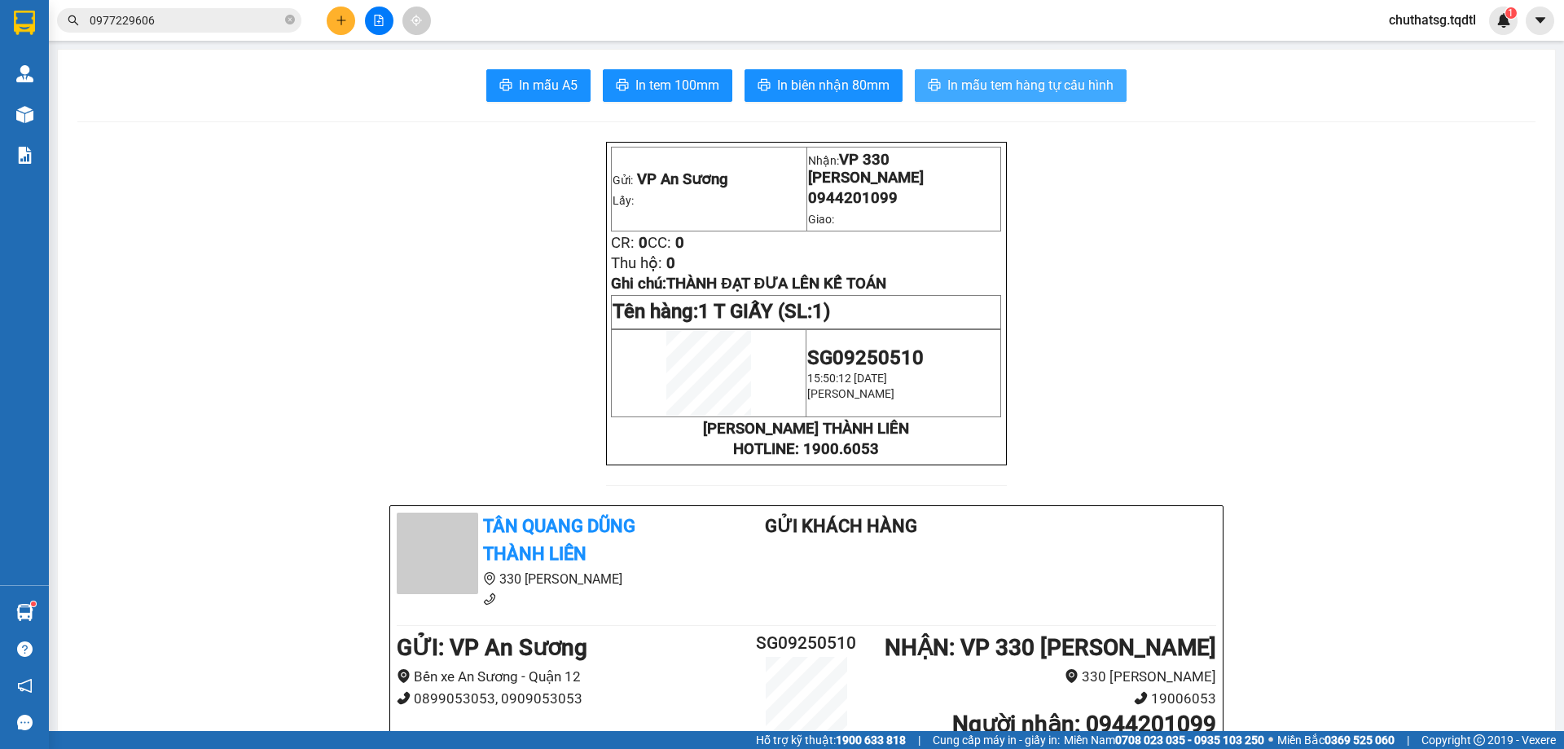
click at [996, 83] on span "In mẫu tem hàng tự cấu hình" at bounding box center [1031, 85] width 166 height 20
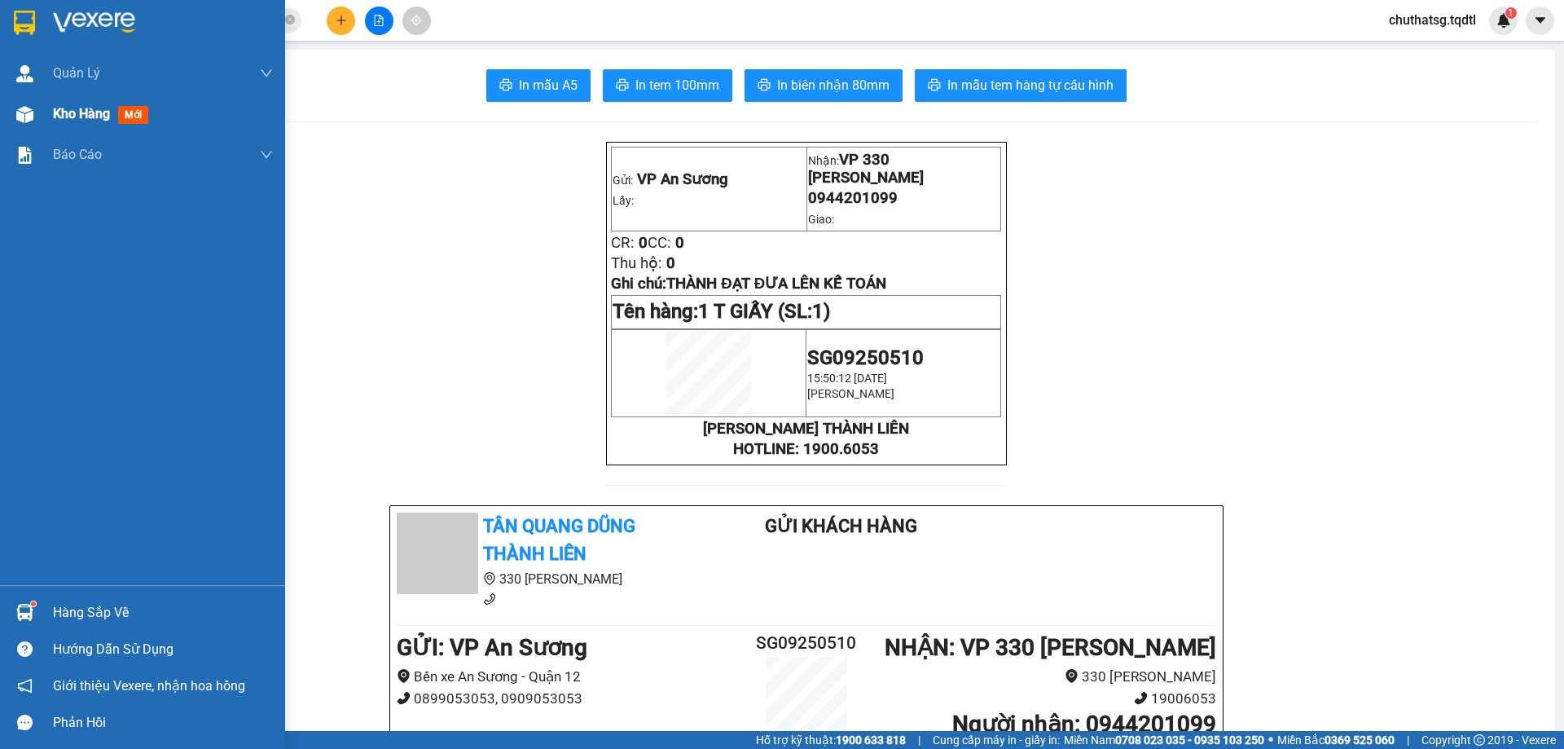
click at [56, 108] on span "Kho hàng" at bounding box center [81, 113] width 57 height 15
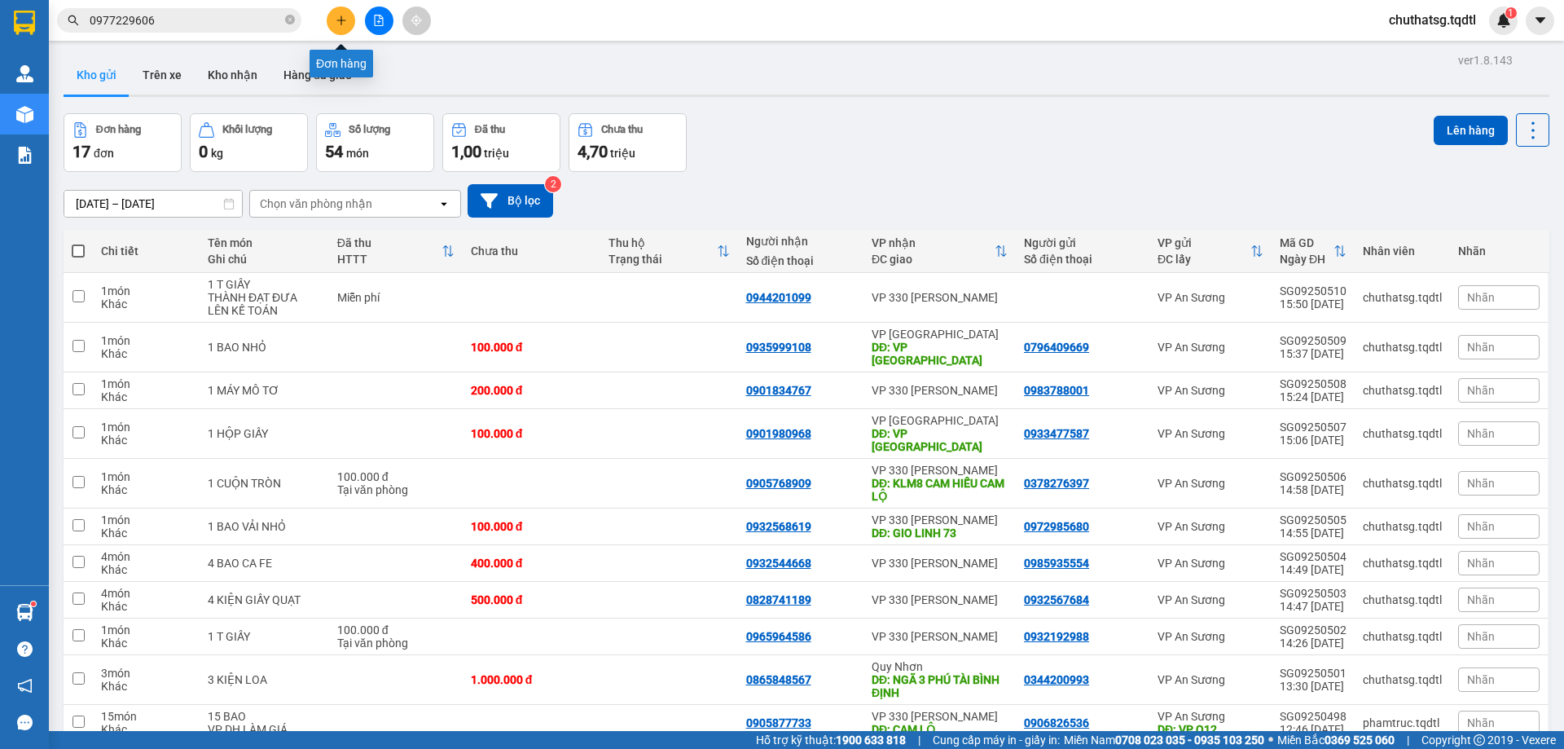
click at [343, 20] on icon "plus" at bounding box center [341, 20] width 11 height 11
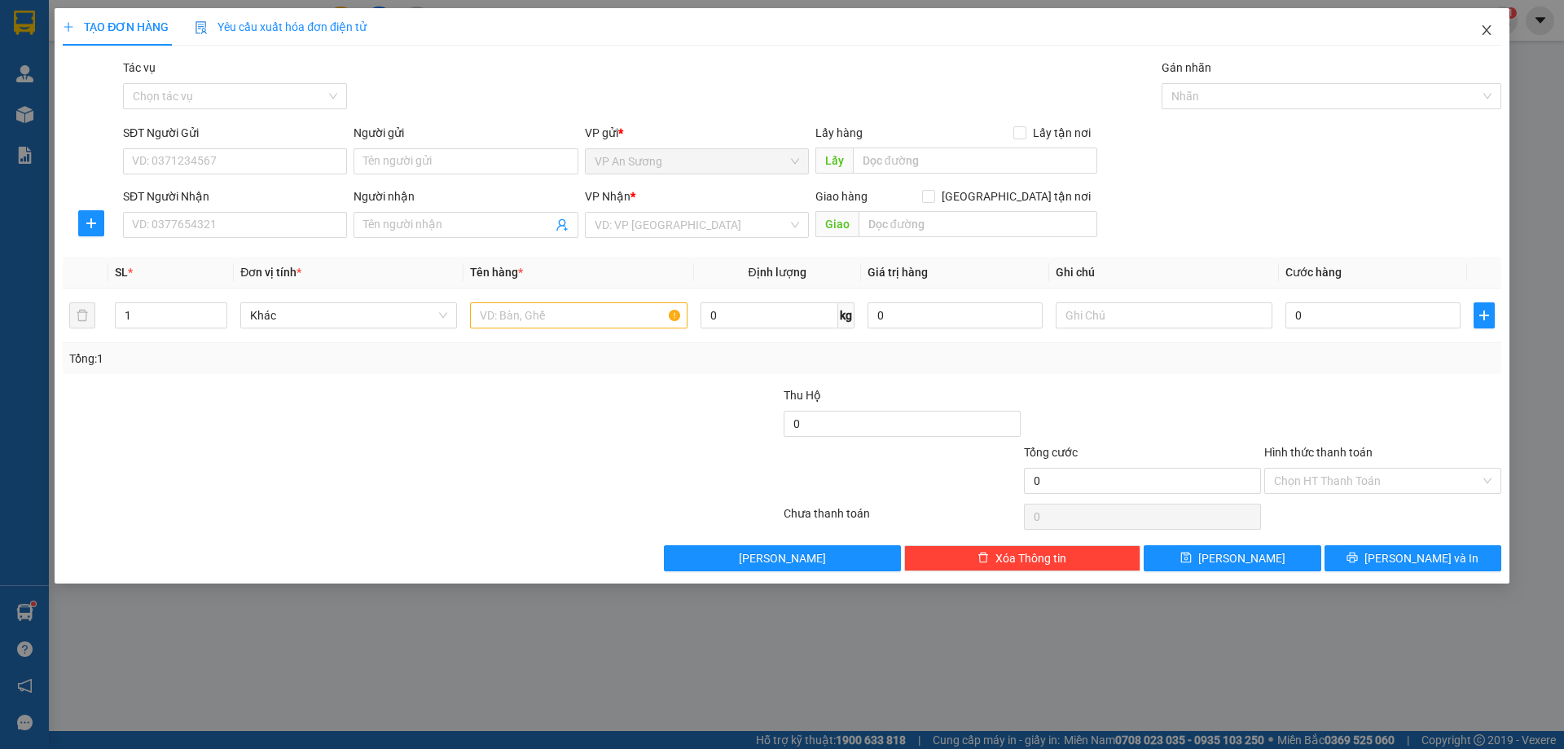
click at [1490, 29] on icon "close" at bounding box center [1486, 30] width 9 height 10
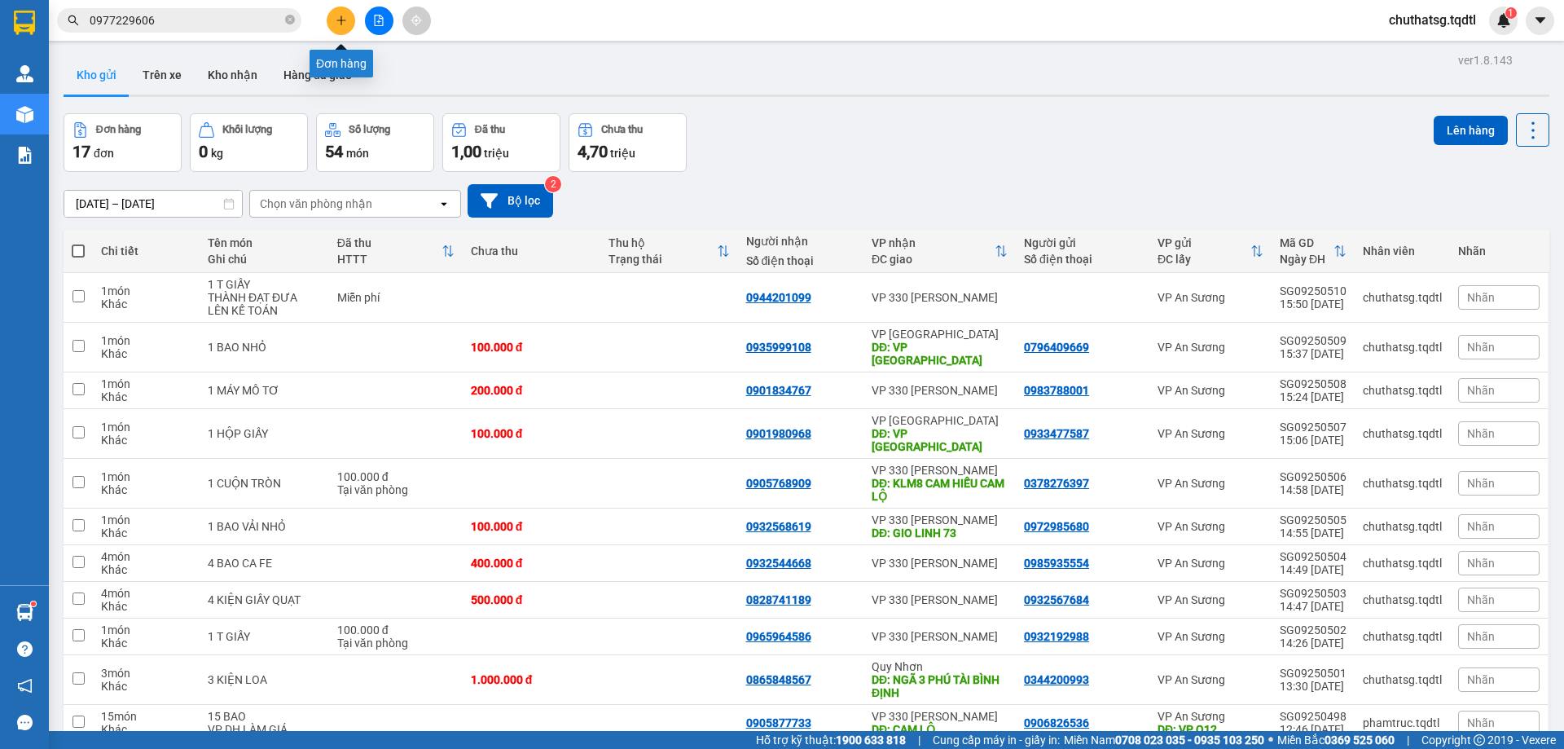
click at [339, 19] on icon "plus" at bounding box center [341, 20] width 11 height 11
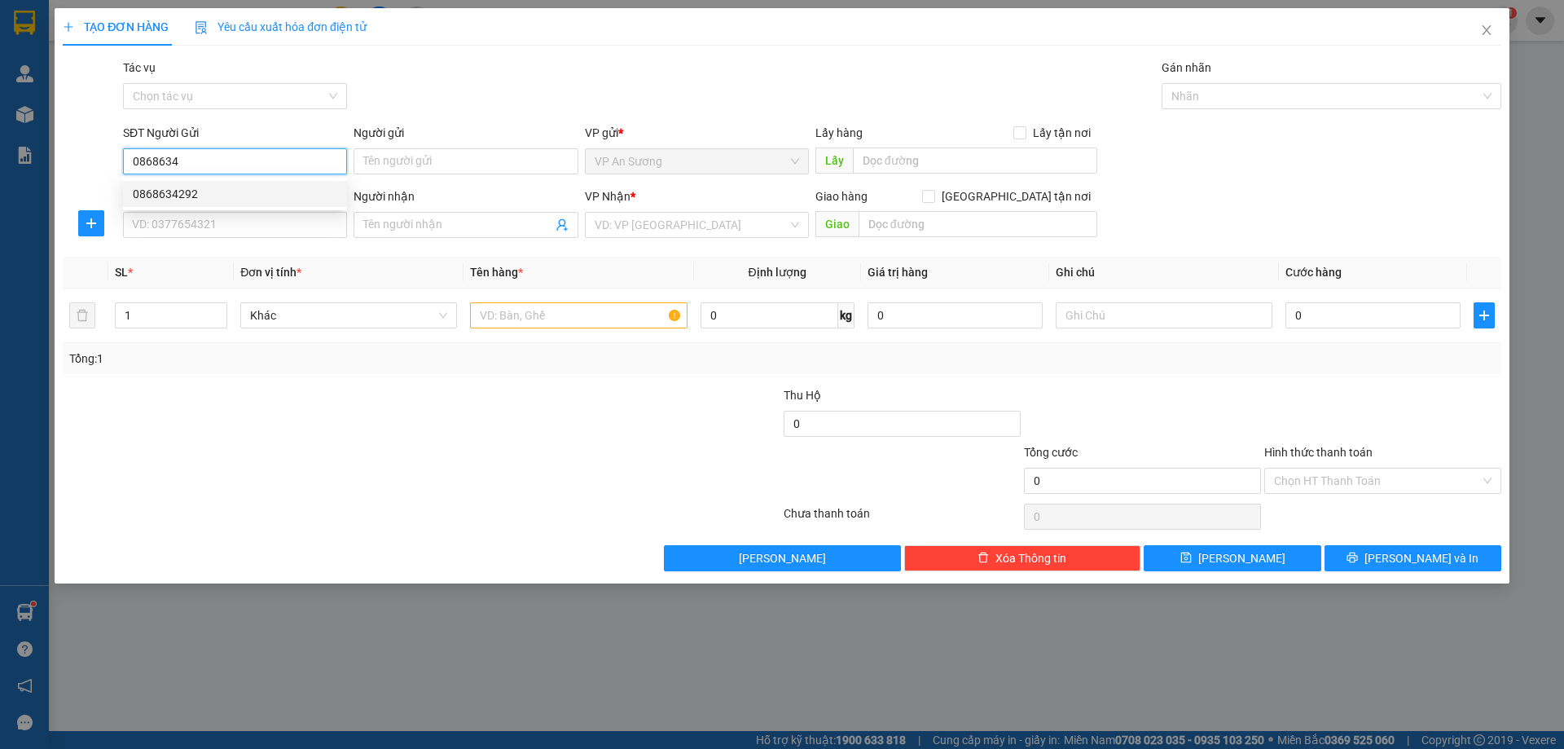
click at [163, 189] on div "0868634292" at bounding box center [235, 194] width 205 height 18
type input "0868634292"
type input "0904446898"
type input "NGÃ 3 PHÚ TÀI"
type input "600.000"
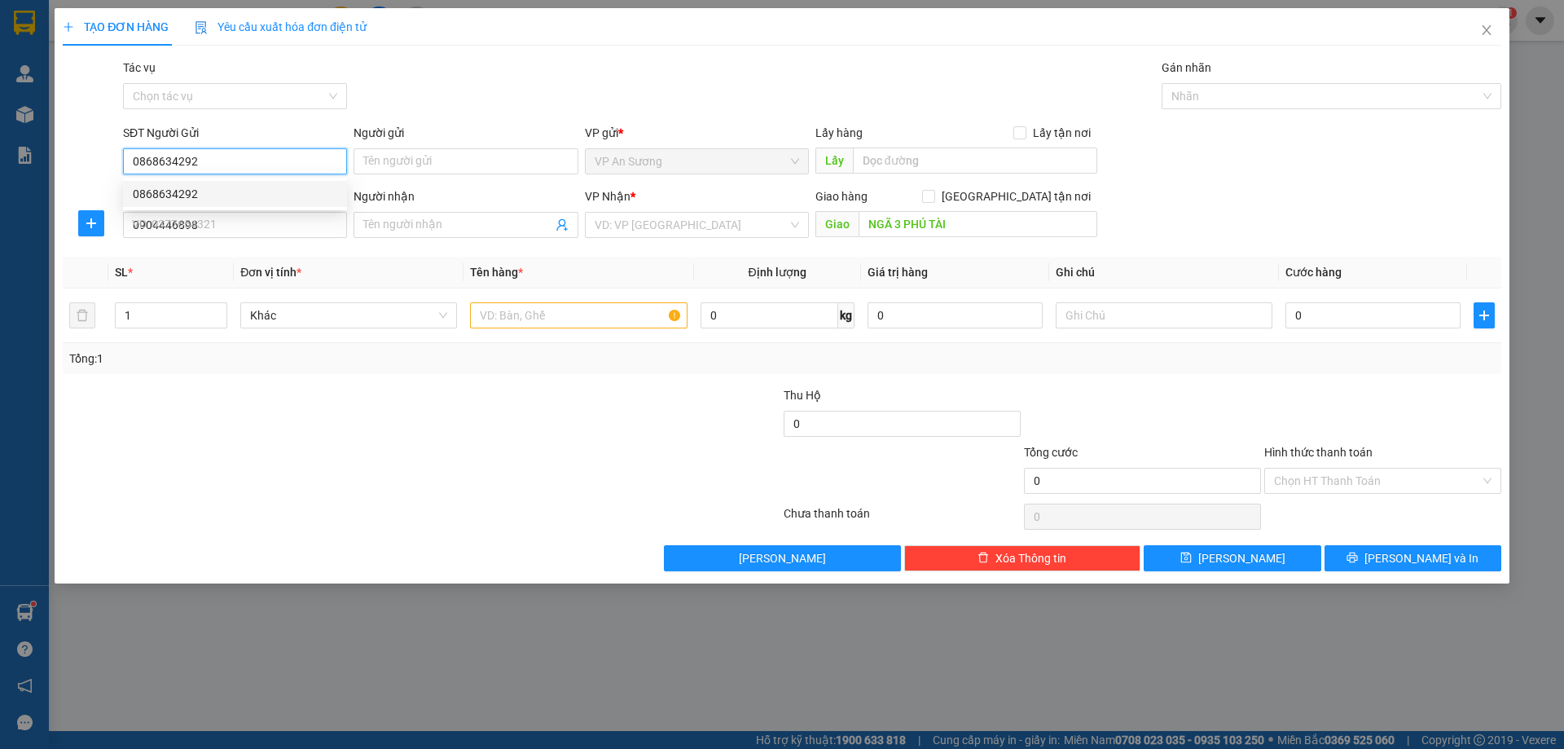
type input "600.000"
type input "0868634292"
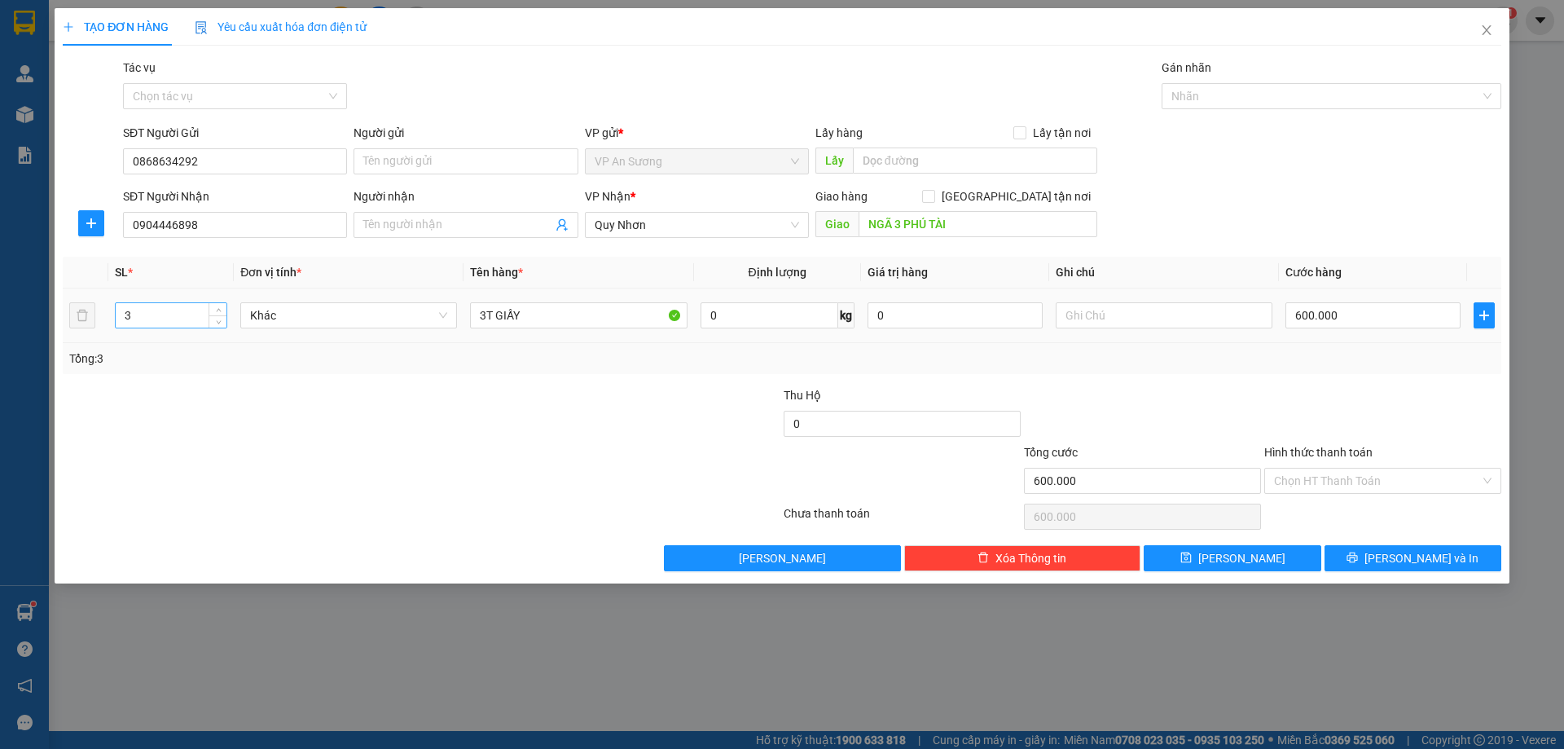
click at [143, 321] on input "3" at bounding box center [171, 315] width 111 height 24
type input "1"
click at [486, 313] on input "3T GIẤY" at bounding box center [578, 315] width 217 height 26
type input "1T GIẤY"
click at [1361, 309] on input "600.000" at bounding box center [1373, 315] width 175 height 26
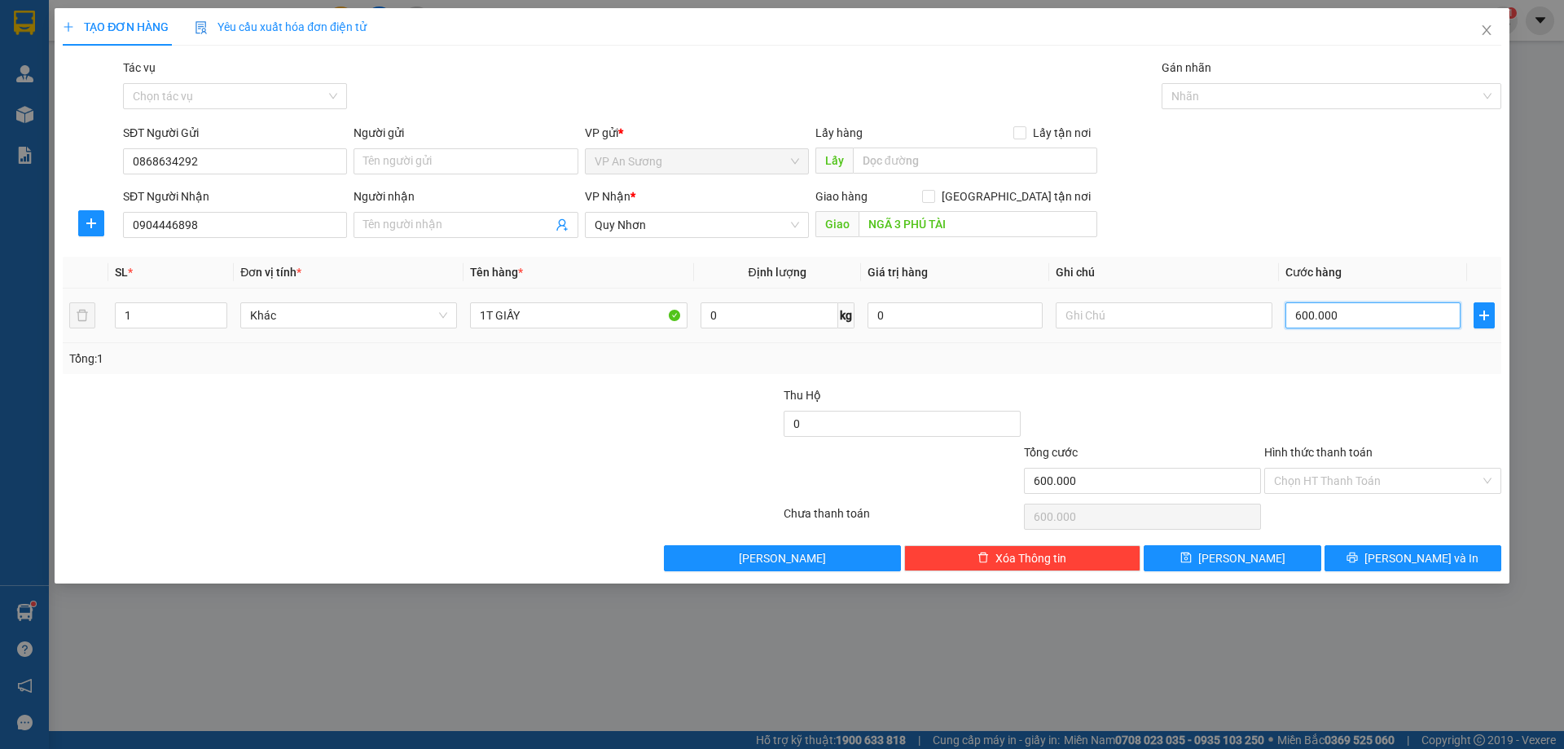
type input "0"
type input "2"
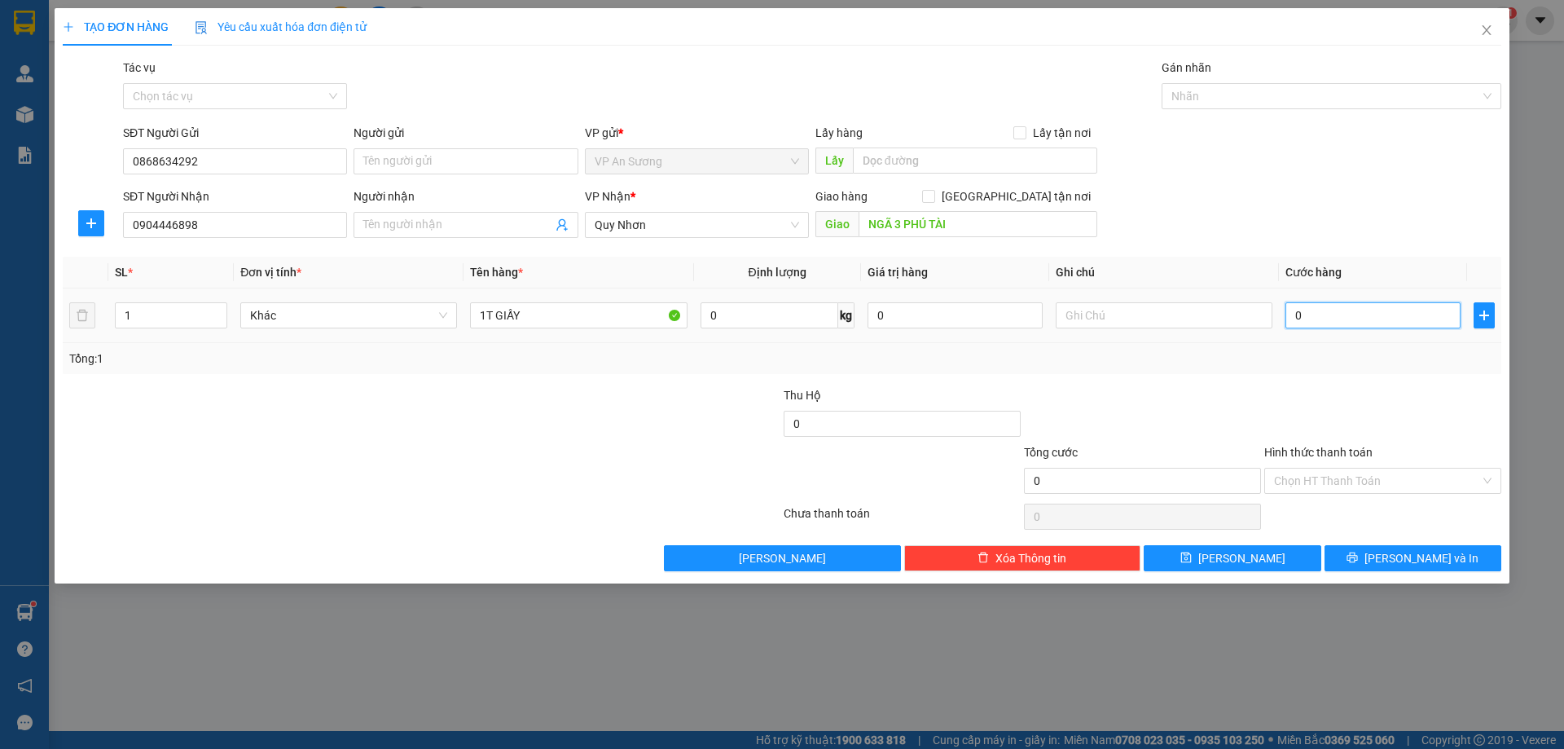
type input "02"
type input "20"
click at [1342, 360] on div "Tổng: 1" at bounding box center [782, 359] width 1426 height 18
click at [1416, 557] on span "Lưu và In" at bounding box center [1422, 558] width 114 height 18
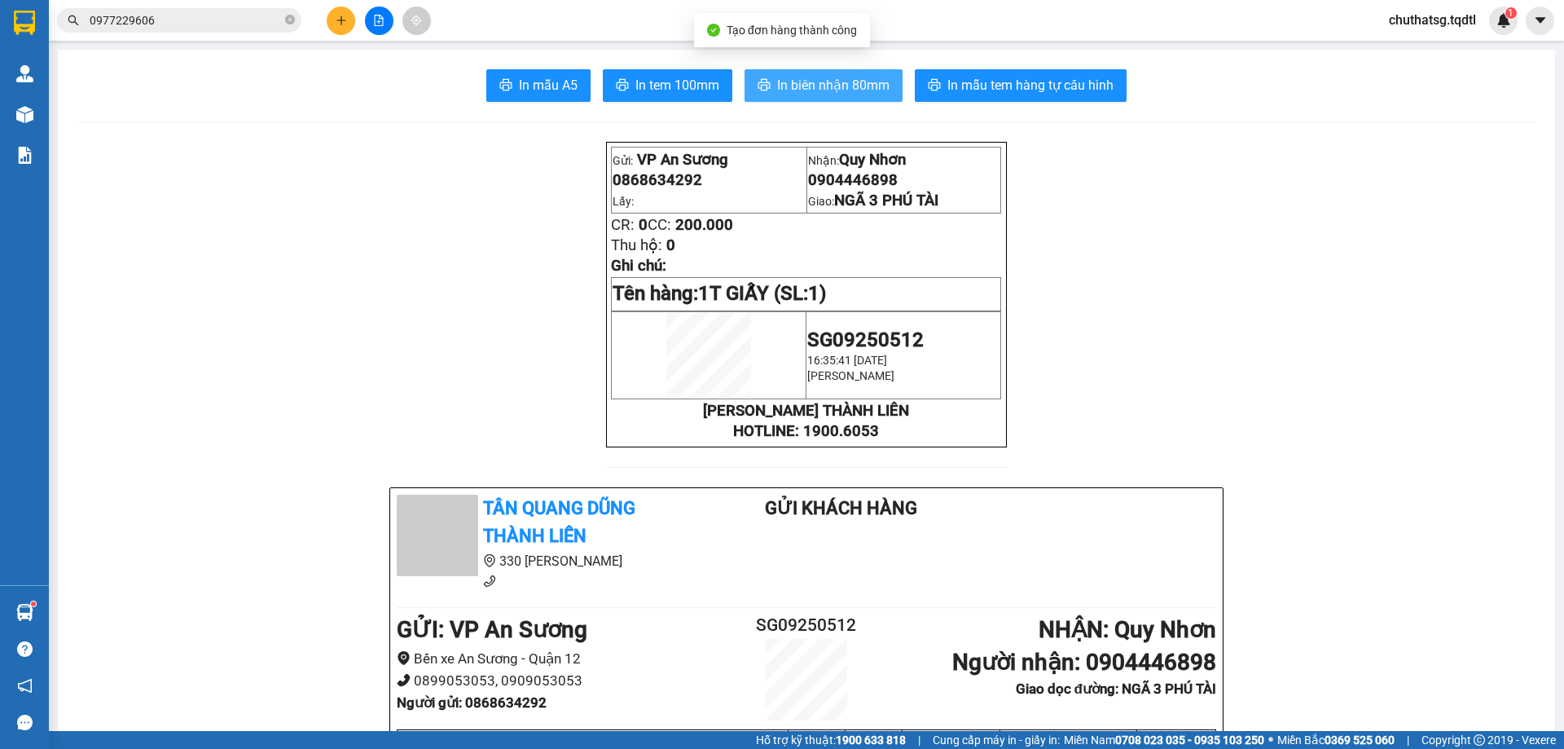
click at [822, 75] on span "In biên nhận 80mm" at bounding box center [833, 85] width 112 height 20
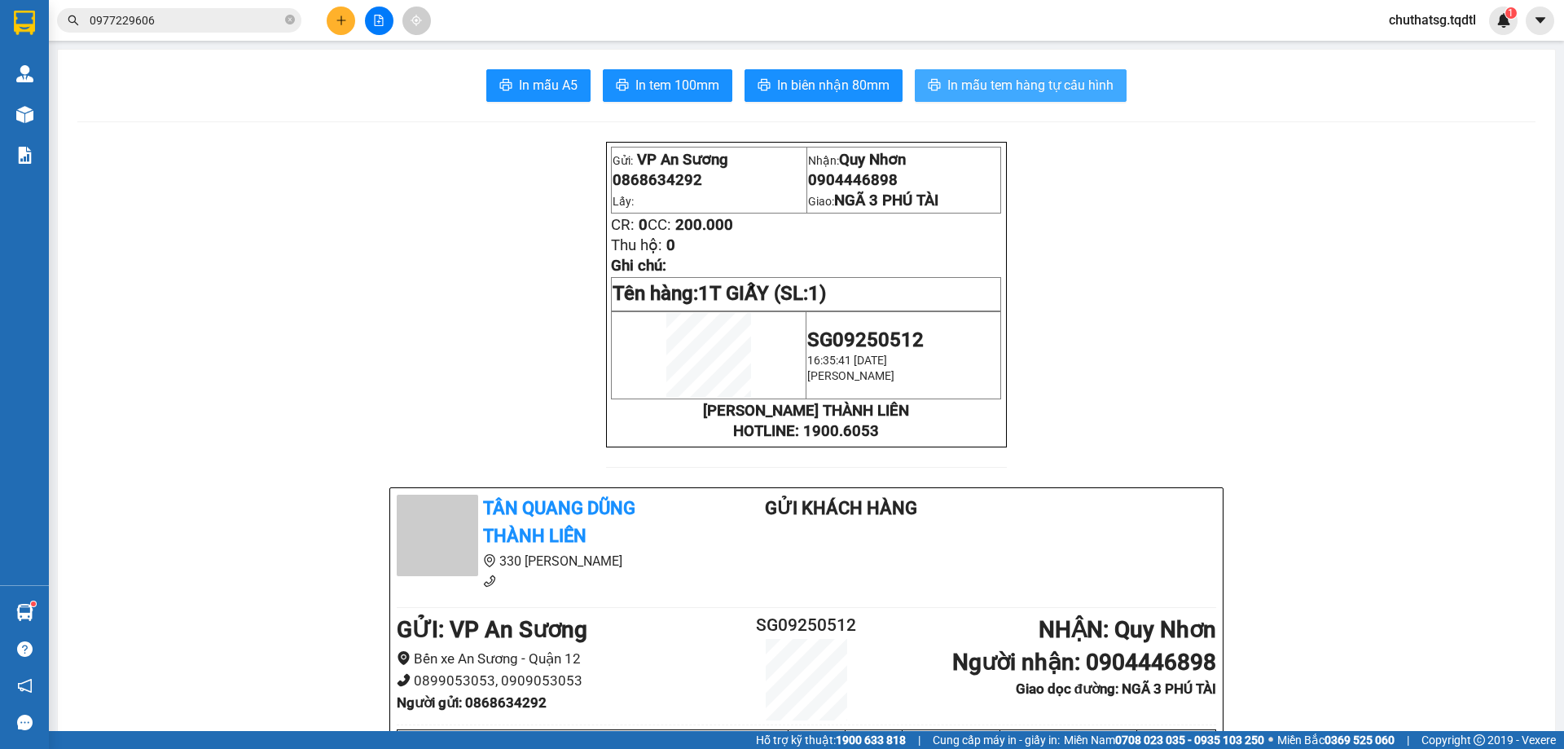
drag, startPoint x: 1035, startPoint y: 77, endPoint x: 1060, endPoint y: 93, distance: 29.6
click at [1036, 78] on span "In mẫu tem hàng tự cấu hình" at bounding box center [1031, 85] width 166 height 20
click at [341, 26] on button at bounding box center [341, 21] width 29 height 29
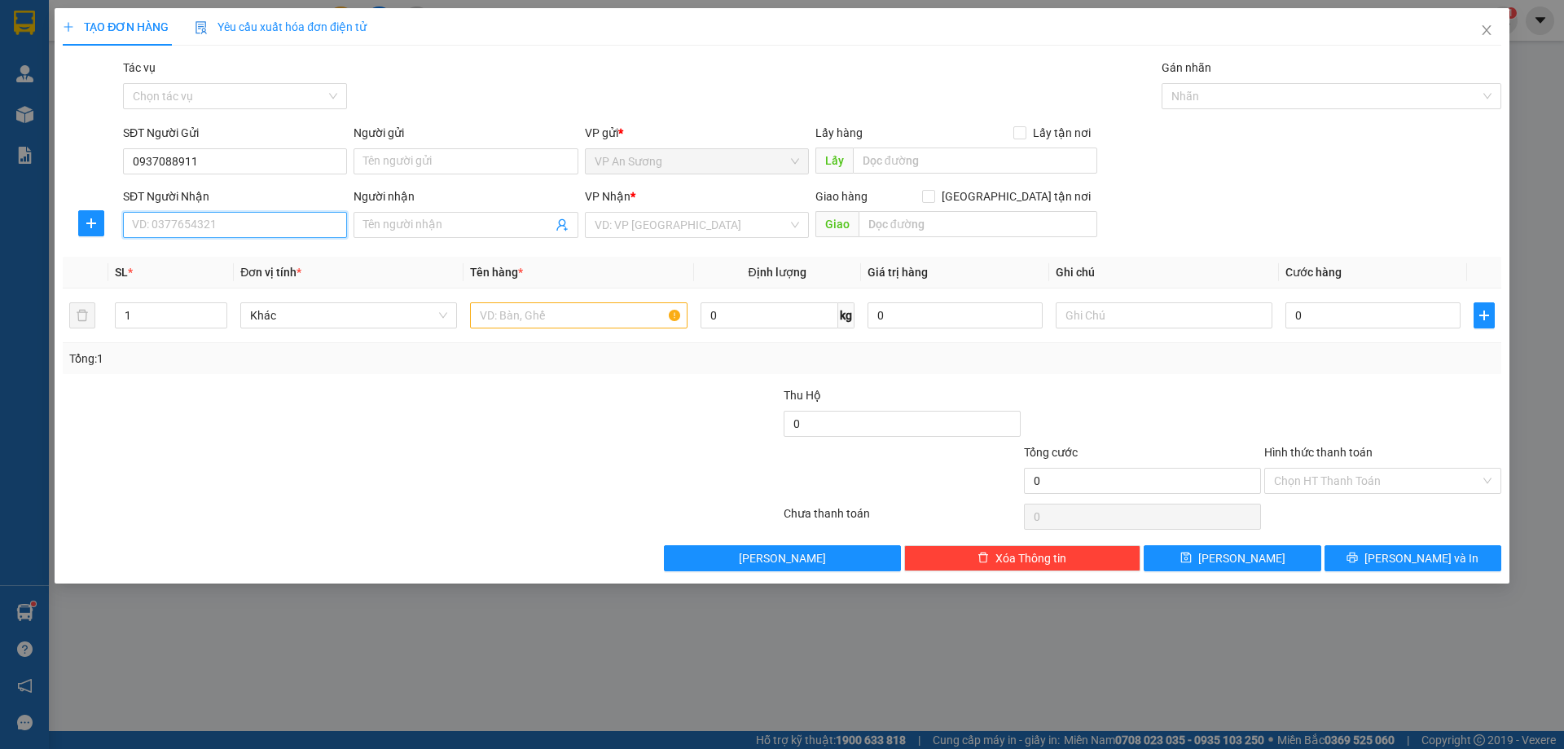
click at [238, 233] on input "SĐT Người Nhận" at bounding box center [235, 225] width 224 height 26
click at [165, 253] on div "0935749949" at bounding box center [235, 258] width 205 height 18
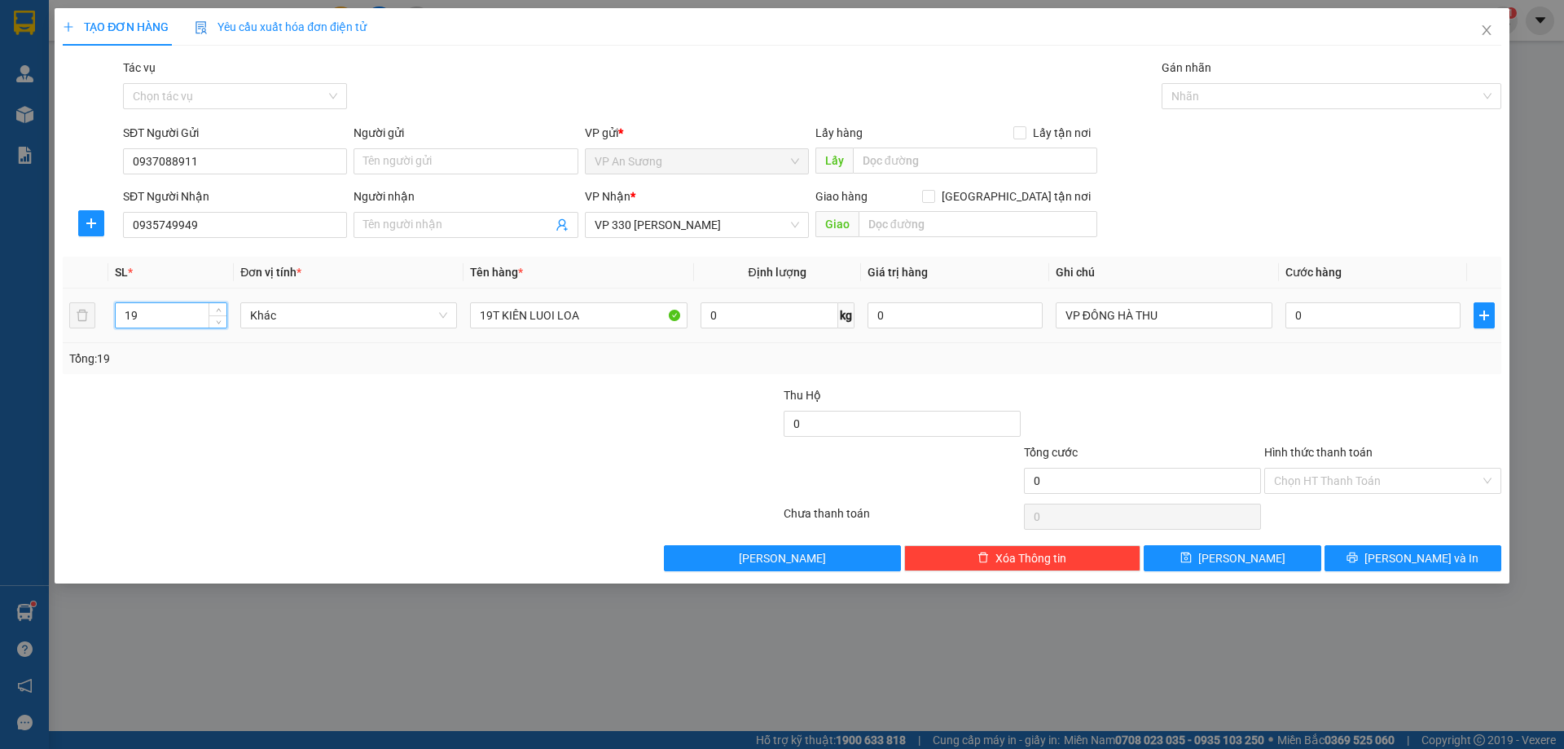
click at [146, 320] on input "19" at bounding box center [171, 315] width 111 height 24
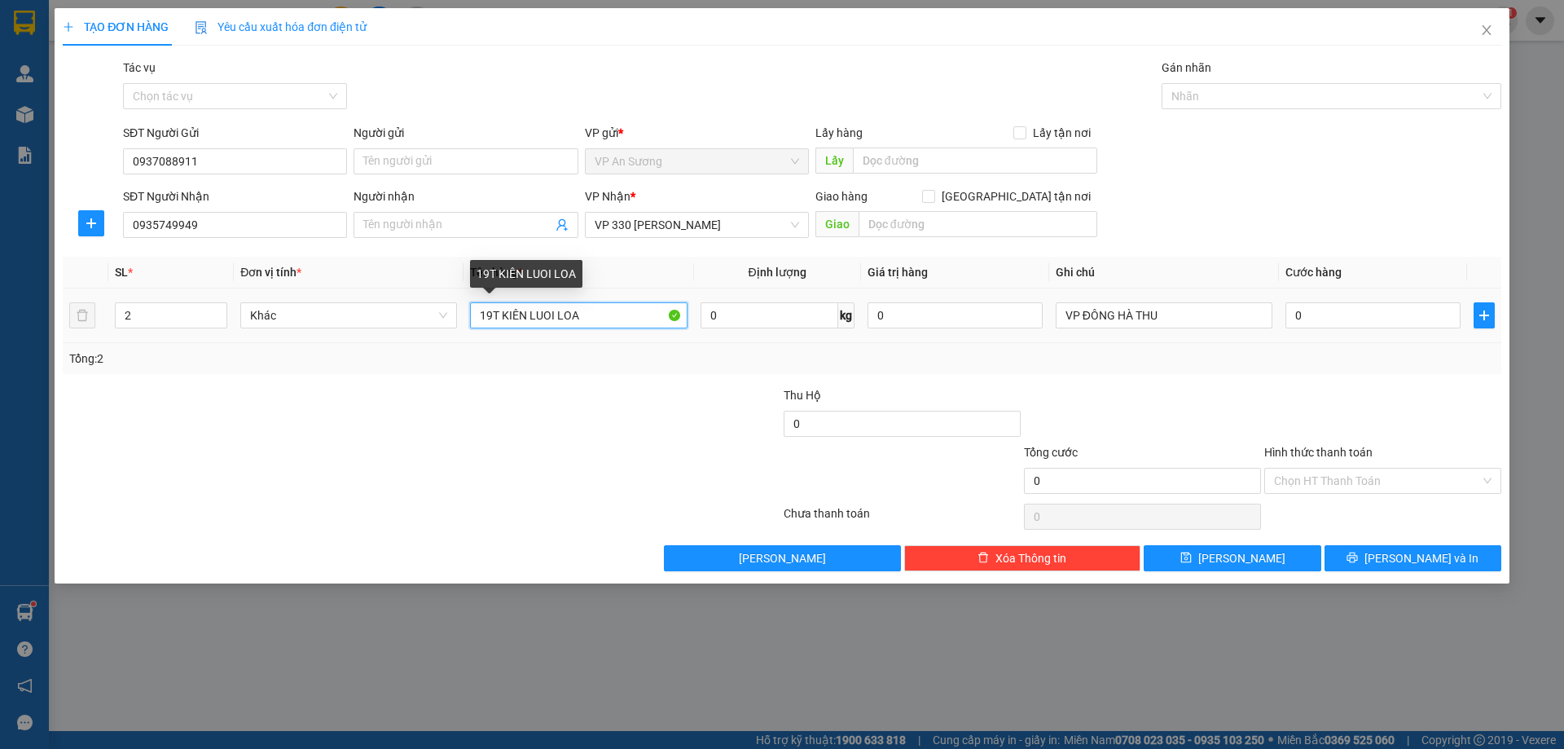
click at [578, 315] on input "19T KIÊN LUOI LOA" at bounding box center [578, 315] width 217 height 26
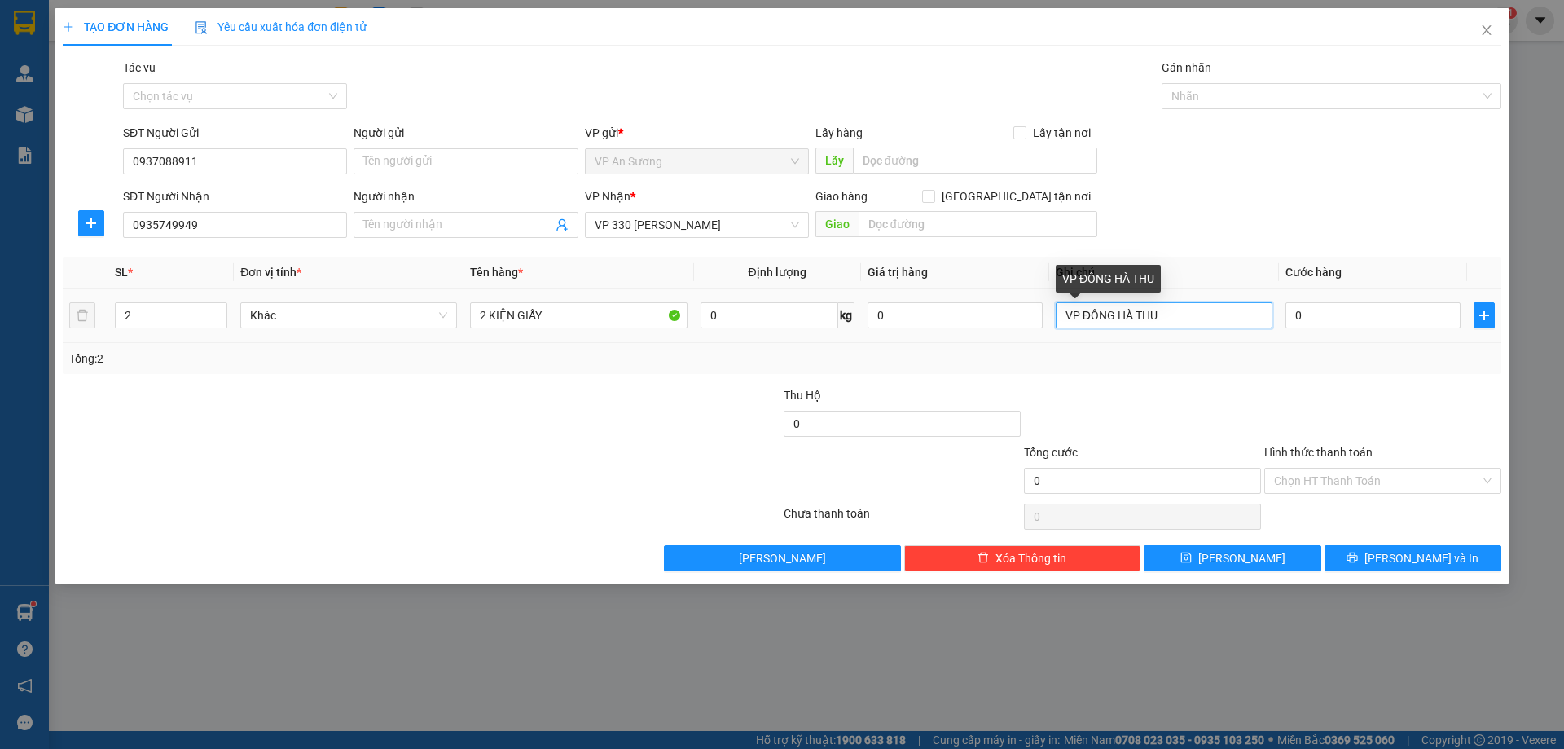
click at [1172, 315] on input "VP ĐÔNG HÀ THU" at bounding box center [1164, 315] width 217 height 26
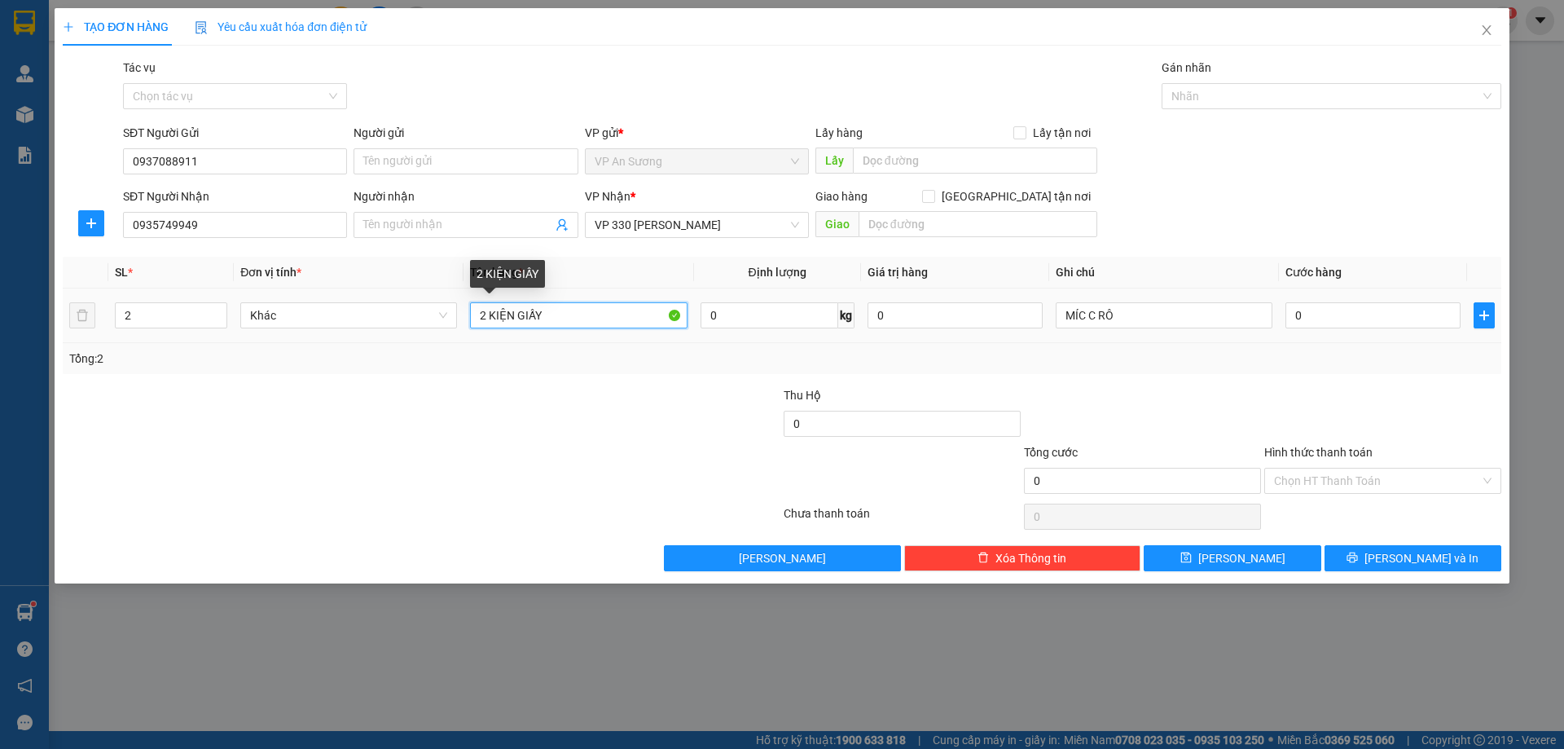
click at [557, 326] on input "2 KIỆN GIẤY" at bounding box center [578, 315] width 217 height 26
click at [1353, 323] on input "0" at bounding box center [1373, 315] width 175 height 26
click at [1298, 379] on div "Transit Pickup Surcharge Ids Transit Deliver Surcharge Ids Transit Deliver Surc…" at bounding box center [782, 315] width 1439 height 513
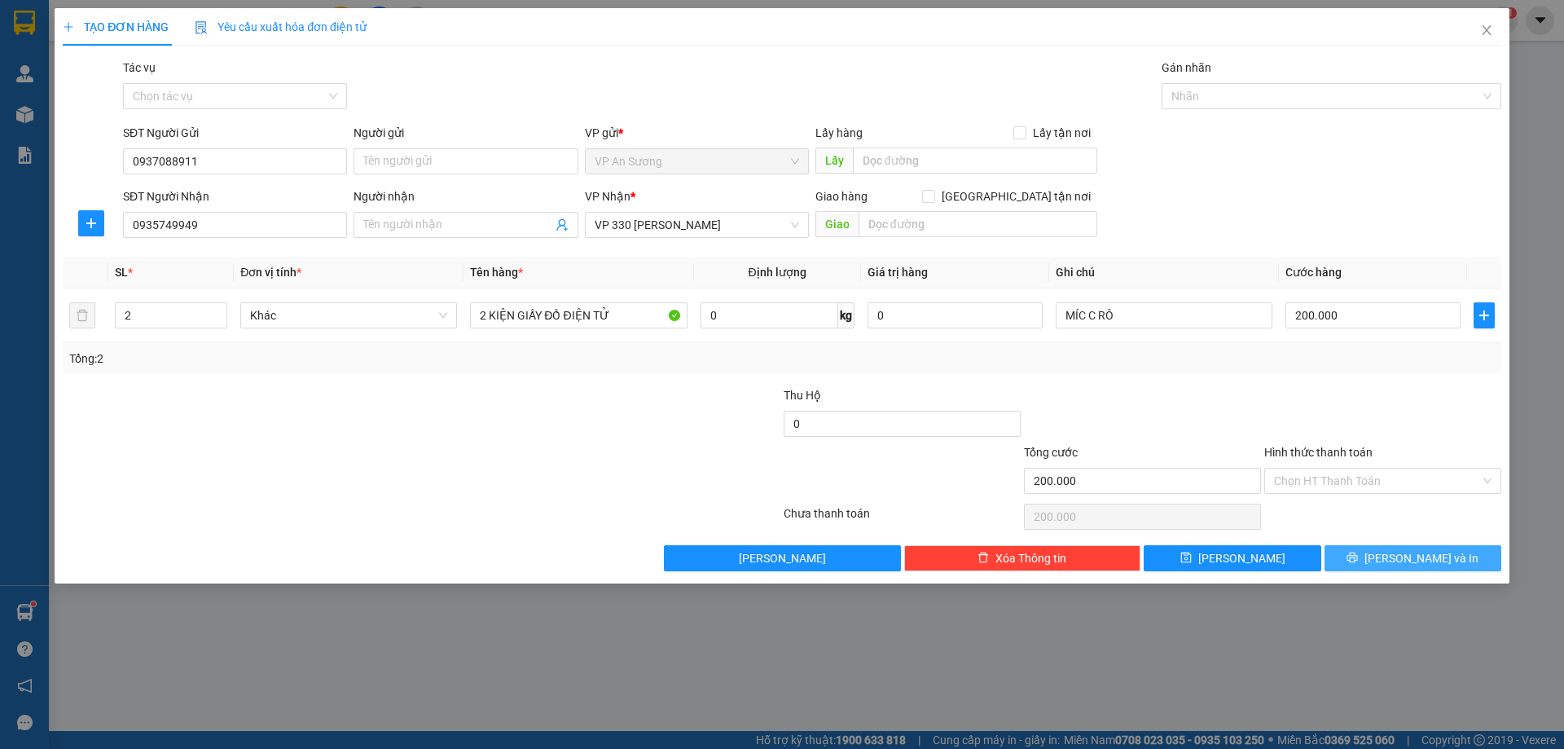
click at [1358, 555] on icon "printer" at bounding box center [1352, 557] width 11 height 11
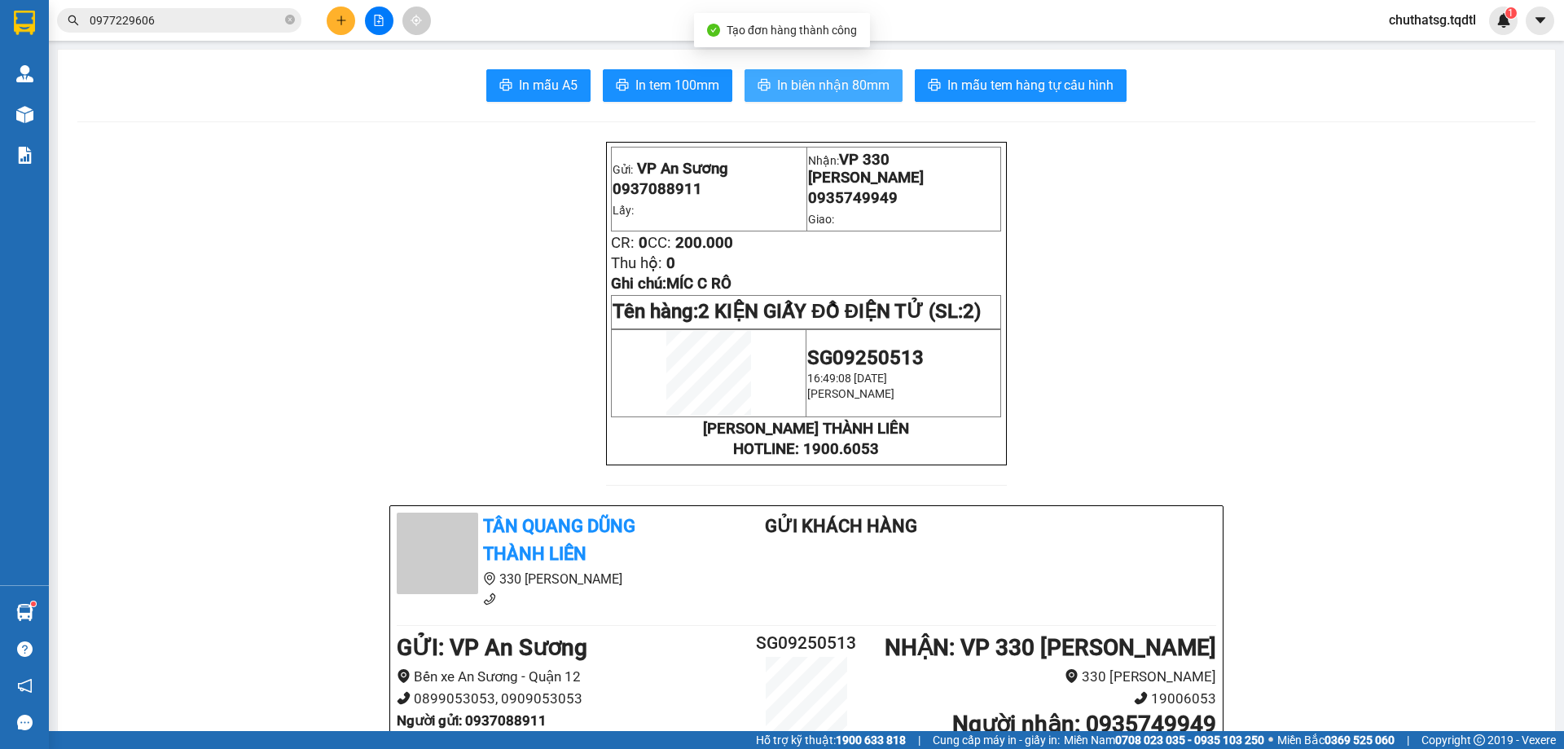
click at [812, 81] on span "In biên nhận 80mm" at bounding box center [833, 85] width 112 height 20
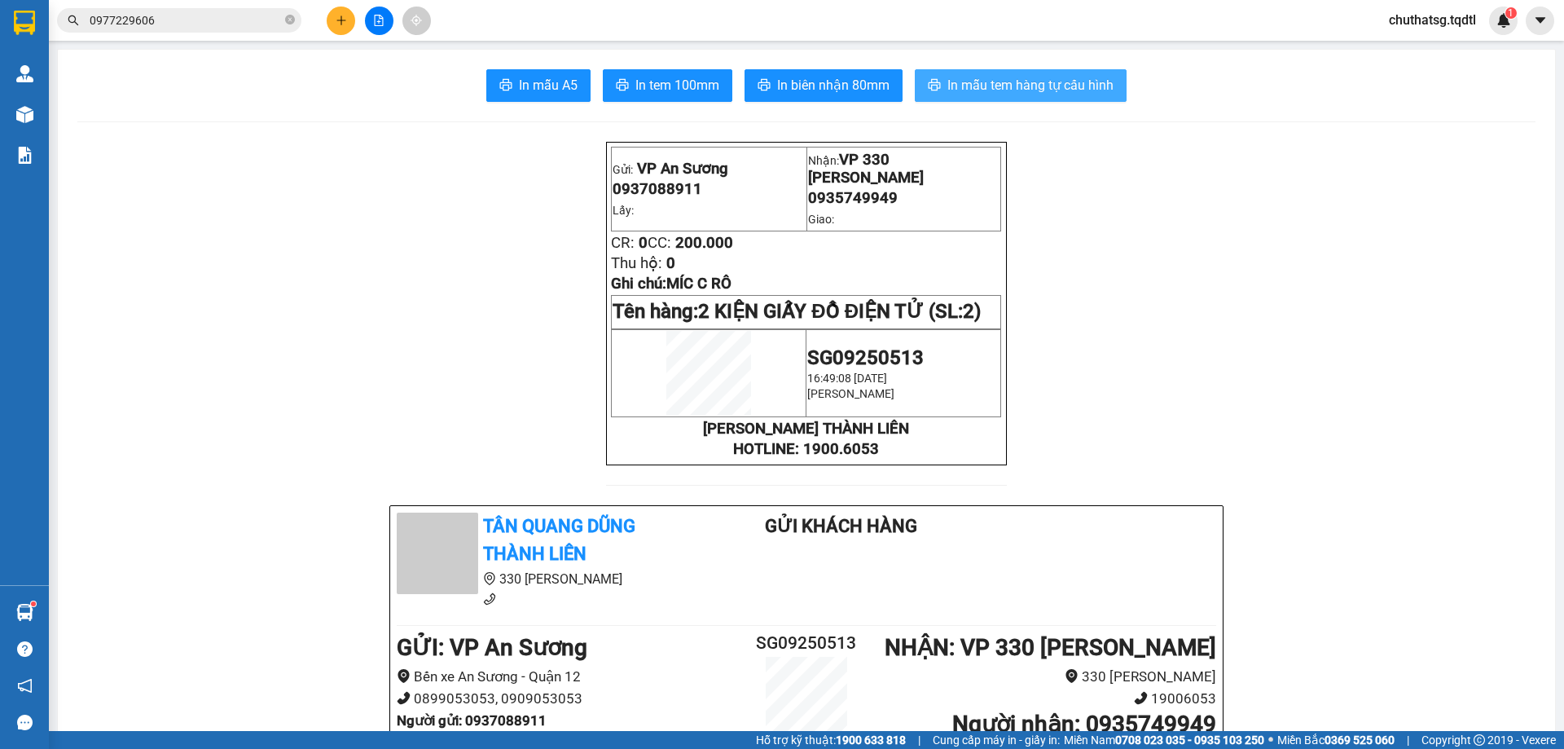
click at [990, 83] on span "In mẫu tem hàng tự cấu hình" at bounding box center [1031, 85] width 166 height 20
click at [338, 14] on button at bounding box center [341, 21] width 29 height 29
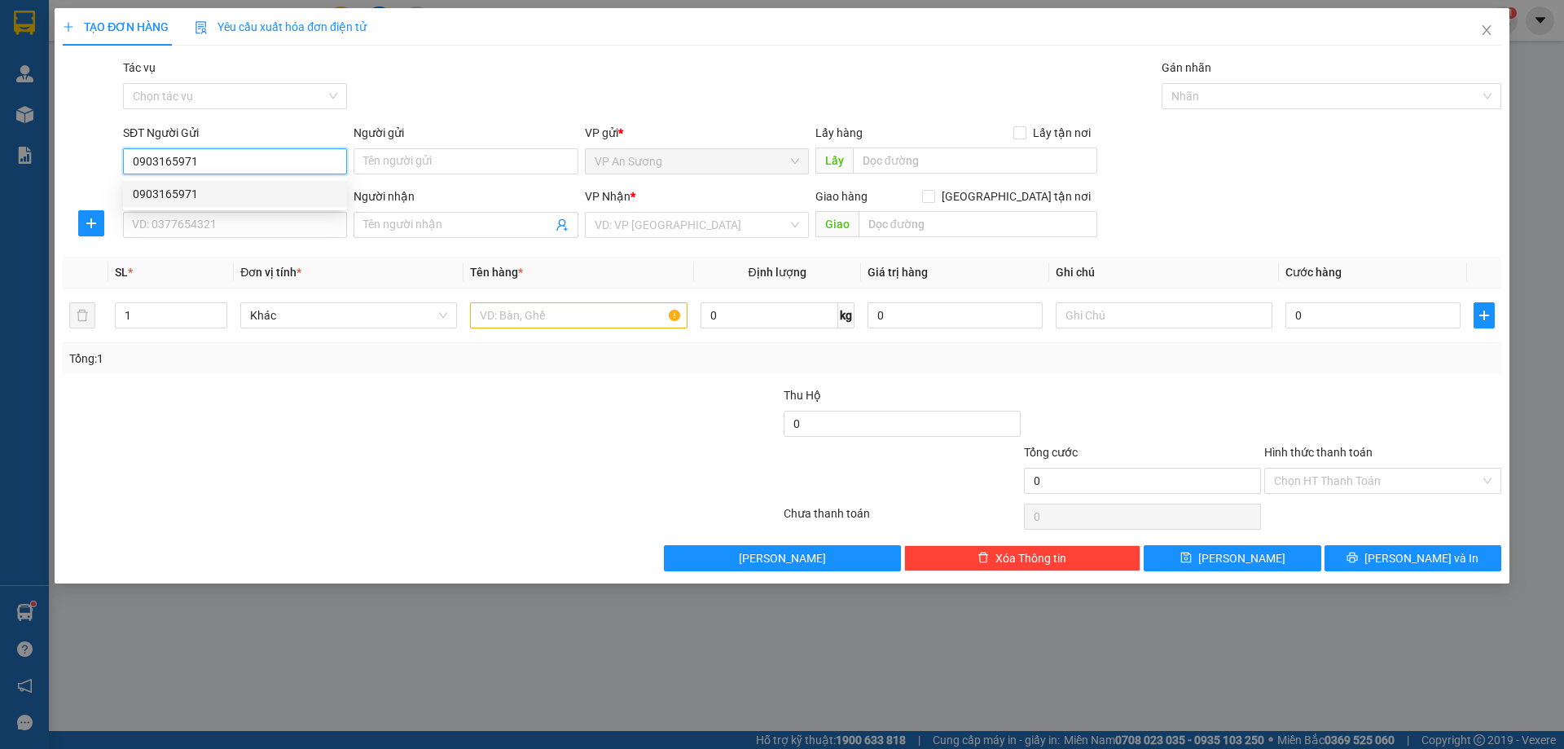
click at [165, 186] on div "0903165971" at bounding box center [235, 194] width 205 height 18
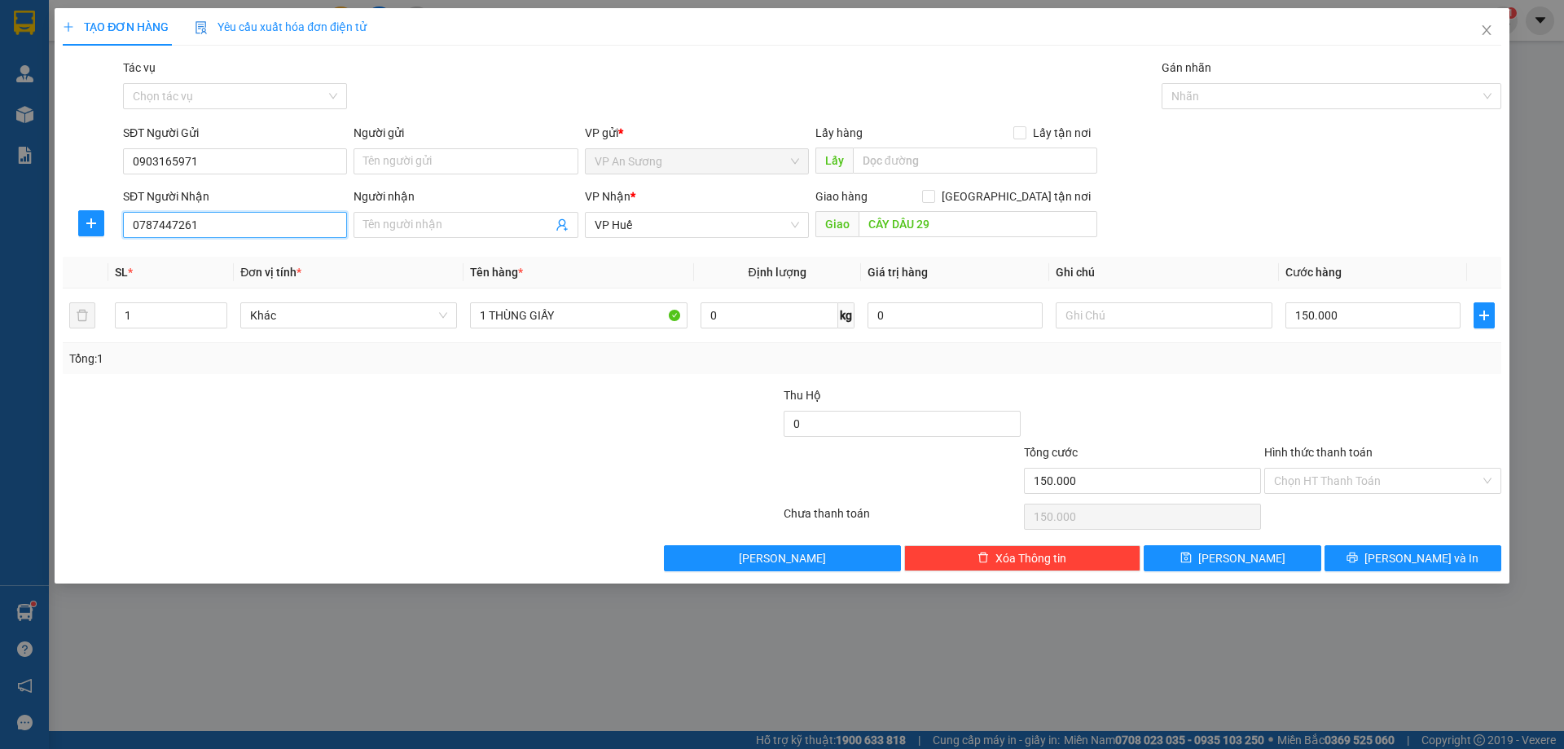
click at [213, 225] on input "0787447261" at bounding box center [235, 225] width 224 height 26
click at [680, 223] on span "VP Huế" at bounding box center [697, 225] width 205 height 24
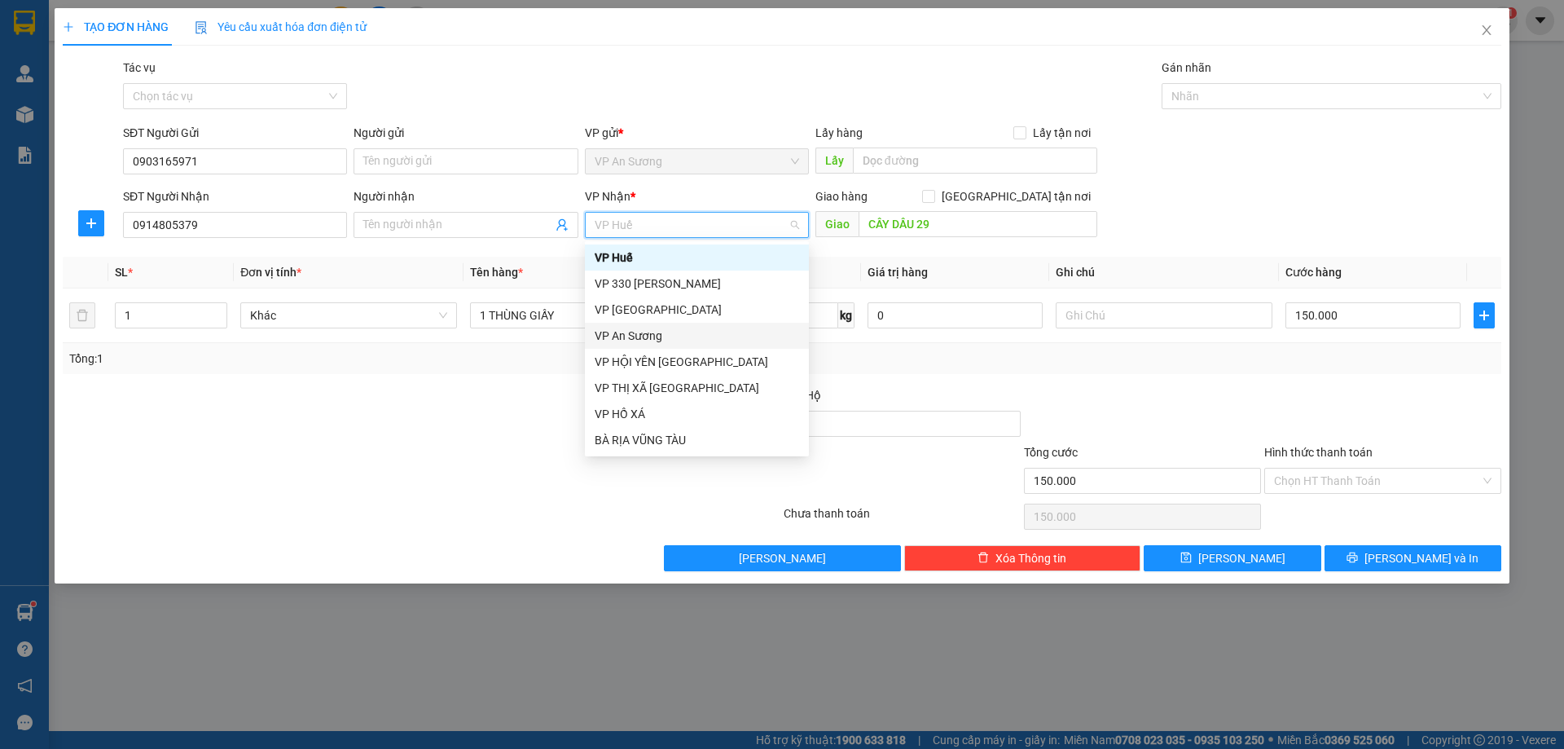
scroll to position [81, 0]
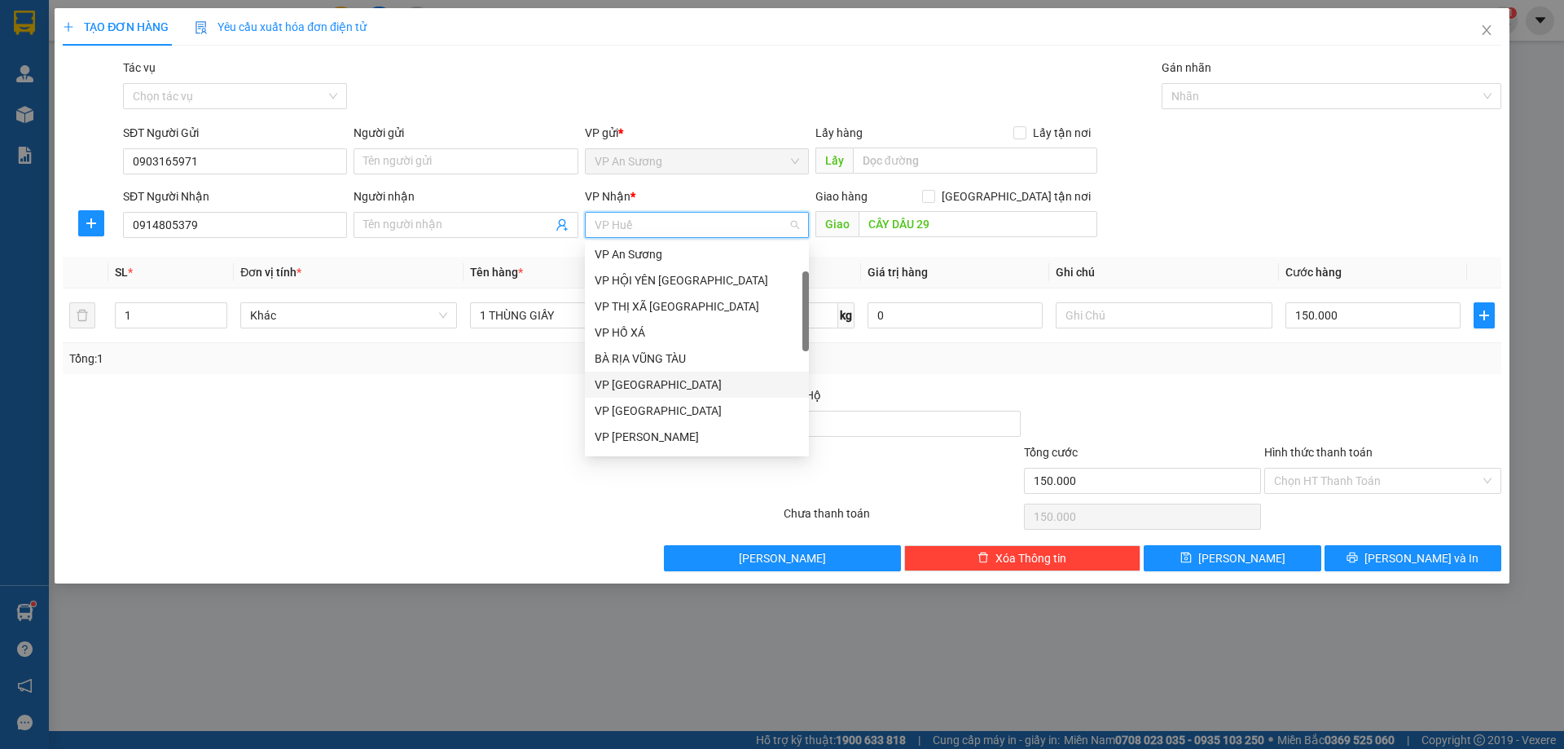
drag, startPoint x: 635, startPoint y: 381, endPoint x: 670, endPoint y: 336, distance: 57.5
click at [634, 381] on div "VP Đà Nẵng" at bounding box center [697, 385] width 205 height 18
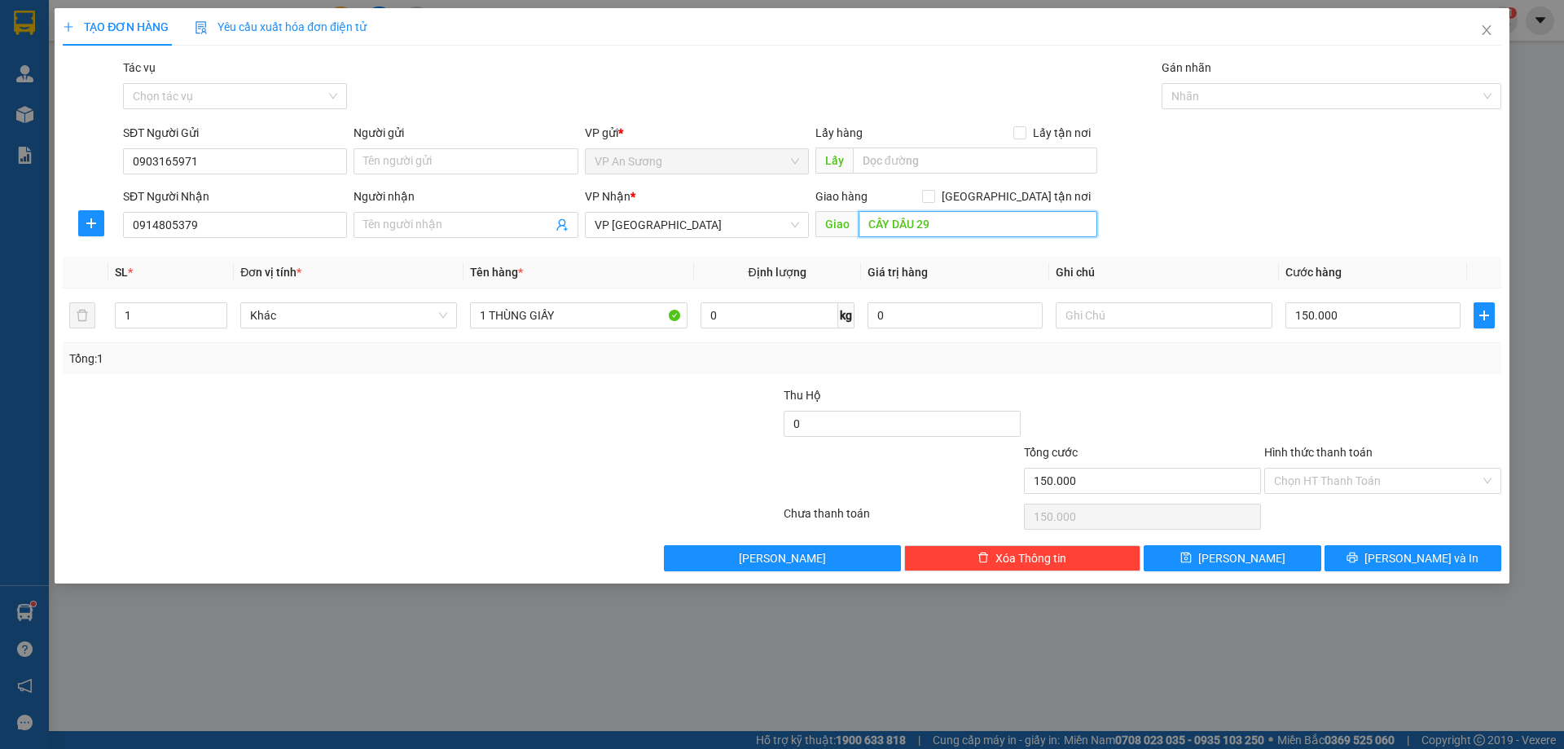
click at [953, 228] on input "CÂY DẦU 29" at bounding box center [978, 224] width 239 height 26
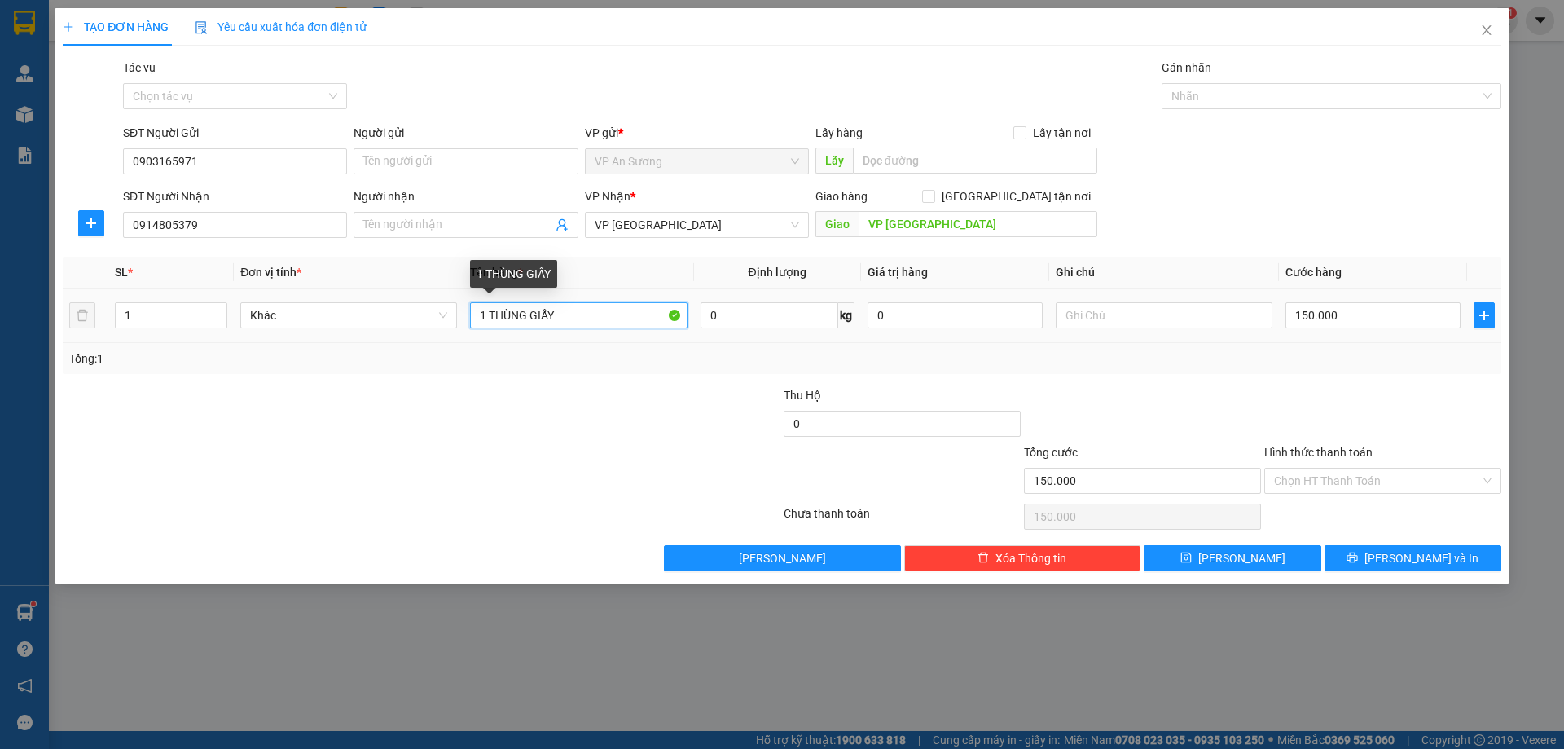
click at [528, 314] on input "1 THÙNG GIẤY" at bounding box center [578, 315] width 217 height 26
drag, startPoint x: 589, startPoint y: 316, endPoint x: 579, endPoint y: 316, distance: 10.6
click at [584, 316] on input "1 HỘP GIẤY GIẤY" at bounding box center [578, 315] width 217 height 26
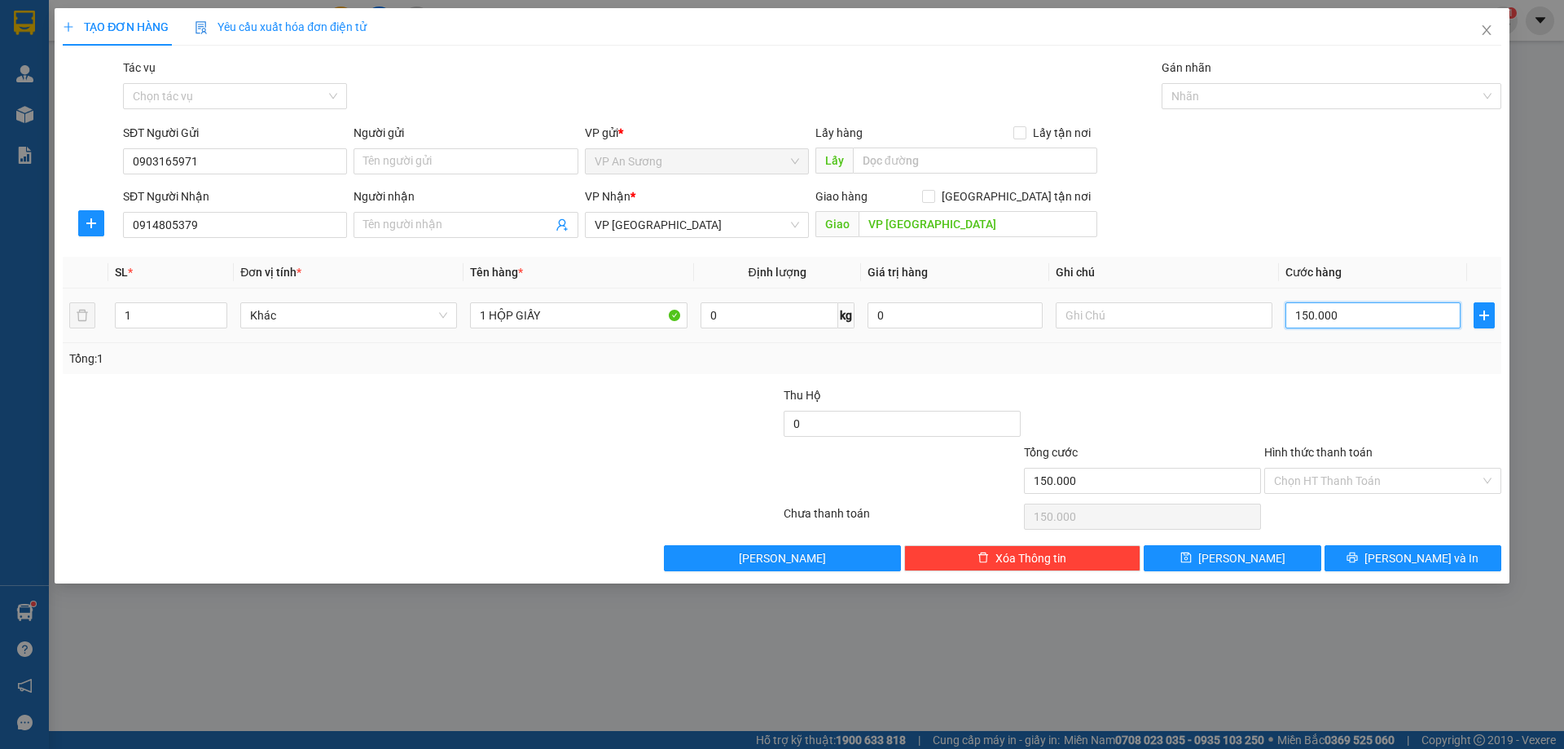
click at [1355, 321] on input "150.000" at bounding box center [1373, 315] width 175 height 26
click at [1289, 389] on div at bounding box center [1383, 414] width 240 height 57
click at [1417, 553] on span "Lưu và In" at bounding box center [1422, 558] width 114 height 18
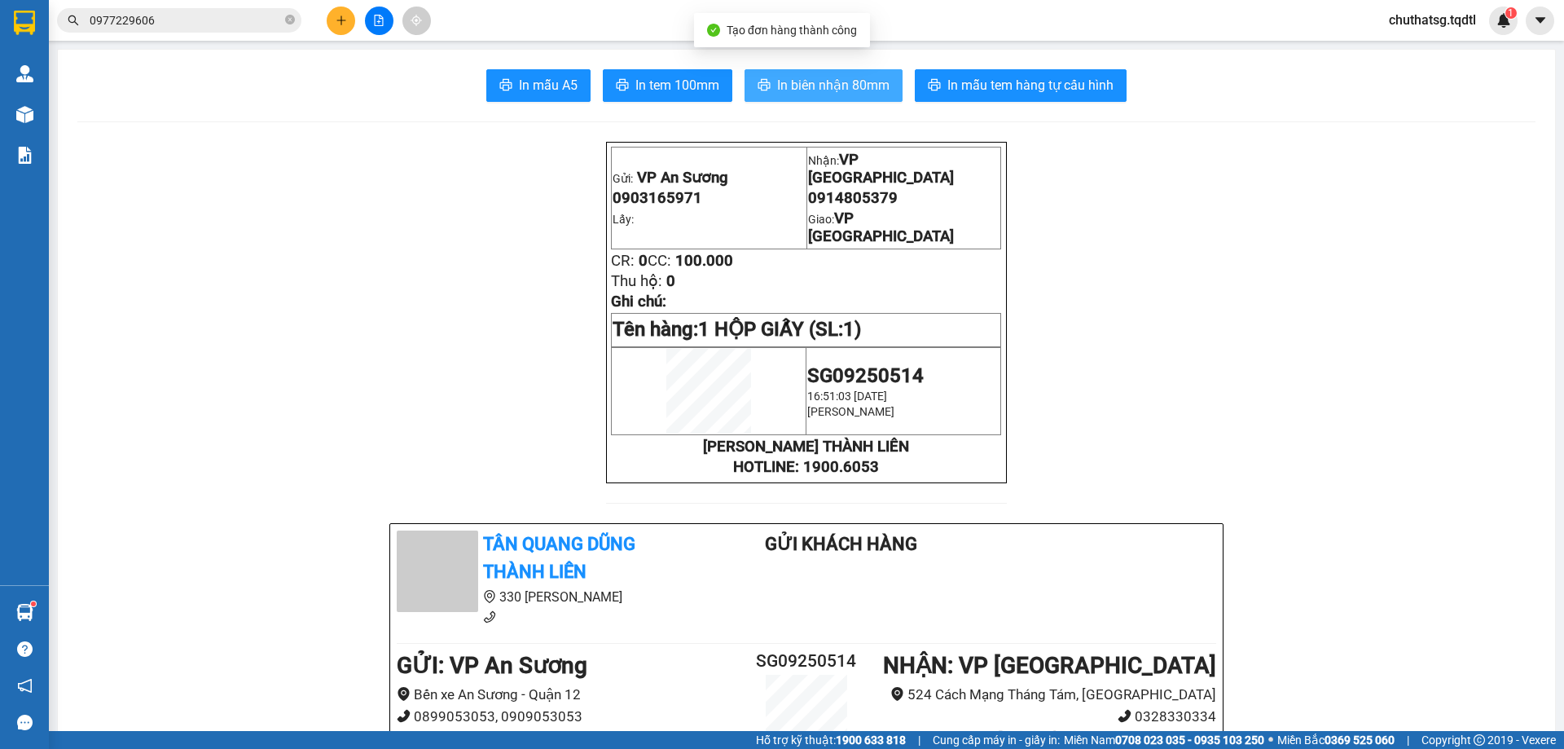
click at [803, 86] on span "In biên nhận 80mm" at bounding box center [833, 85] width 112 height 20
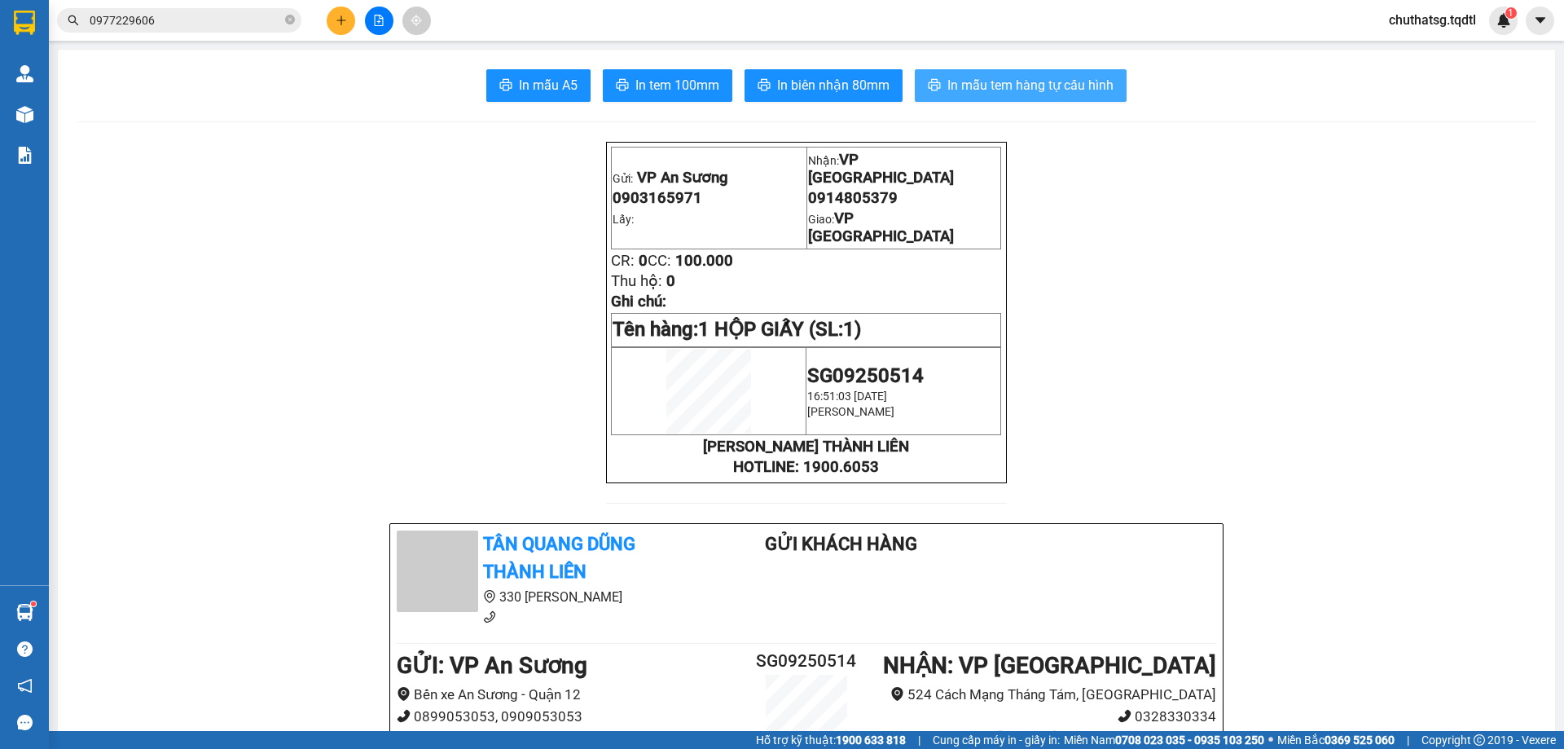
click at [1019, 77] on span "In mẫu tem hàng tự cấu hình" at bounding box center [1031, 85] width 166 height 20
click at [338, 16] on icon "plus" at bounding box center [341, 20] width 11 height 11
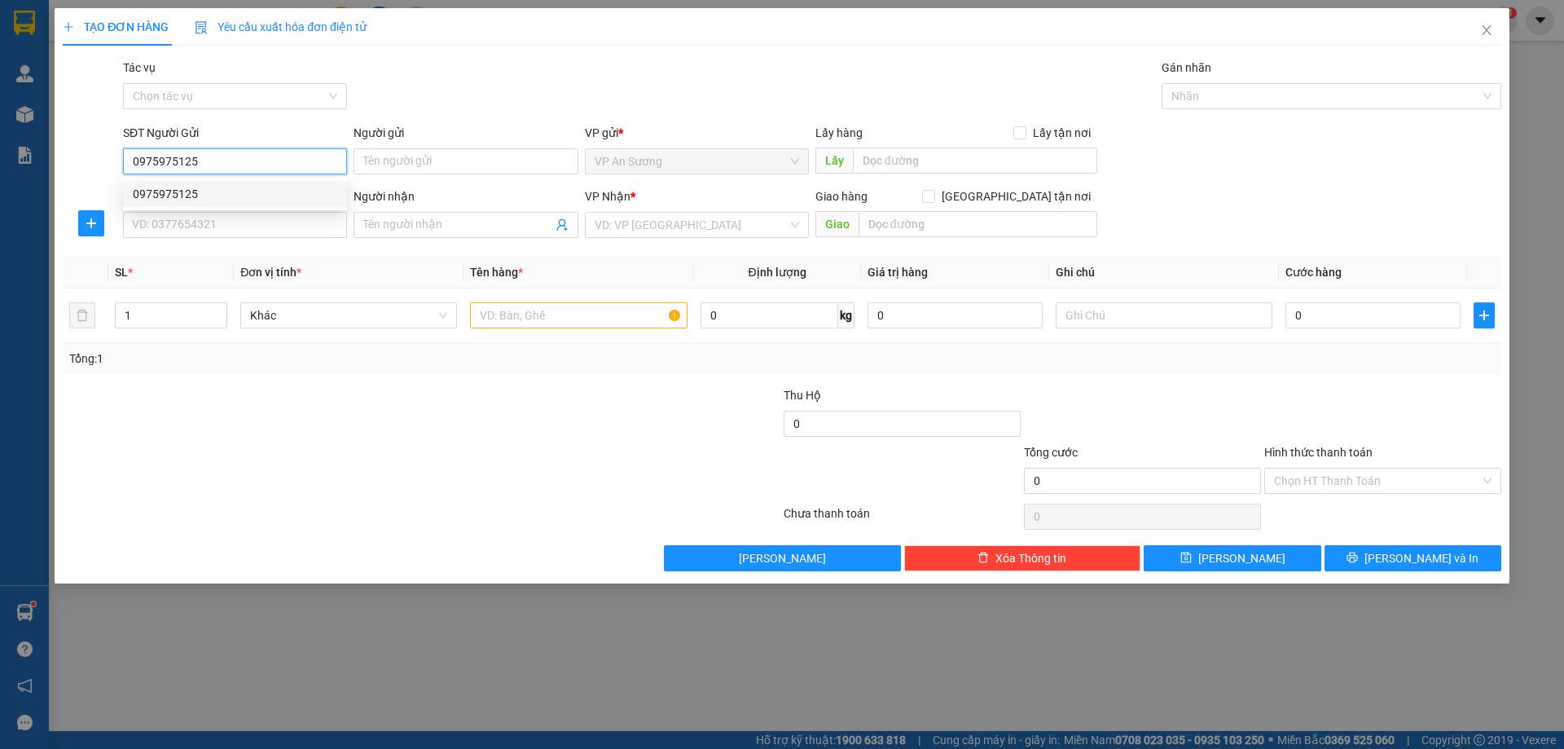
click at [144, 190] on div "0975975125" at bounding box center [235, 194] width 205 height 18
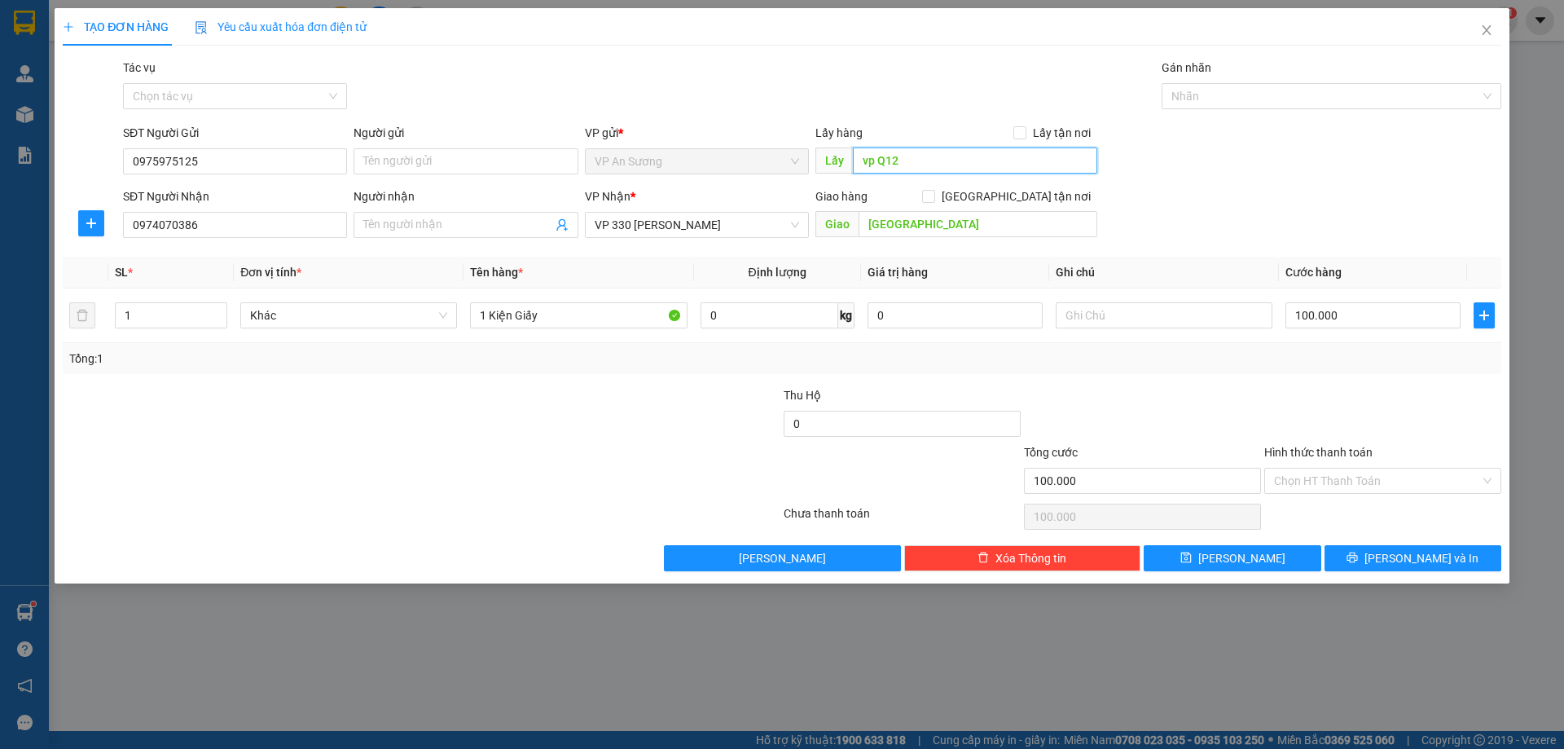
click at [944, 169] on input "vp Q12" at bounding box center [975, 160] width 244 height 26
click at [1428, 554] on span "Lưu và In" at bounding box center [1422, 558] width 114 height 18
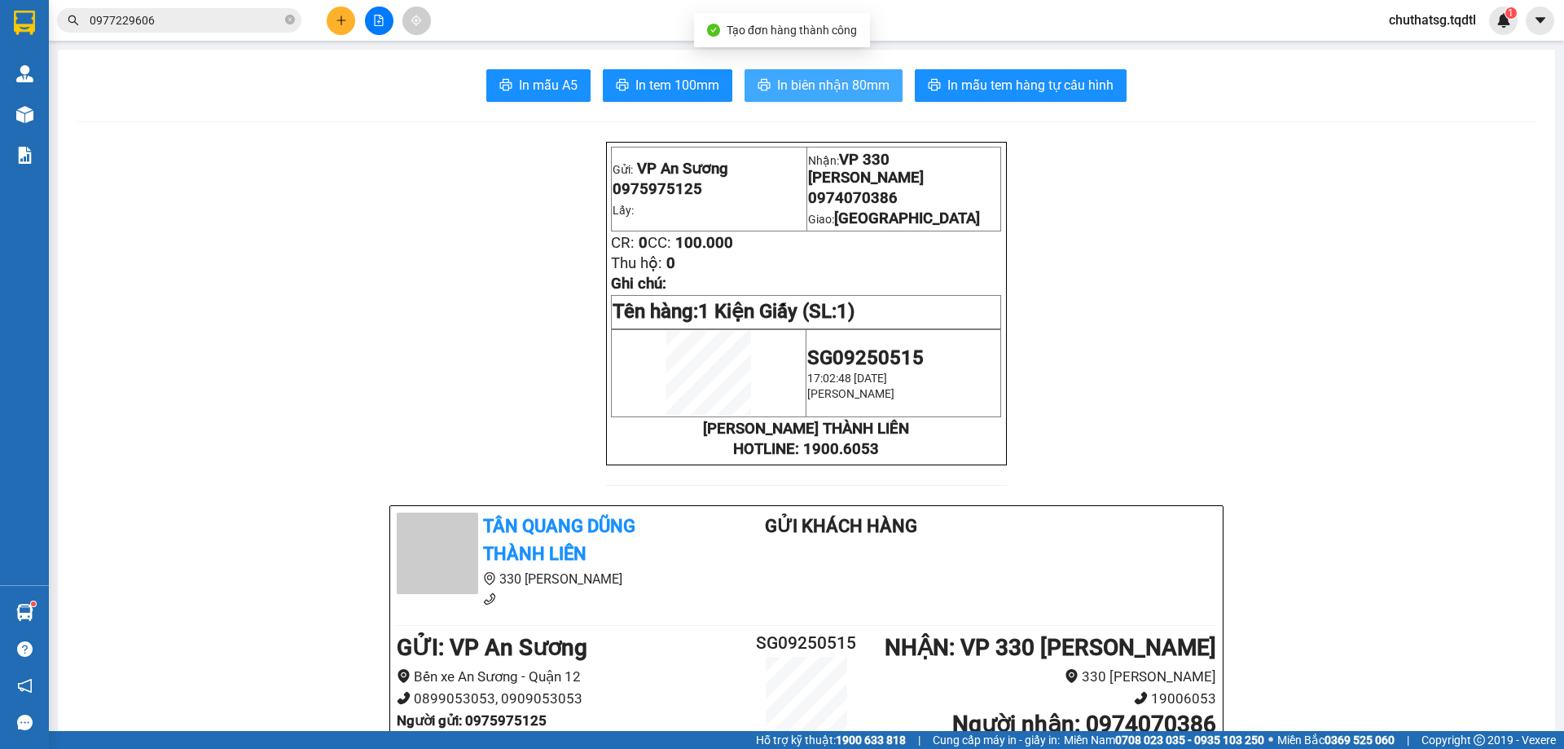
drag, startPoint x: 824, startPoint y: 71, endPoint x: 1077, endPoint y: 157, distance: 267.7
click at [825, 77] on button "In biên nhận 80mm" at bounding box center [824, 85] width 158 height 33
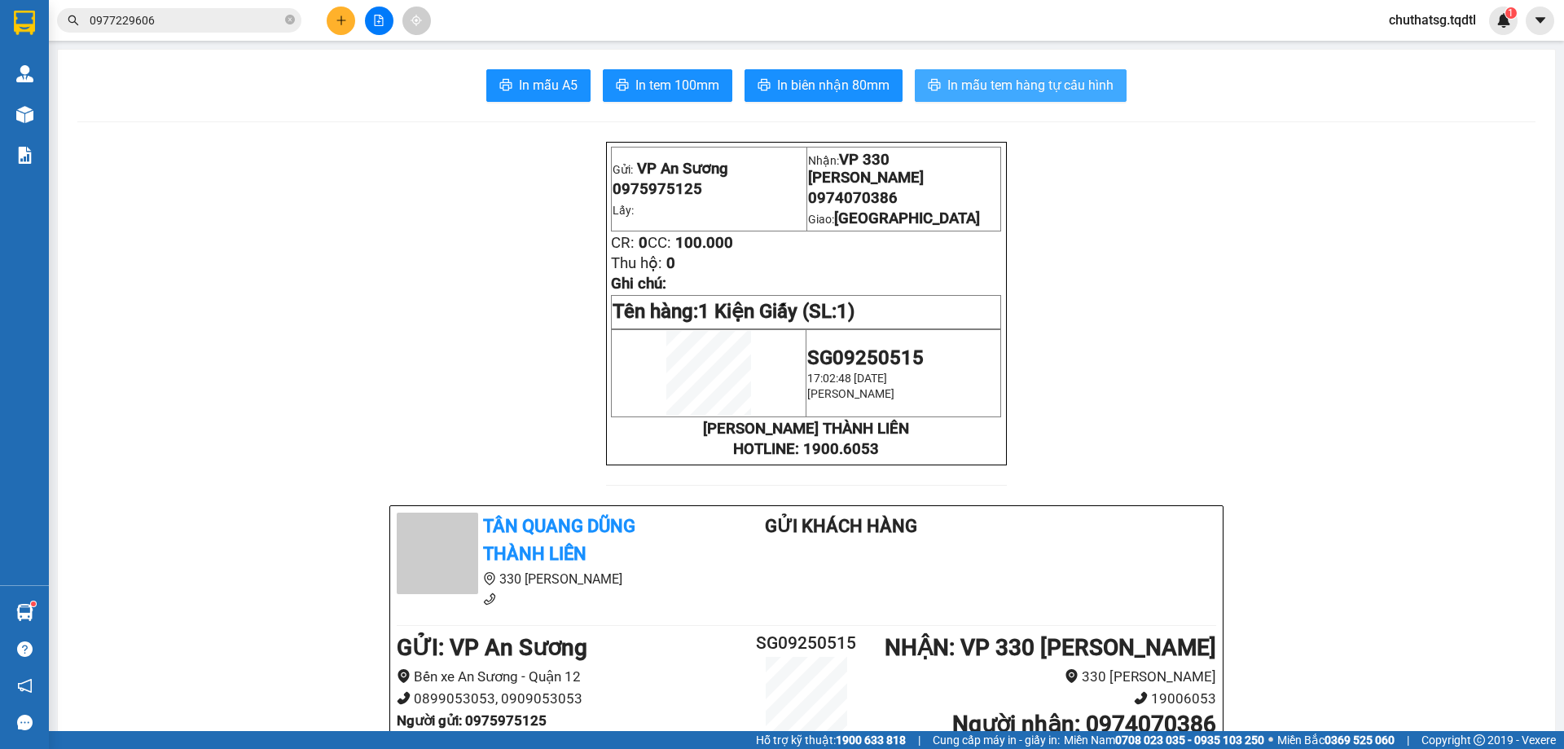
click at [973, 81] on span "In mẫu tem hàng tự cấu hình" at bounding box center [1031, 85] width 166 height 20
click at [341, 16] on icon "plus" at bounding box center [341, 20] width 11 height 11
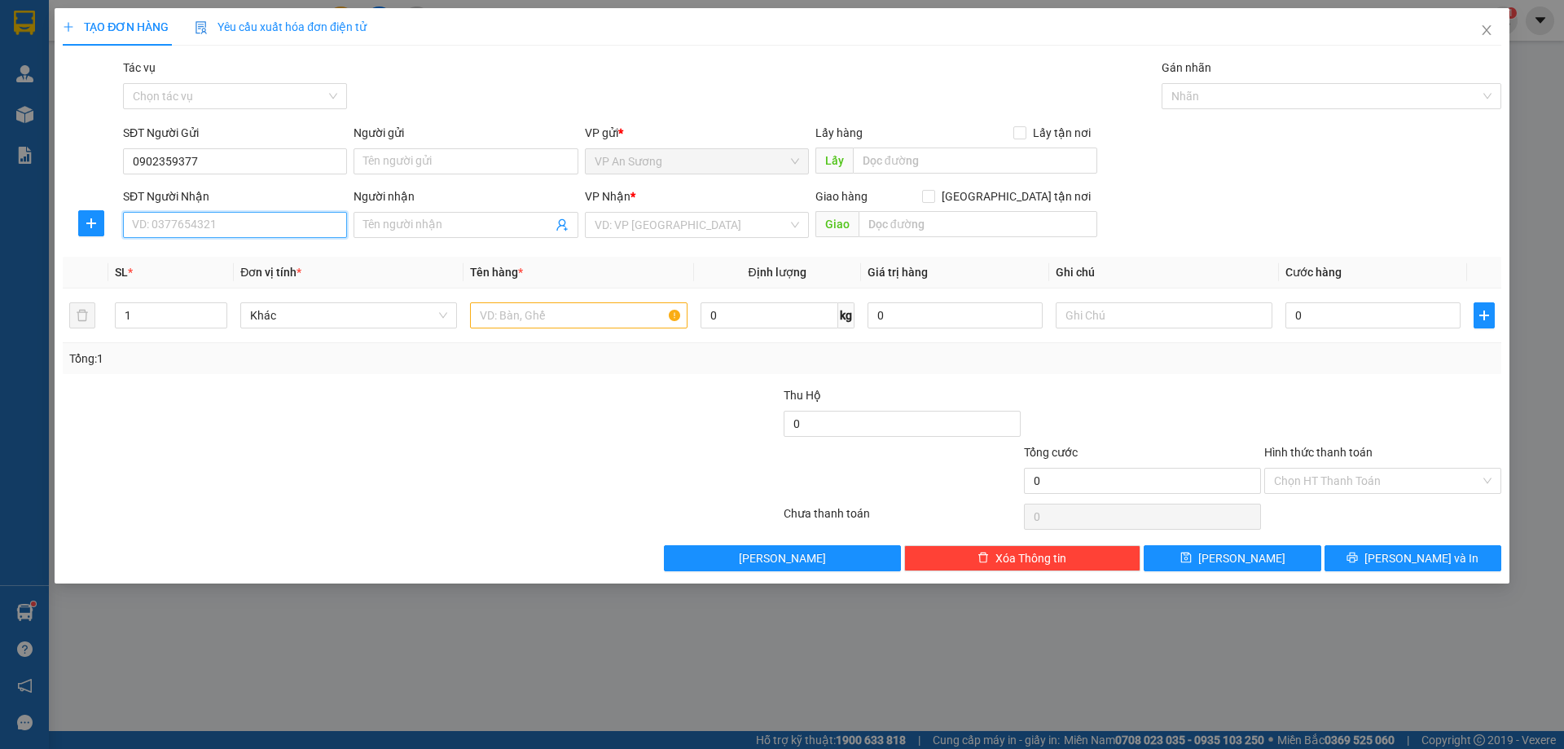
click at [273, 222] on input "SĐT Người Nhận" at bounding box center [235, 225] width 224 height 26
click at [654, 228] on input "search" at bounding box center [691, 225] width 193 height 24
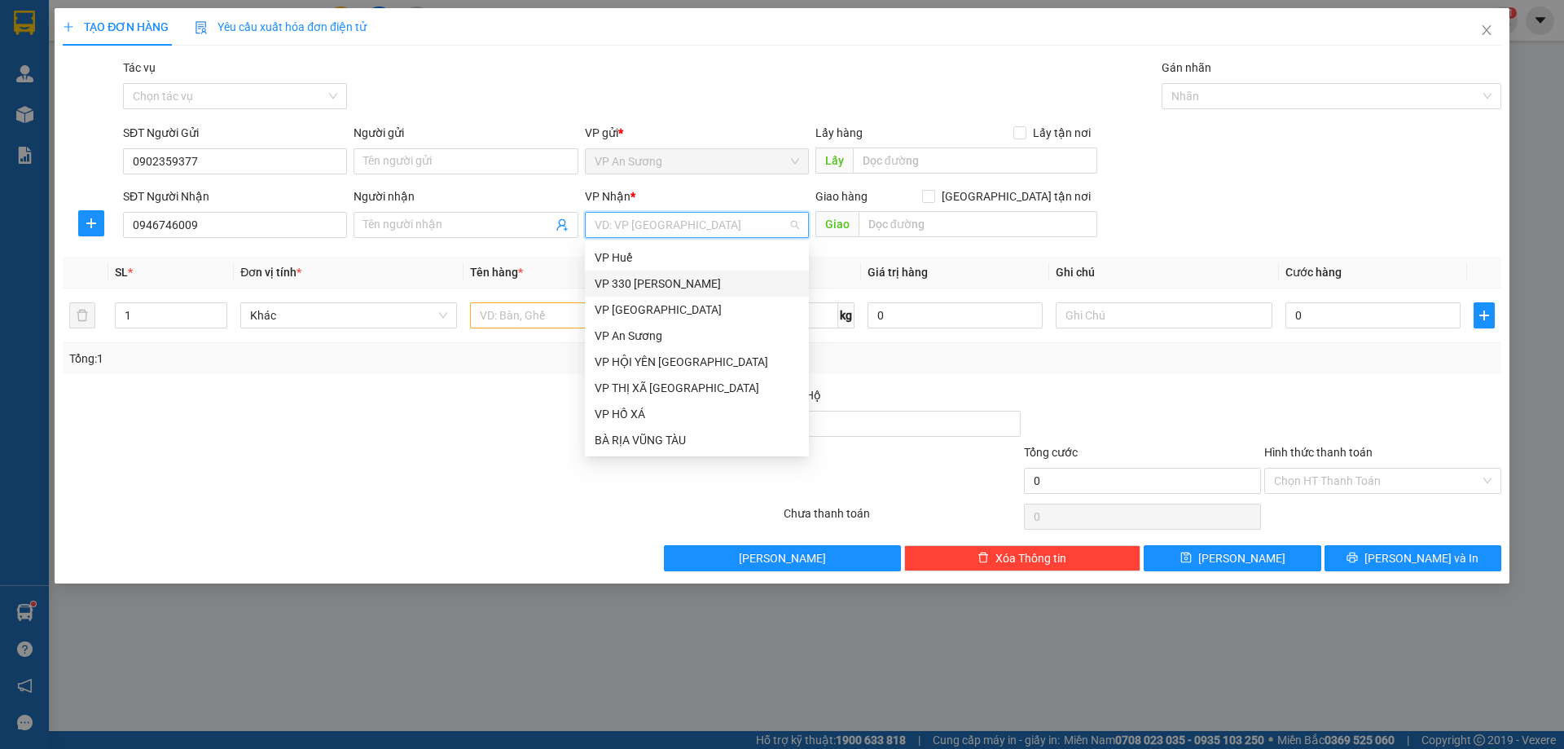
click at [679, 283] on div "VP 330 [PERSON_NAME]" at bounding box center [697, 284] width 205 height 18
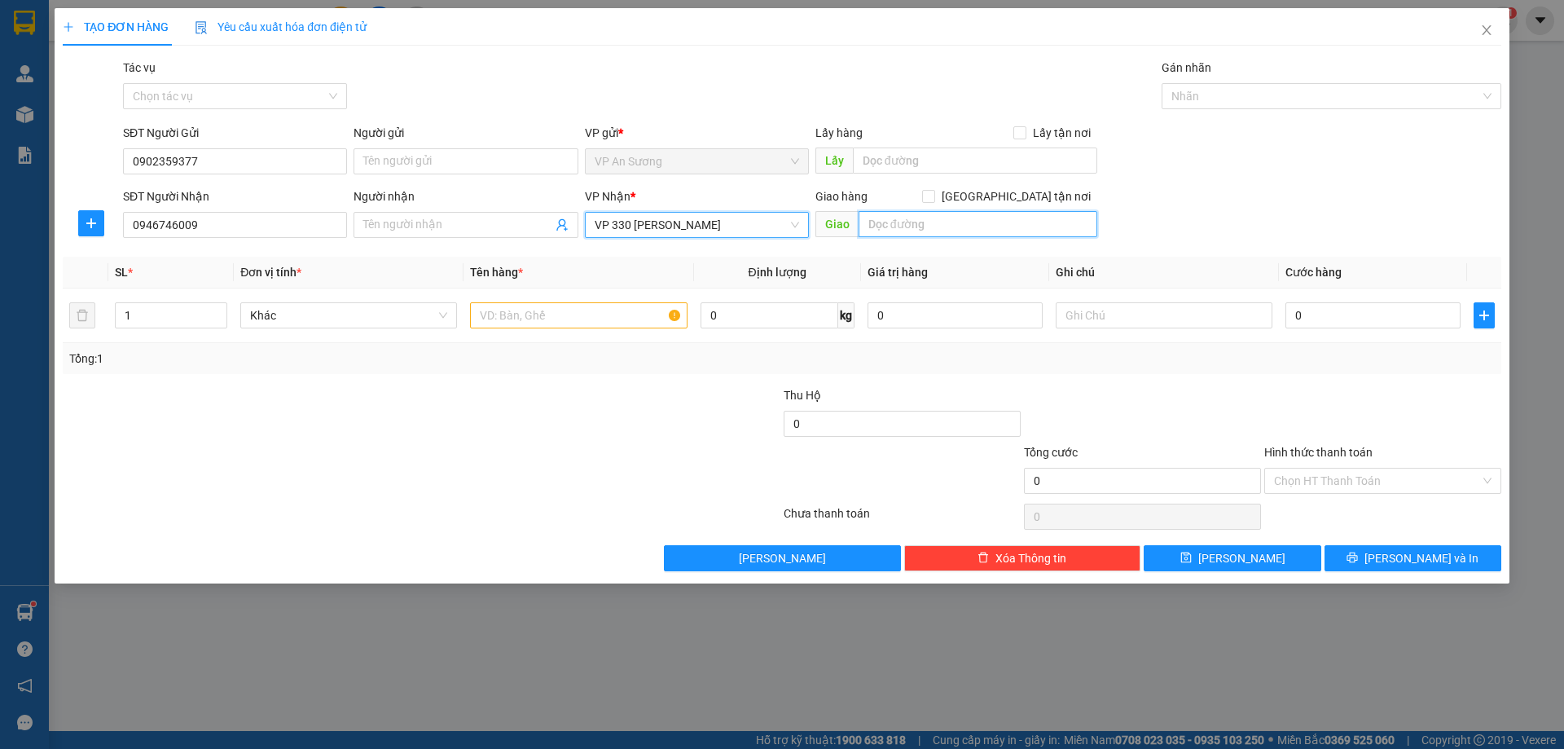
click at [907, 232] on input "text" at bounding box center [978, 224] width 239 height 26
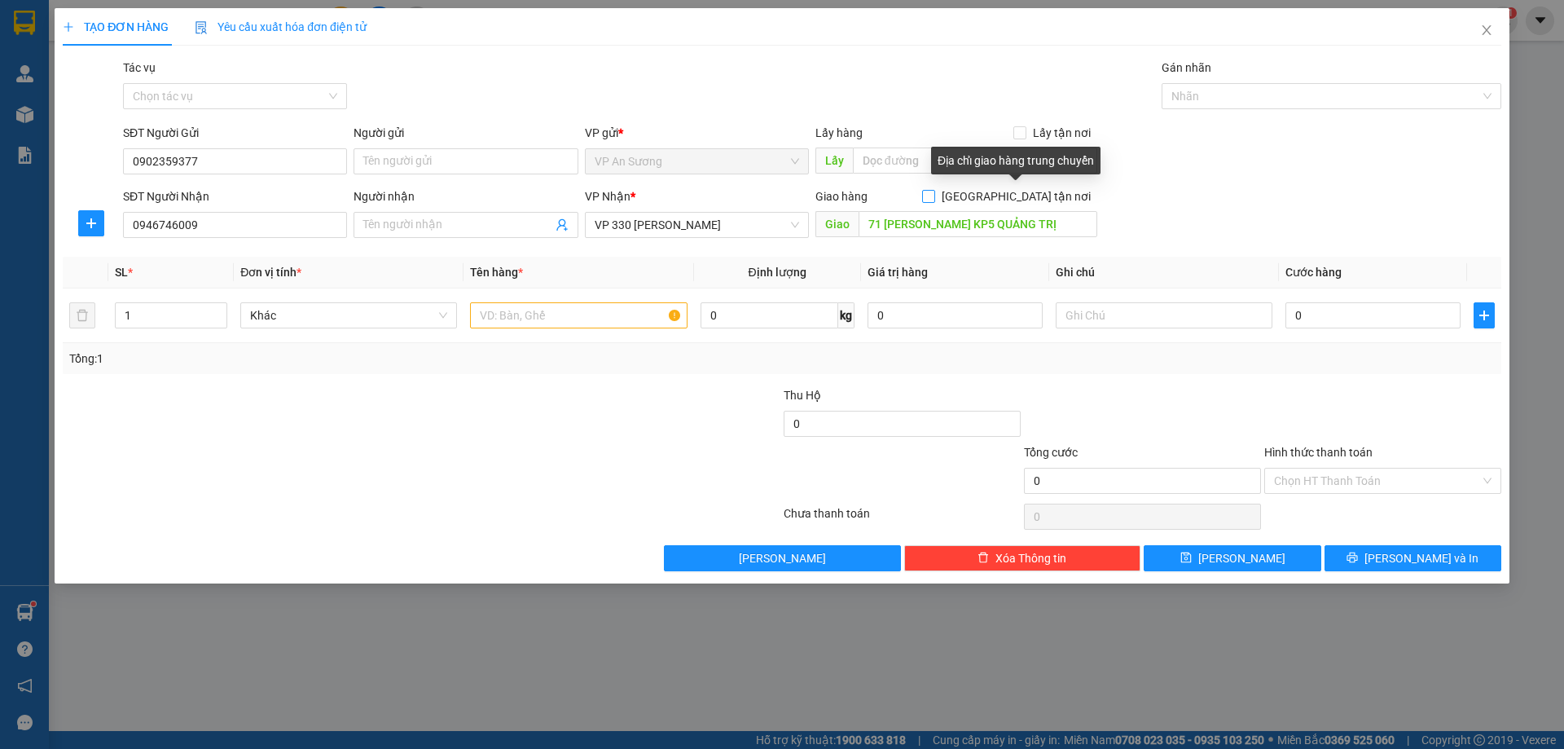
click at [934, 192] on input "Giao tận nơi" at bounding box center [927, 195] width 11 height 11
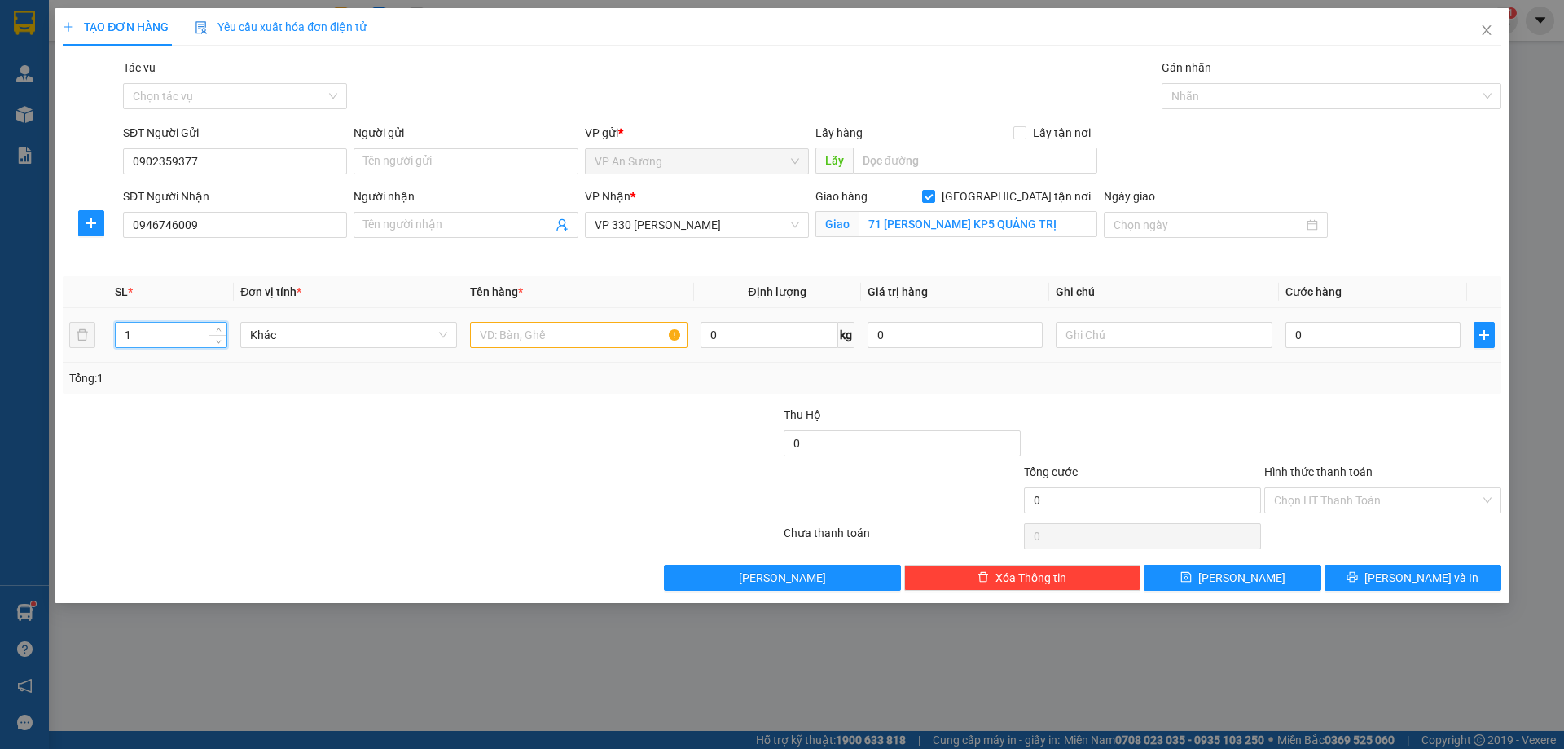
click at [139, 341] on input "1" at bounding box center [171, 335] width 111 height 24
click at [490, 338] on input "text" at bounding box center [578, 335] width 217 height 26
click at [147, 344] on input "10" at bounding box center [171, 335] width 111 height 24
click at [499, 343] on input "10" at bounding box center [578, 335] width 217 height 26
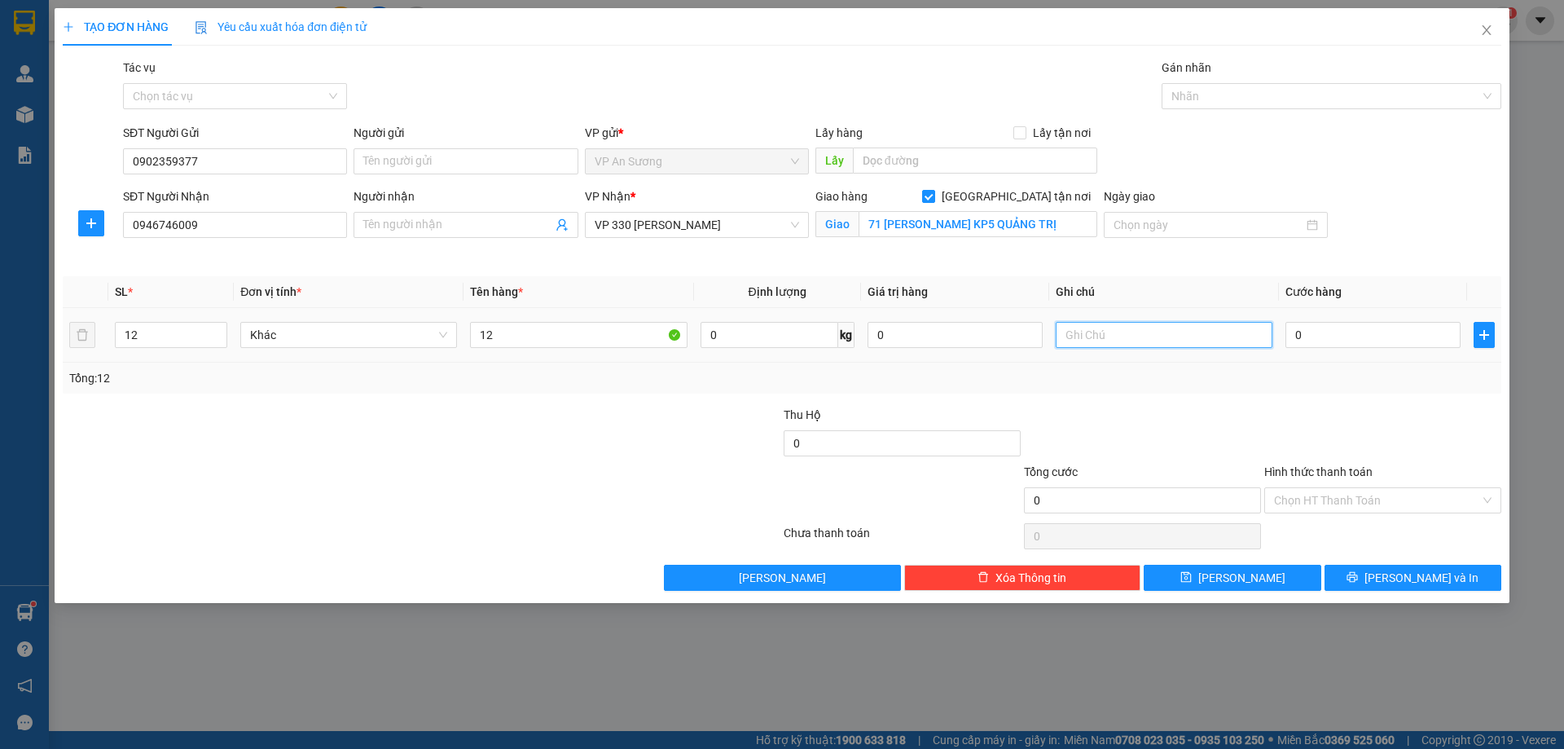
click at [1131, 337] on input "text" at bounding box center [1164, 335] width 217 height 26
click at [1329, 394] on div "Transit Pickup Surcharge Ids Transit Deliver Surcharge Ids Transit Deliver Surc…" at bounding box center [782, 325] width 1439 height 532
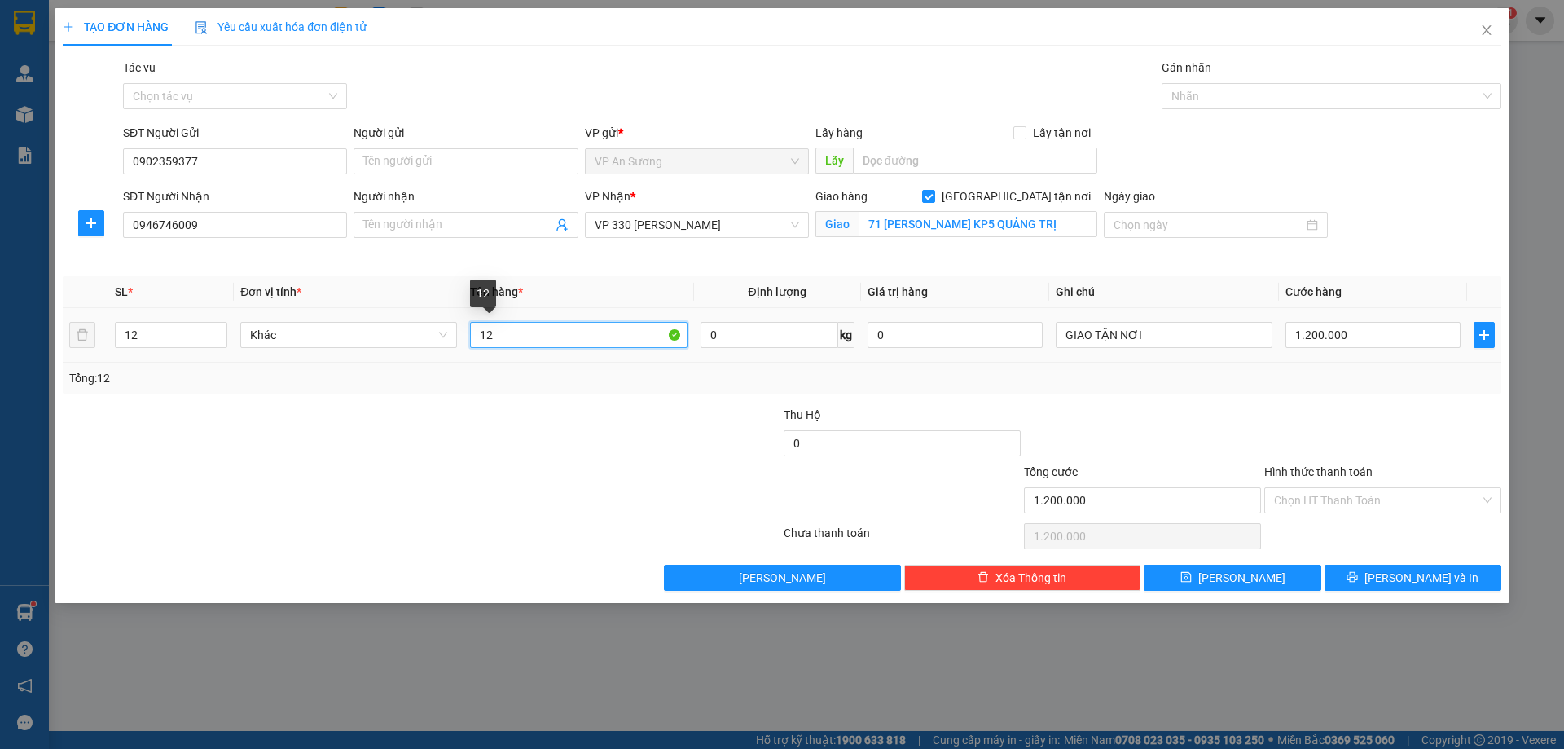
click at [500, 340] on input "12" at bounding box center [578, 335] width 217 height 26
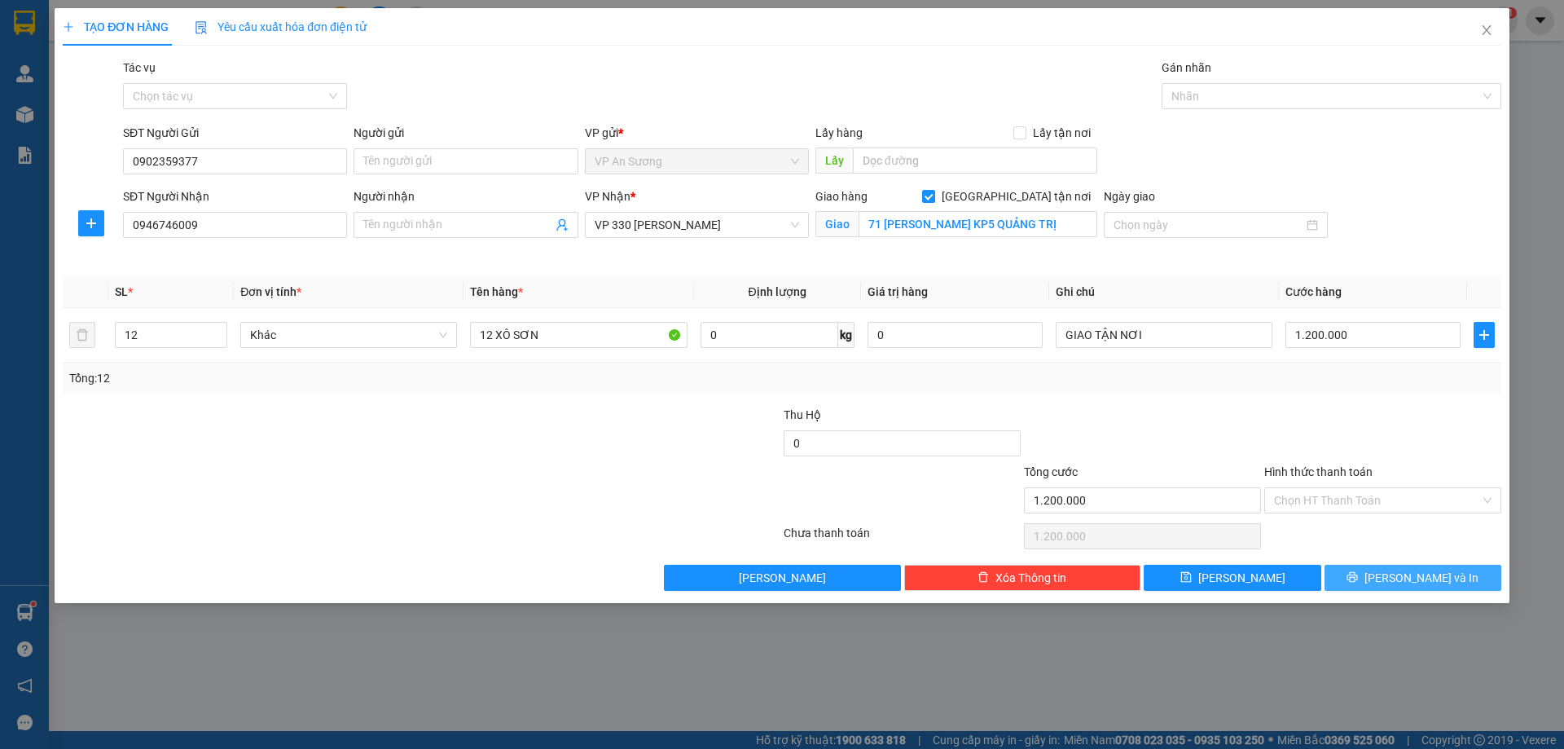
click at [1410, 578] on span "Lưu và In" at bounding box center [1422, 578] width 114 height 18
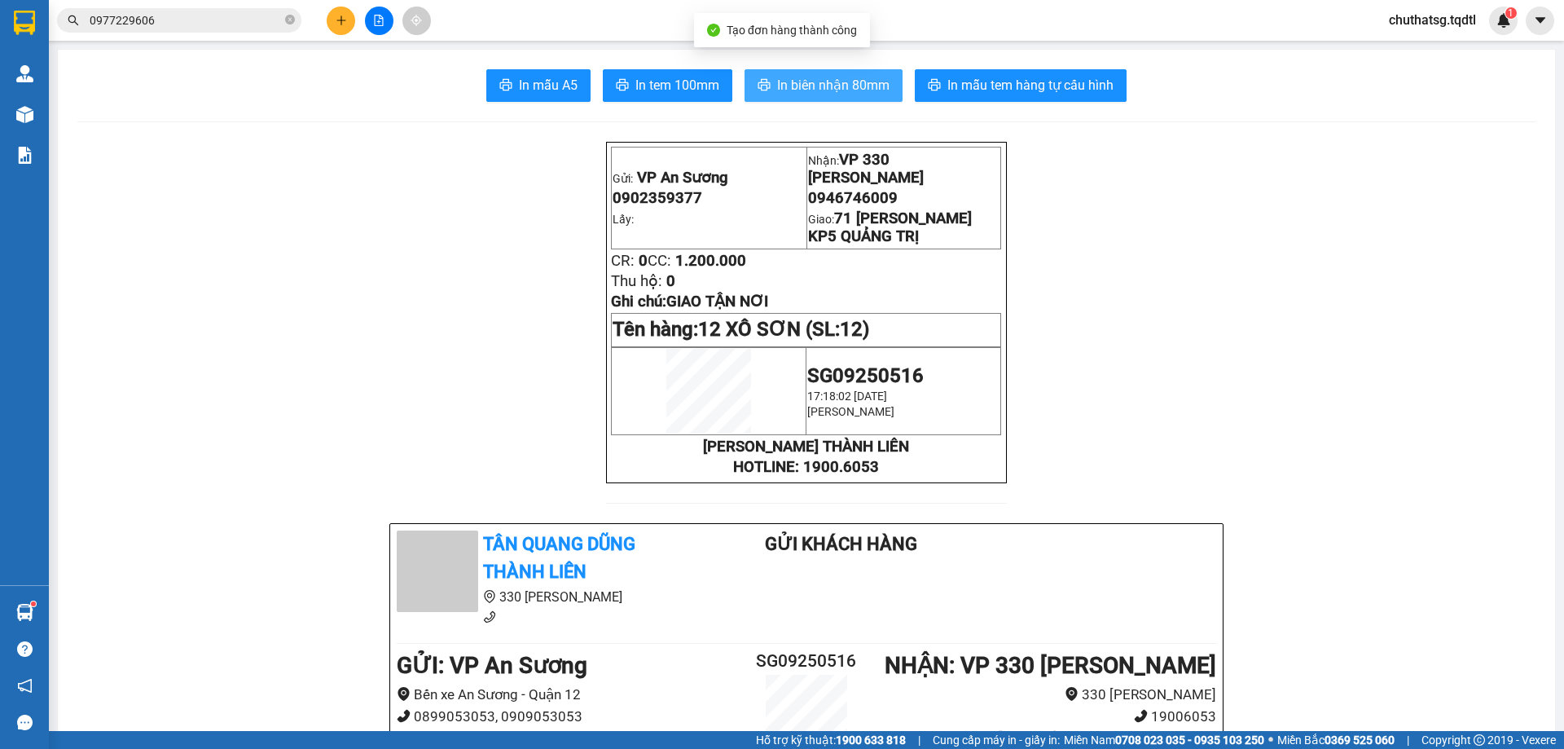
click at [820, 77] on span "In biên nhận 80mm" at bounding box center [833, 85] width 112 height 20
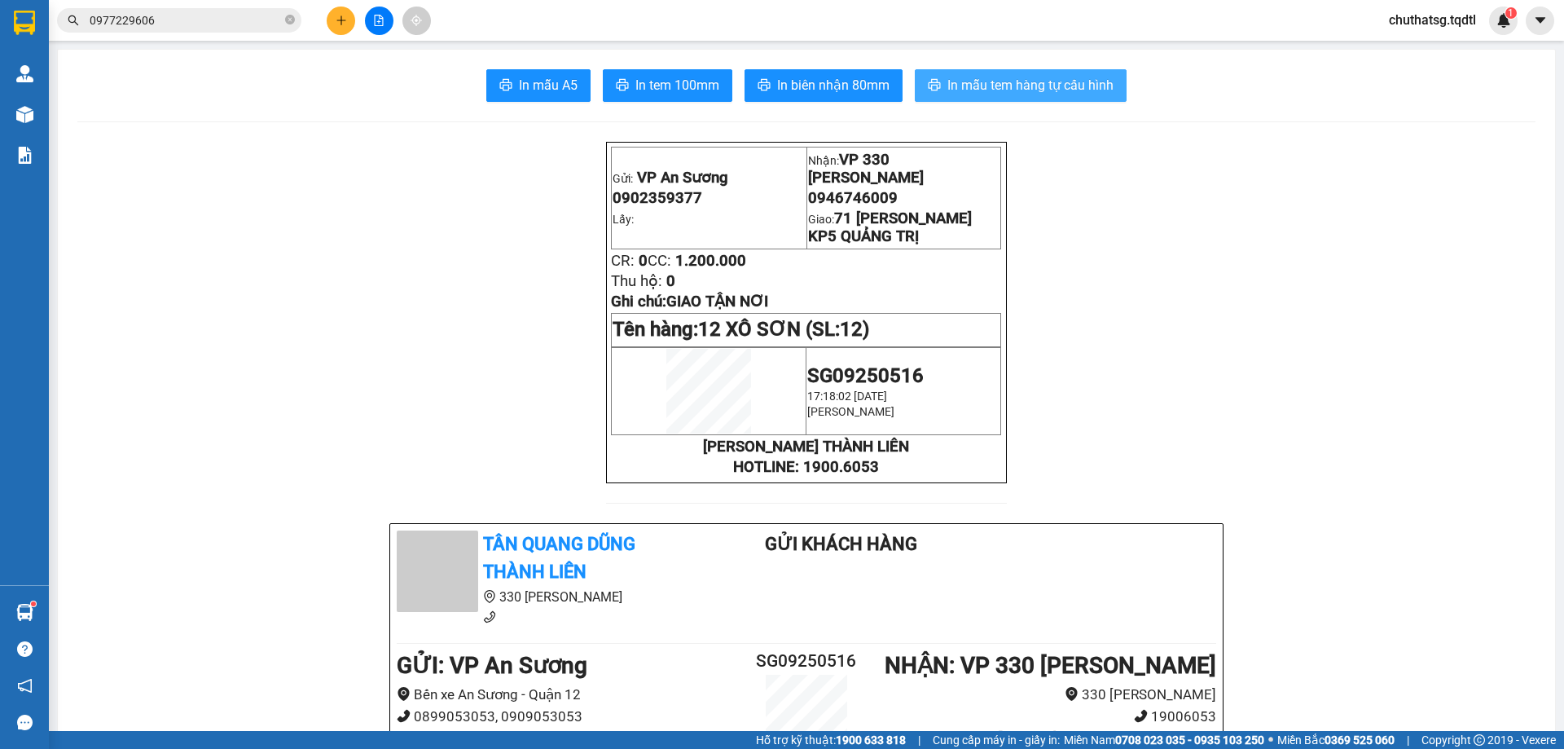
click at [1032, 82] on span "In mẫu tem hàng tự cấu hình" at bounding box center [1031, 85] width 166 height 20
click at [339, 20] on icon "plus" at bounding box center [341, 20] width 11 height 11
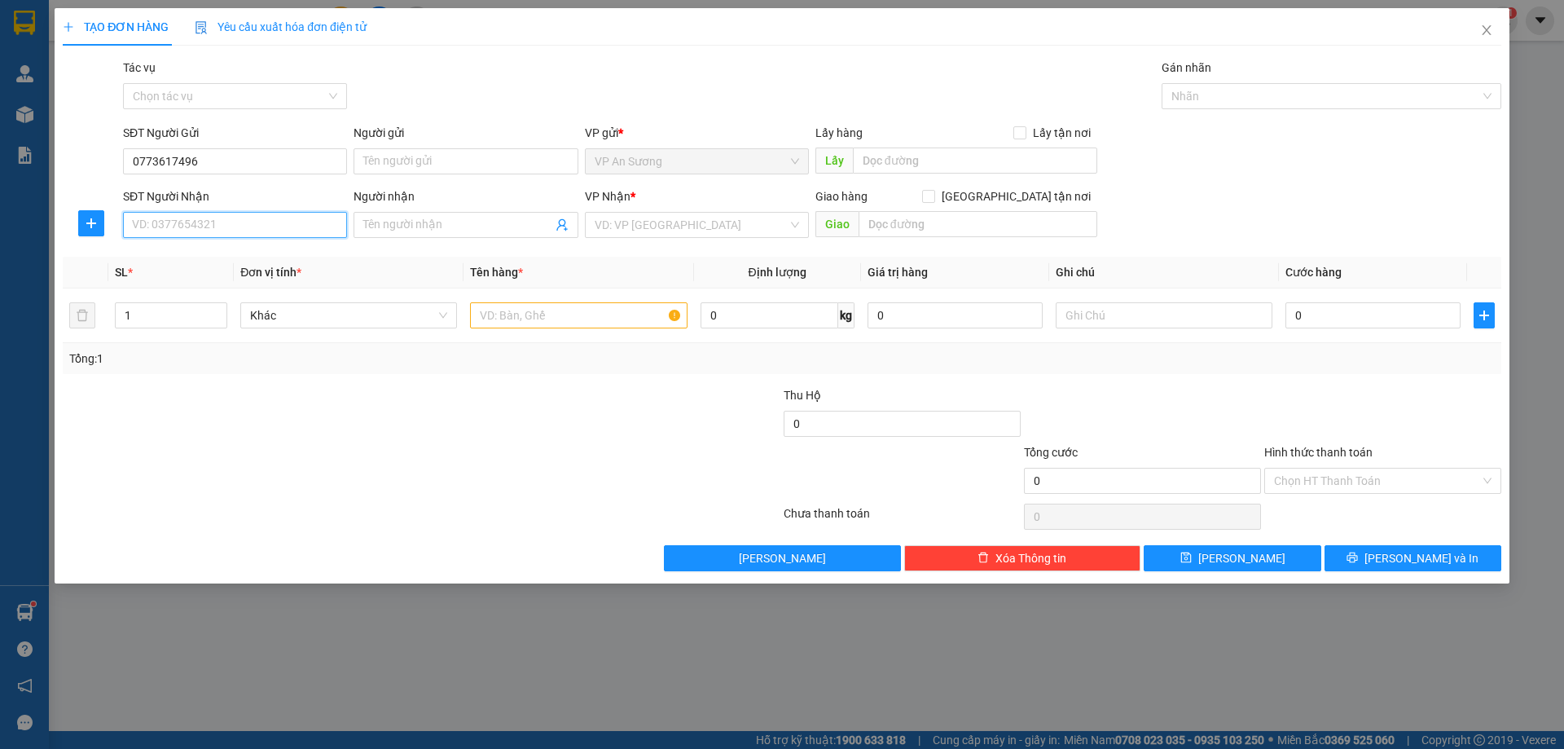
click at [233, 228] on input "SĐT Người Nhận" at bounding box center [235, 225] width 224 height 26
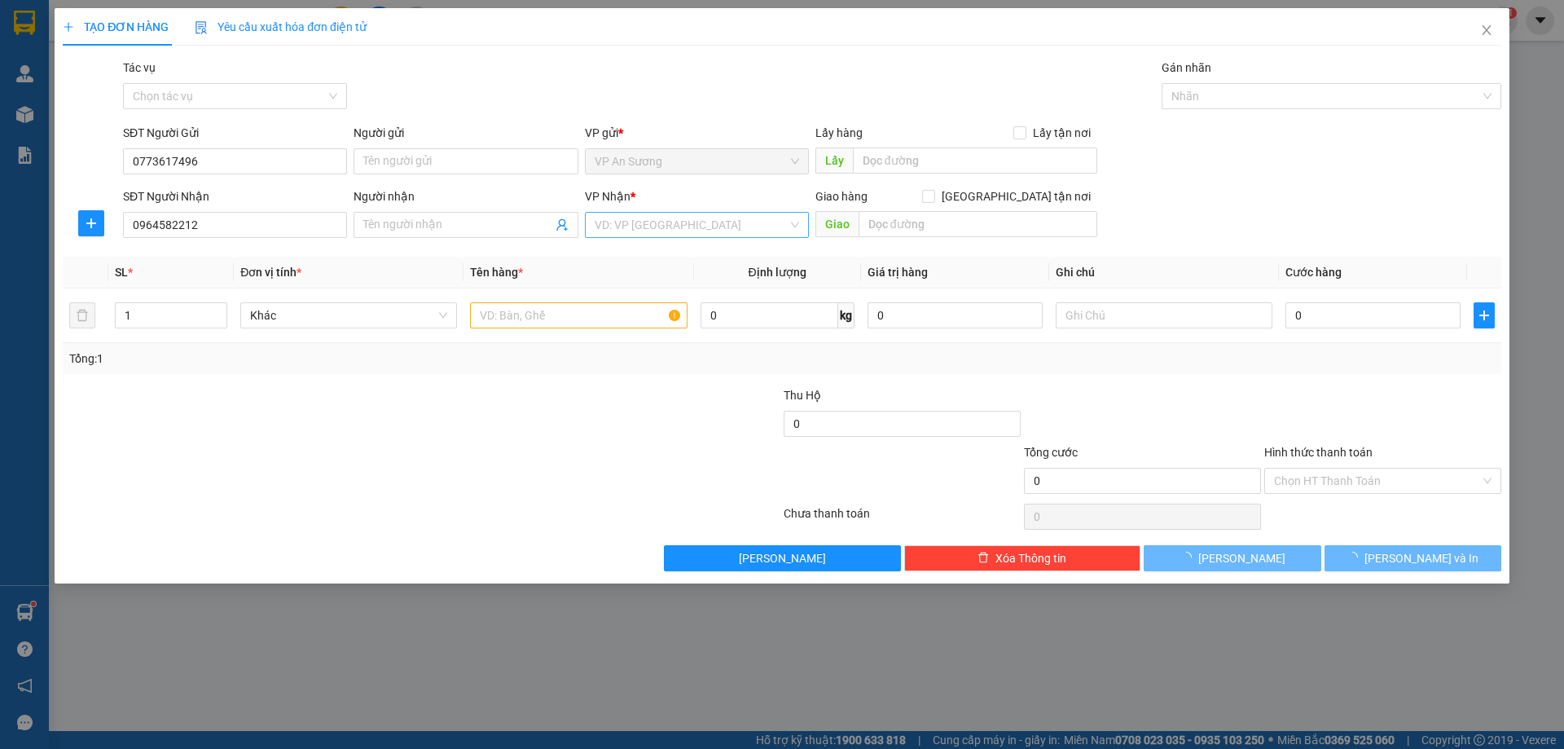
click at [680, 229] on input "search" at bounding box center [691, 225] width 193 height 24
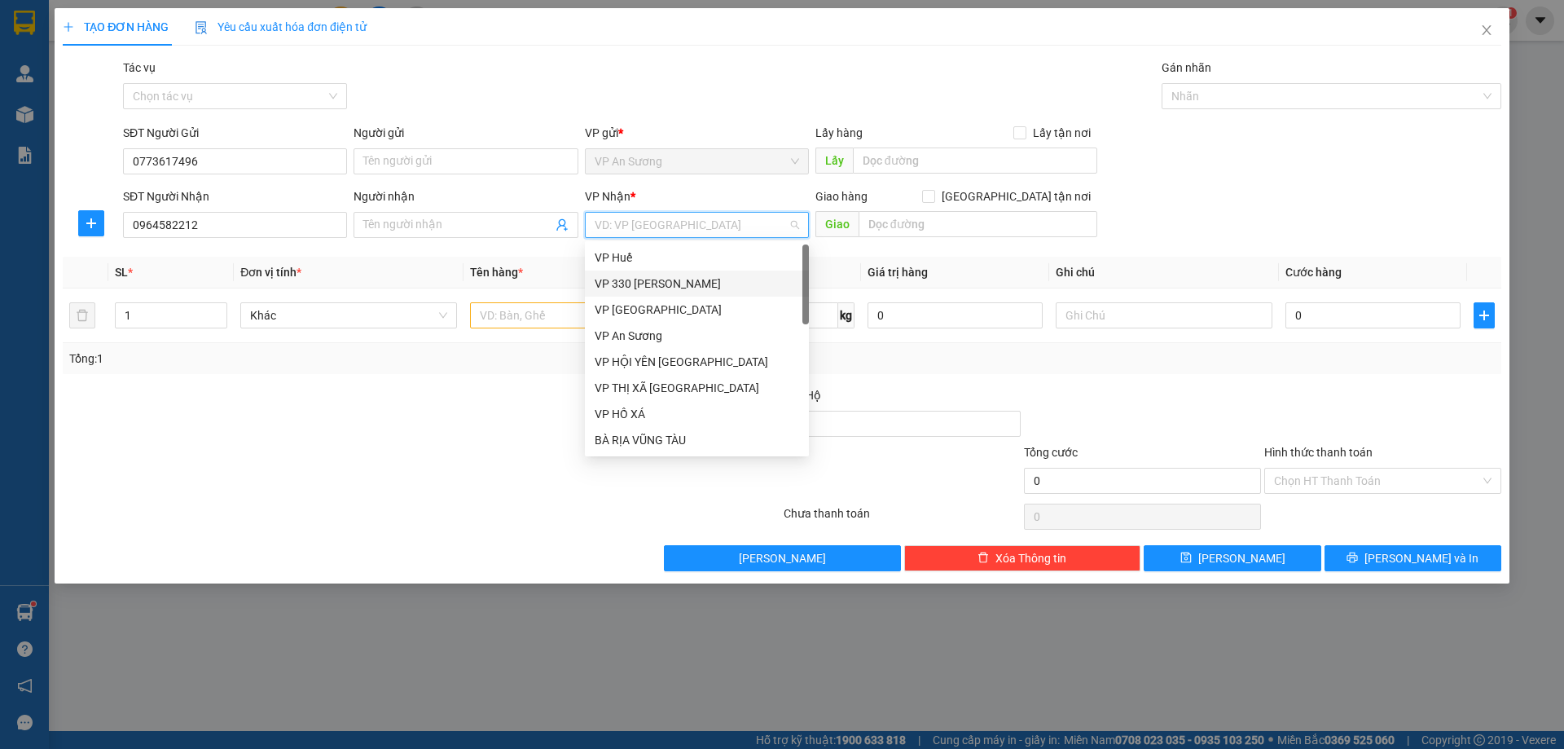
click at [648, 279] on div "VP 330 [PERSON_NAME]" at bounding box center [697, 284] width 205 height 18
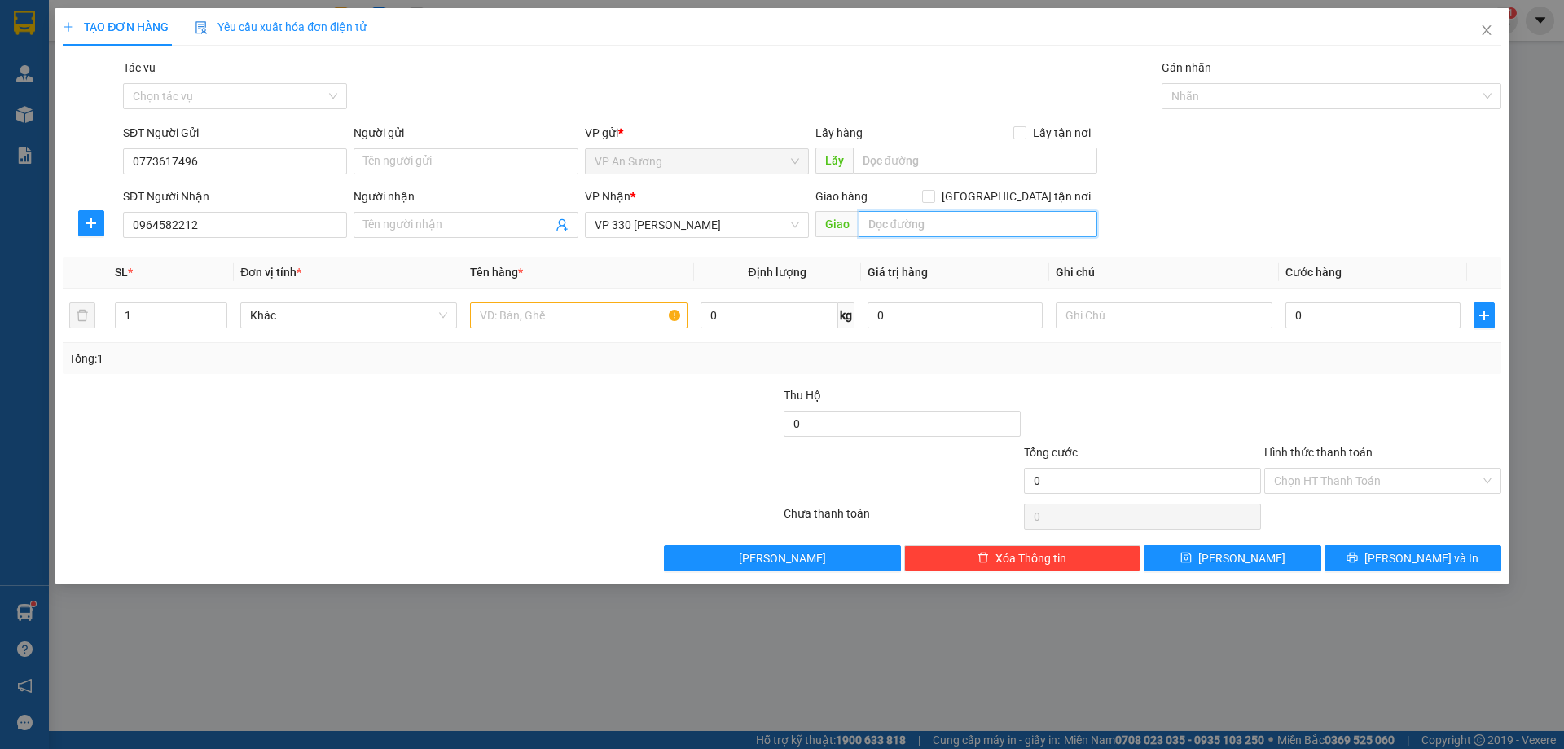
click at [922, 232] on input "text" at bounding box center [978, 224] width 239 height 26
click at [499, 317] on input "text" at bounding box center [578, 315] width 217 height 26
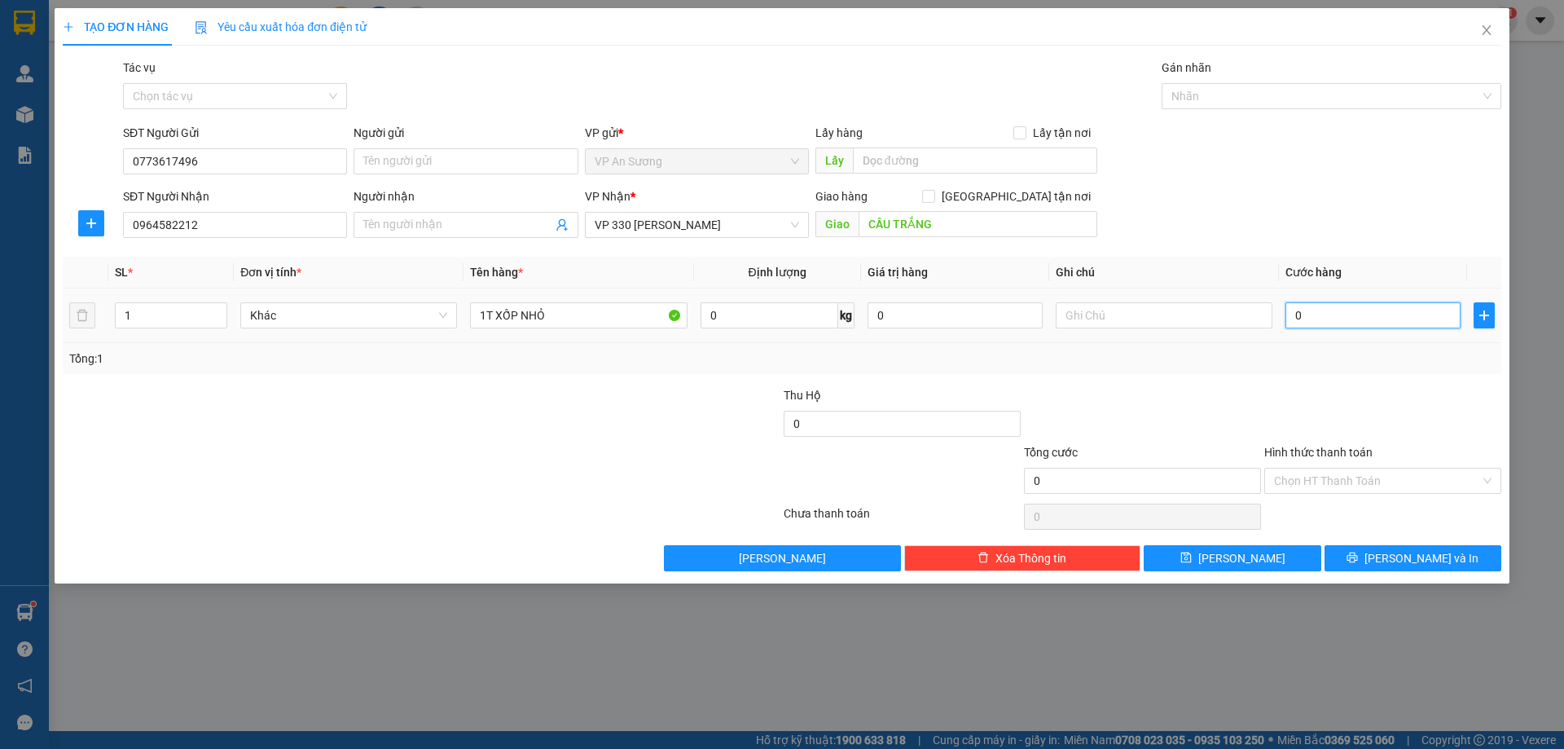
click at [1348, 312] on input "0" at bounding box center [1373, 315] width 175 height 26
click at [1352, 394] on div at bounding box center [1383, 414] width 240 height 57
click at [1413, 554] on span "Lưu và In" at bounding box center [1422, 558] width 114 height 18
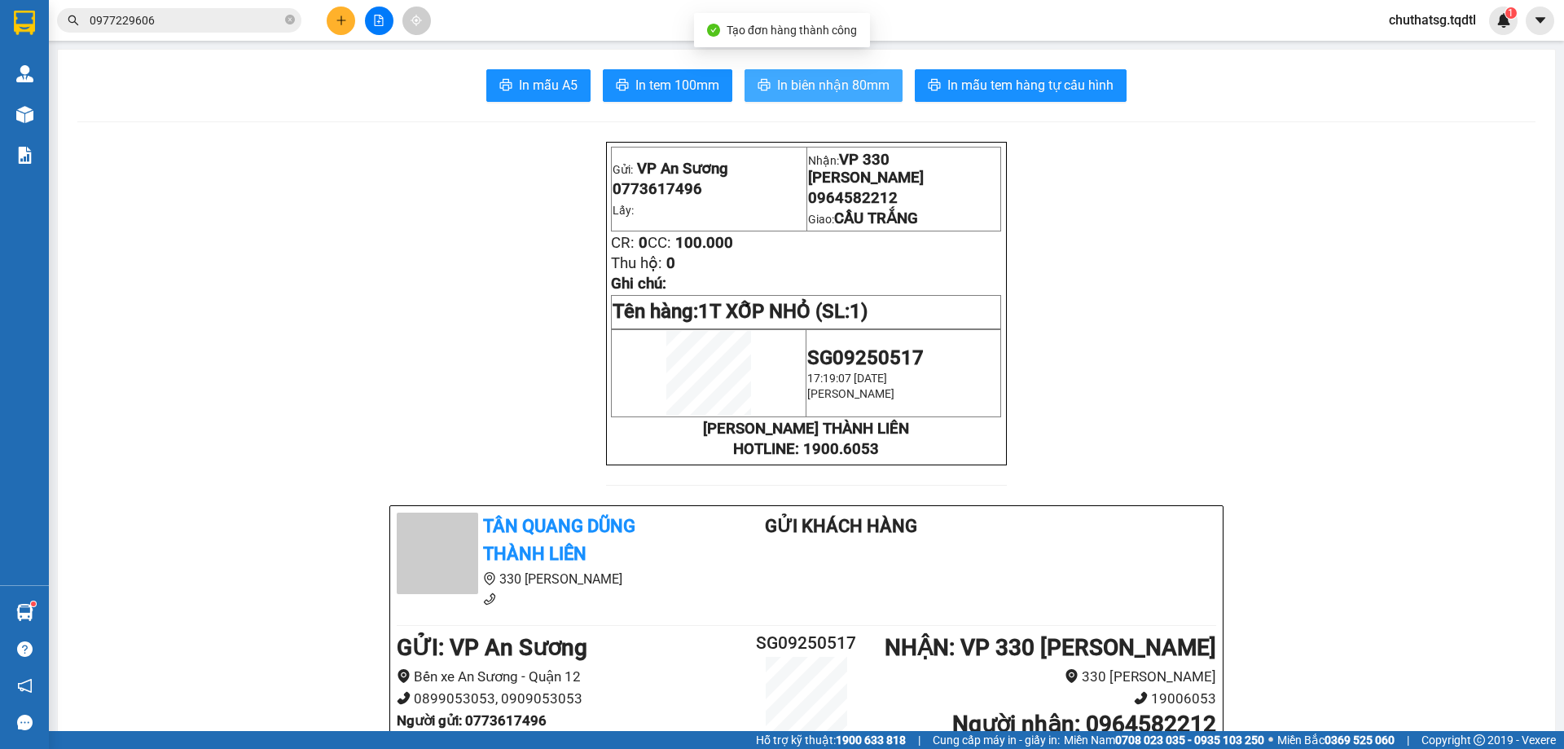
click at [811, 80] on span "In biên nhận 80mm" at bounding box center [833, 85] width 112 height 20
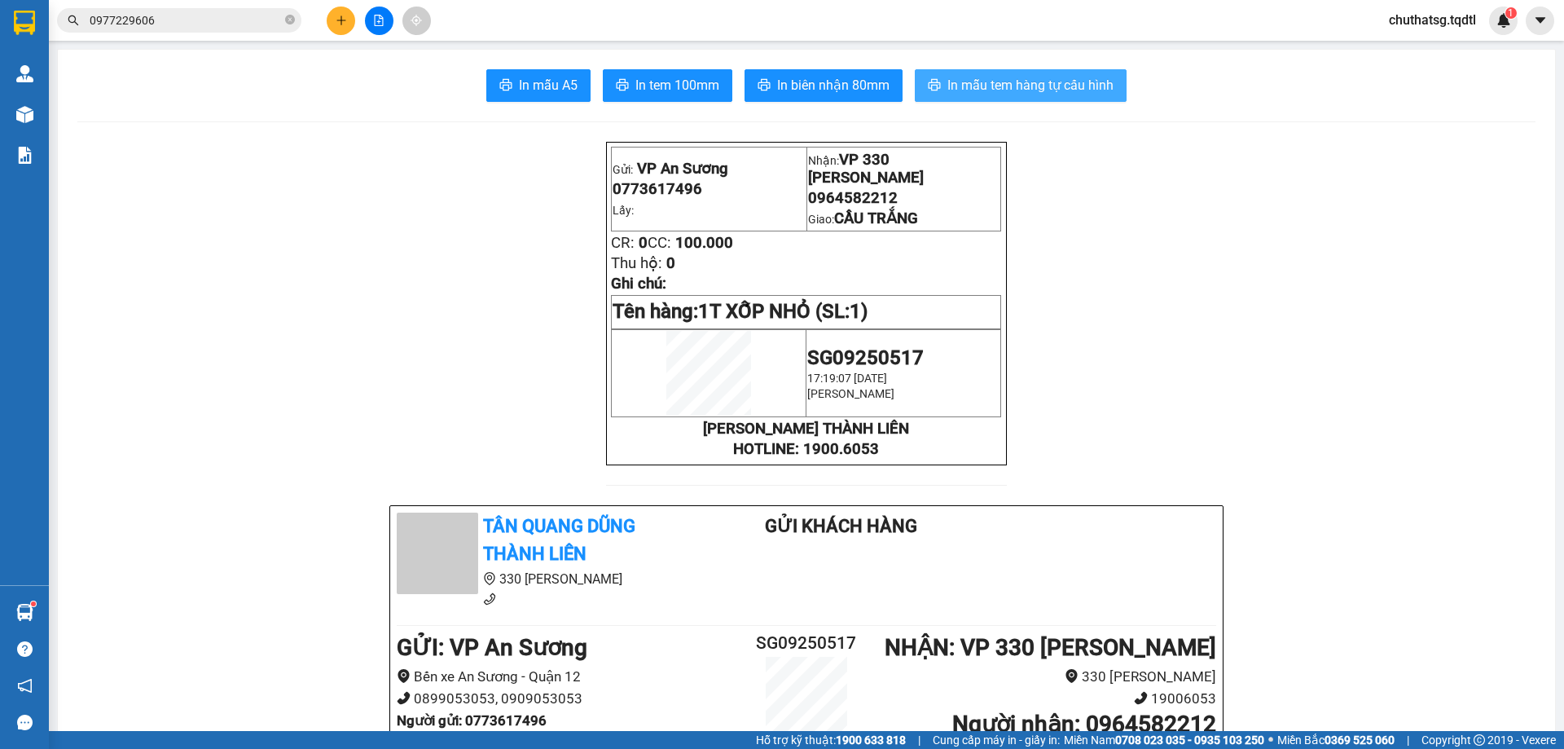
click at [1014, 77] on span "In mẫu tem hàng tự cấu hình" at bounding box center [1031, 85] width 166 height 20
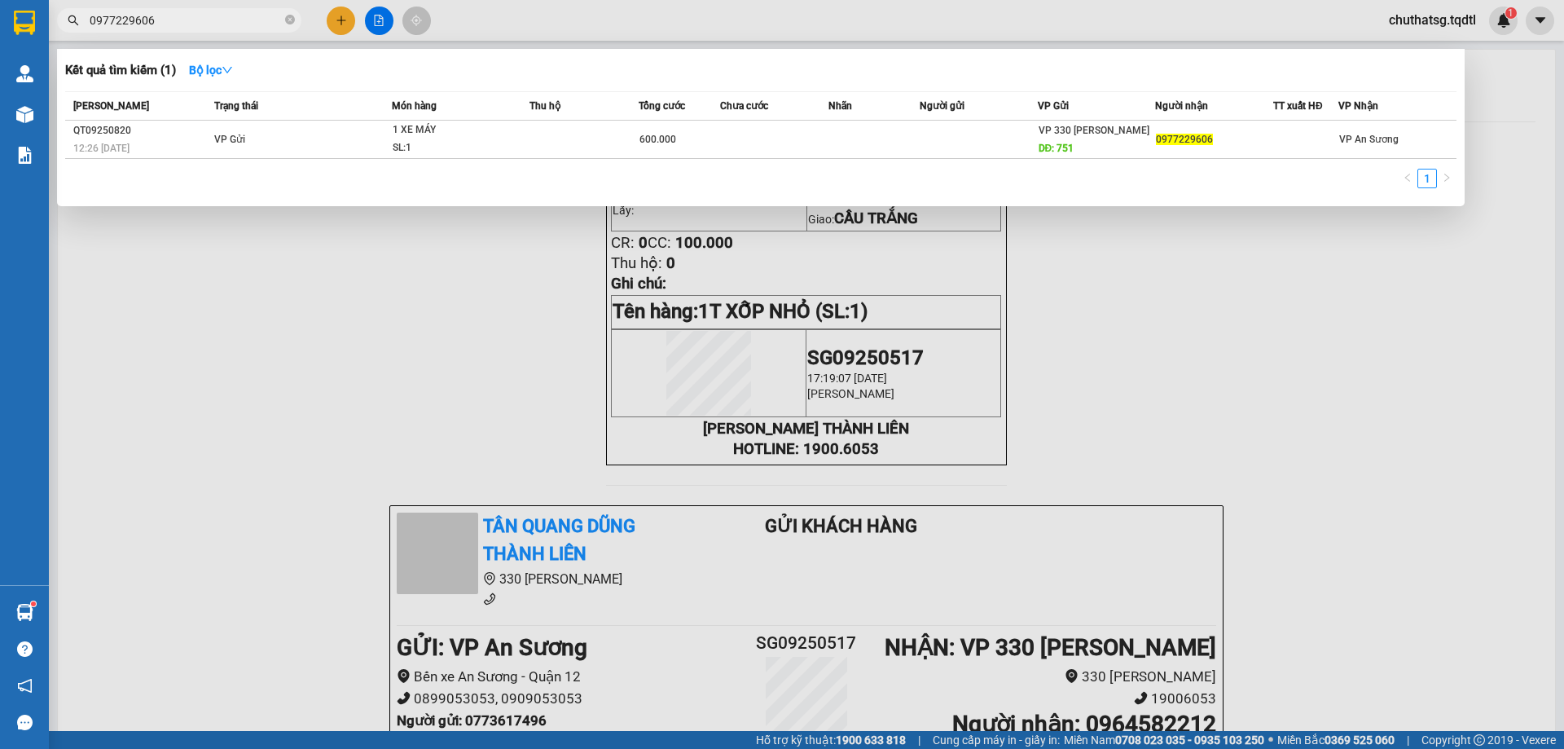
click at [209, 20] on input "0977229606" at bounding box center [186, 20] width 192 height 18
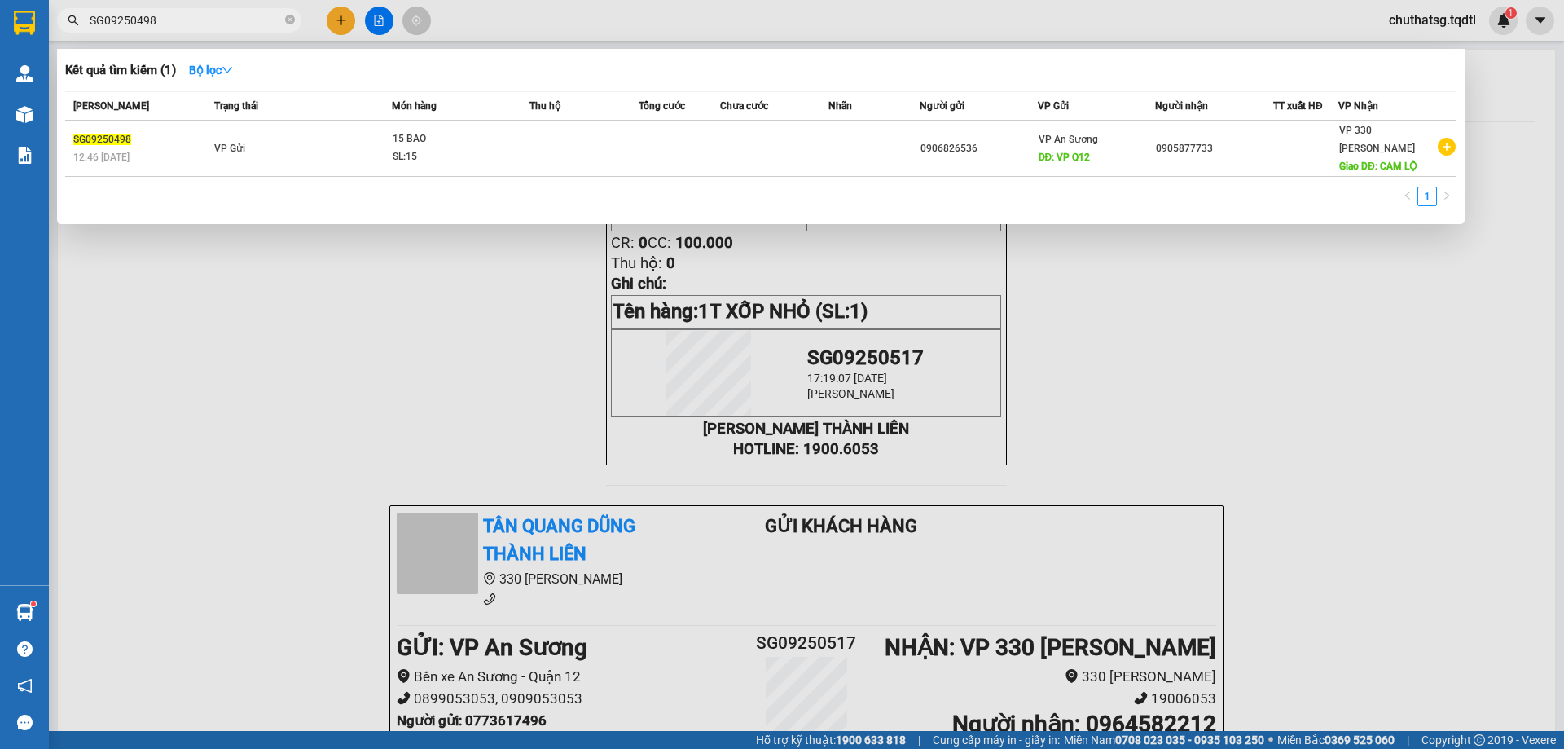
click at [204, 15] on input "SG09250498" at bounding box center [186, 20] width 192 height 18
click at [200, 441] on div at bounding box center [782, 374] width 1564 height 749
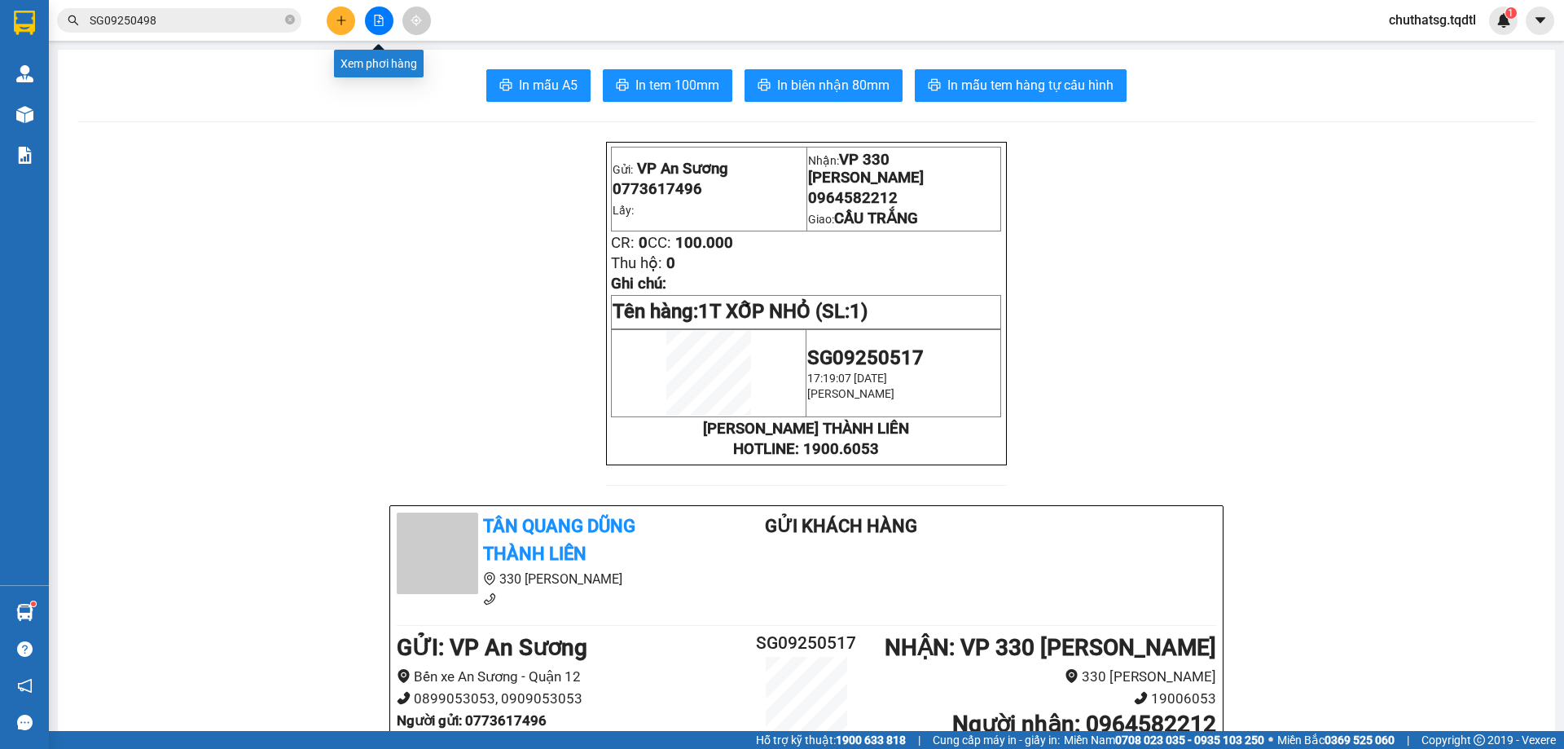
click at [375, 20] on icon "file-add" at bounding box center [379, 20] width 9 height 11
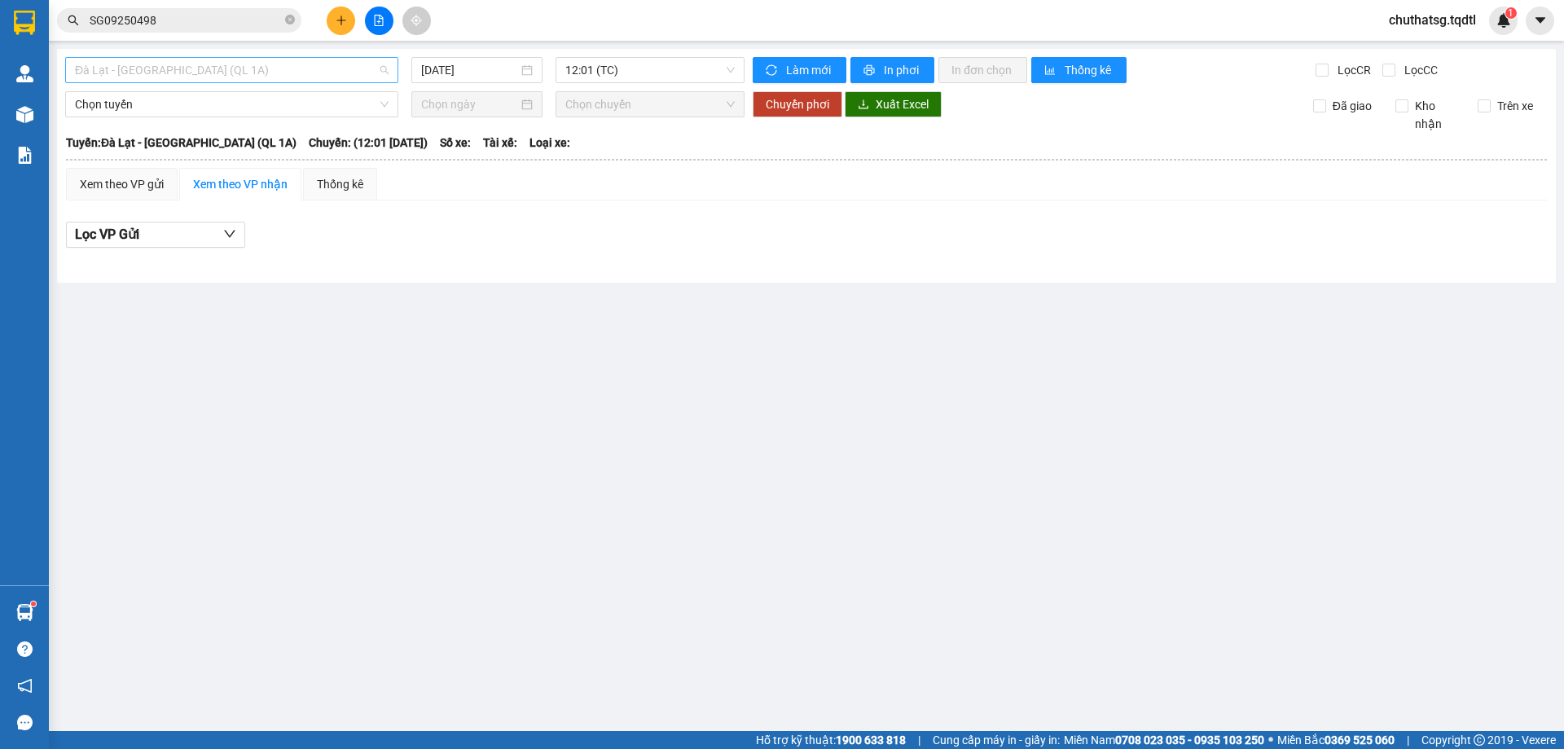
click at [305, 71] on span "Đà Lạt - Sài Gòn (QL 1A)" at bounding box center [232, 70] width 314 height 24
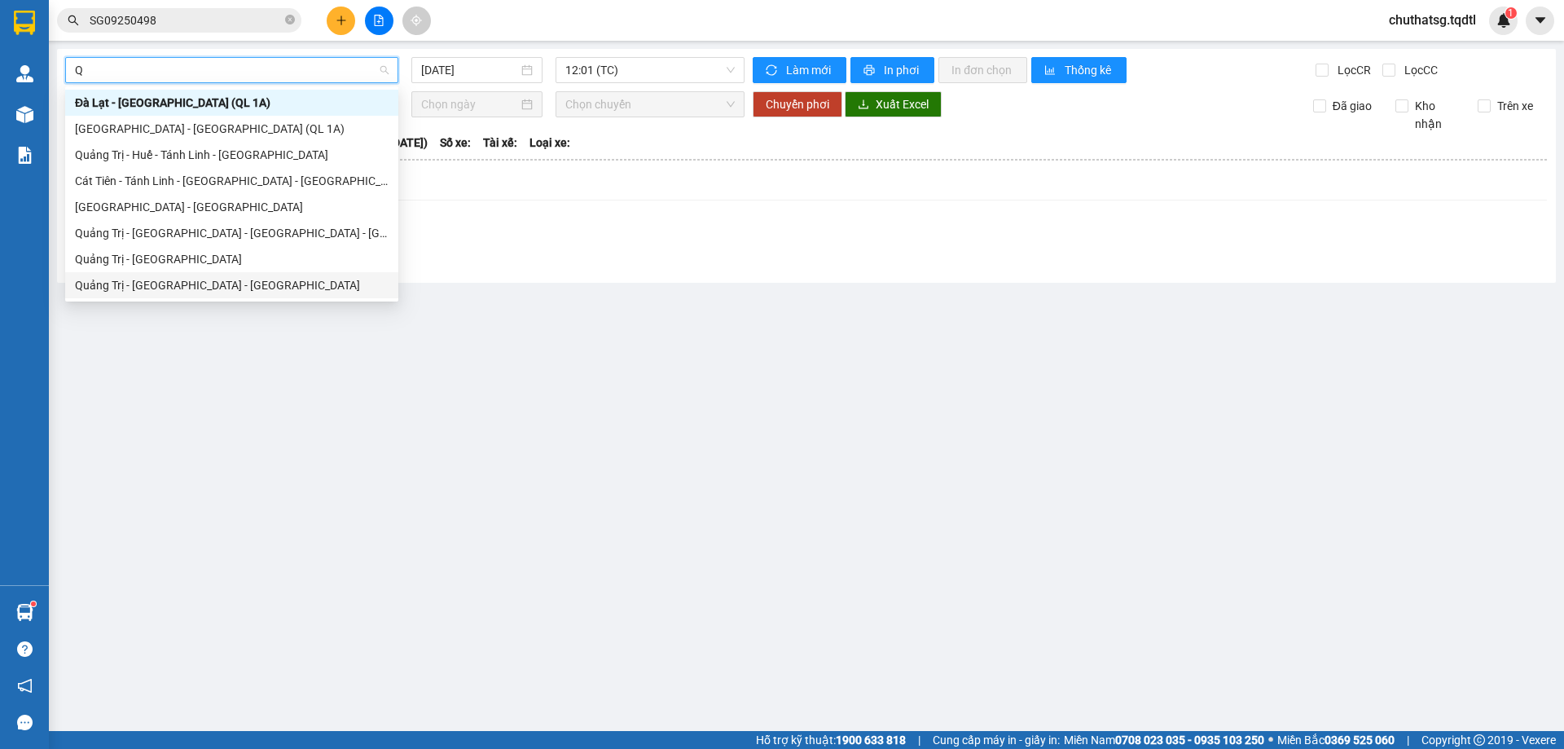
click at [118, 283] on div "Quảng Trị - Bình Dương - Bình Phước" at bounding box center [232, 285] width 314 height 18
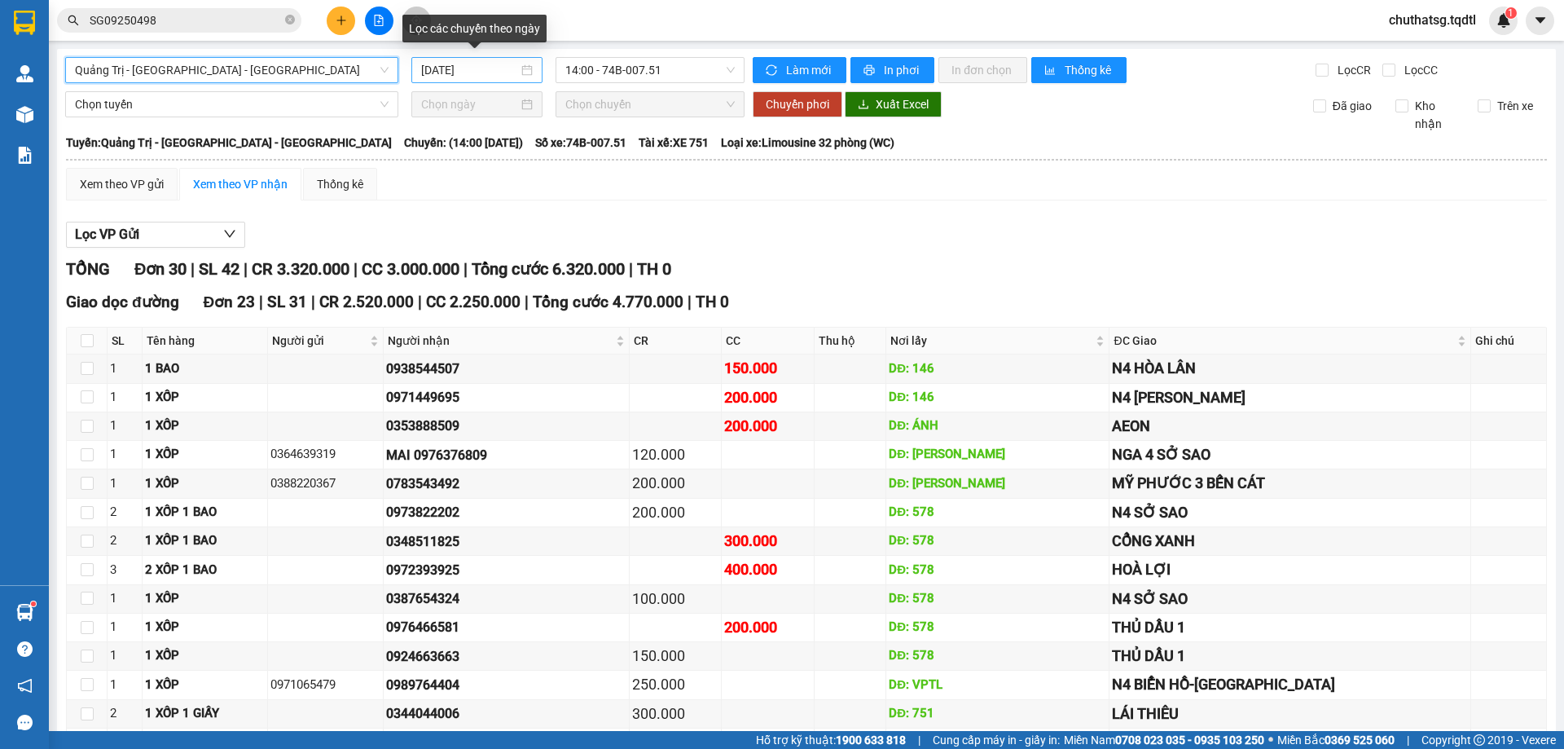
click at [493, 73] on input "[DATE]" at bounding box center [469, 70] width 97 height 18
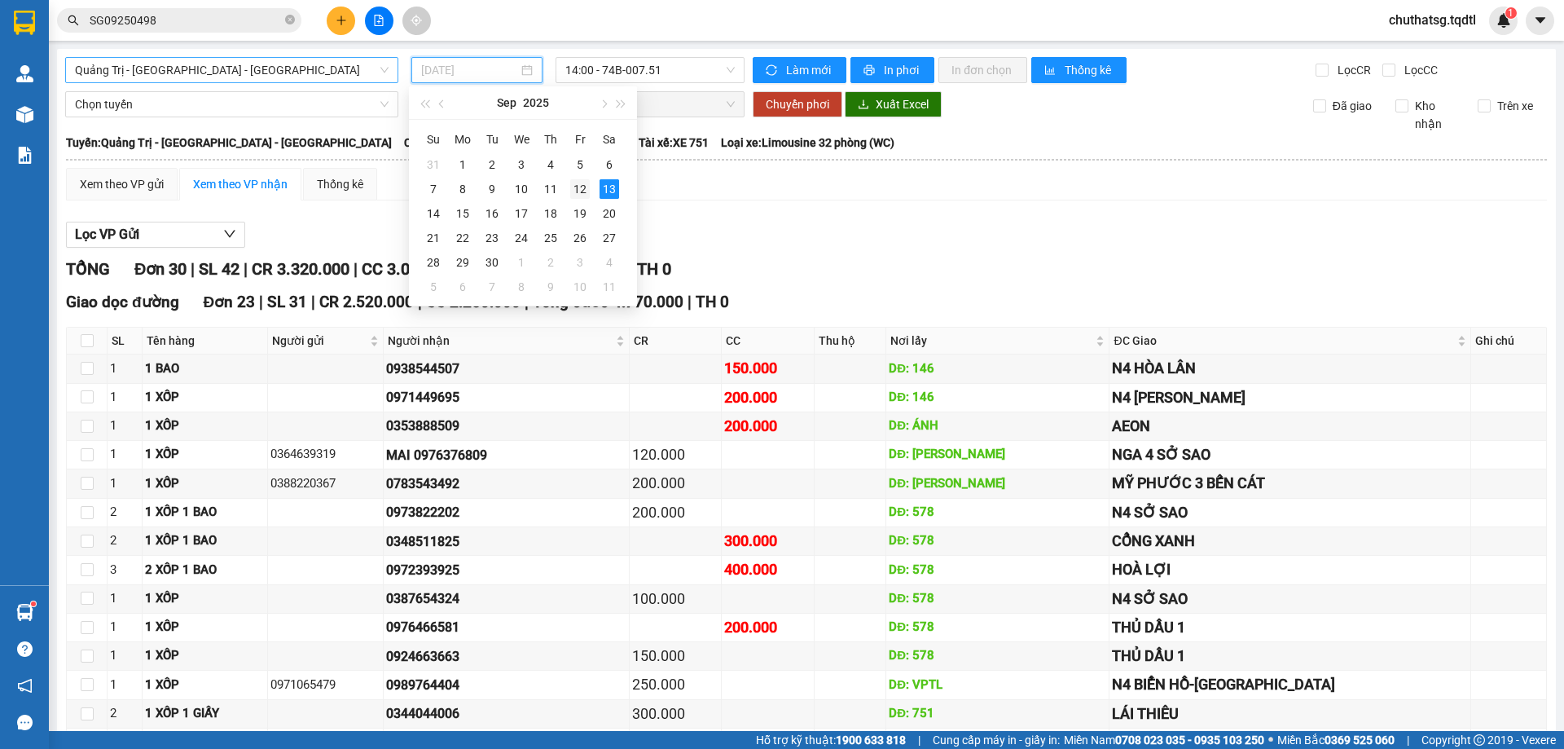
click at [578, 187] on div "12" at bounding box center [580, 189] width 20 height 20
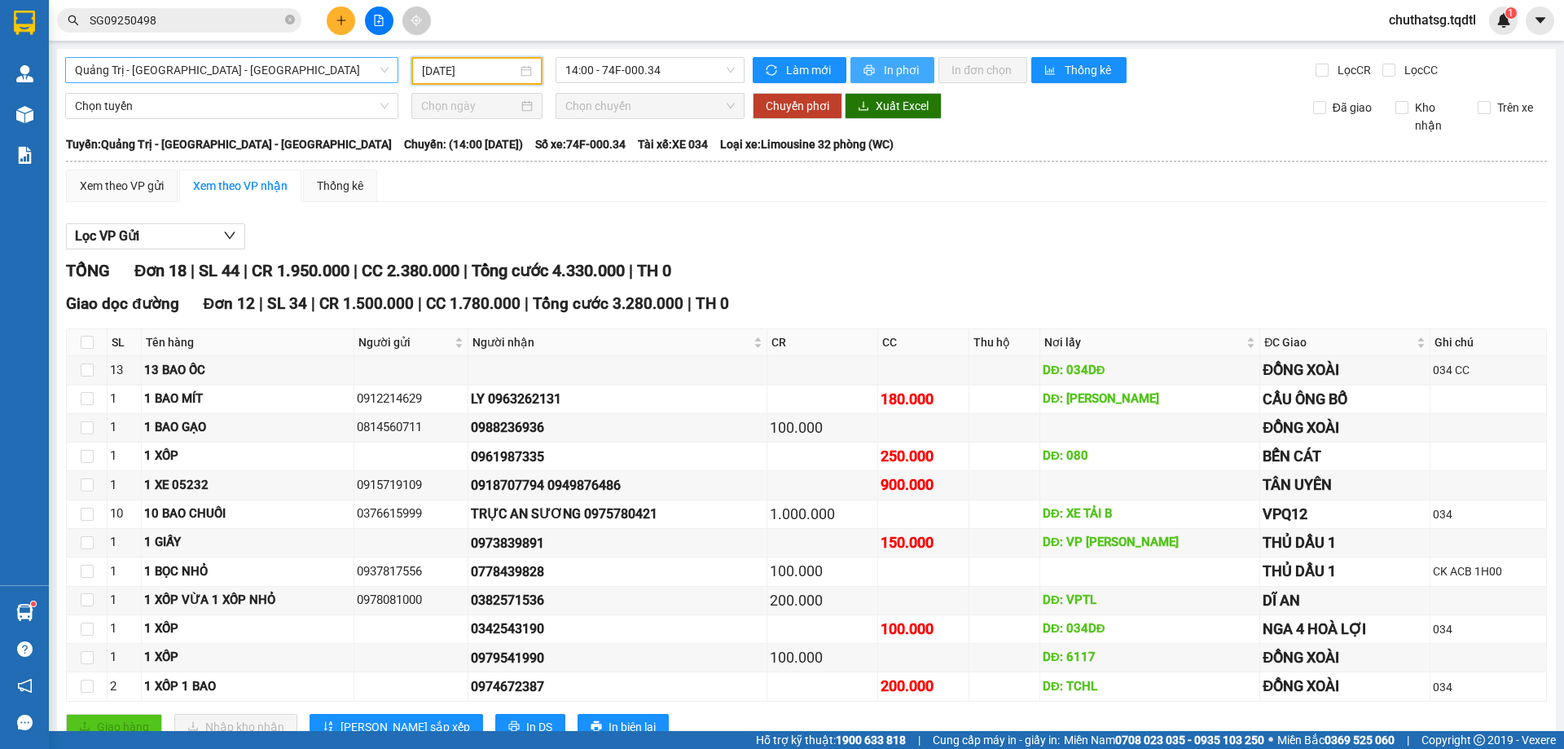
click at [866, 66] on icon "printer" at bounding box center [869, 69] width 11 height 11
click at [340, 19] on icon "plus" at bounding box center [341, 20] width 11 height 11
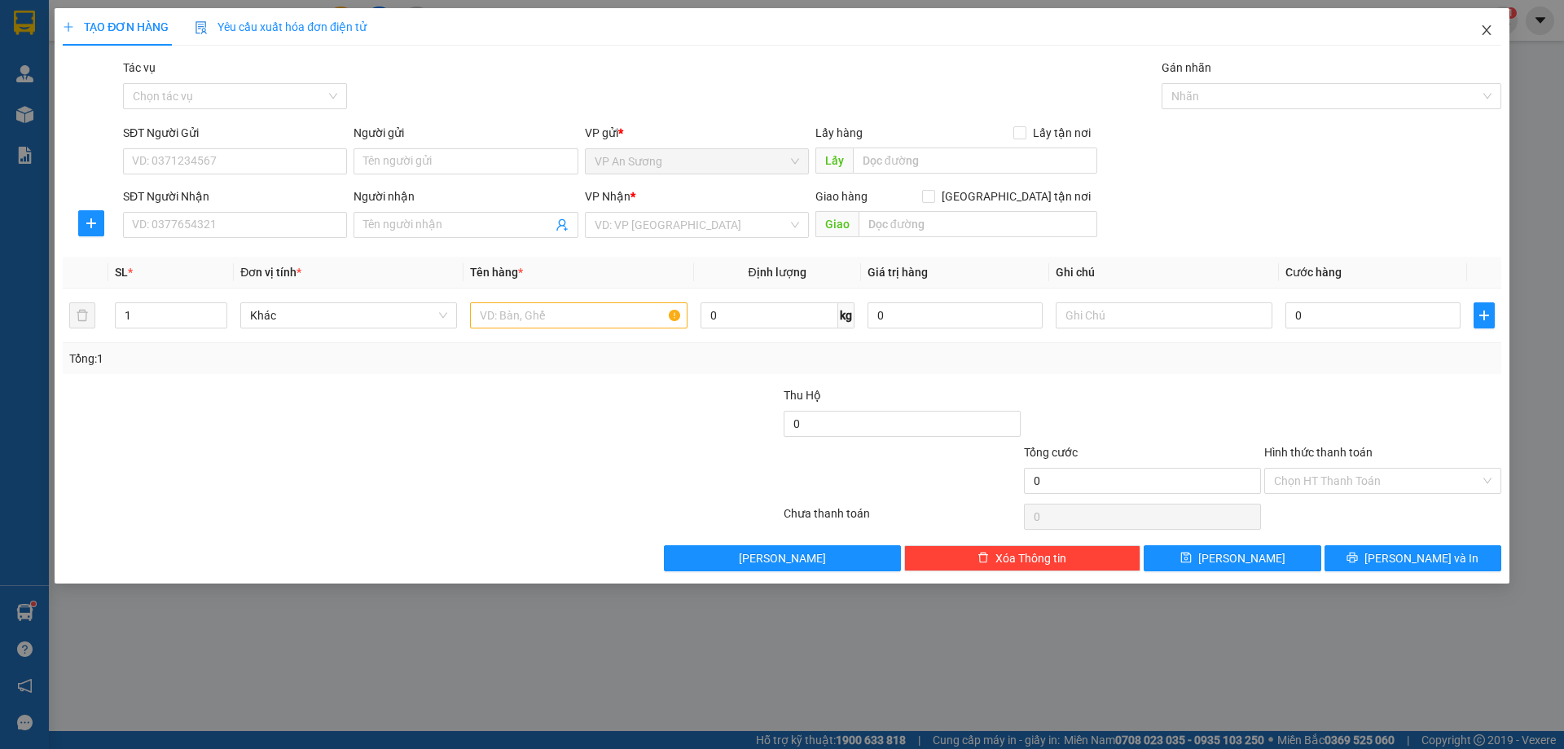
click at [1484, 25] on icon "close" at bounding box center [1487, 30] width 13 height 13
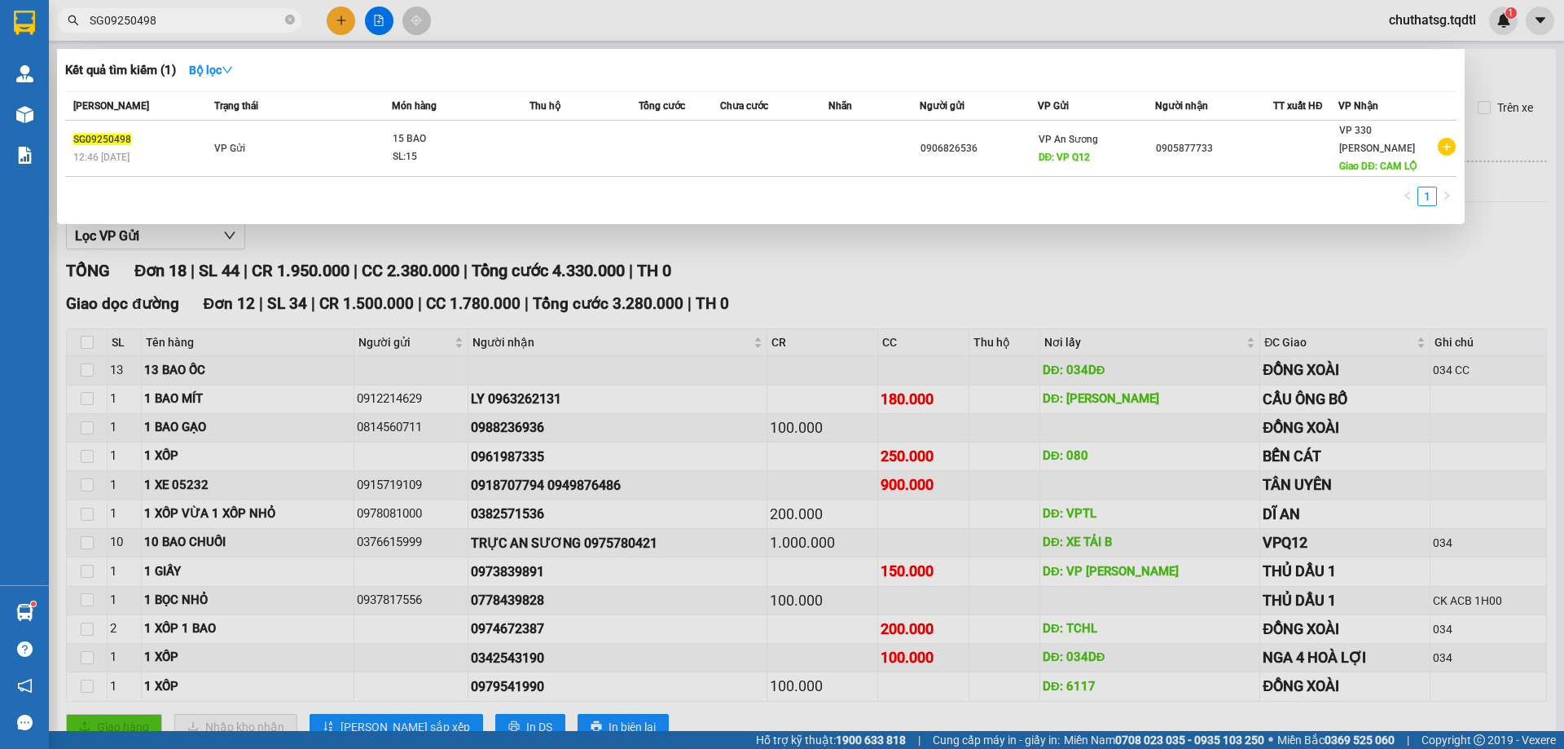
click at [171, 18] on input "SG09250498" at bounding box center [186, 20] width 192 height 18
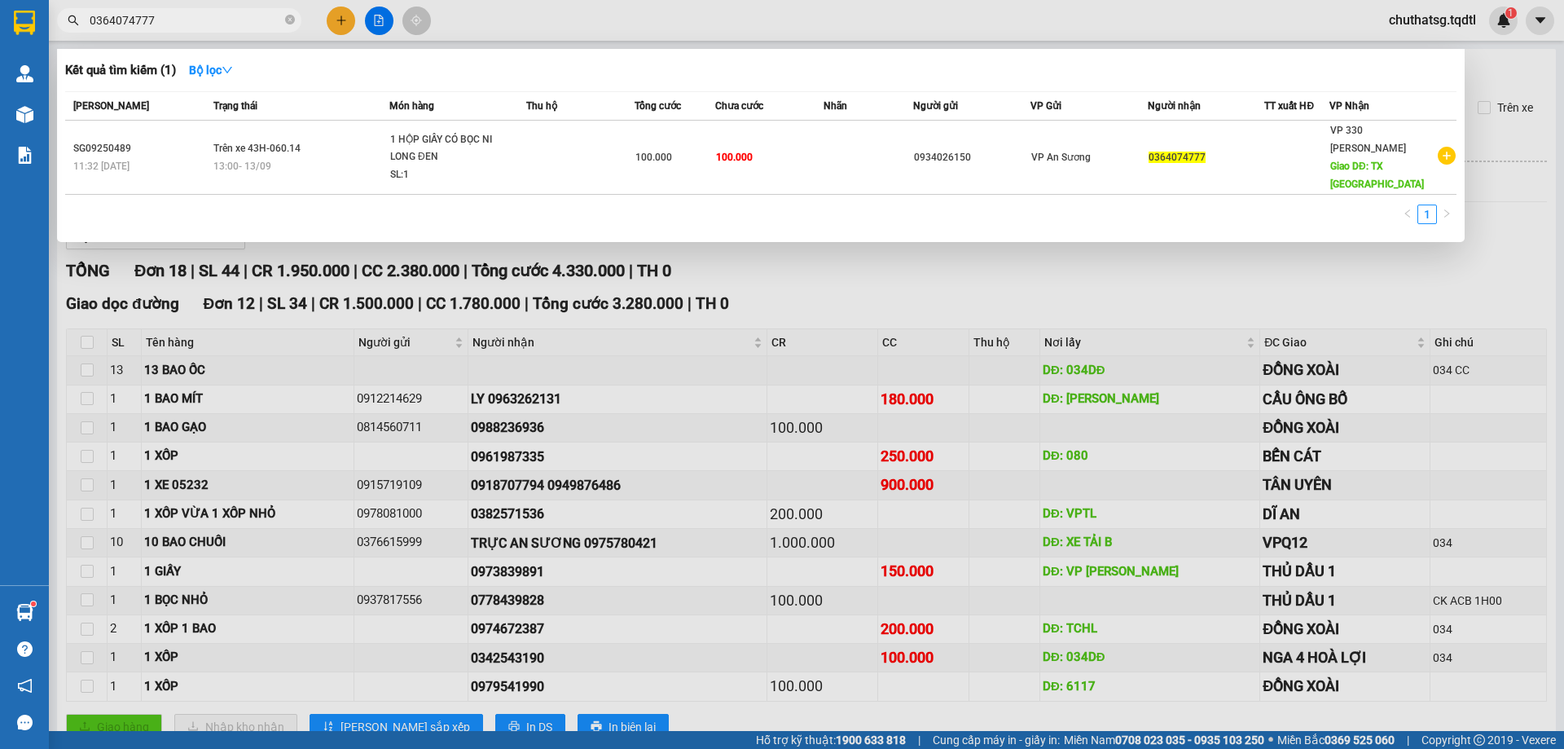
click at [1151, 264] on div at bounding box center [782, 374] width 1564 height 749
click at [179, 20] on input "0364074777" at bounding box center [186, 20] width 192 height 18
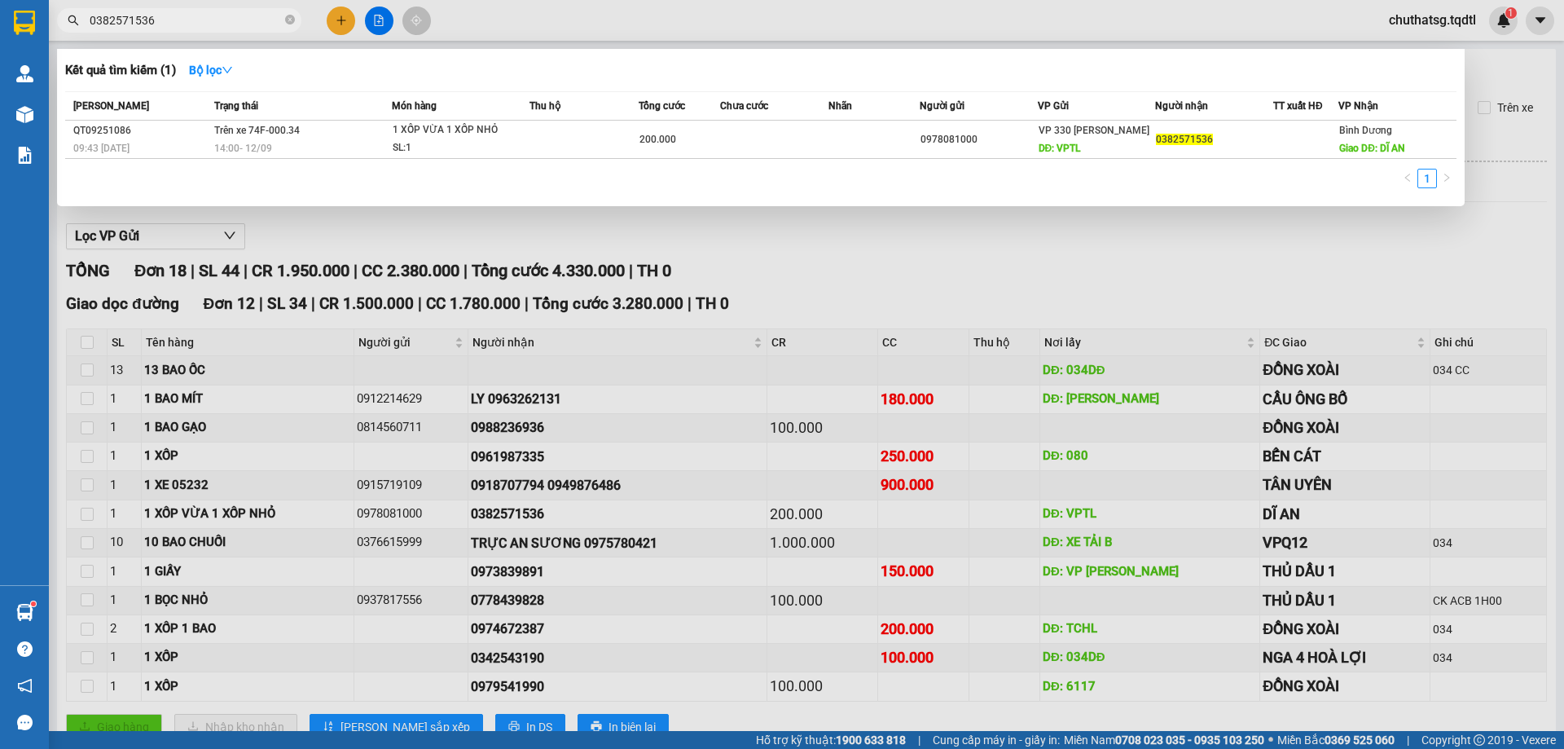
click at [344, 20] on div at bounding box center [782, 374] width 1564 height 749
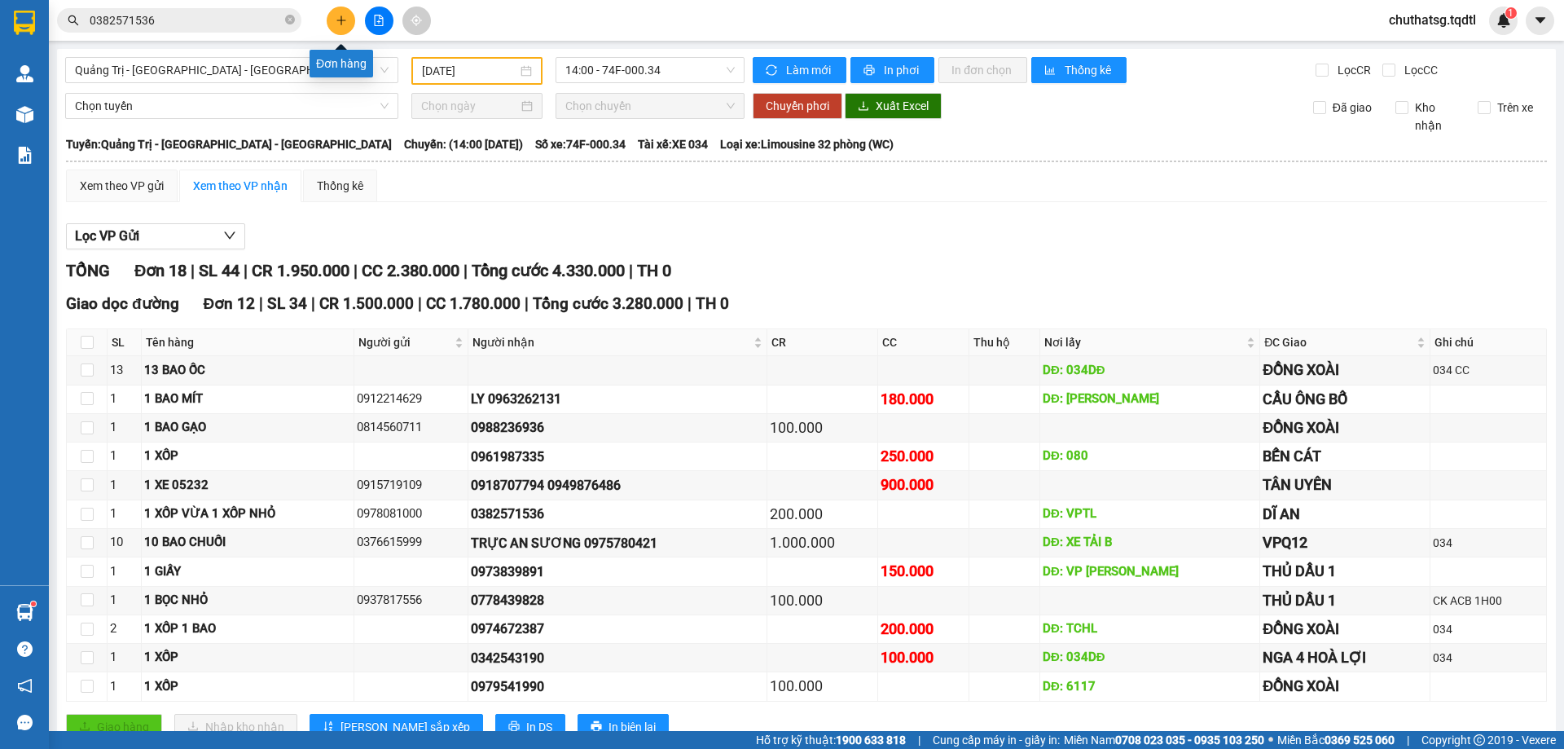
click at [344, 20] on icon "plus" at bounding box center [341, 20] width 9 height 1
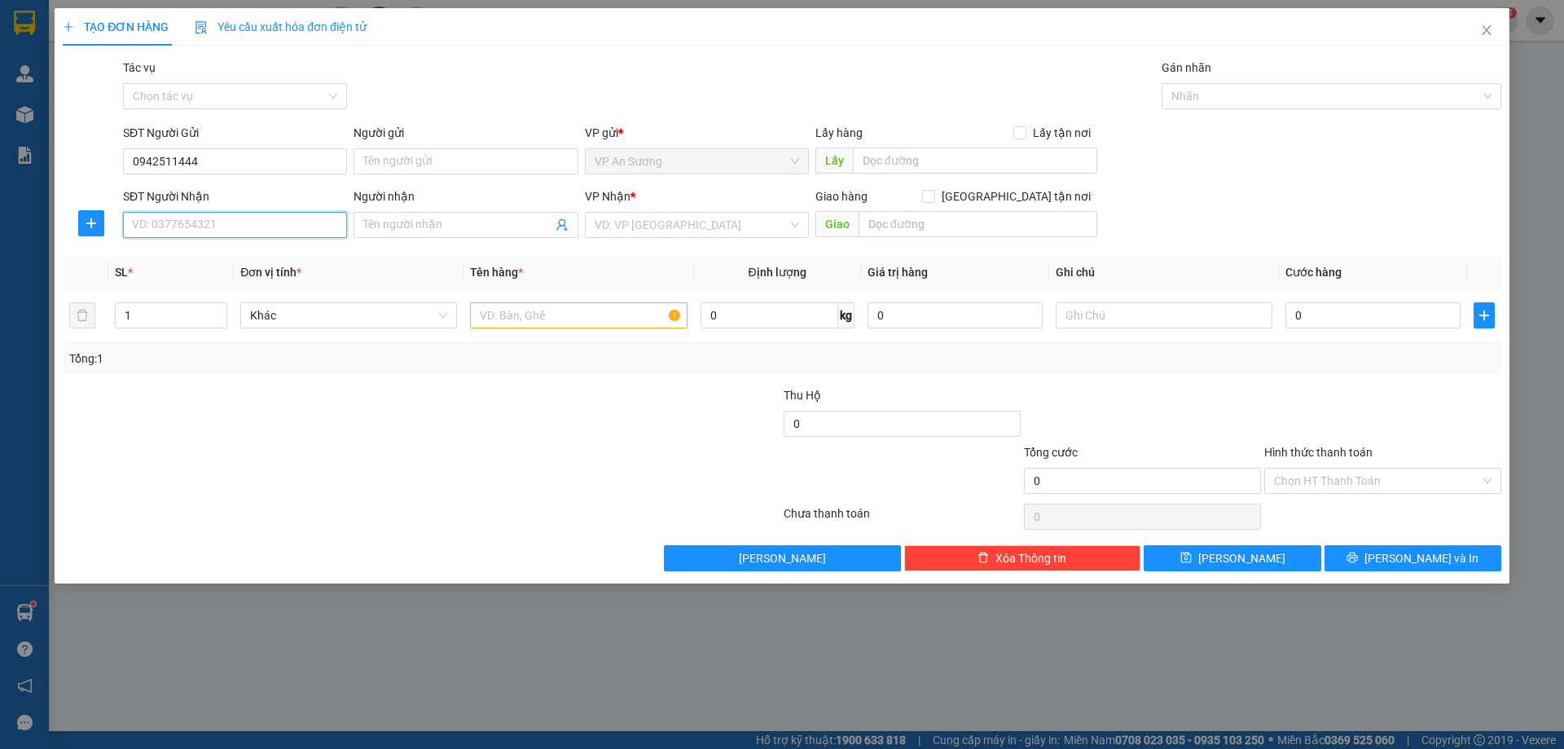
click at [240, 227] on input "SĐT Người Nhận" at bounding box center [235, 225] width 224 height 26
click at [204, 165] on input "0942511444" at bounding box center [235, 161] width 224 height 26
click at [625, 232] on input "search" at bounding box center [691, 225] width 193 height 24
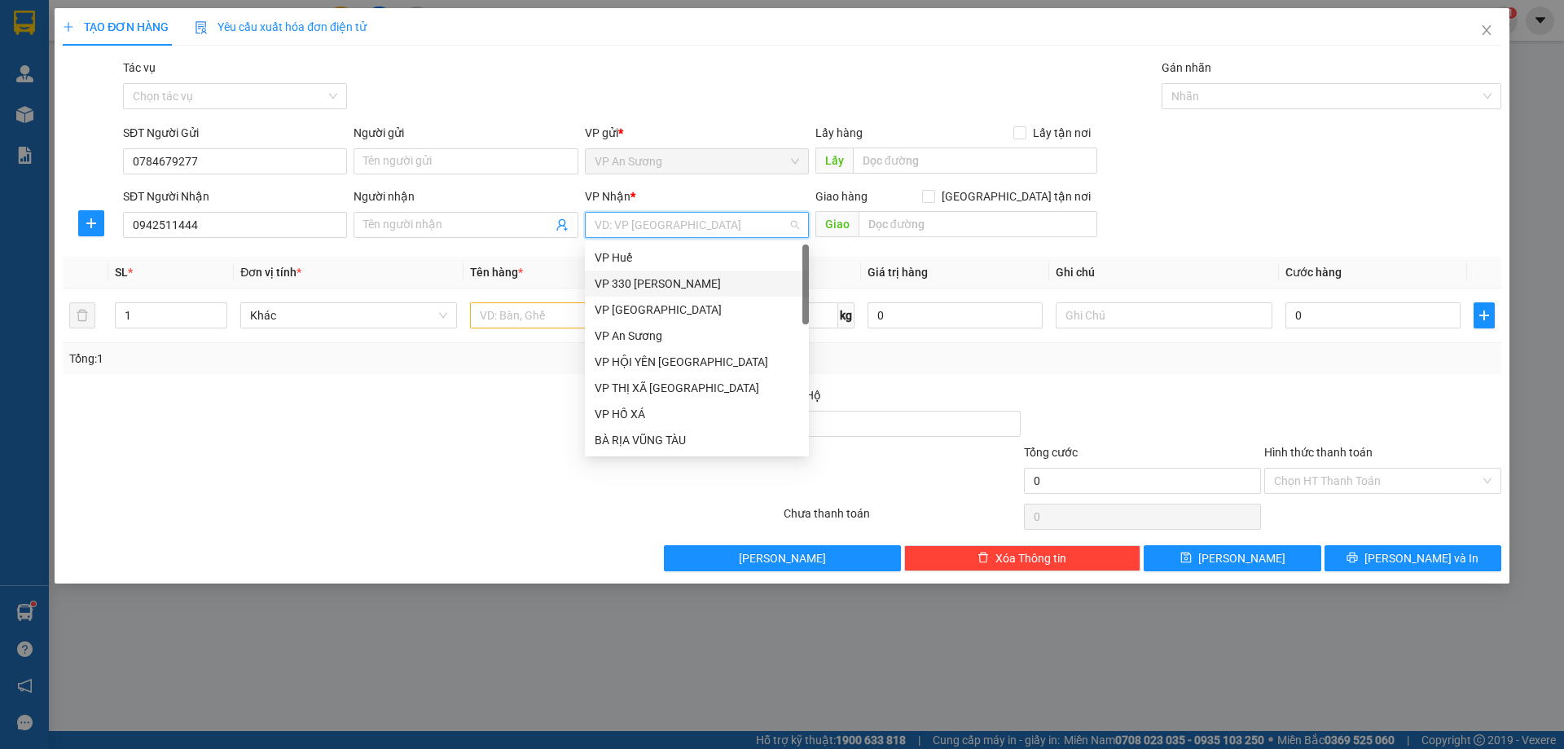
click at [645, 285] on div "VP 330 [PERSON_NAME]" at bounding box center [697, 284] width 205 height 18
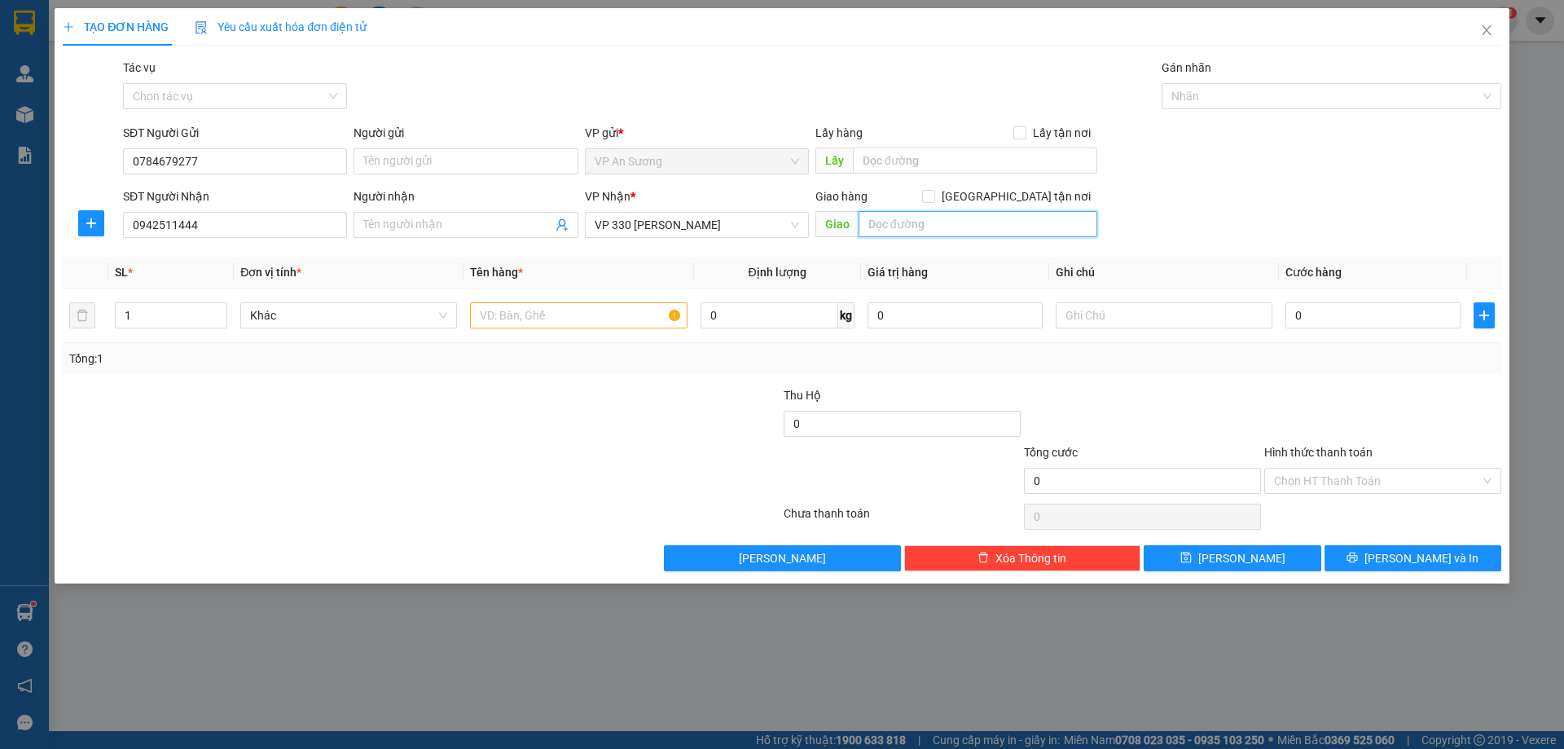
click at [922, 223] on input "text" at bounding box center [978, 224] width 239 height 26
click at [492, 315] on input "text" at bounding box center [578, 315] width 217 height 26
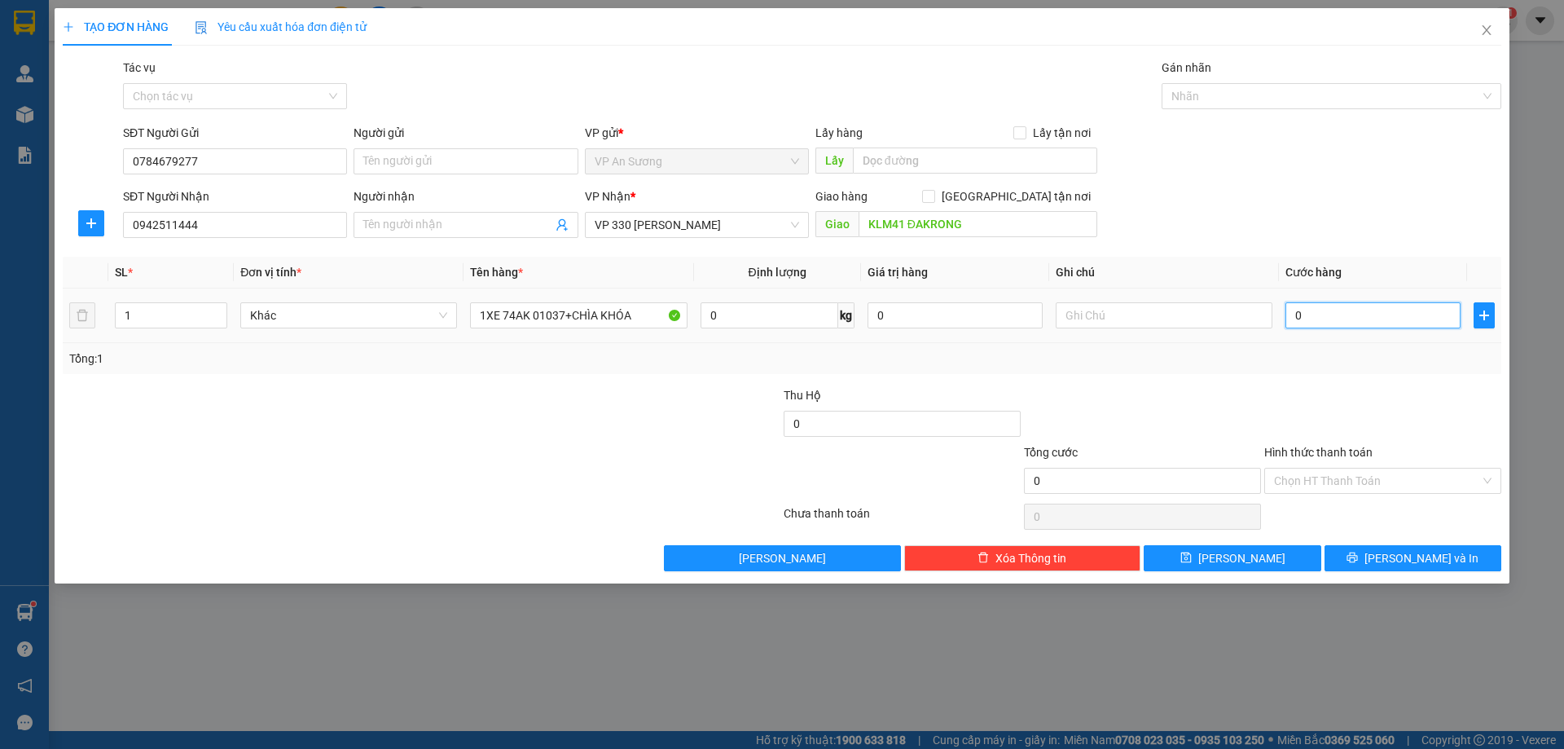
click at [1356, 321] on input "0" at bounding box center [1373, 315] width 175 height 26
click at [1201, 386] on div at bounding box center [1143, 414] width 240 height 57
click at [1410, 557] on span "Lưu và In" at bounding box center [1422, 558] width 114 height 18
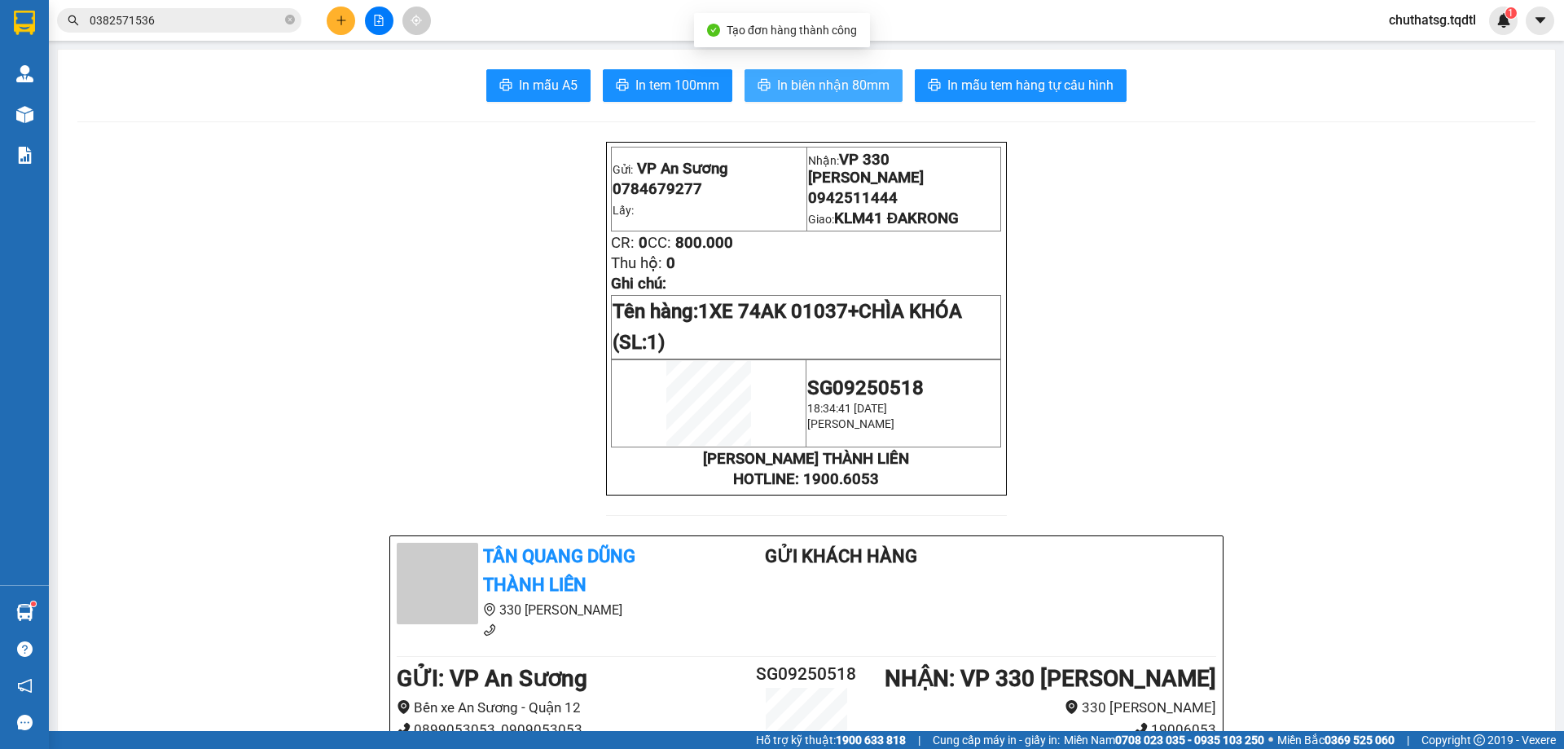
click at [812, 76] on span "In biên nhận 80mm" at bounding box center [833, 85] width 112 height 20
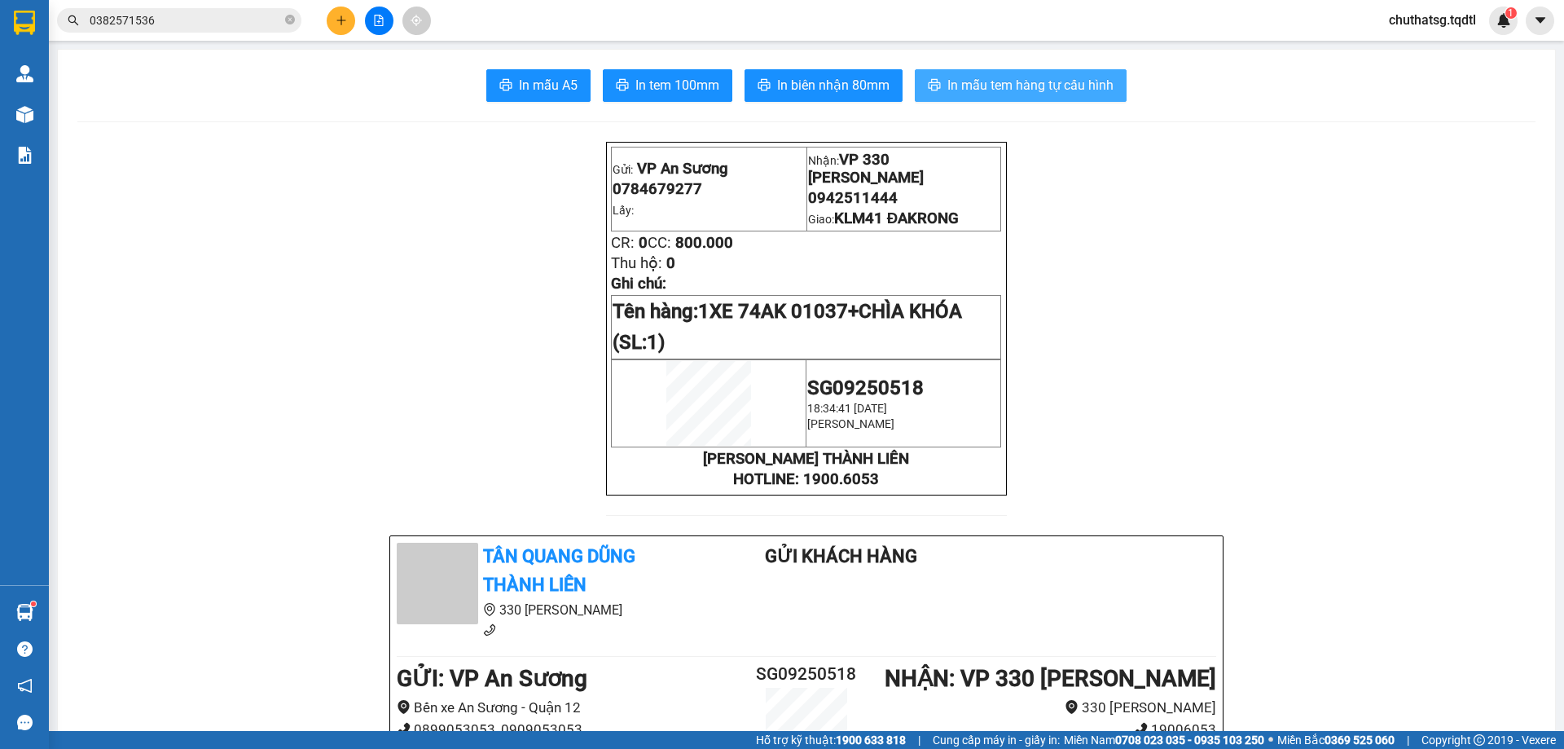
click at [991, 85] on span "In mẫu tem hàng tự cấu hình" at bounding box center [1031, 85] width 166 height 20
click at [343, 20] on icon "plus" at bounding box center [341, 20] width 11 height 11
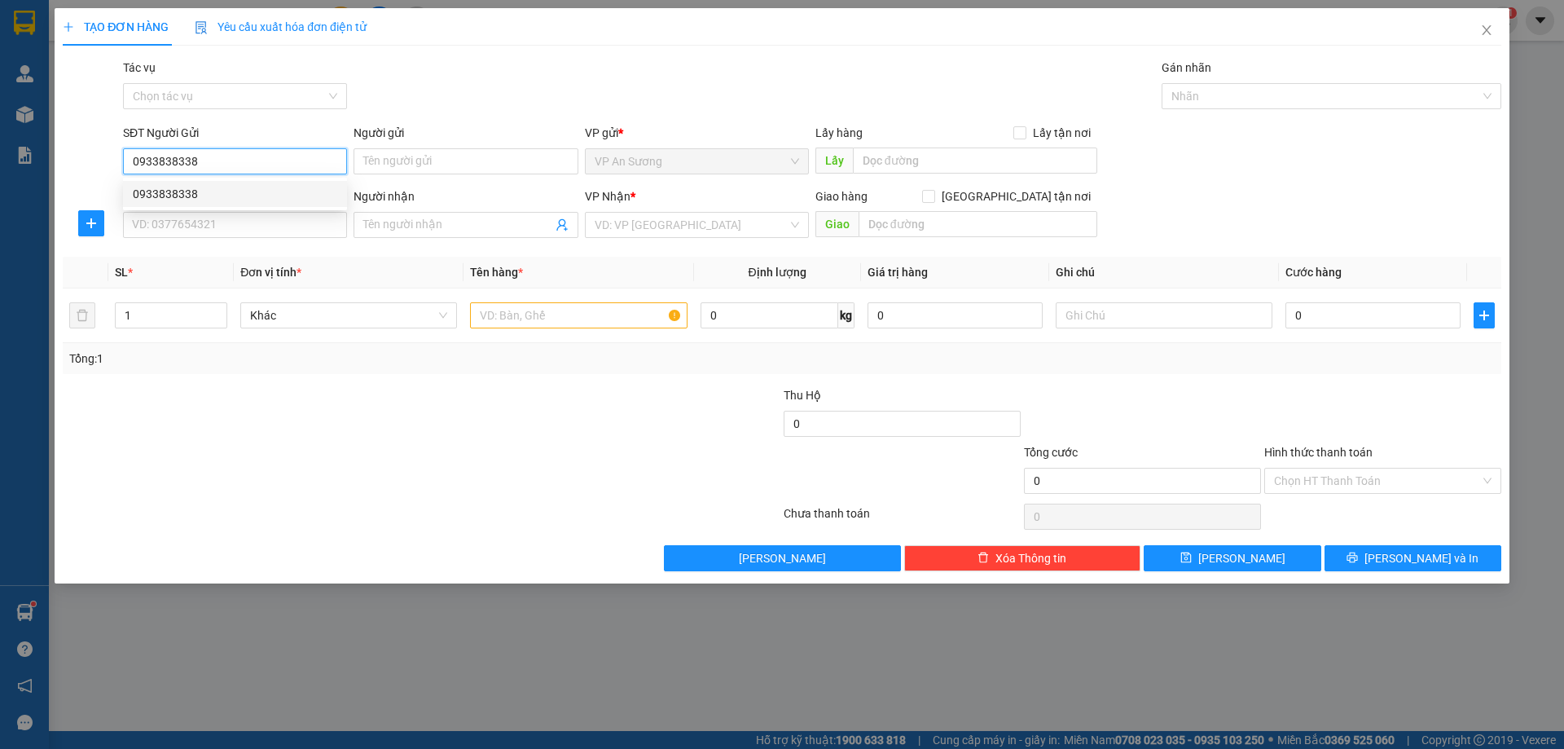
click at [161, 187] on div "0933838338" at bounding box center [235, 194] width 205 height 18
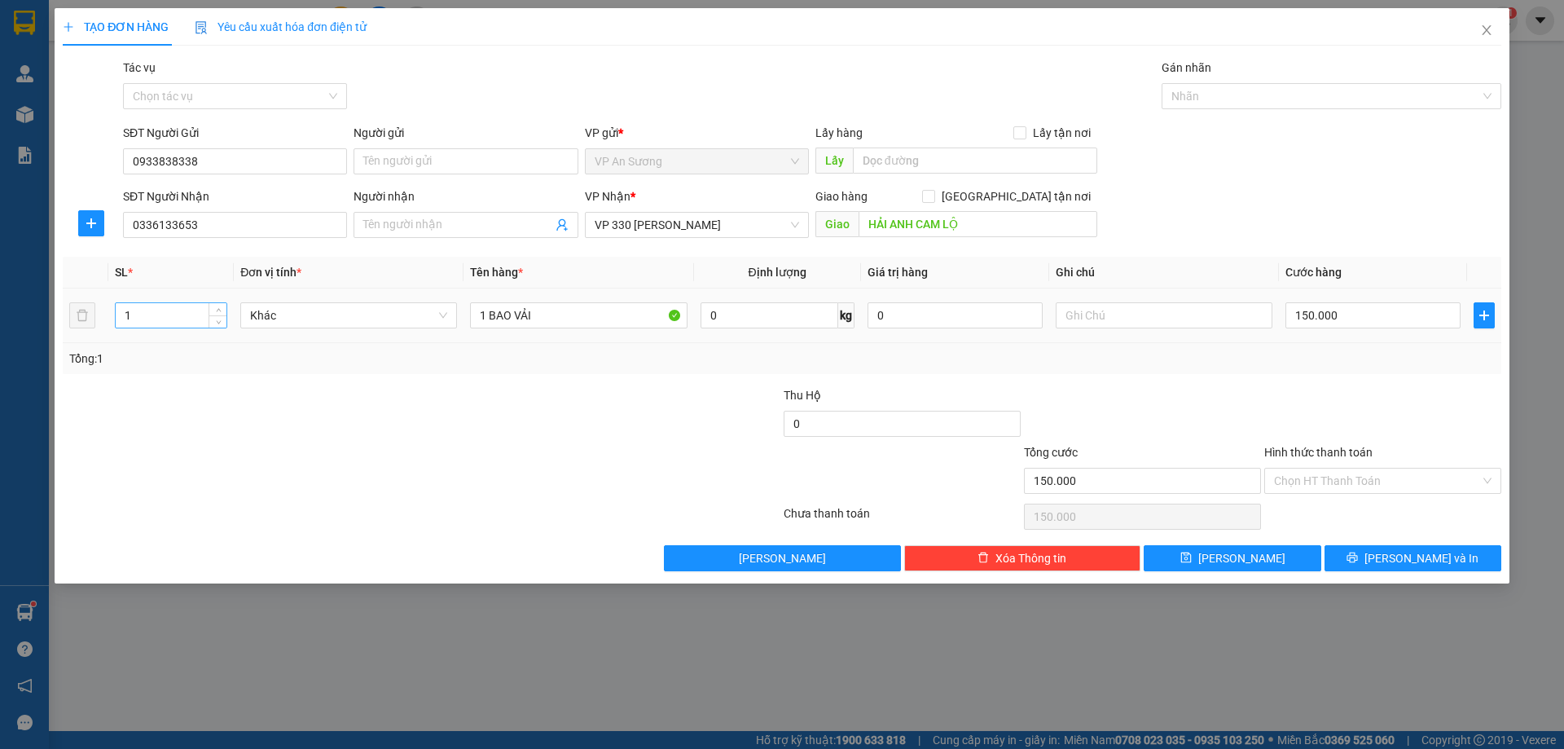
click at [139, 323] on input "1" at bounding box center [171, 315] width 111 height 24
click at [488, 314] on input "1 BAO VẢI" at bounding box center [578, 315] width 217 height 26
click at [1343, 315] on input "150.000" at bounding box center [1373, 315] width 175 height 26
click at [1218, 406] on div at bounding box center [1143, 414] width 240 height 57
drag, startPoint x: 1427, startPoint y: 559, endPoint x: 1422, endPoint y: 551, distance: 9.5
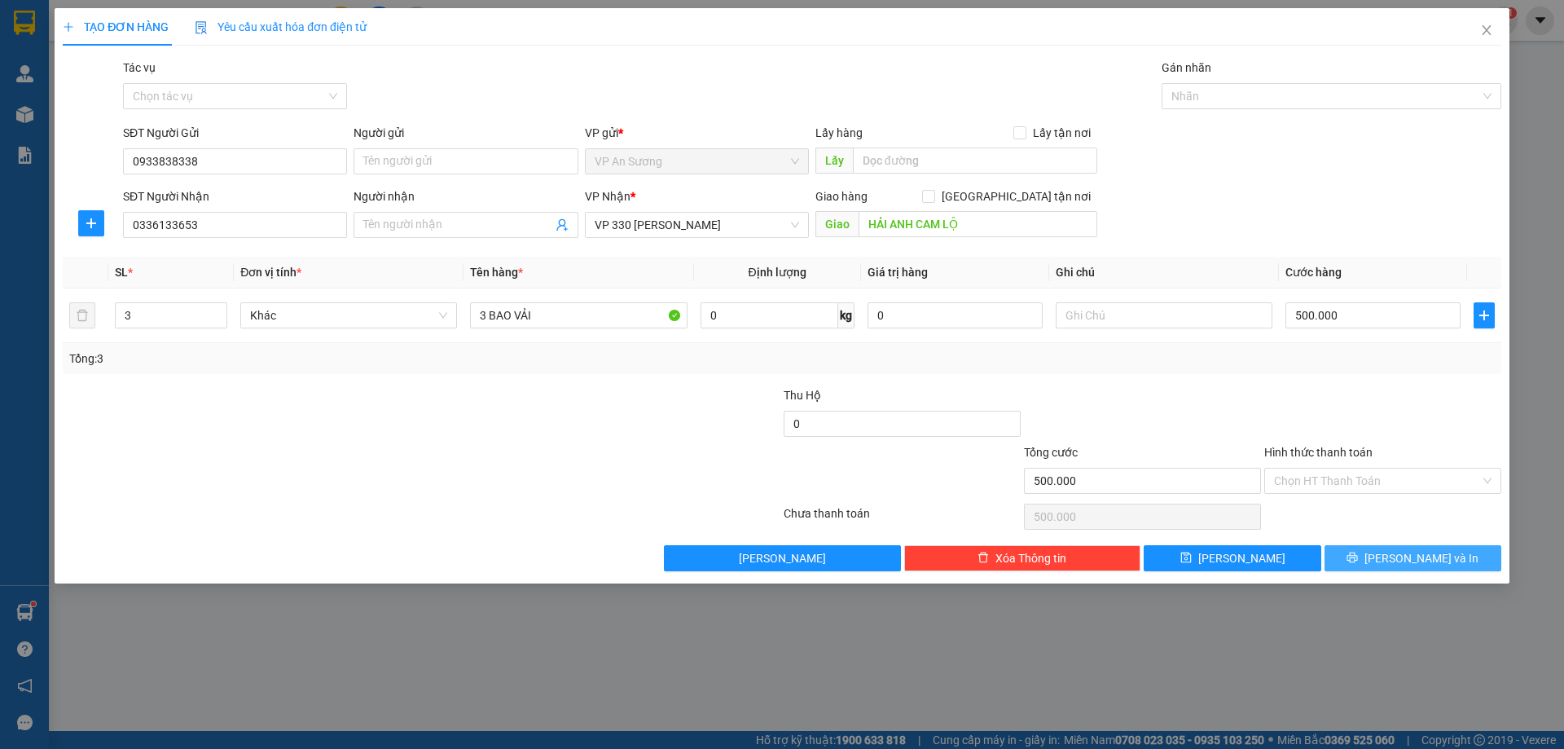
click at [1426, 559] on span "Lưu và In" at bounding box center [1422, 558] width 114 height 18
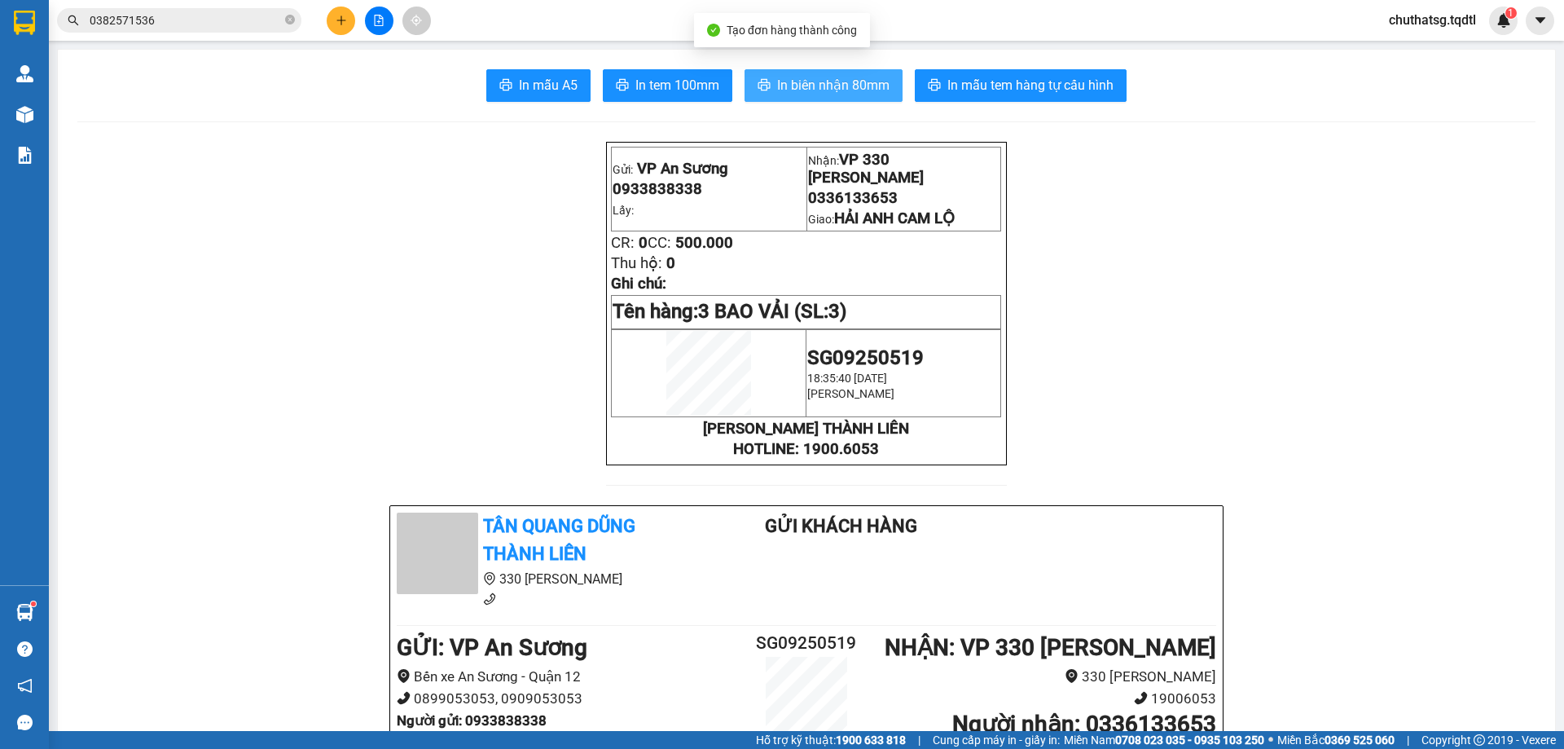
click at [795, 81] on span "In biên nhận 80mm" at bounding box center [833, 85] width 112 height 20
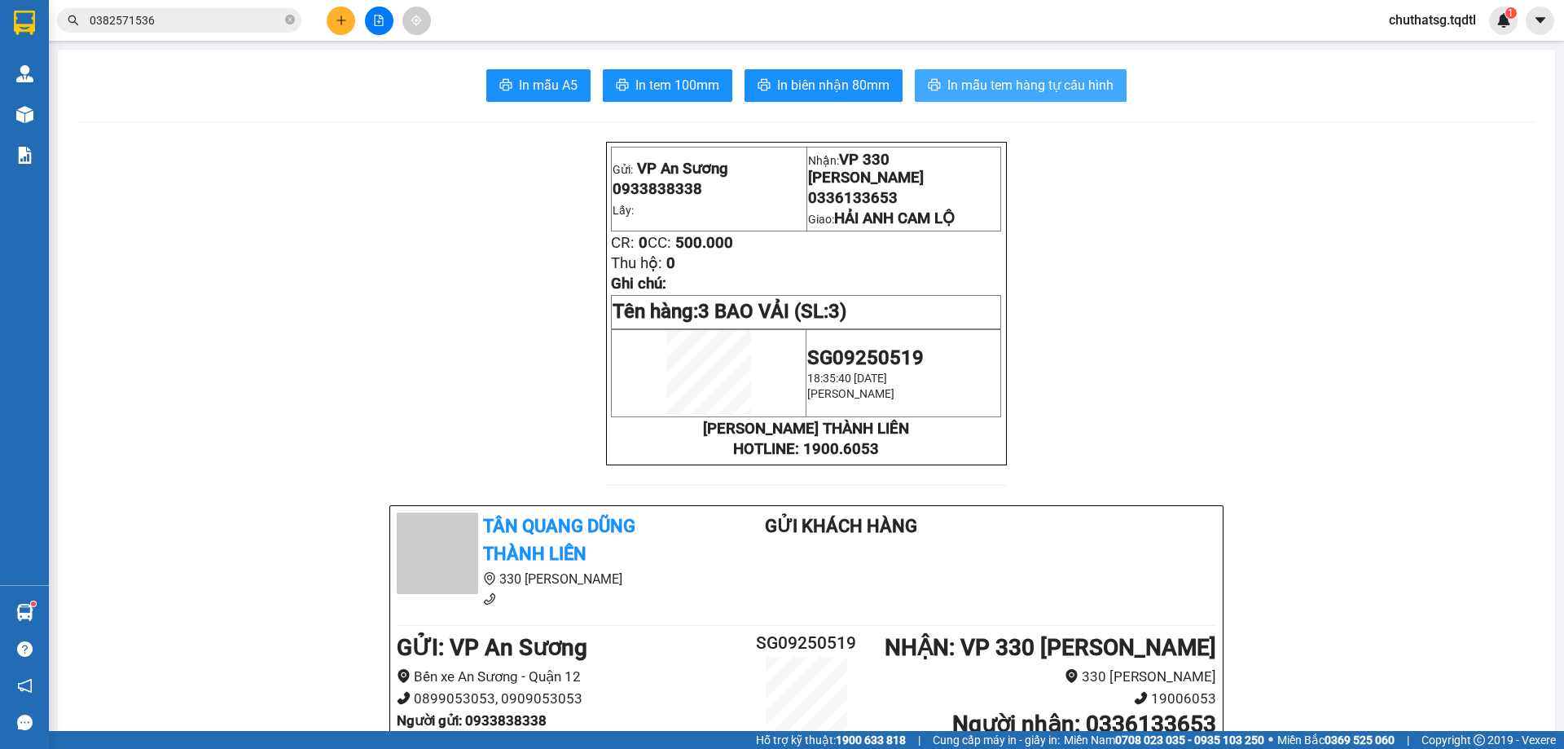
drag, startPoint x: 1005, startPoint y: 77, endPoint x: 1024, endPoint y: 102, distance: 31.9
click at [1008, 77] on span "In mẫu tem hàng tự cấu hình" at bounding box center [1031, 85] width 166 height 20
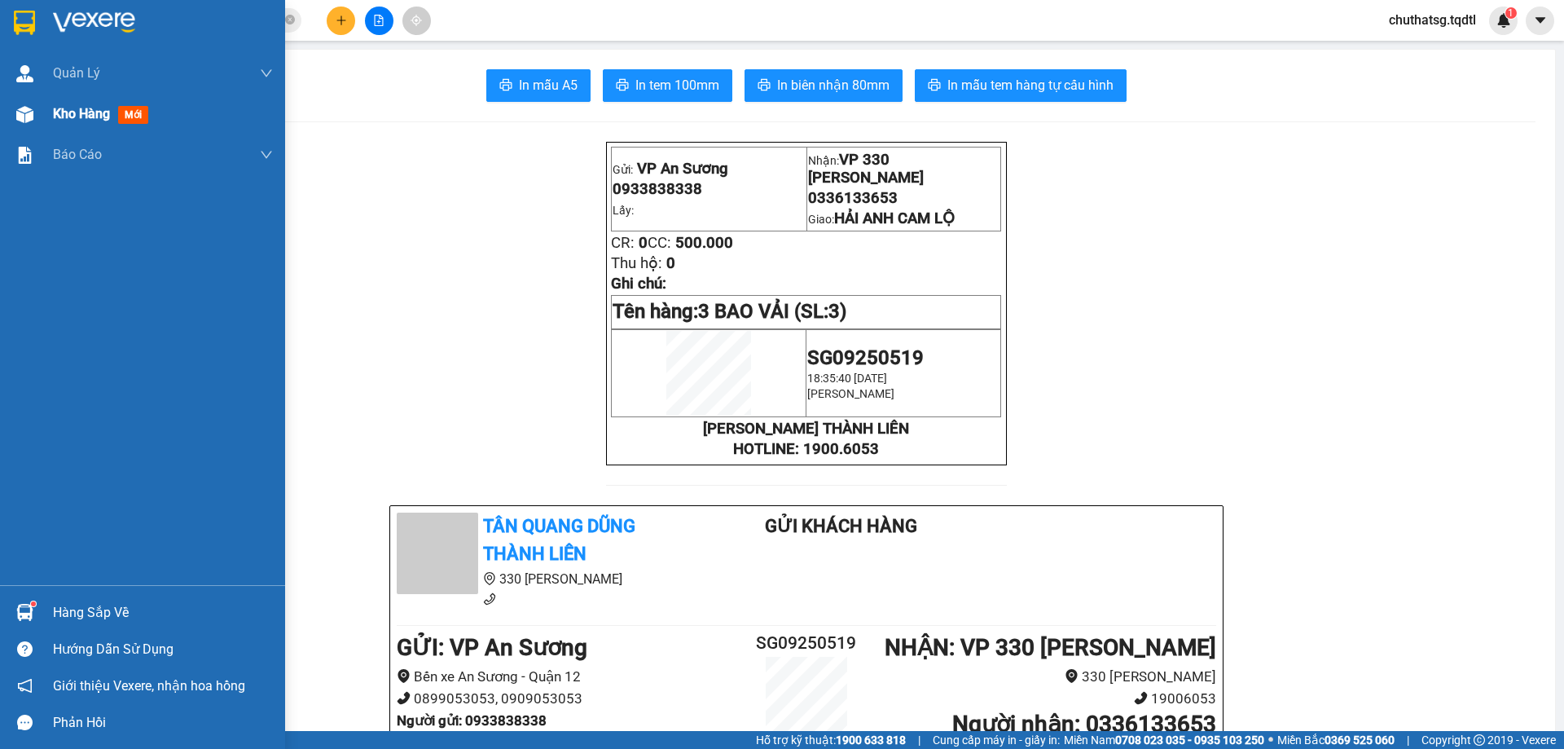
click at [74, 103] on div "Kho hàng mới" at bounding box center [104, 113] width 102 height 20
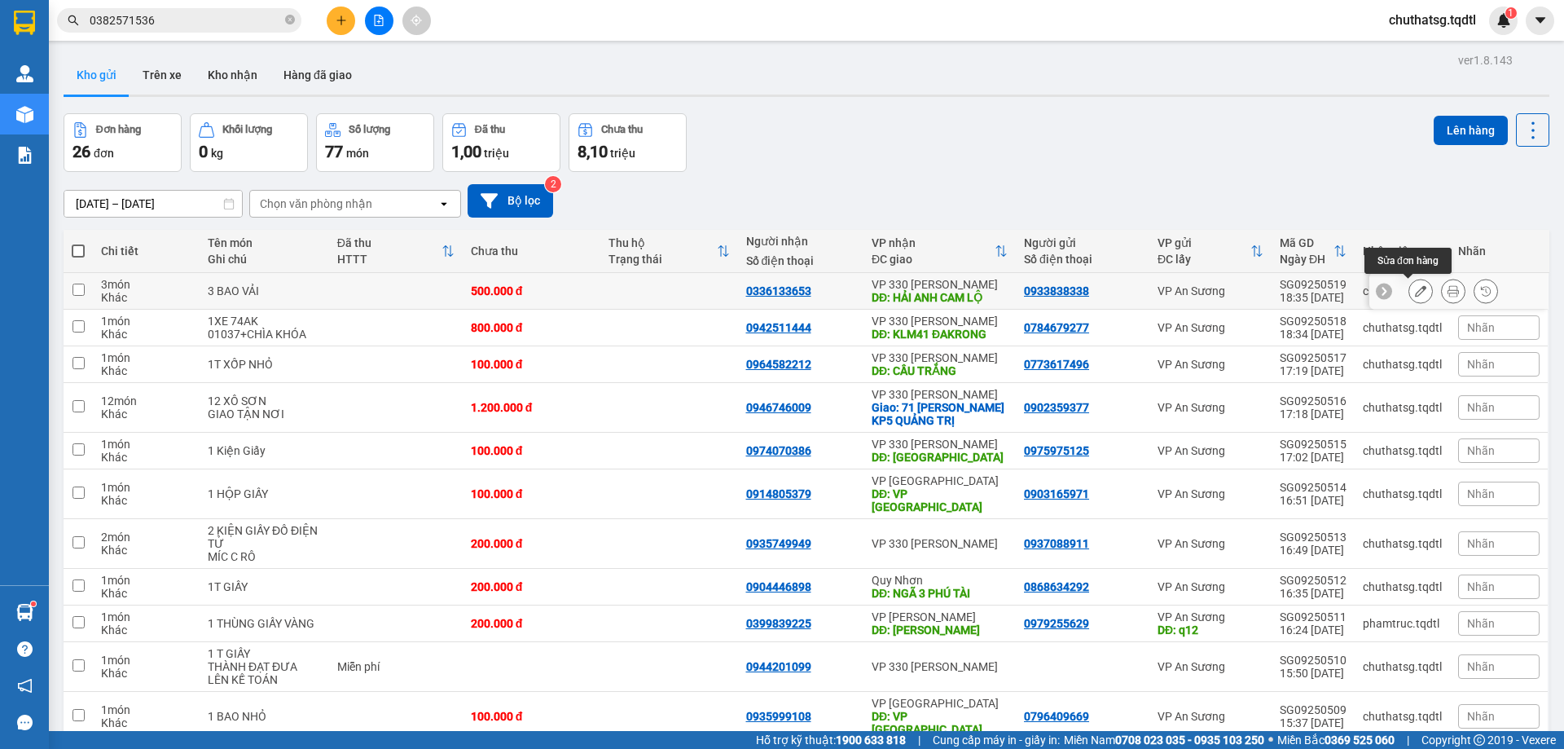
click at [1415, 288] on icon at bounding box center [1420, 290] width 11 height 11
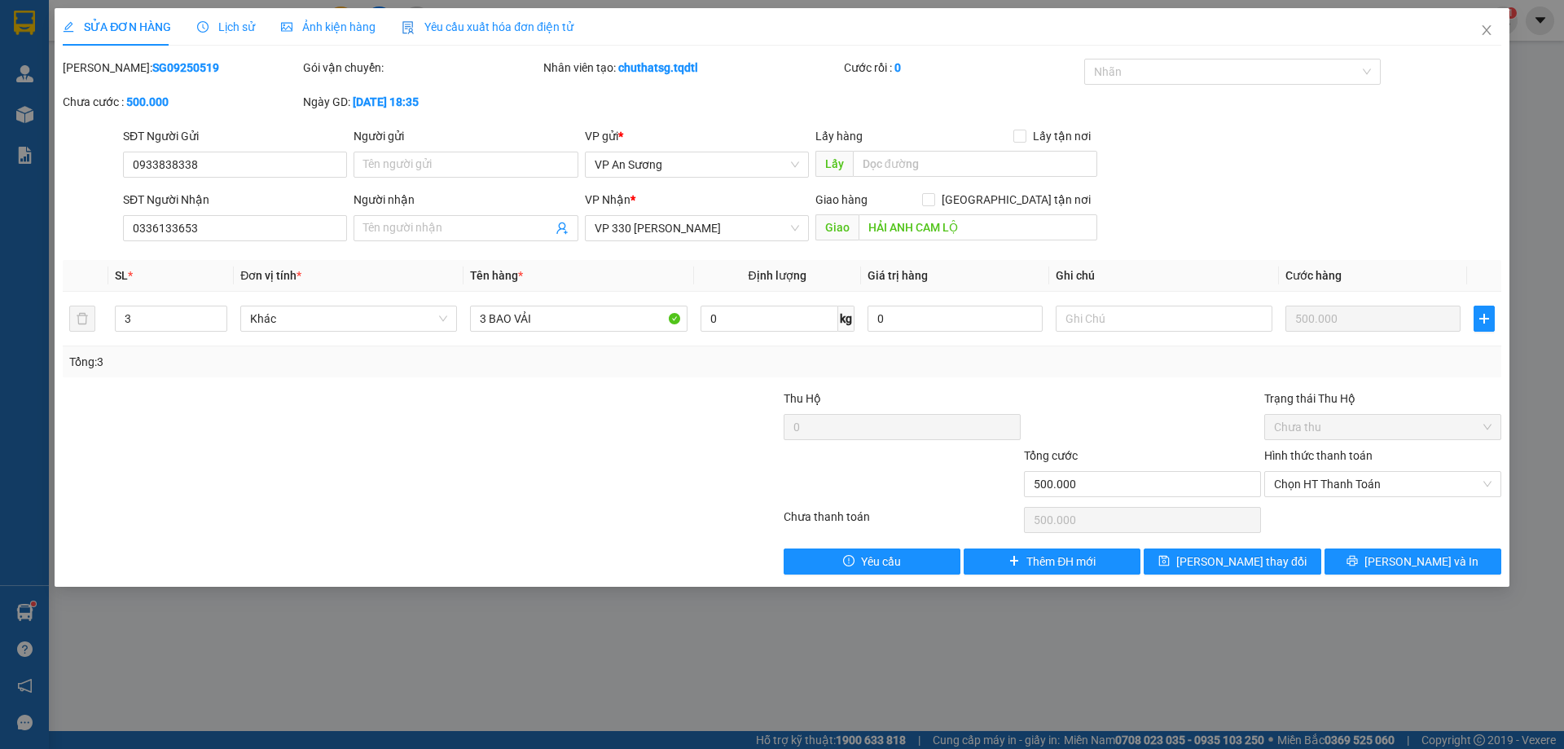
click at [1380, 456] on div "Hình thức thanh toán" at bounding box center [1383, 459] width 237 height 24
click at [1384, 455] on div "Hình thức thanh toán" at bounding box center [1383, 459] width 237 height 24
click at [1380, 483] on span "Chọn HT Thanh Toán" at bounding box center [1383, 484] width 218 height 24
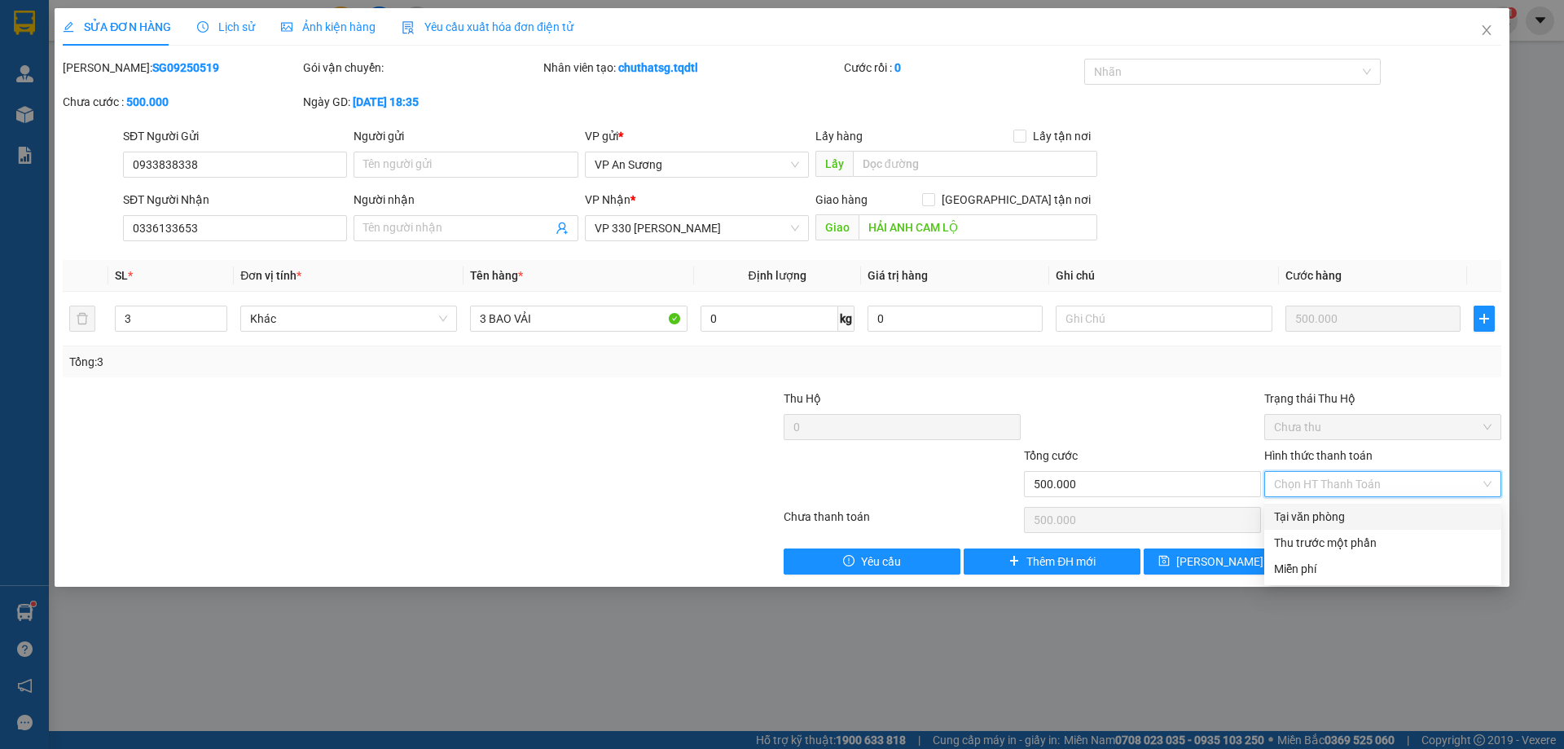
click at [1359, 515] on div "Tại văn phòng" at bounding box center [1383, 517] width 218 height 18
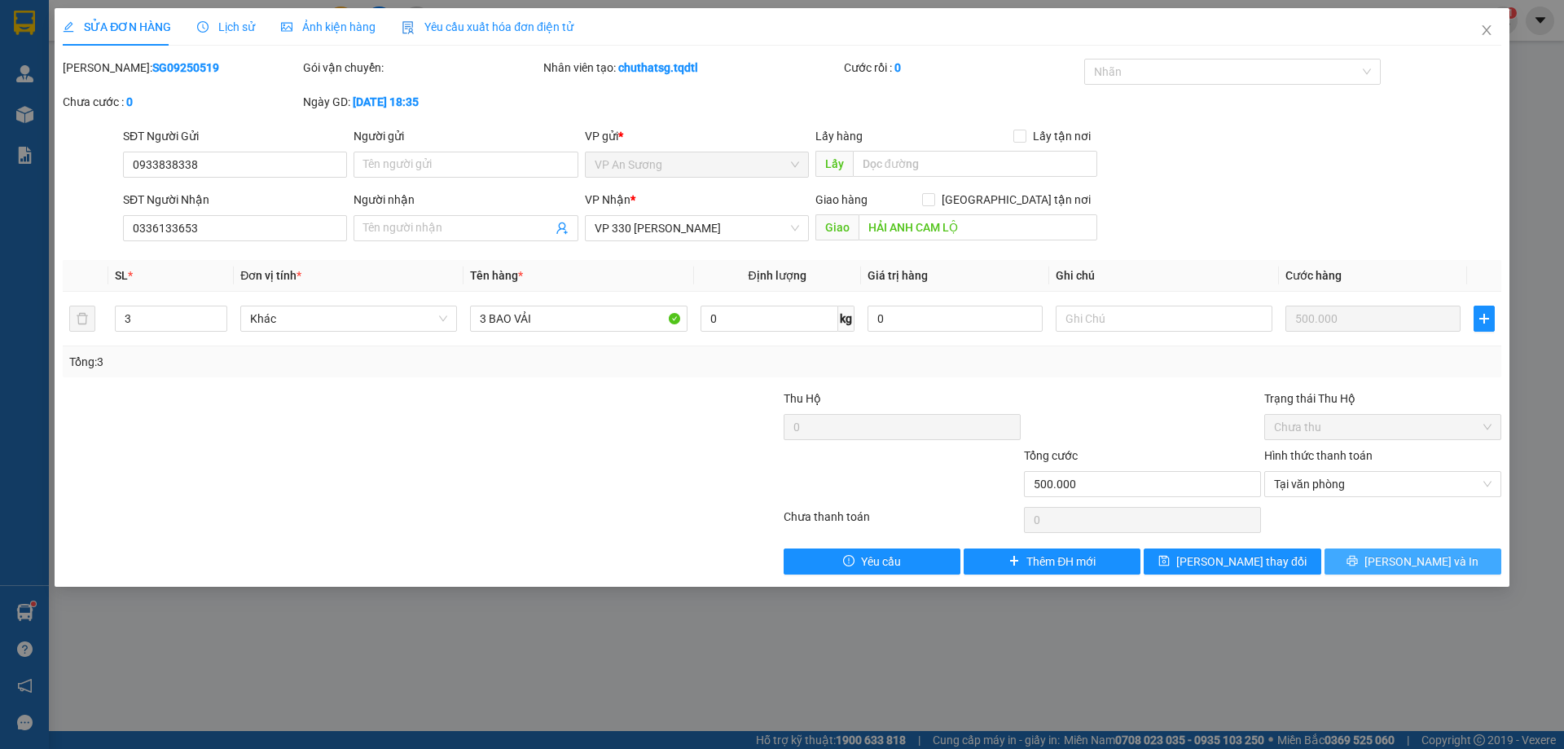
click at [1429, 562] on span "Lưu và In" at bounding box center [1422, 561] width 114 height 18
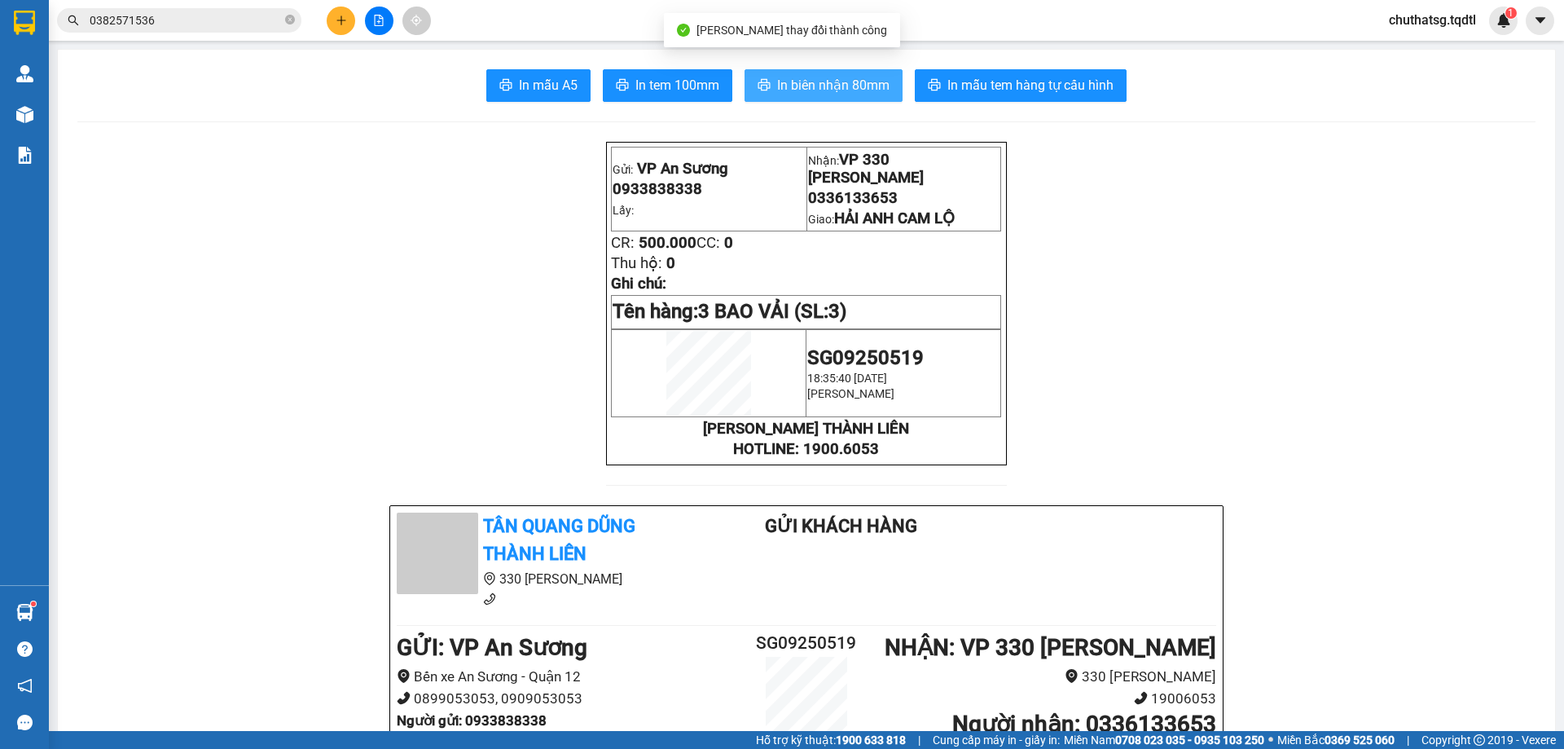
click at [803, 82] on span "In biên nhận 80mm" at bounding box center [833, 85] width 112 height 20
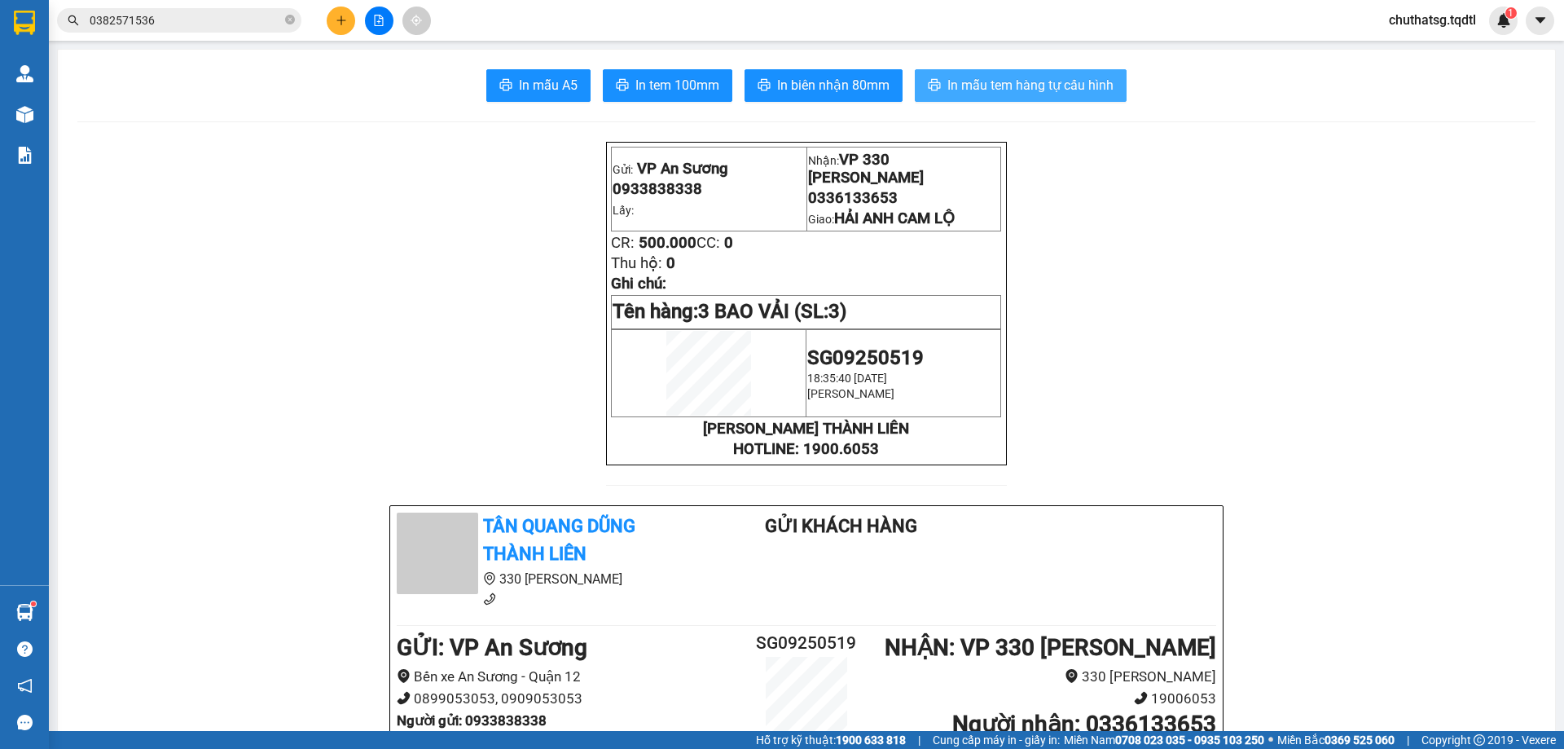
click at [1008, 82] on span "In mẫu tem hàng tự cấu hình" at bounding box center [1031, 85] width 166 height 20
click at [199, 29] on input "0382571536" at bounding box center [186, 20] width 192 height 18
click at [238, 18] on input "text" at bounding box center [186, 20] width 192 height 18
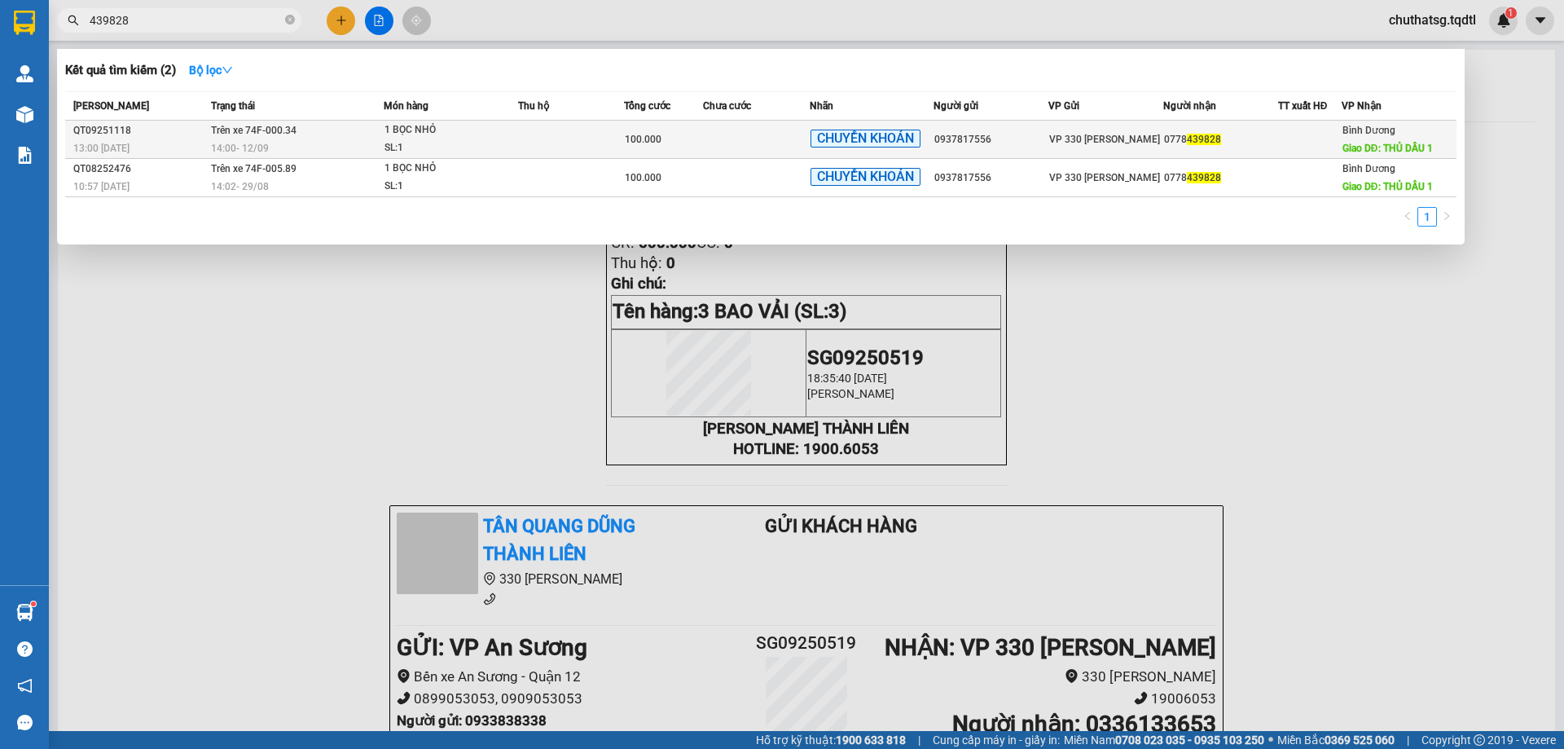
click at [1247, 138] on div "0778 439828" at bounding box center [1220, 139] width 113 height 17
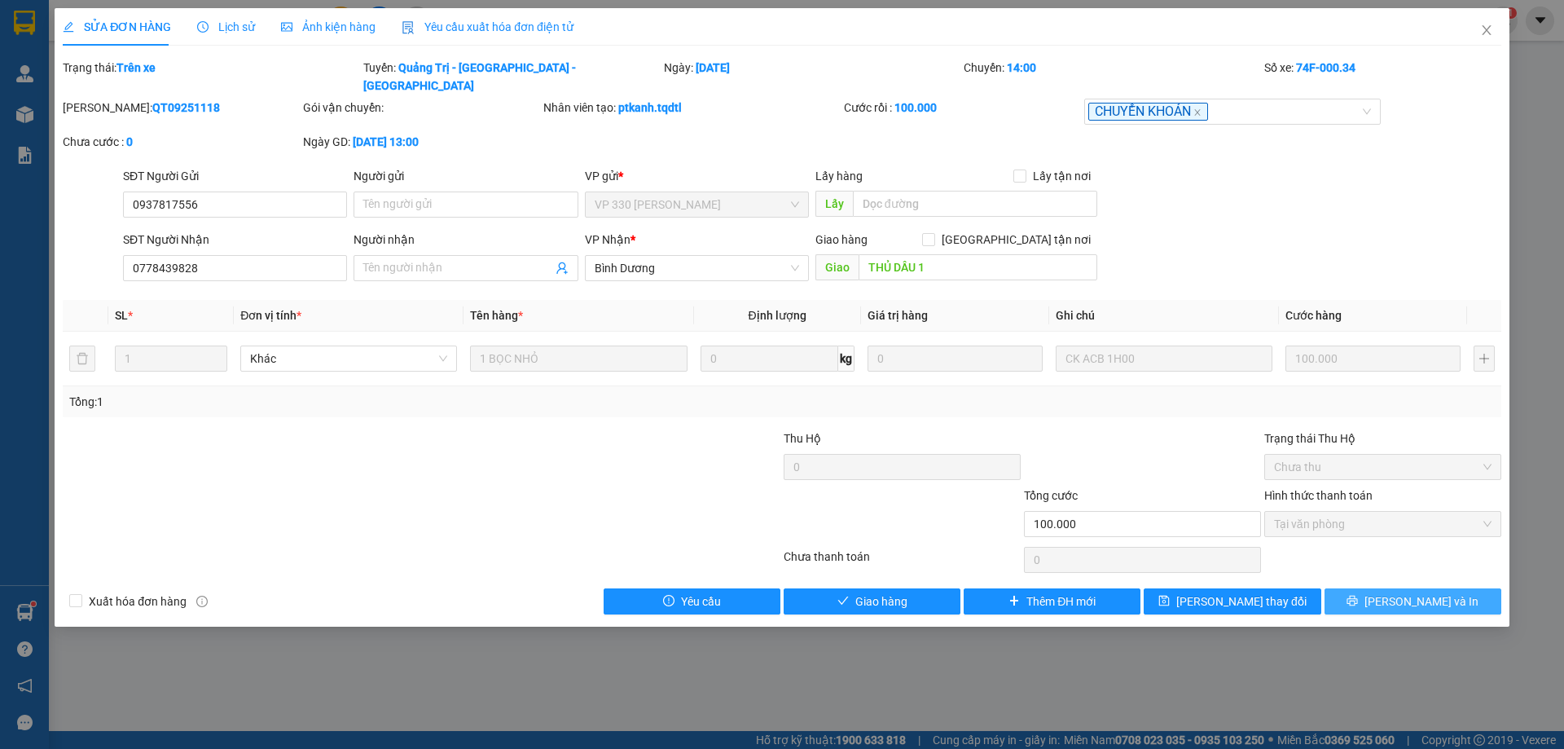
click at [1426, 592] on span "Lưu và In" at bounding box center [1422, 601] width 114 height 18
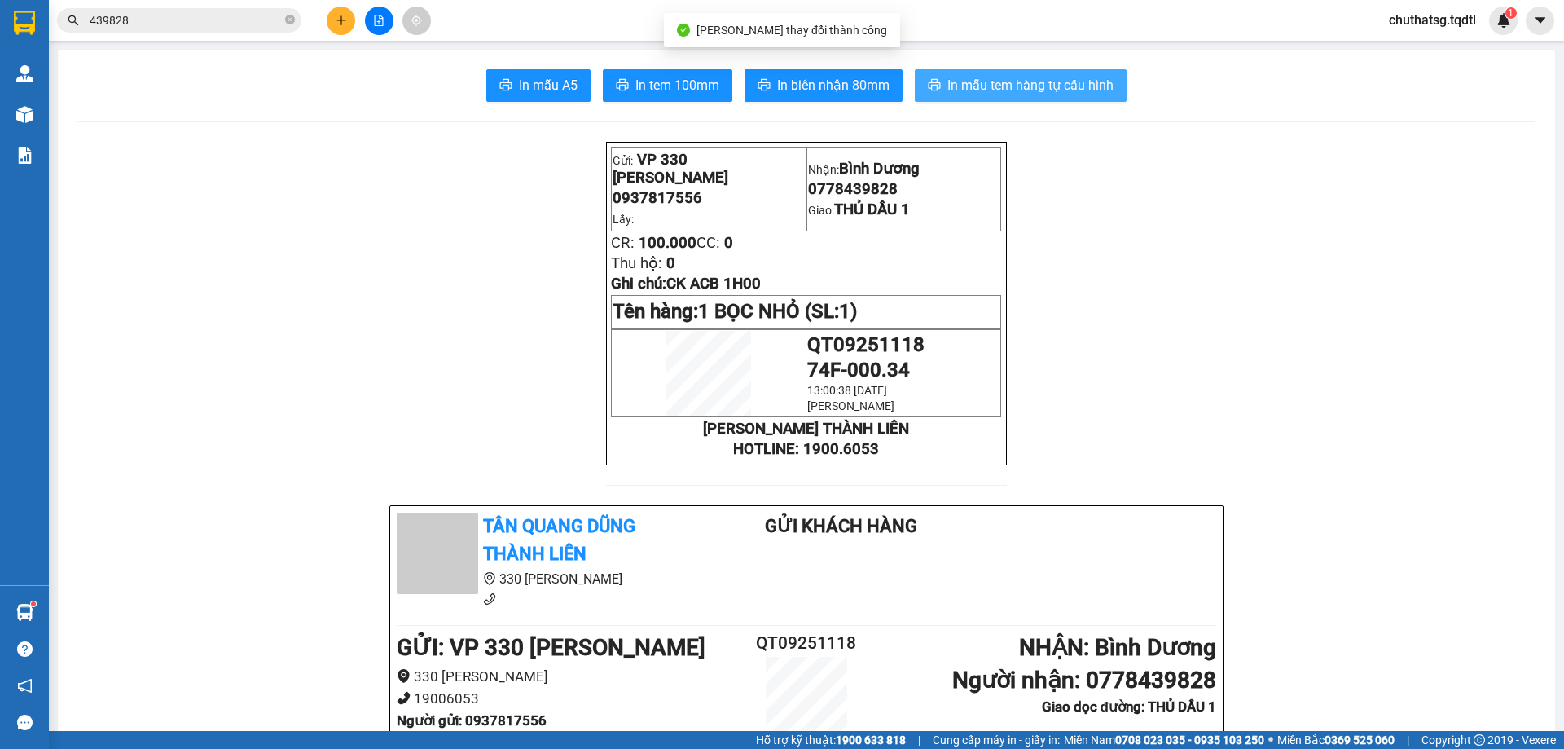
drag, startPoint x: 985, startPoint y: 69, endPoint x: 1045, endPoint y: 111, distance: 72.6
click at [987, 69] on button "In mẫu tem hàng tự cấu hình" at bounding box center [1021, 85] width 212 height 33
